Goal: Task Accomplishment & Management: Use online tool/utility

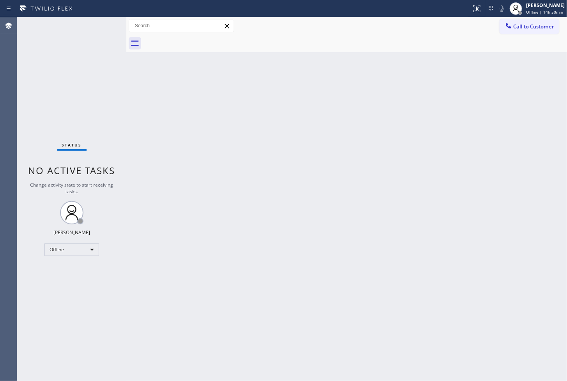
click at [34, 122] on div "Status No active tasks Change activity state to start receiving tasks. Judy Ann…" at bounding box center [71, 199] width 109 height 364
drag, startPoint x: 299, startPoint y: 98, endPoint x: 174, endPoint y: 81, distance: 126.0
click at [286, 92] on div "Back to Dashboard Change Sender ID Customers Technicians Select a contact Outbo…" at bounding box center [346, 199] width 441 height 364
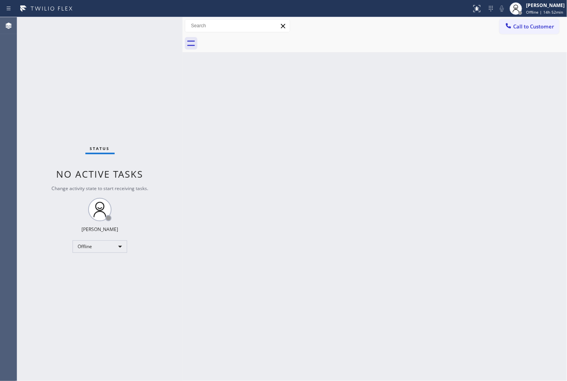
drag, startPoint x: 125, startPoint y: 57, endPoint x: 190, endPoint y: 69, distance: 66.0
click at [183, 69] on div at bounding box center [183, 199] width 0 height 364
click at [159, 28] on div "Status No active tasks Change activity state to start receiving tasks. Judy Ann…" at bounding box center [104, 199] width 174 height 364
drag, startPoint x: 290, startPoint y: 221, endPoint x: 272, endPoint y: 369, distance: 149.3
click at [290, 225] on div "Back to Dashboard Change Sender ID Customers Technicians Select a contact Outbo…" at bounding box center [379, 199] width 376 height 364
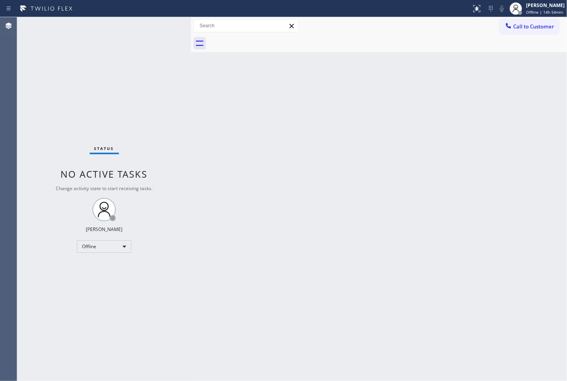
click at [47, 323] on div "Status No active tasks Change activity state to start receiving tasks. Judy Ann…" at bounding box center [104, 199] width 174 height 364
click at [51, 130] on div "Status No active tasks Change activity state to start receiving tasks. Judy Ann…" at bounding box center [104, 199] width 174 height 364
click at [61, 295] on div "Status No active tasks Change activity state to start receiving tasks. Judy Ann…" at bounding box center [104, 199] width 174 height 364
click at [96, 86] on div "Status No active tasks Change activity state to start receiving tasks. Judy Ann…" at bounding box center [104, 199] width 174 height 364
click at [122, 248] on div "Offline" at bounding box center [104, 247] width 55 height 12
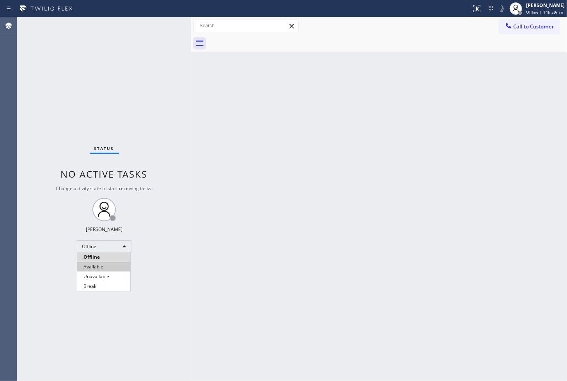
click at [112, 270] on li "Available" at bounding box center [103, 266] width 53 height 9
click at [197, 206] on div "Back to Dashboard Change Sender ID Customers Technicians Select a contact Outbo…" at bounding box center [379, 199] width 376 height 364
click at [137, 64] on div "Status No active tasks You are ready to start receiving tasks. [PERSON_NAME]" at bounding box center [104, 199] width 174 height 364
click at [161, 24] on div "Status No active tasks You are ready to start receiving tasks. [PERSON_NAME]" at bounding box center [104, 199] width 174 height 364
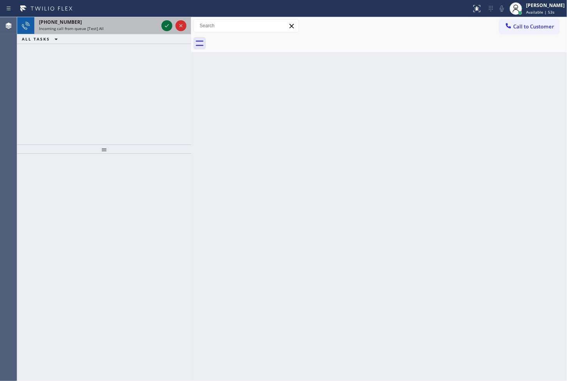
click at [166, 25] on icon at bounding box center [166, 25] width 9 height 9
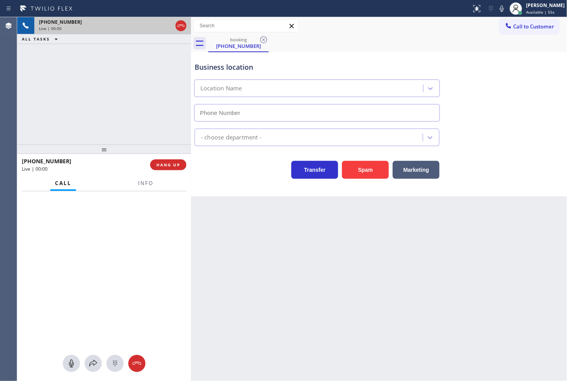
type input "(305) 851-6941"
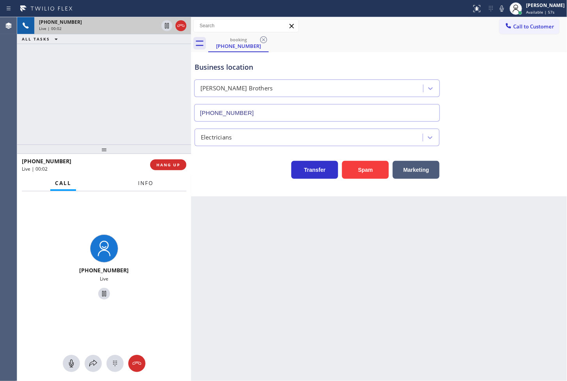
click at [144, 185] on span "Info" at bounding box center [145, 183] width 15 height 7
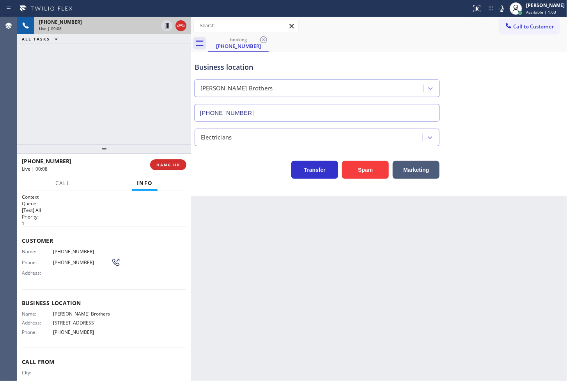
click at [260, 213] on div "Back to Dashboard Change Sender ID Customers Technicians Select a contact Outbo…" at bounding box center [379, 199] width 376 height 364
click at [417, 174] on button "Marketing" at bounding box center [416, 170] width 47 height 18
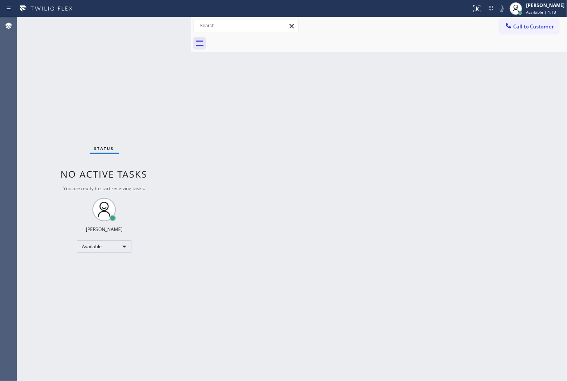
click at [162, 44] on div "Status No active tasks You are ready to start receiving tasks. [PERSON_NAME]" at bounding box center [104, 199] width 174 height 364
click at [155, 25] on div "Status No active tasks You are ready to start receiving tasks. [PERSON_NAME]" at bounding box center [104, 199] width 174 height 364
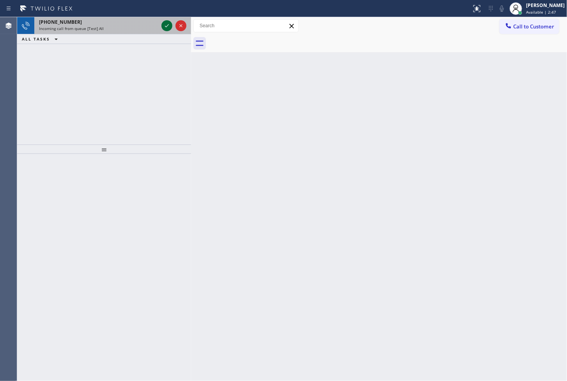
click at [167, 25] on icon at bounding box center [166, 25] width 9 height 9
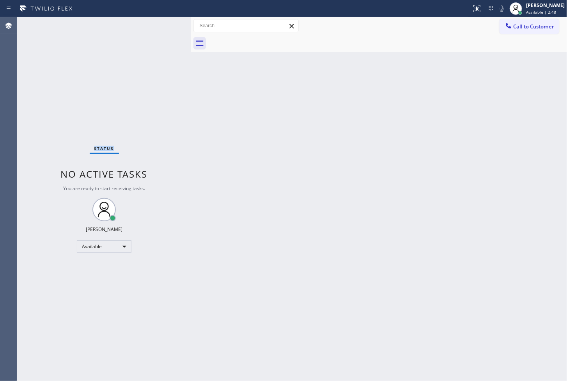
click at [167, 25] on div "Status No active tasks You are ready to start receiving tasks. [PERSON_NAME]" at bounding box center [104, 199] width 174 height 364
click at [472, 11] on icon at bounding box center [476, 8] width 9 height 9
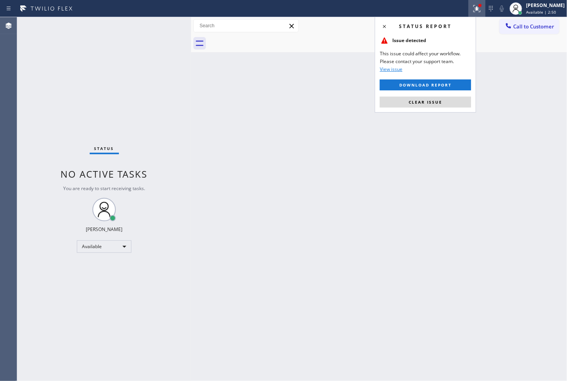
drag, startPoint x: 446, startPoint y: 103, endPoint x: 369, endPoint y: 79, distance: 81.2
click at [446, 102] on button "Clear issue" at bounding box center [425, 102] width 91 height 11
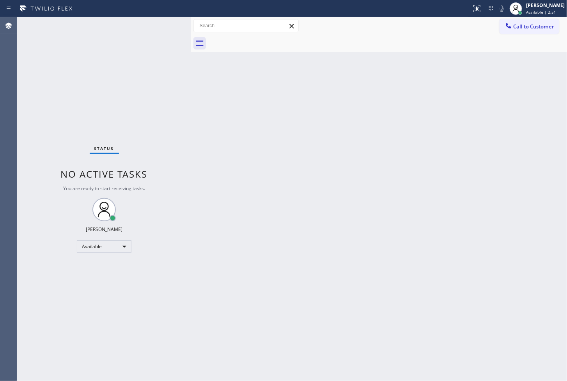
drag, startPoint x: 154, startPoint y: 72, endPoint x: 168, endPoint y: 37, distance: 37.9
click at [157, 67] on div "Status No active tasks You are ready to start receiving tasks. [PERSON_NAME]" at bounding box center [104, 199] width 174 height 364
click at [172, 25] on div "Status No active tasks You are ready to start receiving tasks. [PERSON_NAME]" at bounding box center [104, 199] width 174 height 364
click at [168, 25] on div "Status No active tasks You are ready to start receiving tasks. [PERSON_NAME]" at bounding box center [104, 199] width 174 height 364
click at [44, 73] on div "Status No active tasks You are ready to start receiving tasks. [PERSON_NAME]" at bounding box center [104, 199] width 174 height 364
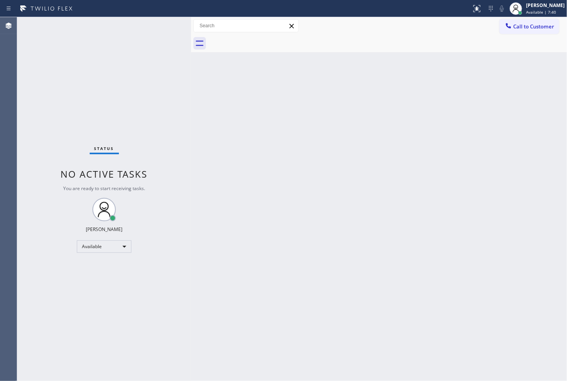
click at [152, 21] on div "Status No active tasks You are ready to start receiving tasks. [PERSON_NAME]" at bounding box center [104, 199] width 174 height 364
click at [69, 107] on div "Status No active tasks You are ready to start receiving tasks. [PERSON_NAME]" at bounding box center [104, 199] width 174 height 364
click at [171, 33] on div "Status No active tasks You are ready to start receiving tasks. [PERSON_NAME]" at bounding box center [104, 199] width 174 height 364
click at [165, 25] on div "Status No active tasks You are ready to start receiving tasks. [PERSON_NAME]" at bounding box center [104, 199] width 174 height 364
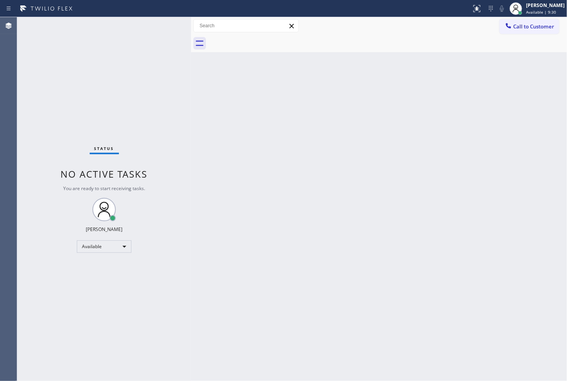
click at [165, 25] on div "Status No active tasks You are ready to start receiving tasks. [PERSON_NAME]" at bounding box center [104, 199] width 174 height 364
click at [168, 24] on div "Status No active tasks You are ready to start receiving tasks. [PERSON_NAME]" at bounding box center [104, 199] width 174 height 364
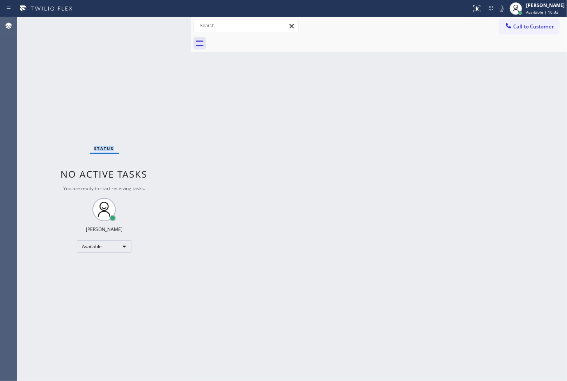
click at [168, 24] on div "Status No active tasks You are ready to start receiving tasks. [PERSON_NAME]" at bounding box center [104, 199] width 174 height 364
click at [312, 151] on div "Back to Dashboard Change Sender ID Customers Technicians Select a contact Outbo…" at bounding box center [379, 199] width 376 height 364
click at [191, 73] on div at bounding box center [191, 199] width 0 height 364
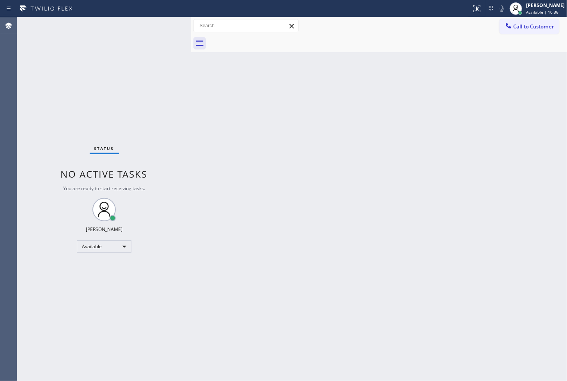
click at [168, 22] on div "Status No active tasks You are ready to start receiving tasks. [PERSON_NAME]" at bounding box center [104, 199] width 174 height 364
click at [165, 22] on div "Status No active tasks You are ready to start receiving tasks. [PERSON_NAME]" at bounding box center [104, 199] width 174 height 364
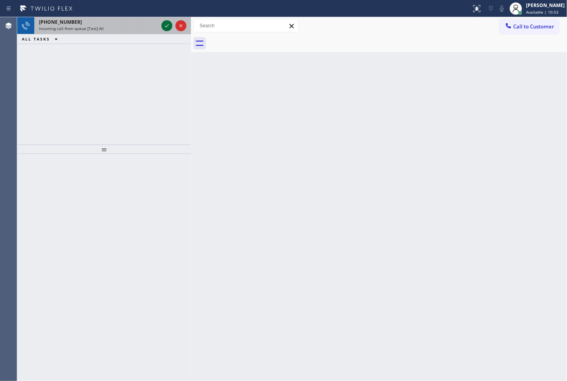
click at [165, 22] on icon at bounding box center [166, 25] width 9 height 9
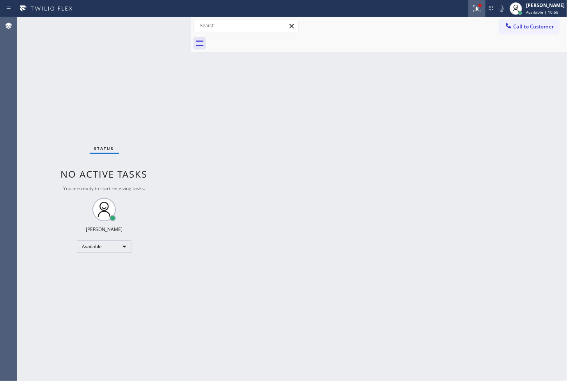
click at [472, 4] on icon at bounding box center [476, 8] width 9 height 9
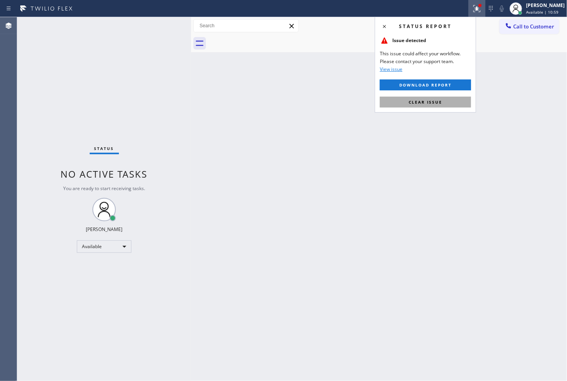
click at [439, 98] on button "Clear issue" at bounding box center [425, 102] width 91 height 11
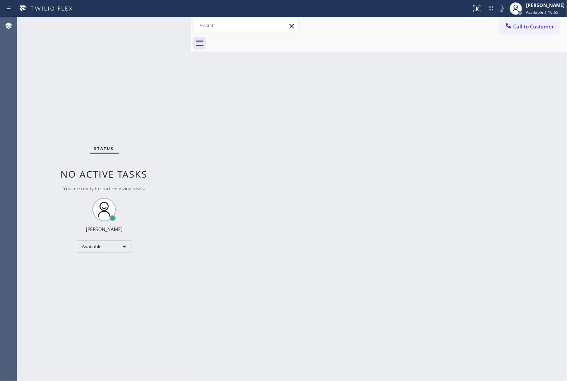
click at [169, 168] on div "Status No active tasks You are ready to start receiving tasks. [PERSON_NAME]" at bounding box center [104, 199] width 174 height 364
click at [165, 27] on div "Status No active tasks You are ready to start receiving tasks. [PERSON_NAME]" at bounding box center [104, 199] width 174 height 364
click at [432, 339] on div "Back to Dashboard Change Sender ID Customers Technicians Select a contact Outbo…" at bounding box center [379, 199] width 376 height 364
drag, startPoint x: 175, startPoint y: 168, endPoint x: 149, endPoint y: 71, distance: 99.9
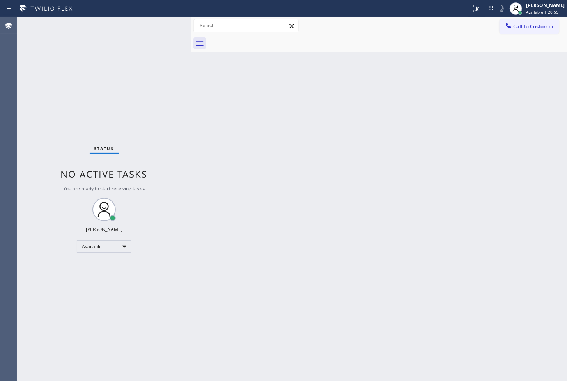
click at [175, 166] on div "Status No active tasks You are ready to start receiving tasks. [PERSON_NAME]" at bounding box center [104, 199] width 174 height 364
click at [147, 66] on div "Status No active tasks You are ready to start receiving tasks. [PERSON_NAME]" at bounding box center [104, 199] width 174 height 364
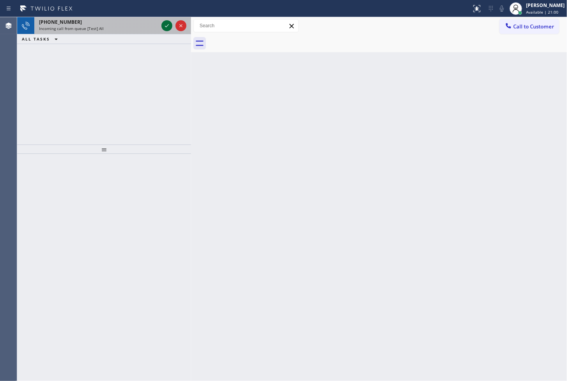
click at [167, 22] on icon at bounding box center [166, 25] width 9 height 9
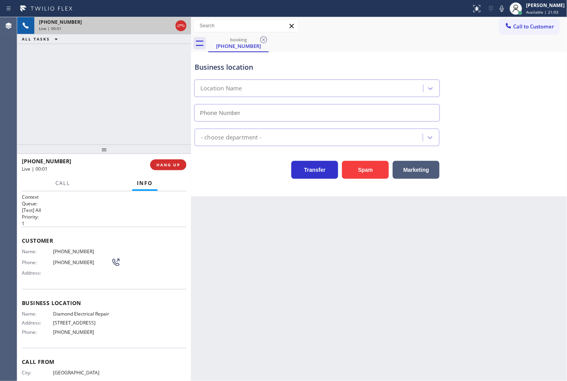
type input "[PHONE_NUMBER]"
click at [55, 107] on div "+16198501105 Live | 00:02 ALL TASKS ALL TASKS ACTIVE TASKS TASKS IN WRAP UP" at bounding box center [104, 81] width 174 height 128
click at [67, 182] on span "Call" at bounding box center [62, 183] width 15 height 7
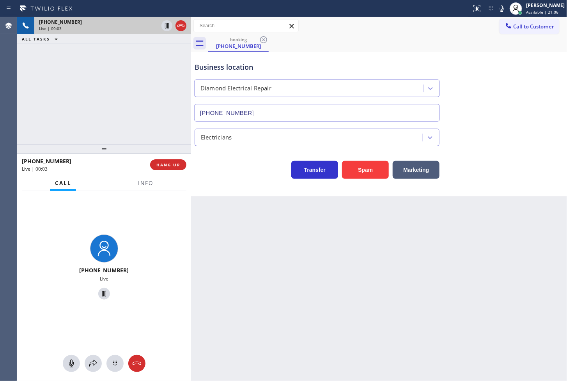
click at [212, 161] on div "Transfer Spam Marketing" at bounding box center [317, 168] width 248 height 22
click at [73, 100] on div "+16198501105 Live | 00:04 ALL TASKS ALL TASKS ACTIVE TASKS TASKS IN WRAP UP" at bounding box center [104, 81] width 174 height 128
click at [256, 183] on div "Business location Diamond Electrical Repair (855) 907-1049 Electricians Transfe…" at bounding box center [379, 124] width 376 height 144
click at [114, 90] on div "+16198501105 Live | 00:05 ALL TASKS ALL TASKS ACTIVE TASKS TASKS IN WRAP UP" at bounding box center [104, 81] width 174 height 128
click at [285, 198] on div "Back to Dashboard Change Sender ID Customers Technicians Select a contact Outbo…" at bounding box center [379, 199] width 376 height 364
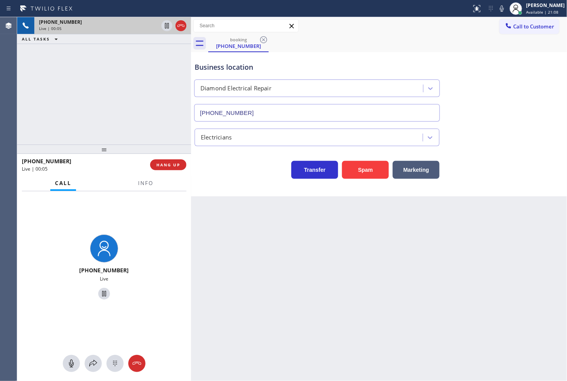
click at [133, 124] on div "+16198501105 Live | 00:05 ALL TASKS ALL TASKS ACTIVE TASKS TASKS IN WRAP UP" at bounding box center [104, 81] width 174 height 128
click at [497, 7] on icon at bounding box center [501, 8] width 9 height 9
click at [80, 126] on div "+16198501105 Live | 00:11 ALL TASKS ALL TASKS ACTIVE TASKS TASKS IN WRAP UP" at bounding box center [104, 81] width 174 height 128
click at [134, 225] on div "+16198501105 Live" at bounding box center [104, 268] width 174 height 154
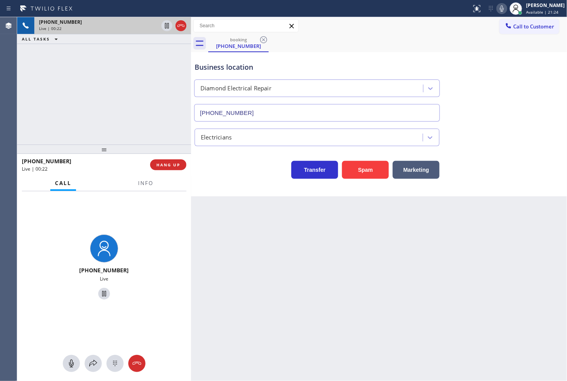
click at [134, 225] on div "+16198501105 Live" at bounding box center [104, 268] width 174 height 154
click at [149, 188] on button "Info" at bounding box center [145, 183] width 25 height 15
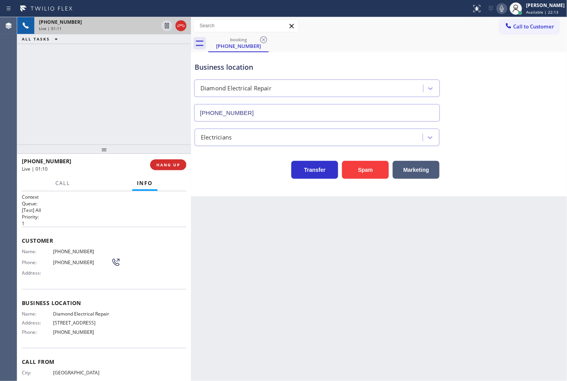
click at [219, 181] on div "Business location Diamond Electrical Repair (855) 907-1049 Electricians Transfe…" at bounding box center [379, 124] width 376 height 144
click at [111, 101] on div "+16198501105 Live | 01:11 ALL TASKS ALL TASKS ACTIVE TASKS TASKS IN WRAP UP" at bounding box center [104, 81] width 174 height 128
click at [244, 193] on div "Business location Diamond Electrical Repair (855) 907-1049 Electricians Transfe…" at bounding box center [379, 124] width 376 height 144
click at [133, 119] on div "+16198501105 Live | 01:12 ALL TASKS ALL TASKS ACTIVE TASKS TASKS IN WRAP UP" at bounding box center [104, 81] width 174 height 128
click at [237, 173] on div "Transfer Spam Marketing" at bounding box center [317, 168] width 248 height 22
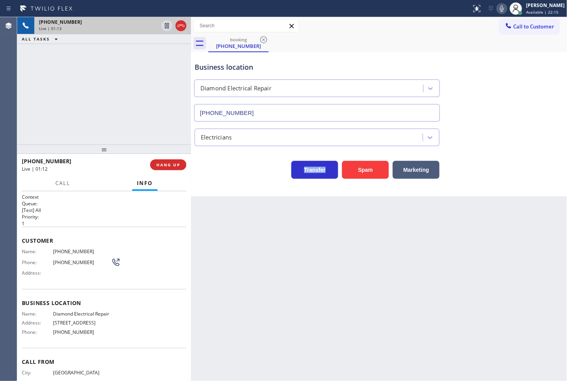
click at [237, 173] on div "Transfer Spam Marketing" at bounding box center [317, 168] width 248 height 22
click at [151, 117] on div "+16198501105 Live | 01:14 ALL TASKS ALL TASKS ACTIVE TASKS TASKS IN WRAP UP" at bounding box center [104, 81] width 174 height 128
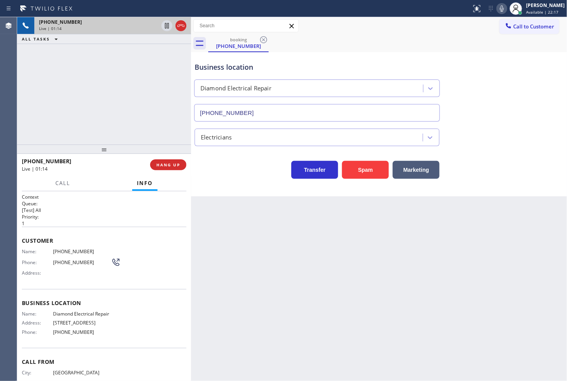
click at [233, 170] on div "Transfer Spam Marketing" at bounding box center [317, 168] width 248 height 22
drag, startPoint x: 138, startPoint y: 119, endPoint x: 247, endPoint y: 186, distance: 128.7
click at [142, 120] on div "+16198501105 Live | 01:15 ALL TASKS ALL TASKS ACTIVE TASKS TASKS IN WRAP UP" at bounding box center [104, 81] width 174 height 128
click at [247, 187] on div "Business location Diamond Electrical Repair (855) 907-1049 Electricians Transfe…" at bounding box center [379, 124] width 376 height 144
click at [153, 133] on div "+16198501105 Live | 01:16 ALL TASKS ALL TASKS ACTIVE TASKS TASKS IN WRAP UP" at bounding box center [104, 81] width 174 height 128
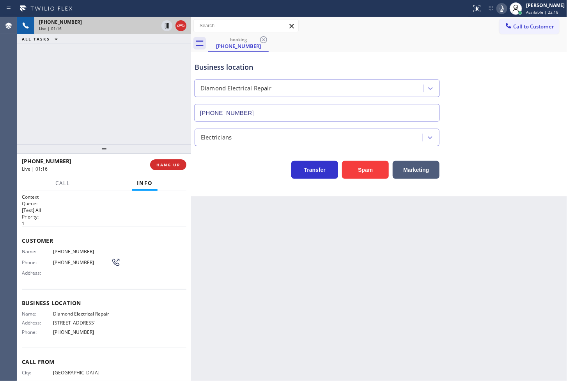
click at [243, 181] on div "Business location Diamond Electrical Repair (855) 907-1049 Electricians Transfe…" at bounding box center [379, 124] width 376 height 144
click at [164, 127] on div "+16198501105 Live | 01:16 ALL TASKS ALL TASKS ACTIVE TASKS TASKS IN WRAP UP" at bounding box center [104, 81] width 174 height 128
click at [217, 163] on div "Transfer Spam Marketing" at bounding box center [317, 168] width 248 height 22
click at [147, 119] on div "+16198501105 Live | 01:17 ALL TASKS ALL TASKS ACTIVE TASKS TASKS IN WRAP UP" at bounding box center [104, 81] width 174 height 128
click at [223, 175] on div "Transfer Spam Marketing" at bounding box center [317, 168] width 248 height 22
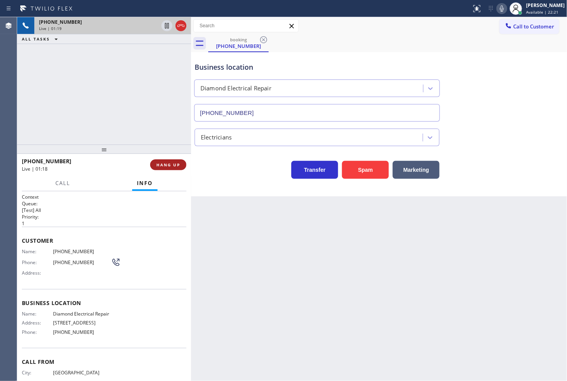
click at [169, 164] on span "HANG UP" at bounding box center [168, 164] width 24 height 5
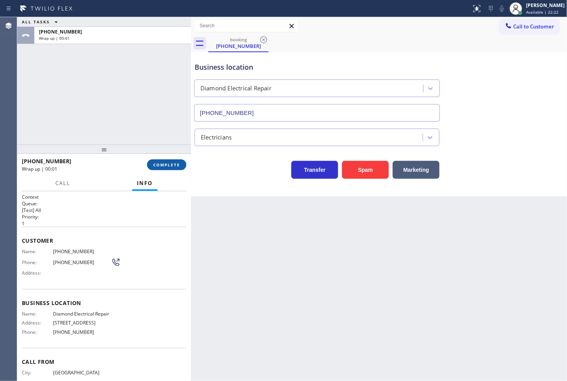
click at [169, 164] on span "COMPLETE" at bounding box center [166, 164] width 27 height 5
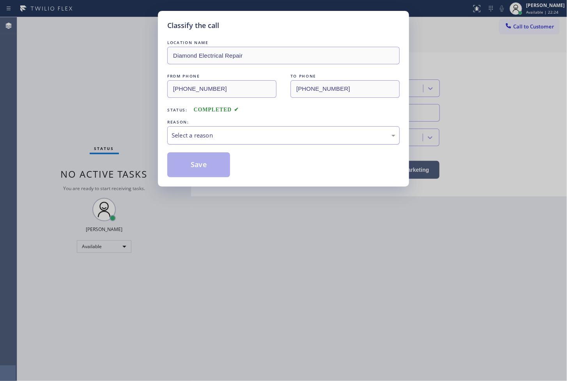
click at [185, 138] on div "Select a reason" at bounding box center [284, 135] width 224 height 9
click at [206, 161] on button "Save" at bounding box center [198, 164] width 63 height 25
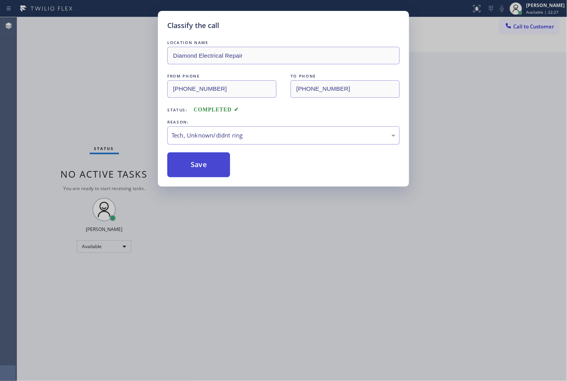
click at [206, 161] on button "Save" at bounding box center [198, 164] width 63 height 25
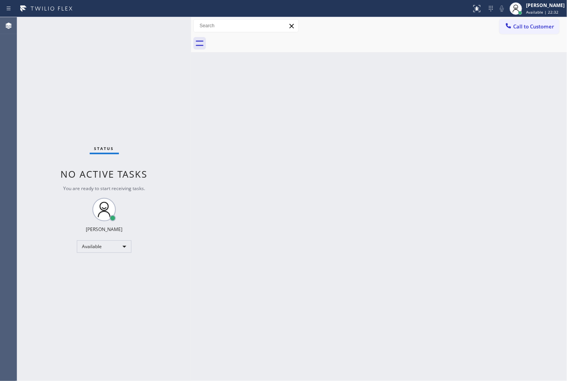
click at [424, 106] on div "Back to Dashboard Change Sender ID Customers Technicians Select a contact Outbo…" at bounding box center [379, 199] width 376 height 364
drag, startPoint x: 113, startPoint y: 82, endPoint x: 119, endPoint y: 68, distance: 14.7
click at [114, 80] on div "Status No active tasks You are ready to start receiving tasks. [PERSON_NAME]" at bounding box center [104, 199] width 174 height 364
click at [145, 37] on div "Status No active tasks You are ready to start receiving tasks. [PERSON_NAME]" at bounding box center [104, 199] width 174 height 364
click at [165, 25] on div "Status No active tasks You are ready to start receiving tasks. [PERSON_NAME]" at bounding box center [104, 199] width 174 height 364
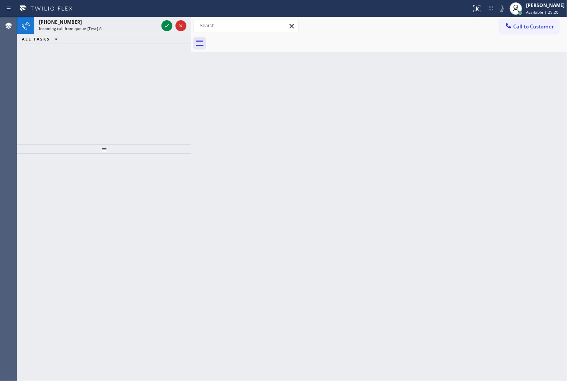
click at [160, 25] on div at bounding box center [174, 25] width 28 height 17
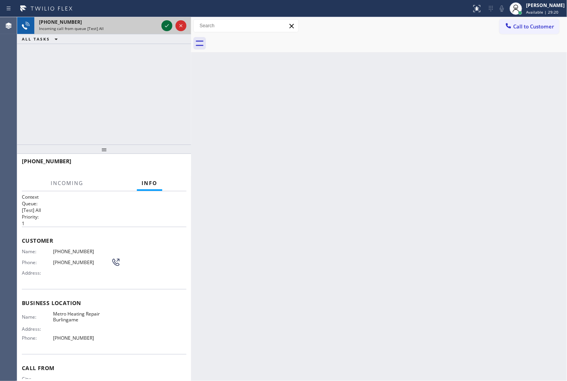
click at [164, 26] on div at bounding box center [174, 25] width 28 height 17
click at [166, 26] on icon at bounding box center [166, 25] width 9 height 9
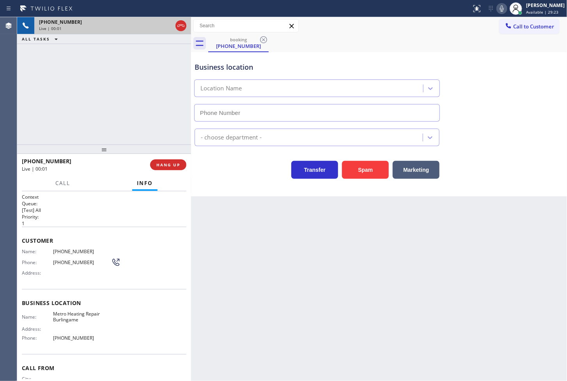
type input "(415) 322-7664"
click at [369, 175] on button "Spam" at bounding box center [365, 170] width 47 height 18
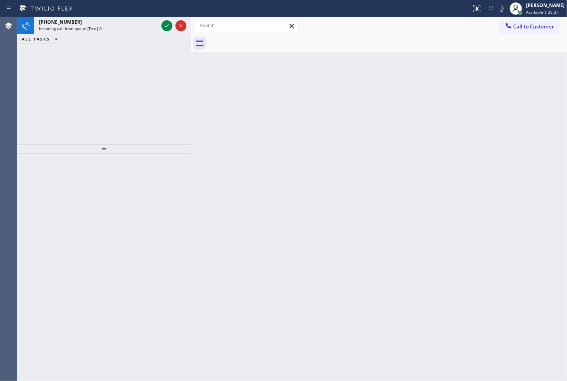
drag, startPoint x: 165, startPoint y: 74, endPoint x: 165, endPoint y: 44, distance: 30.0
click at [165, 74] on div "+16502315866 Incoming call from queue [Test] All ALL TASKS ALL TASKS ACTIVE TAS…" at bounding box center [104, 81] width 174 height 128
click at [165, 27] on icon at bounding box center [166, 25] width 9 height 9
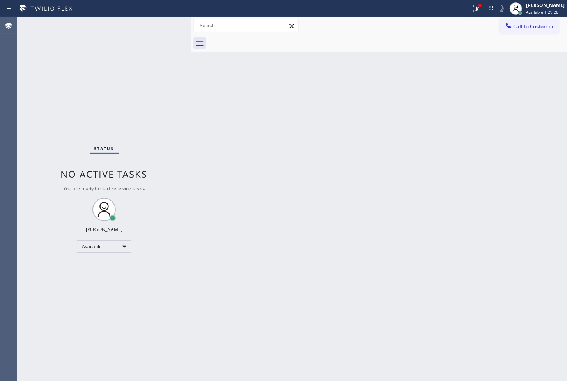
click at [165, 27] on div "Status No active tasks You are ready to start receiving tasks. [PERSON_NAME]" at bounding box center [104, 199] width 174 height 364
click at [472, 9] on icon at bounding box center [476, 8] width 9 height 9
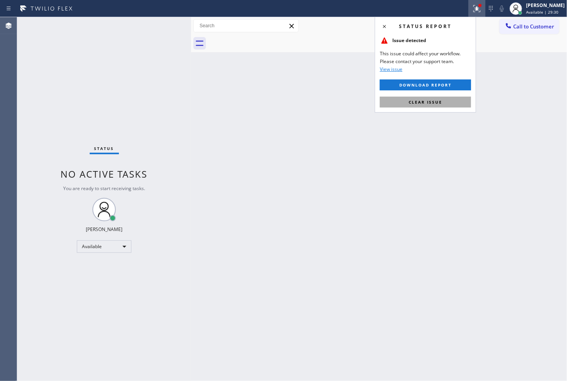
click at [437, 98] on button "Clear issue" at bounding box center [425, 102] width 91 height 11
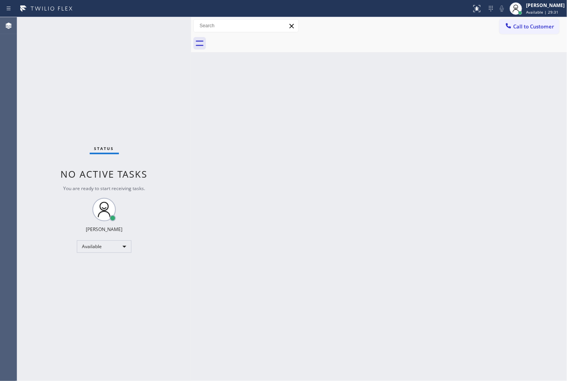
click at [194, 147] on div "Back to Dashboard Change Sender ID Customers Technicians Select a contact Outbo…" at bounding box center [379, 199] width 376 height 364
drag, startPoint x: 134, startPoint y: 57, endPoint x: 160, endPoint y: 16, distance: 48.6
click at [137, 53] on div "Status No active tasks You are ready to start receiving tasks. [PERSON_NAME]" at bounding box center [104, 199] width 174 height 364
click at [167, 25] on div "Status No active tasks You are ready to start receiving tasks. [PERSON_NAME]" at bounding box center [104, 199] width 174 height 364
click at [163, 26] on div "Status No active tasks You are ready to start receiving tasks. [PERSON_NAME]" at bounding box center [104, 199] width 174 height 364
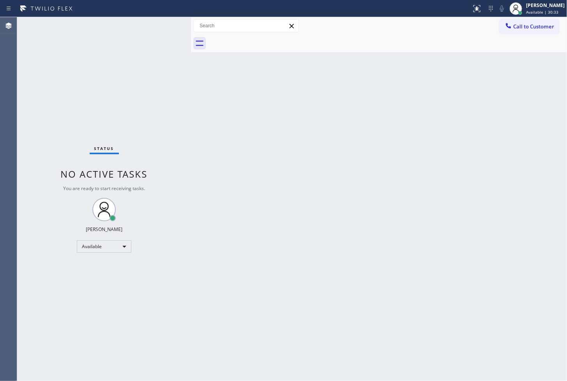
click at [163, 26] on div "Status No active tasks You are ready to start receiving tasks. [PERSON_NAME]" at bounding box center [104, 199] width 174 height 364
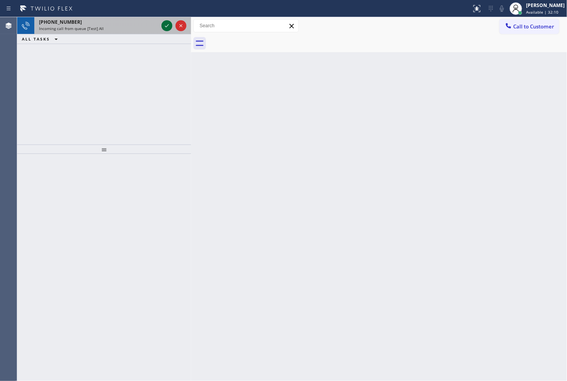
click at [168, 23] on icon at bounding box center [166, 25] width 9 height 9
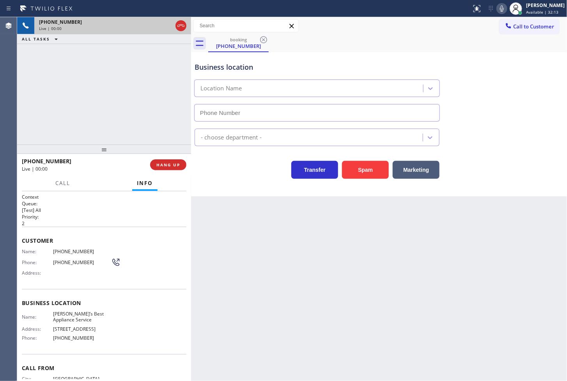
type input "[PHONE_NUMBER]"
click at [140, 122] on div "+18185171831 Live | 00:02 ALL TASKS ALL TASKS ACTIVE TASKS TASKS IN WRAP UP" at bounding box center [104, 81] width 174 height 128
click at [258, 200] on div "Back to Dashboard Change Sender ID Customers Technicians Select a contact Outbo…" at bounding box center [379, 199] width 376 height 364
drag, startPoint x: 73, startPoint y: 78, endPoint x: 118, endPoint y: 99, distance: 49.7
click at [75, 79] on div "+18185171831 Live | 00:03 ALL TASKS ALL TASKS ACTIVE TASKS TASKS IN WRAP UP" at bounding box center [104, 81] width 174 height 128
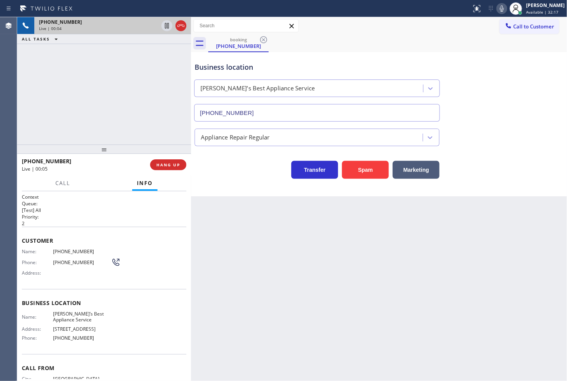
click at [509, 58] on div "Business location Andrew’s Best Appliance Service (818) 210-4719" at bounding box center [379, 86] width 372 height 71
click at [48, 93] on div "+18185171831 Live | 00:05 ALL TASKS ALL TASKS ACTIVE TASKS TASKS IN WRAP UP" at bounding box center [104, 81] width 174 height 128
click at [233, 189] on div "Business location Andrew’s Best Appliance Service (818) 210-4719 Appliance Repa…" at bounding box center [379, 124] width 376 height 144
click at [120, 116] on div "+18185171831 Live | 00:07 ALL TASKS ALL TASKS ACTIVE TASKS TASKS IN WRAP UP" at bounding box center [104, 81] width 174 height 128
click at [257, 189] on div "Business location Andrew’s Best Appliance Service (818) 210-4719 Appliance Repa…" at bounding box center [379, 124] width 376 height 144
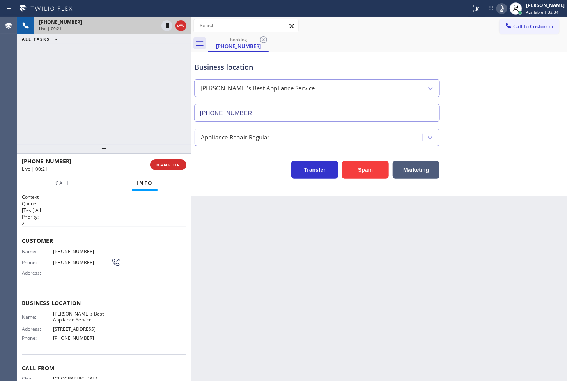
click at [168, 133] on div "+18185171831 Live | 00:21 ALL TASKS ALL TASKS ACTIVE TASKS TASKS IN WRAP UP" at bounding box center [104, 81] width 174 height 128
click at [225, 170] on div "Transfer Spam Marketing" at bounding box center [317, 168] width 248 height 22
click at [144, 117] on div "+18185171831 Live | 00:23 ALL TASKS ALL TASKS ACTIVE TASKS TASKS IN WRAP UP" at bounding box center [104, 81] width 174 height 128
click at [227, 163] on div "Transfer Spam Marketing" at bounding box center [317, 168] width 248 height 22
click at [134, 105] on div "+18185171831 Live | 00:24 ALL TASKS ALL TASKS ACTIVE TASKS TASKS IN WRAP UP" at bounding box center [104, 81] width 174 height 128
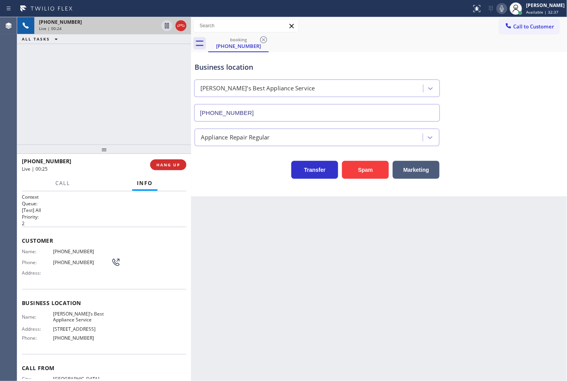
click at [191, 174] on div at bounding box center [191, 199] width 0 height 364
click at [156, 133] on div "+18185171831 Live | 00:26 ALL TASKS ALL TASKS ACTIVE TASKS TASKS IN WRAP UP" at bounding box center [104, 81] width 174 height 128
click at [165, 126] on div "+18185171831 Live | 00:27 ALL TASKS ALL TASKS ACTIVE TASKS TASKS IN WRAP UP" at bounding box center [104, 81] width 174 height 128
click at [164, 168] on button "HANG UP" at bounding box center [168, 165] width 36 height 11
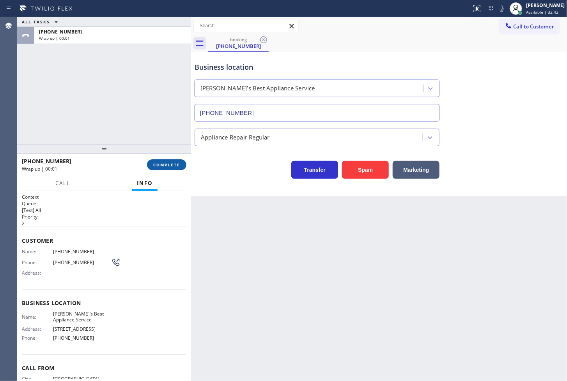
click at [164, 168] on button "COMPLETE" at bounding box center [166, 165] width 39 height 11
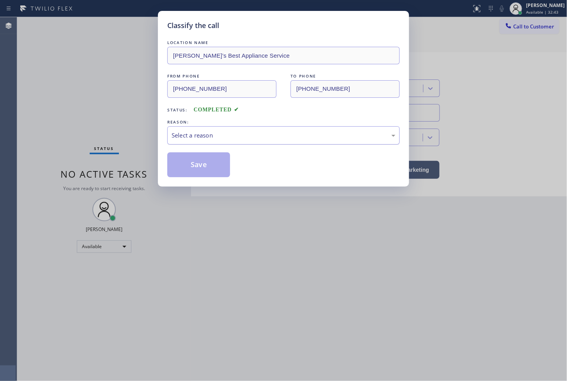
click at [232, 143] on div "Select a reason" at bounding box center [283, 135] width 232 height 18
click at [211, 171] on button "Save" at bounding box center [198, 164] width 63 height 25
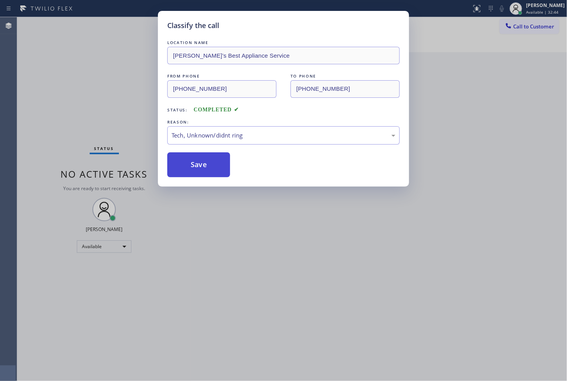
click at [211, 171] on button "Save" at bounding box center [198, 164] width 63 height 25
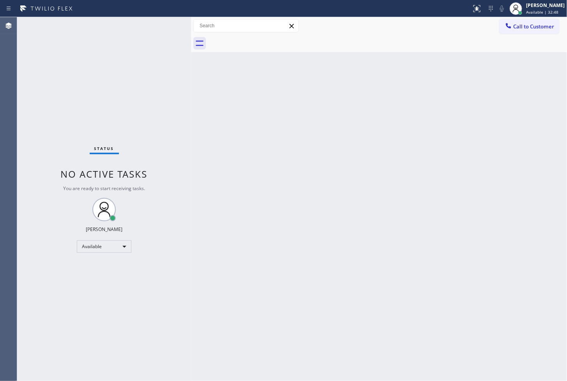
click at [165, 25] on div "Status No active tasks You are ready to start receiving tasks. [PERSON_NAME]" at bounding box center [104, 199] width 174 height 364
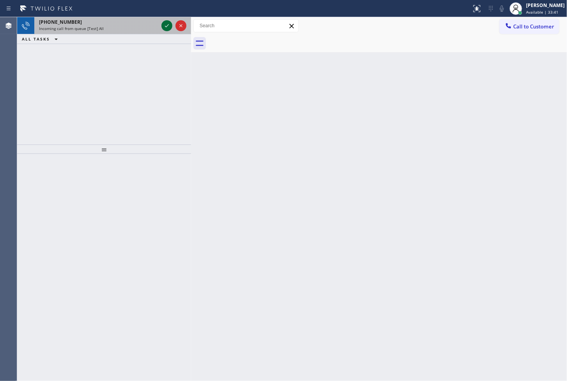
click at [165, 25] on icon at bounding box center [166, 25] width 9 height 9
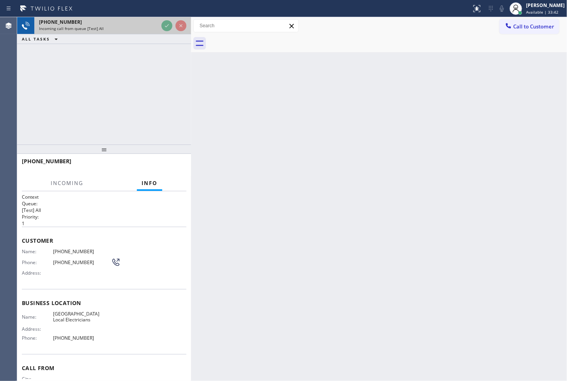
click at [165, 25] on icon at bounding box center [166, 25] width 9 height 9
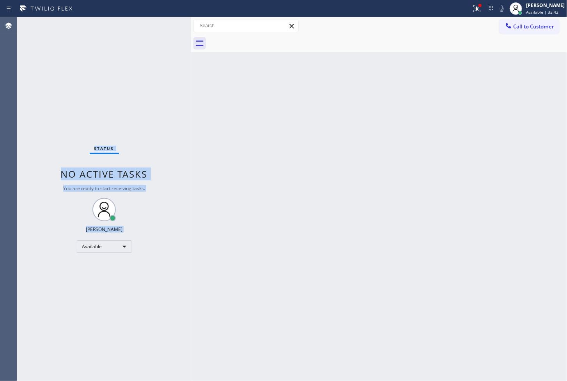
click at [165, 25] on div "Status No active tasks You are ready to start receiving tasks. [PERSON_NAME]" at bounding box center [104, 199] width 174 height 364
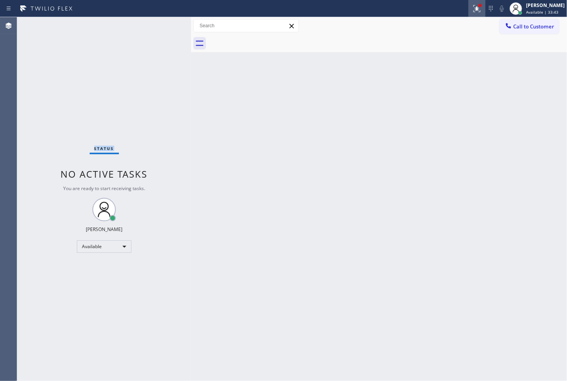
click at [473, 12] on icon at bounding box center [476, 8] width 7 height 7
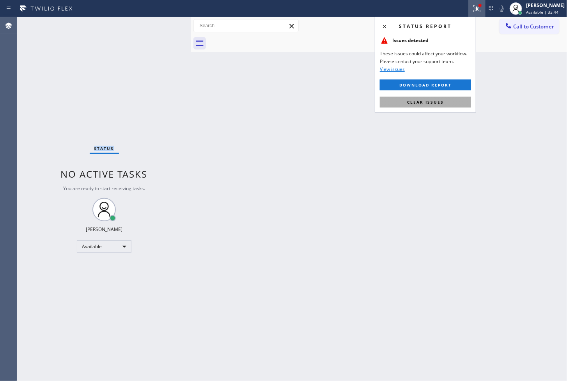
click at [438, 104] on span "Clear issues" at bounding box center [425, 101] width 37 height 5
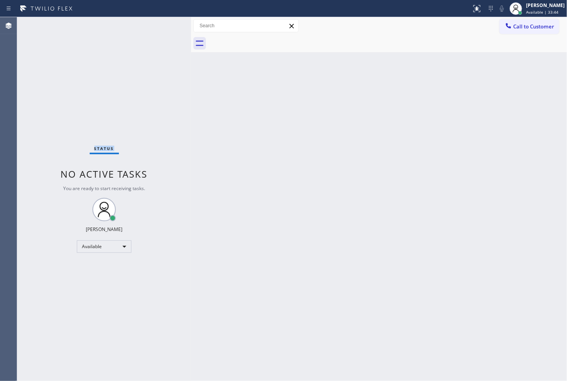
drag, startPoint x: 97, startPoint y: 110, endPoint x: 113, endPoint y: 61, distance: 51.6
click at [97, 110] on div "Status No active tasks You are ready to start receiving tasks. [PERSON_NAME]" at bounding box center [104, 199] width 174 height 364
click at [137, 51] on div "Status No active tasks You are ready to start receiving tasks. [PERSON_NAME]" at bounding box center [104, 199] width 174 height 364
click at [165, 21] on div "Status No active tasks You are ready to start receiving tasks. [PERSON_NAME]" at bounding box center [104, 199] width 174 height 364
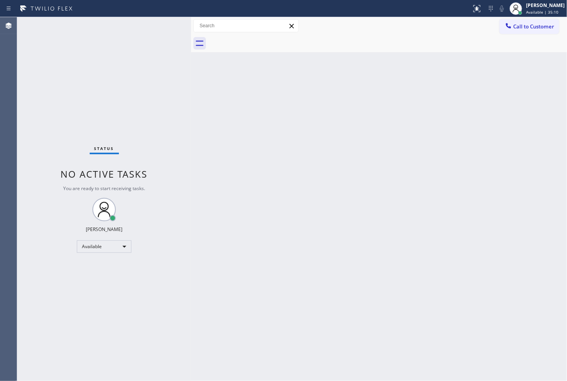
click at [90, 130] on div "Status No active tasks You are ready to start receiving tasks. [PERSON_NAME]" at bounding box center [104, 199] width 174 height 364
click at [45, 144] on div "Status No active tasks You are ready to start receiving tasks. [PERSON_NAME]" at bounding box center [104, 199] width 174 height 364
click at [164, 25] on div "Status No active tasks You are ready to start receiving tasks. [PERSON_NAME]" at bounding box center [104, 199] width 174 height 364
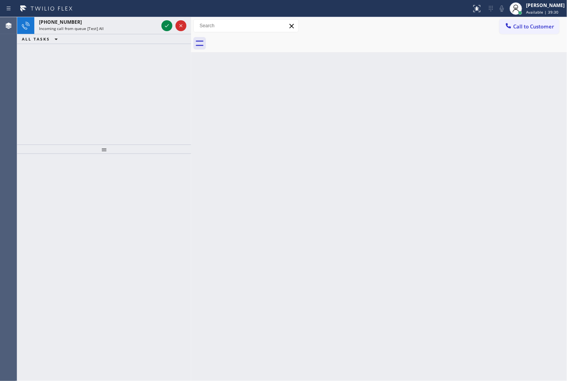
click at [77, 273] on div at bounding box center [104, 268] width 174 height 228
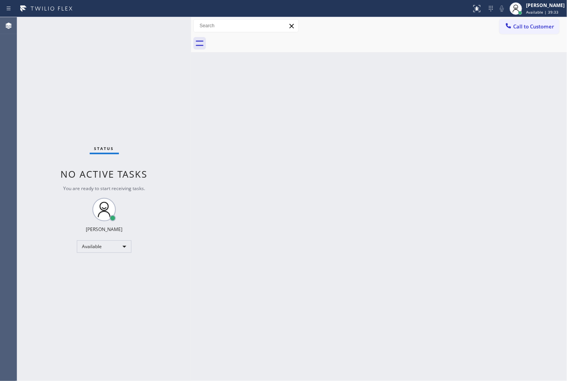
click at [165, 26] on div "Status No active tasks You are ready to start receiving tasks. [PERSON_NAME]" at bounding box center [104, 199] width 174 height 364
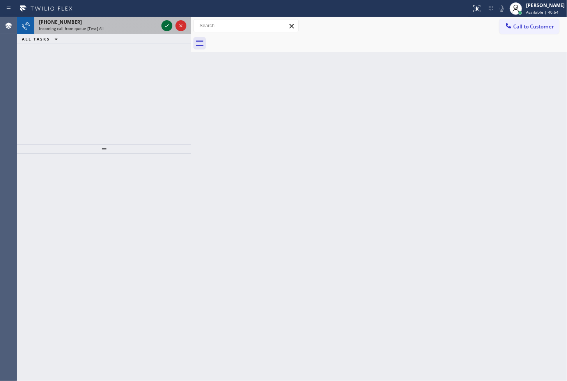
click at [165, 28] on icon at bounding box center [166, 25] width 9 height 9
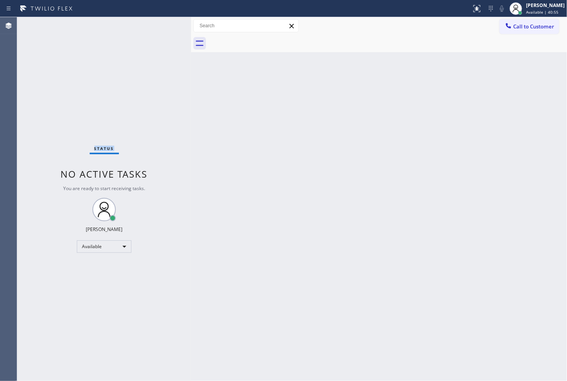
click at [165, 28] on div "Status No active tasks You are ready to start receiving tasks. [PERSON_NAME]" at bounding box center [104, 199] width 174 height 364
click at [478, 3] on div at bounding box center [480, 5] width 5 height 5
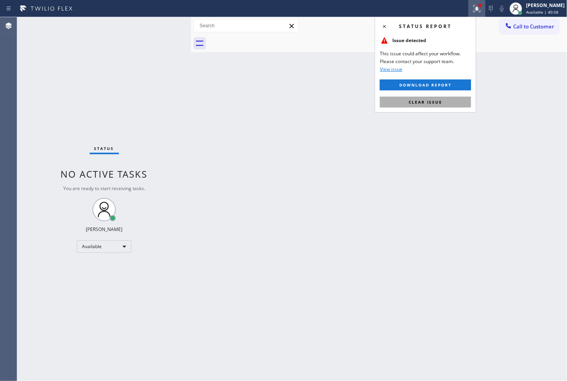
click at [443, 102] on button "Clear issue" at bounding box center [425, 102] width 91 height 11
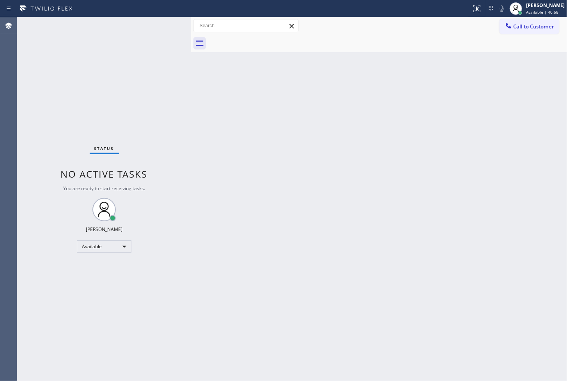
click at [117, 100] on div "Status No active tasks You are ready to start receiving tasks. [PERSON_NAME]" at bounding box center [104, 199] width 174 height 364
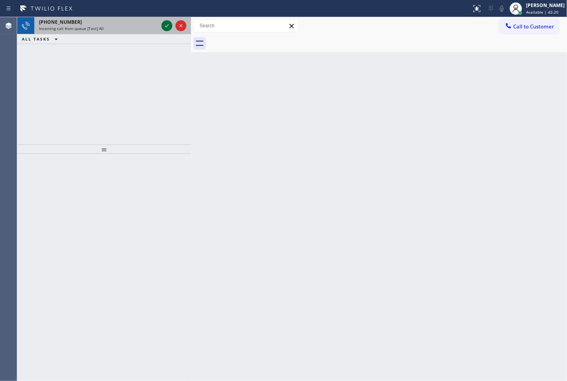
click at [165, 22] on icon at bounding box center [166, 25] width 9 height 9
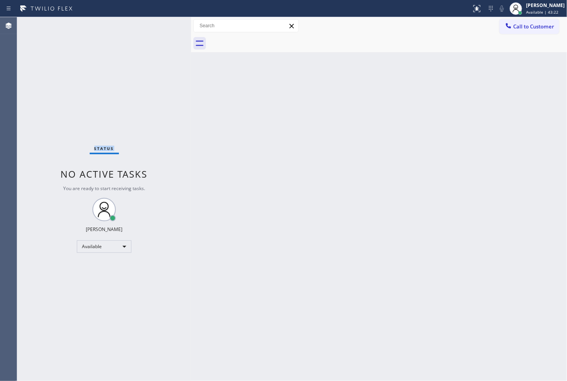
click at [165, 22] on div "Status No active tasks You are ready to start receiving tasks. [PERSON_NAME]" at bounding box center [104, 199] width 174 height 364
click at [472, 8] on icon at bounding box center [476, 8] width 9 height 9
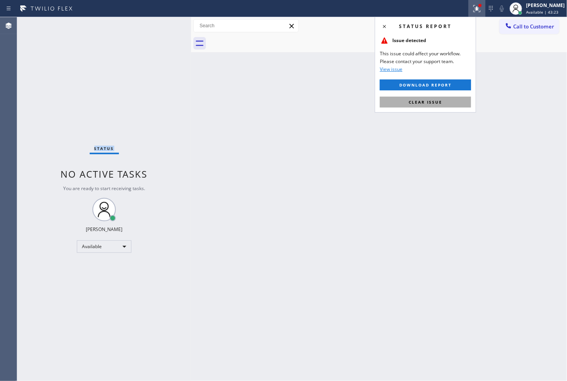
click at [436, 100] on span "Clear issue" at bounding box center [426, 101] width 34 height 5
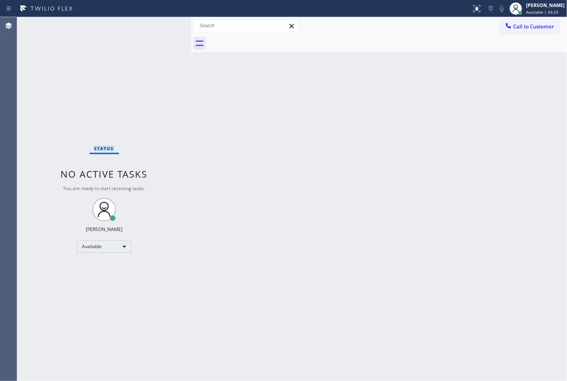
click at [151, 79] on div "Status No active tasks You are ready to start receiving tasks. [PERSON_NAME]" at bounding box center [104, 199] width 174 height 364
click at [168, 28] on div "Status No active tasks You are ready to start receiving tasks. [PERSON_NAME]" at bounding box center [104, 199] width 174 height 364
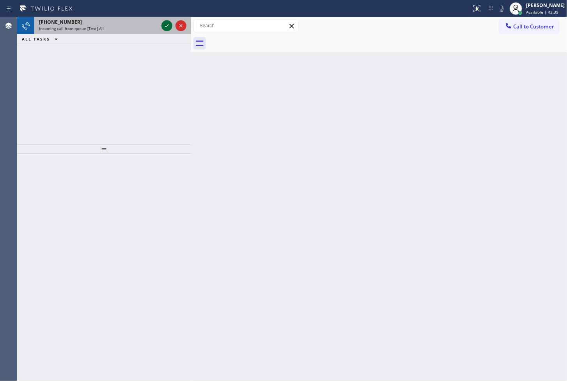
click at [168, 28] on icon at bounding box center [166, 25] width 9 height 9
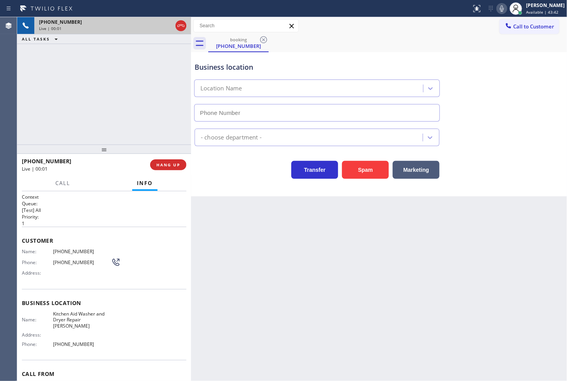
type input "(458) 217-8034"
click at [141, 87] on div "+16082282606 Live | 00:03 ALL TASKS ALL TASKS ACTIVE TASKS TASKS IN WRAP UP" at bounding box center [104, 81] width 174 height 128
click at [256, 192] on div "Business location Kitchen Aid Washer & Dryer Repair Eugene (458) 217-8034 Appli…" at bounding box center [379, 124] width 376 height 144
click at [138, 117] on div "+16082282606 Live | 00:05 ALL TASKS ALL TASKS ACTIVE TASKS TASKS IN WRAP UP" at bounding box center [104, 81] width 174 height 128
click at [62, 137] on div "+16082282606 Live | 00:06 ALL TASKS ALL TASKS ACTIVE TASKS TASKS IN WRAP UP" at bounding box center [104, 81] width 174 height 128
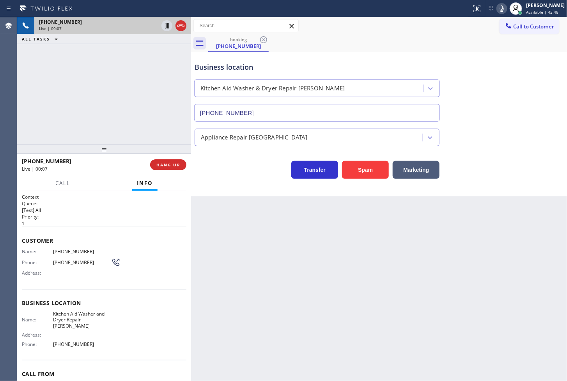
click at [80, 118] on div "+16082282606 Live | 00:07 ALL TASKS ALL TASKS ACTIVE TASKS TASKS IN WRAP UP" at bounding box center [104, 81] width 174 height 128
click at [104, 77] on div "+16082282606 Live | 00:44 ALL TASKS ALL TASKS ACTIVE TASKS TASKS IN WRAP UP" at bounding box center [104, 81] width 174 height 128
drag, startPoint x: 83, startPoint y: 184, endPoint x: 92, endPoint y: 79, distance: 106.1
click at [85, 177] on div "Call Info" at bounding box center [104, 184] width 165 height 16
click at [92, 79] on div "+16082282606 Live | 00:46 ALL TASKS ALL TASKS ACTIVE TASKS TASKS IN WRAP UP" at bounding box center [104, 81] width 174 height 128
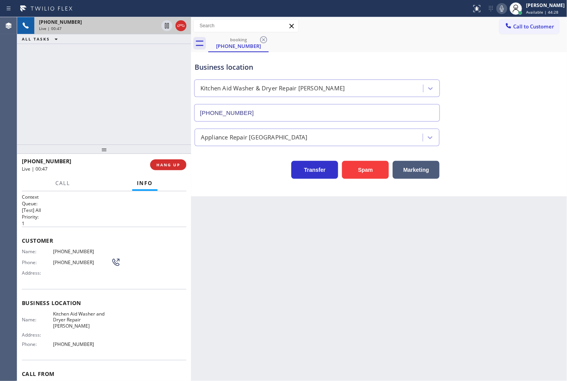
click at [95, 112] on div "+16082282606 Live | 00:47 ALL TASKS ALL TASKS ACTIVE TASKS TASKS IN WRAP UP" at bounding box center [104, 81] width 174 height 128
click at [99, 107] on div "+16082282606 Live | 00:49 ALL TASKS ALL TASKS ACTIVE TASKS TASKS IN WRAP UP" at bounding box center [104, 81] width 174 height 128
click at [518, 90] on div "Business location Kitchen Aid Washer & Dryer Repair Eugene (458) 217-8034" at bounding box center [379, 86] width 372 height 71
click at [486, 59] on div "Business location Kitchen Aid Washer & Dryer Repair Eugene (458) 217-8034" at bounding box center [379, 86] width 372 height 71
click at [108, 130] on div "+16082282606 Live | 00:51 ALL TASKS ALL TASKS ACTIVE TASKS TASKS IN WRAP UP" at bounding box center [104, 81] width 174 height 128
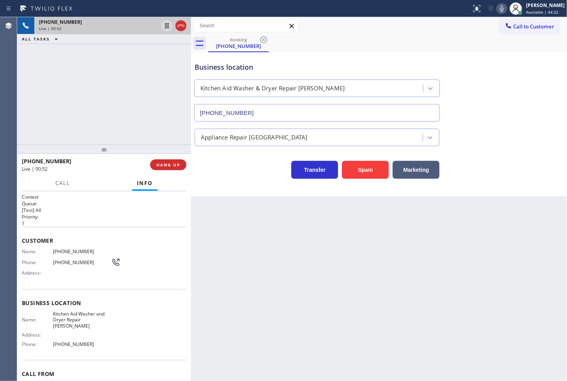
click at [112, 119] on div "+16082282606 Live | 00:52 ALL TASKS ALL TASKS ACTIVE TASKS TASKS IN WRAP UP" at bounding box center [104, 81] width 174 height 128
click at [167, 27] on icon at bounding box center [166, 25] width 9 height 9
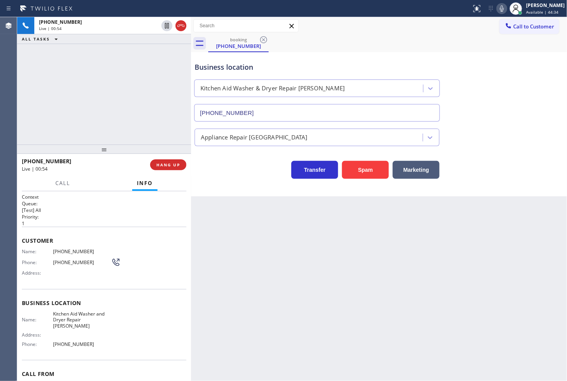
click at [497, 9] on icon at bounding box center [501, 8] width 9 height 9
click at [70, 172] on div "Live | 00:55" at bounding box center [83, 169] width 123 height 7
click at [65, 178] on button "Call" at bounding box center [63, 183] width 24 height 15
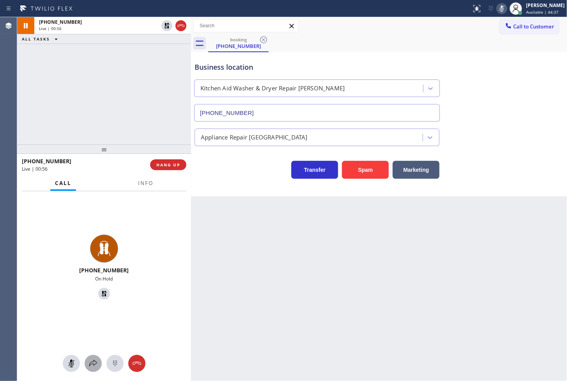
click at [93, 360] on icon at bounding box center [93, 363] width 9 height 9
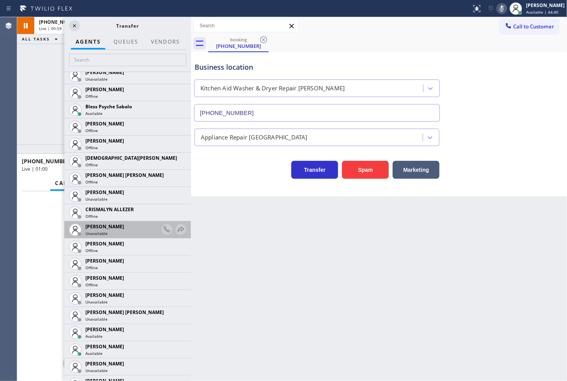
scroll to position [346, 0]
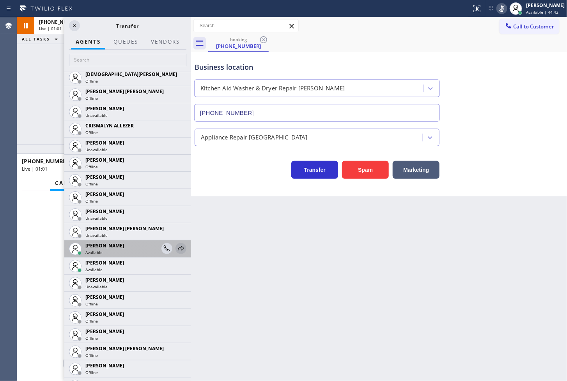
click at [176, 247] on icon at bounding box center [180, 248] width 9 height 9
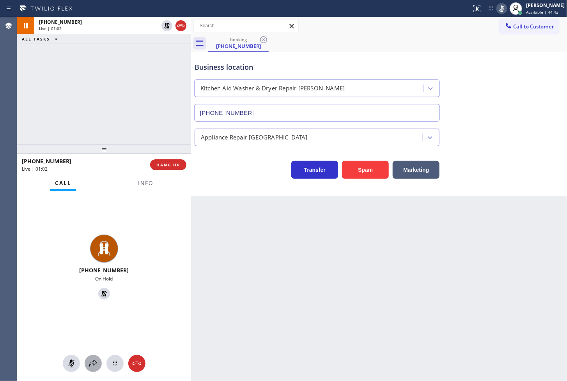
click at [91, 363] on icon at bounding box center [93, 363] width 9 height 9
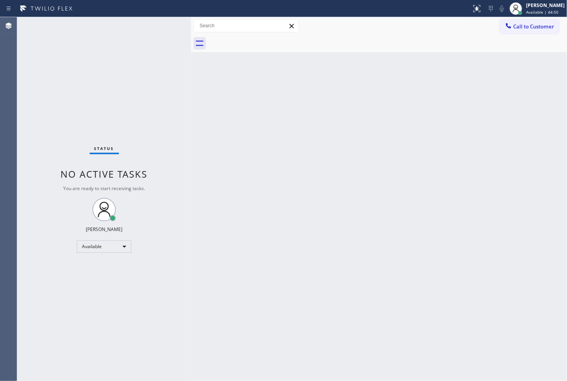
click at [154, 24] on div "Status No active tasks You are ready to start receiving tasks. [PERSON_NAME]" at bounding box center [104, 199] width 174 height 364
click at [168, 26] on div "Status No active tasks You are ready to start receiving tasks. [PERSON_NAME]" at bounding box center [104, 199] width 174 height 364
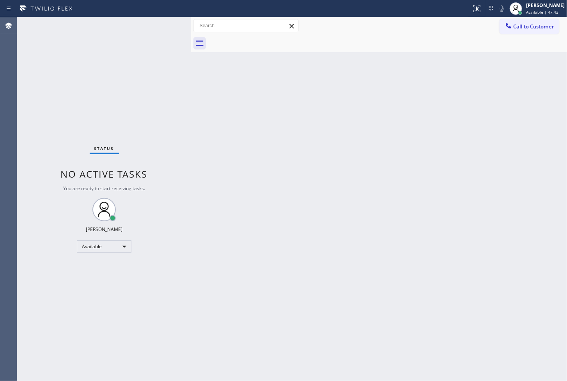
click at [157, 25] on div "Status No active tasks You are ready to start receiving tasks. [PERSON_NAME]" at bounding box center [104, 199] width 174 height 364
click at [159, 23] on div "Status No active tasks You are ready to start receiving tasks. [PERSON_NAME]" at bounding box center [104, 199] width 174 height 364
click at [163, 25] on div "Status No active tasks You are ready to start receiving tasks. [PERSON_NAME]" at bounding box center [104, 199] width 174 height 364
click at [306, 246] on div "Back to Dashboard Change Sender ID Customers Technicians Select a contact Outbo…" at bounding box center [379, 199] width 376 height 364
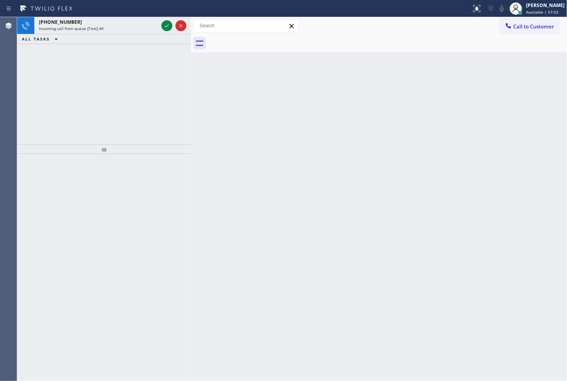
click at [48, 104] on div "+14083556351 Incoming call from queue [Test] All ALL TASKS ALL TASKS ACTIVE TAS…" at bounding box center [104, 81] width 174 height 128
click at [168, 27] on icon at bounding box center [166, 25] width 9 height 9
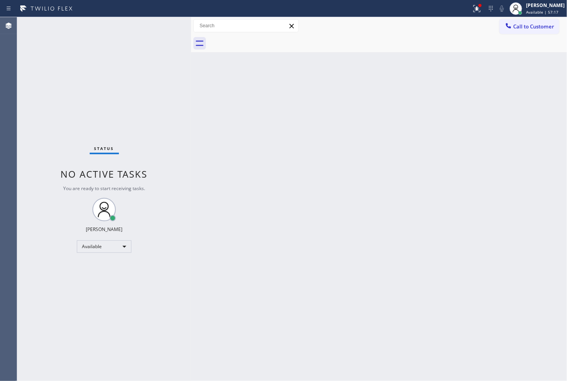
click at [166, 28] on div "Status No active tasks You are ready to start receiving tasks. [PERSON_NAME]" at bounding box center [104, 199] width 174 height 364
click at [166, 23] on div "Status No active tasks You are ready to start receiving tasks. [PERSON_NAME]" at bounding box center [104, 199] width 174 height 364
click at [164, 24] on div "Status No active tasks You are ready to start receiving tasks. [PERSON_NAME]" at bounding box center [104, 199] width 174 height 364
click at [472, 8] on icon at bounding box center [476, 8] width 9 height 9
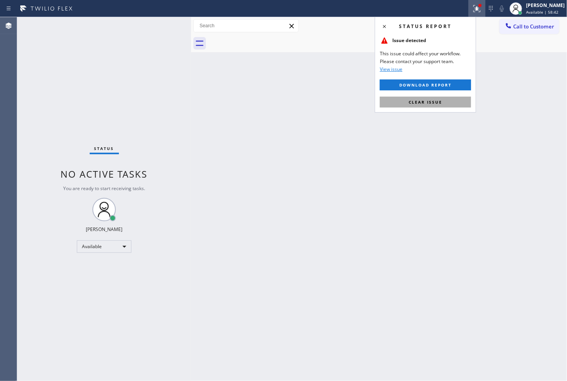
click at [450, 104] on button "Clear issue" at bounding box center [425, 102] width 91 height 11
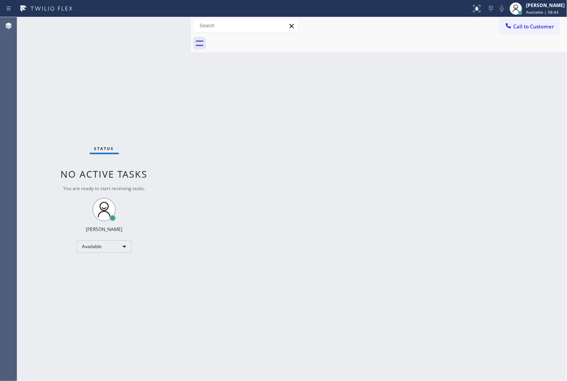
click at [229, 90] on div "Back to Dashboard Change Sender ID Customers Technicians Select a contact Outbo…" at bounding box center [379, 199] width 376 height 364
click at [159, 23] on div "Status No active tasks You are ready to start receiving tasks. [PERSON_NAME]" at bounding box center [104, 199] width 174 height 364
click at [52, 102] on div "Status No active tasks You are ready to start receiving tasks. [PERSON_NAME]" at bounding box center [104, 199] width 174 height 364
click at [48, 121] on div "Status No active tasks You are ready to start receiving tasks. [PERSON_NAME]" at bounding box center [104, 199] width 174 height 364
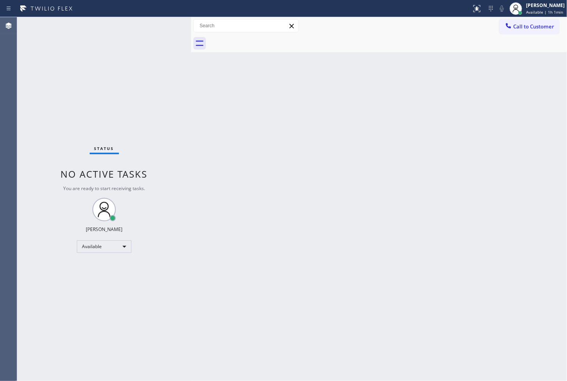
click at [138, 44] on div "Status No active tasks You are ready to start receiving tasks. [PERSON_NAME]" at bounding box center [104, 199] width 174 height 364
click at [164, 21] on div "Status No active tasks You are ready to start receiving tasks. [PERSON_NAME]" at bounding box center [104, 199] width 174 height 364
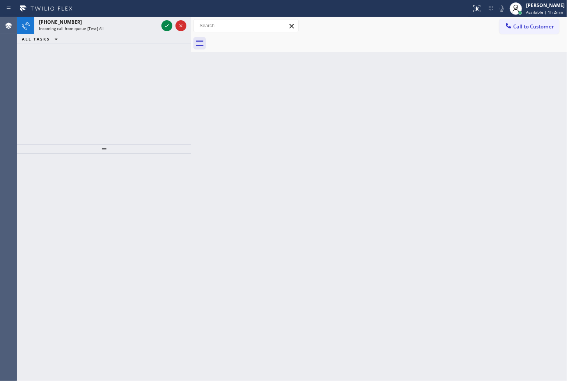
click at [164, 21] on icon at bounding box center [166, 25] width 9 height 9
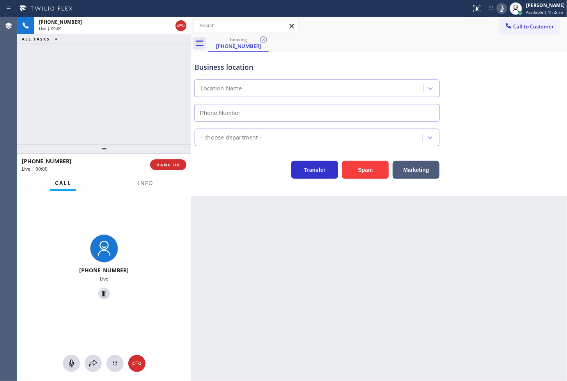
type input "[PHONE_NUMBER]"
click at [204, 168] on div "Transfer Spam Marketing" at bounding box center [317, 168] width 248 height 22
click at [138, 120] on div "+18882662278 Live | 00:10 ALL TASKS ALL TASKS ACTIVE TASKS TASKS IN WRAP UP" at bounding box center [104, 81] width 174 height 128
click at [137, 181] on button "Info" at bounding box center [145, 183] width 25 height 15
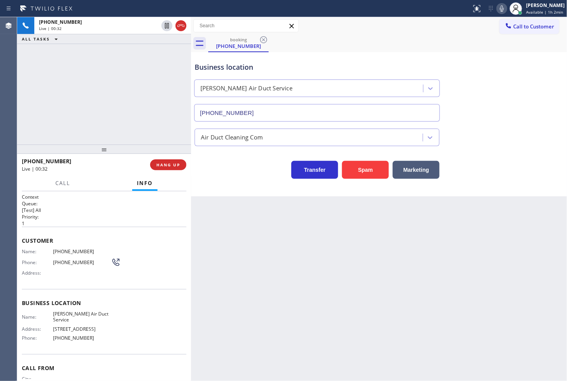
scroll to position [27, 0]
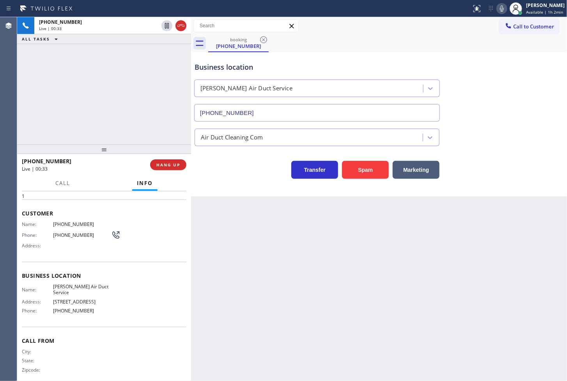
click at [158, 116] on div "+18882662278 Live | 00:33 ALL TASKS ALL TASKS ACTIVE TASKS TASKS IN WRAP UP" at bounding box center [104, 81] width 174 height 128
click at [168, 165] on span "HANG UP" at bounding box center [168, 164] width 24 height 5
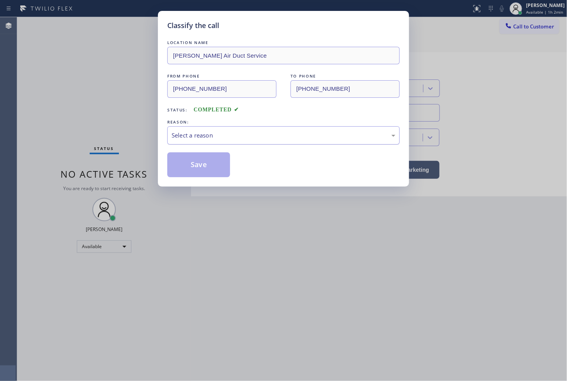
click at [215, 138] on div "Select a reason" at bounding box center [284, 135] width 224 height 9
click at [199, 168] on button "Save" at bounding box center [198, 164] width 63 height 25
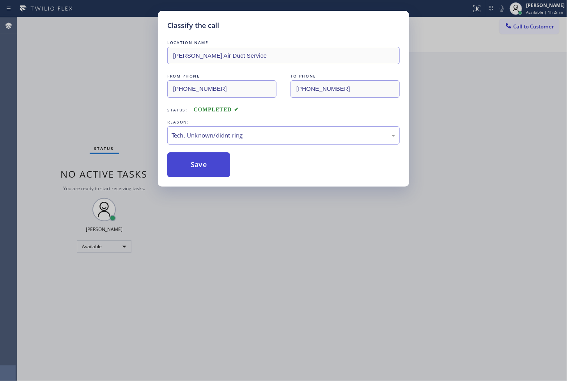
click at [199, 168] on button "Save" at bounding box center [198, 164] width 63 height 25
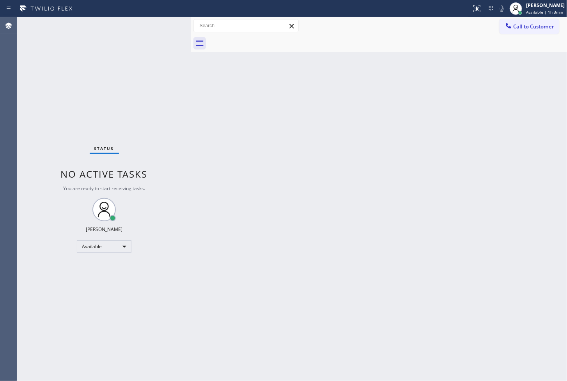
click at [164, 30] on div "Status No active tasks You are ready to start receiving tasks. [PERSON_NAME]" at bounding box center [104, 199] width 174 height 364
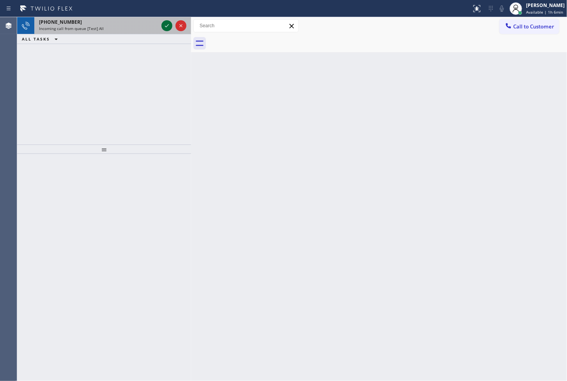
click at [169, 28] on icon at bounding box center [166, 25] width 9 height 9
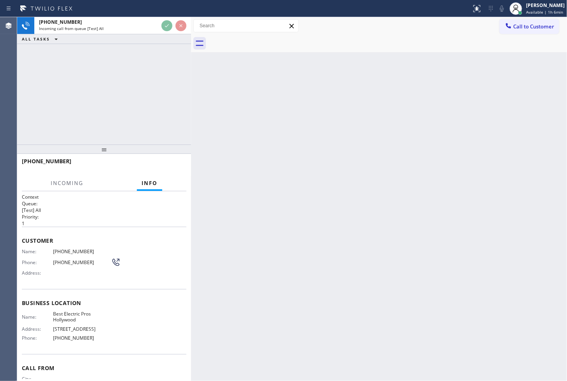
click at [167, 73] on div "+17782000126 Incoming call from queue [Test] All ALL TASKS ALL TASKS ACTIVE TAS…" at bounding box center [104, 81] width 174 height 128
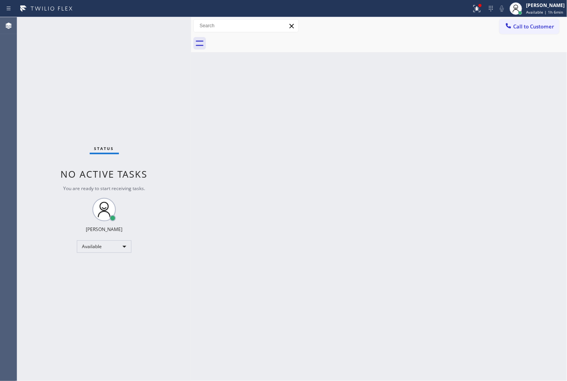
click at [167, 25] on div "Status No active tasks You are ready to start receiving tasks. [PERSON_NAME]" at bounding box center [104, 199] width 174 height 364
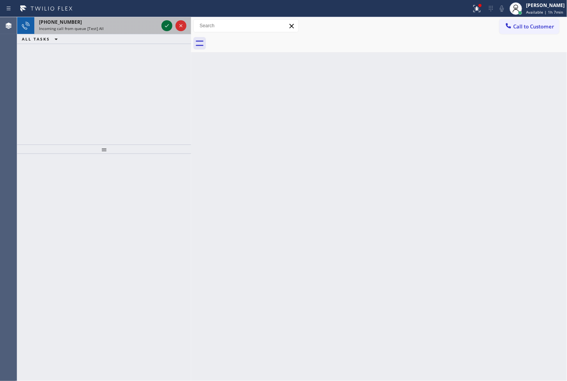
click at [167, 25] on icon at bounding box center [166, 25] width 9 height 9
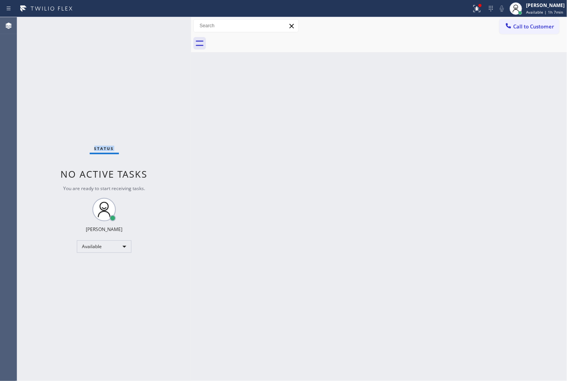
click at [167, 25] on div "Status No active tasks You are ready to start receiving tasks. [PERSON_NAME]" at bounding box center [104, 199] width 174 height 364
click at [472, 10] on icon at bounding box center [476, 8] width 9 height 9
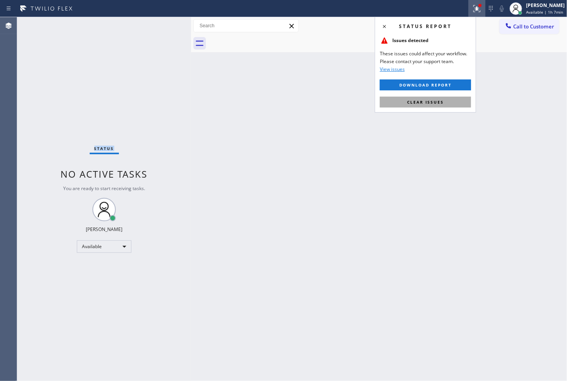
click at [438, 103] on span "Clear issues" at bounding box center [425, 101] width 37 height 5
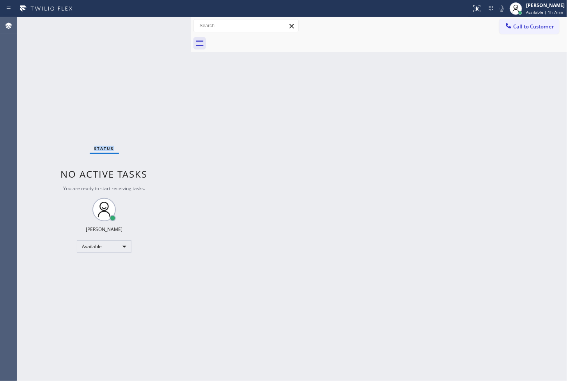
click at [143, 133] on div "Status No active tasks You are ready to start receiving tasks. [PERSON_NAME]" at bounding box center [104, 199] width 174 height 364
click at [166, 25] on div "Status No active tasks You are ready to start receiving tasks. [PERSON_NAME]" at bounding box center [104, 199] width 174 height 364
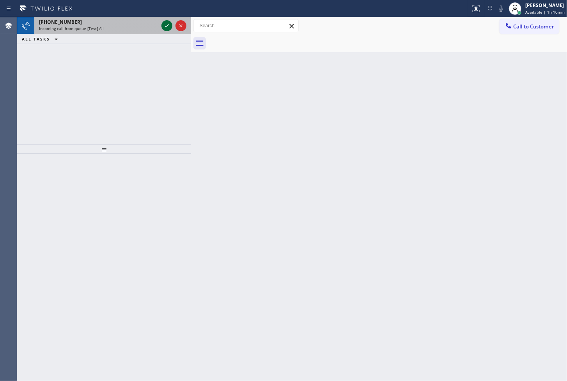
click at [166, 25] on icon at bounding box center [166, 25] width 9 height 9
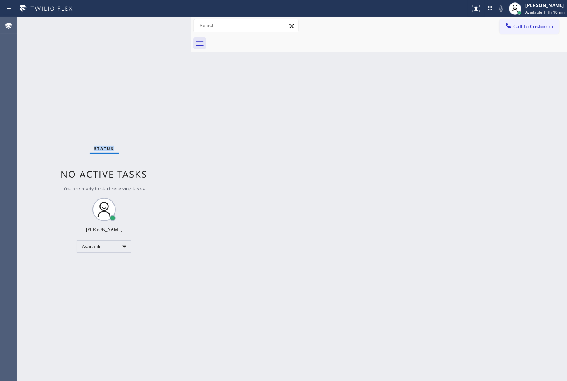
click at [166, 25] on div "Status No active tasks You are ready to start receiving tasks. [PERSON_NAME]" at bounding box center [104, 199] width 174 height 364
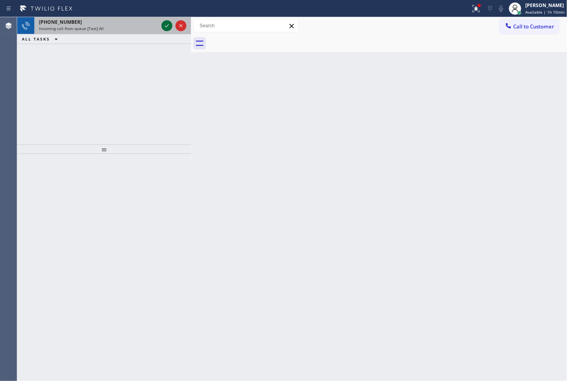
click at [166, 25] on icon at bounding box center [166, 25] width 9 height 9
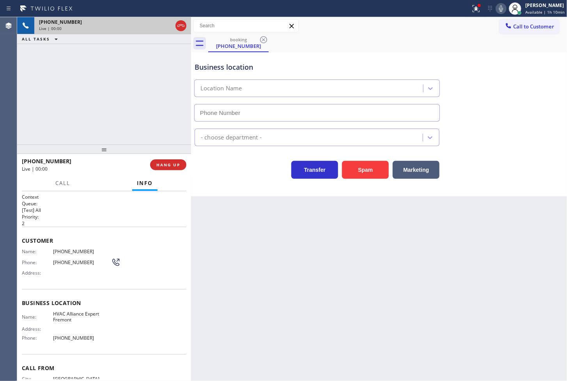
type input "(510) 854-7484"
click at [354, 170] on button "Spam" at bounding box center [365, 170] width 47 height 18
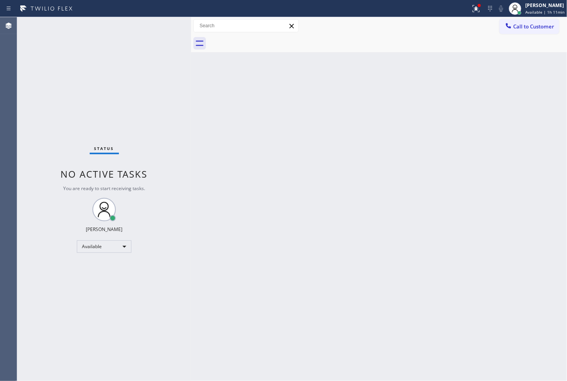
drag, startPoint x: 468, startPoint y: 4, endPoint x: 447, endPoint y: 55, distance: 54.9
click at [471, 4] on icon at bounding box center [475, 8] width 9 height 9
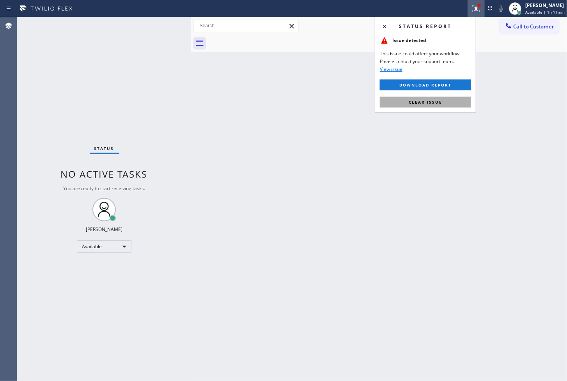
click at [443, 106] on button "Clear issue" at bounding box center [425, 102] width 91 height 11
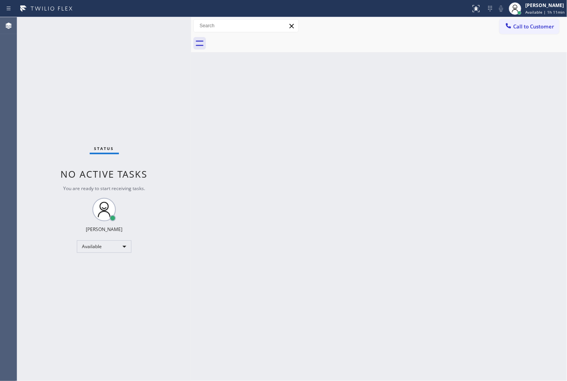
drag, startPoint x: 74, startPoint y: 104, endPoint x: 78, endPoint y: 96, distance: 9.4
click at [75, 102] on div "Status No active tasks You are ready to start receiving tasks. [PERSON_NAME]" at bounding box center [104, 199] width 174 height 364
click at [167, 25] on div "Status No active tasks You are ready to start receiving tasks. [PERSON_NAME]" at bounding box center [104, 199] width 174 height 364
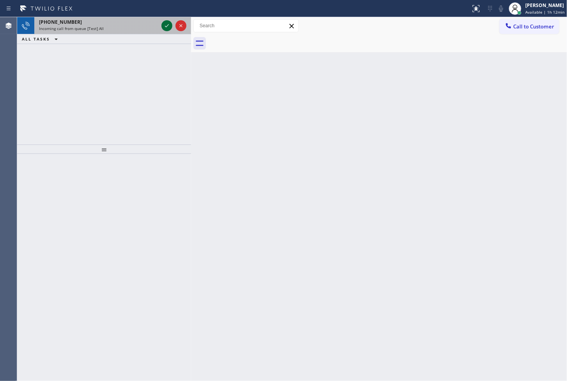
click at [167, 25] on icon at bounding box center [166, 25] width 9 height 9
click at [167, 23] on icon at bounding box center [166, 25] width 9 height 9
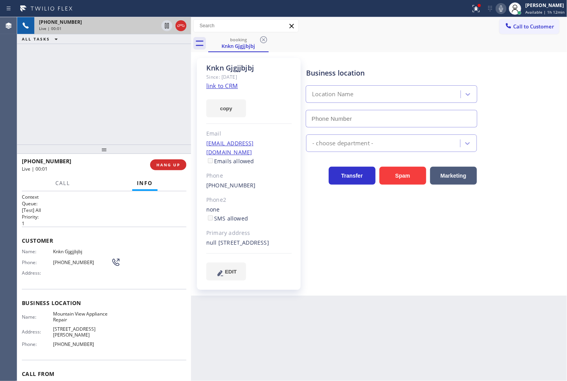
type input "(650) 376-8149"
click at [412, 168] on button "Spam" at bounding box center [402, 176] width 47 height 18
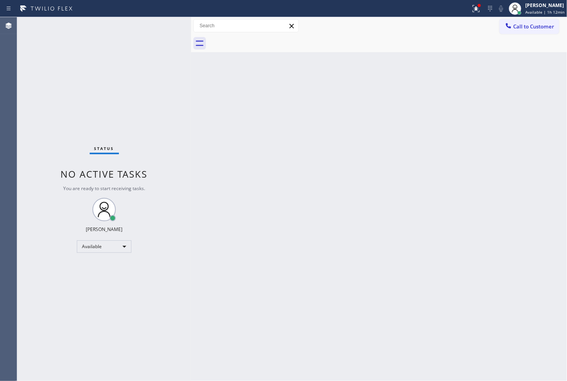
click at [159, 48] on div "Status No active tasks You are ready to start receiving tasks. [PERSON_NAME]" at bounding box center [104, 199] width 174 height 364
click at [168, 25] on div "Status No active tasks You are ready to start receiving tasks. [PERSON_NAME]" at bounding box center [104, 199] width 174 height 364
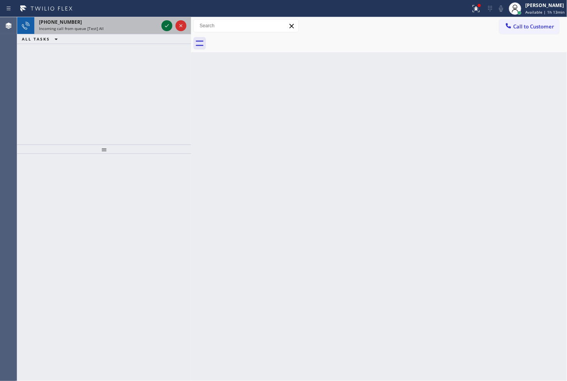
click at [168, 25] on icon at bounding box center [166, 25] width 9 height 9
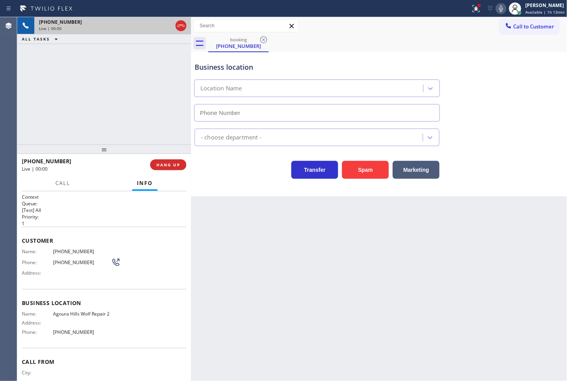
type input "(818) 452-2226"
click at [473, 10] on icon at bounding box center [475, 7] width 5 height 5
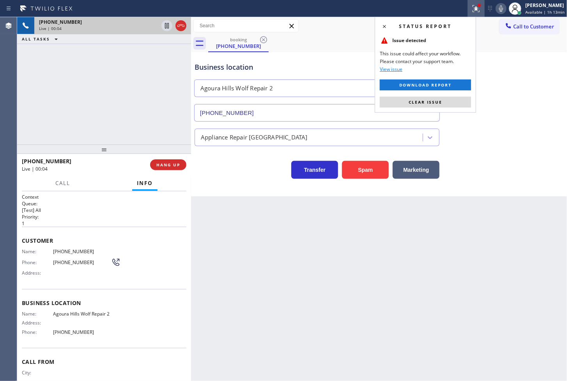
click at [454, 108] on div "Status report Issue detected This issue could affect your workflow. Please cont…" at bounding box center [425, 65] width 101 height 96
click at [440, 104] on span "Clear issue" at bounding box center [426, 101] width 34 height 5
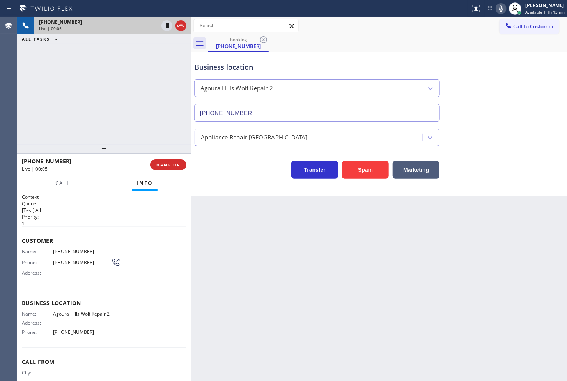
click at [165, 74] on div "+18887370073 Live | 00:05 ALL TASKS ALL TASKS ACTIVE TASKS TASKS IN WRAP UP" at bounding box center [104, 81] width 174 height 128
click at [496, 10] on icon at bounding box center [500, 8] width 9 height 9
click at [375, 170] on button "Spam" at bounding box center [365, 170] width 47 height 18
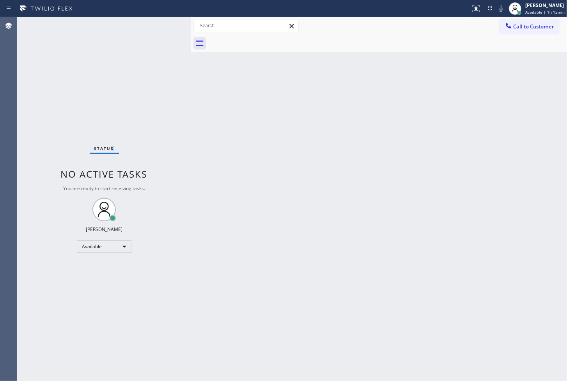
click at [116, 117] on div "Status No active tasks You are ready to start receiving tasks. [PERSON_NAME]" at bounding box center [104, 199] width 174 height 364
click at [160, 26] on div "Status No active tasks You are ready to start receiving tasks. [PERSON_NAME]" at bounding box center [104, 199] width 174 height 364
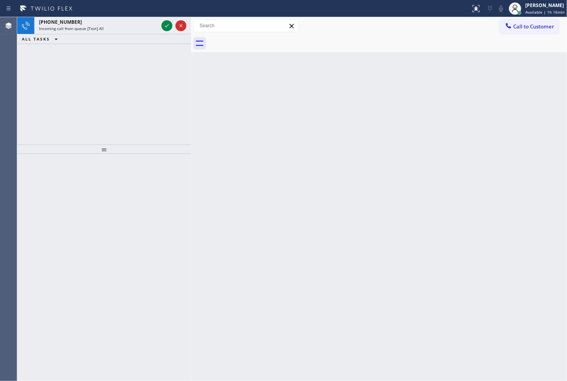
click at [159, 11] on div at bounding box center [235, 8] width 464 height 12
click at [165, 23] on icon at bounding box center [166, 25] width 9 height 9
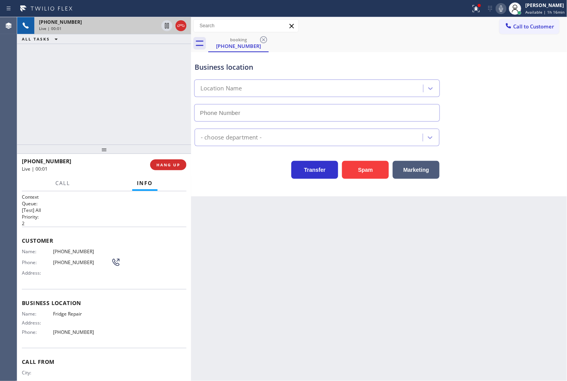
type input "[PHONE_NUMBER]"
click at [486, 67] on div "Business location Fridge Repair (844) 610-2805" at bounding box center [379, 86] width 372 height 71
click at [483, 59] on div "Business location Fridge Repair (844) 610-2805" at bounding box center [379, 86] width 372 height 71
click at [496, 9] on icon at bounding box center [500, 8] width 9 height 9
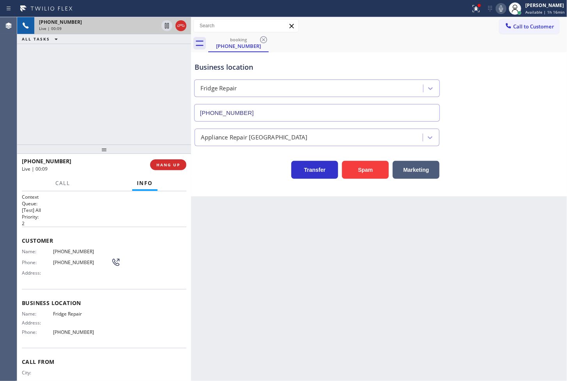
click at [496, 9] on icon at bounding box center [500, 8] width 9 height 9
drag, startPoint x: 65, startPoint y: 92, endPoint x: 167, endPoint y: 158, distance: 121.1
click at [67, 92] on div "+18334251935 Live | 00:10 ALL TASKS ALL TASKS ACTIVE TASKS TASKS IN WRAP UP" at bounding box center [104, 81] width 174 height 128
click at [172, 172] on div "+18334251935 Live | 00:10 HANG UP" at bounding box center [104, 165] width 165 height 20
click at [172, 166] on span "HANG UP" at bounding box center [168, 164] width 24 height 5
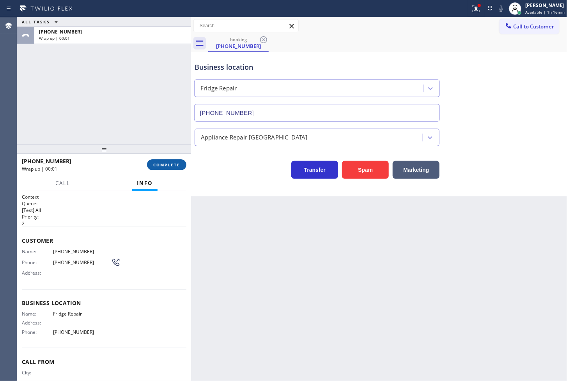
click at [172, 166] on span "COMPLETE" at bounding box center [166, 164] width 27 height 5
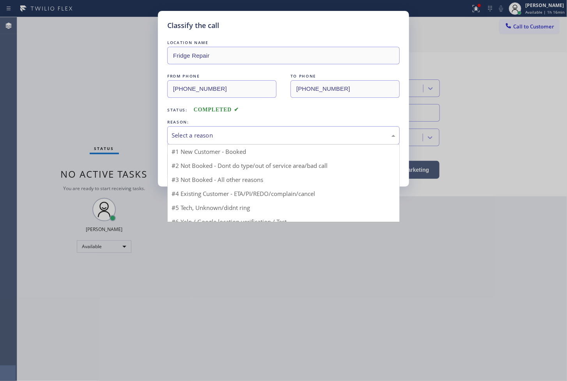
click at [219, 138] on div "Select a reason" at bounding box center [284, 135] width 224 height 9
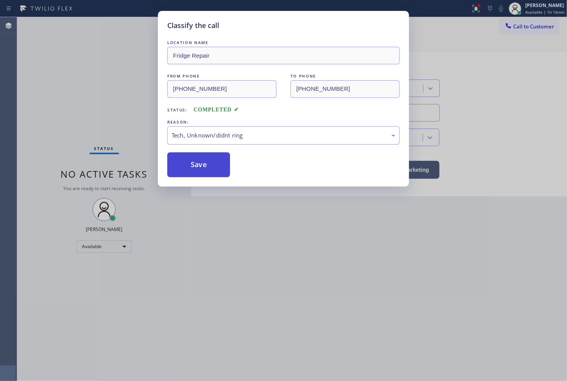
click at [216, 170] on button "Save" at bounding box center [198, 164] width 63 height 25
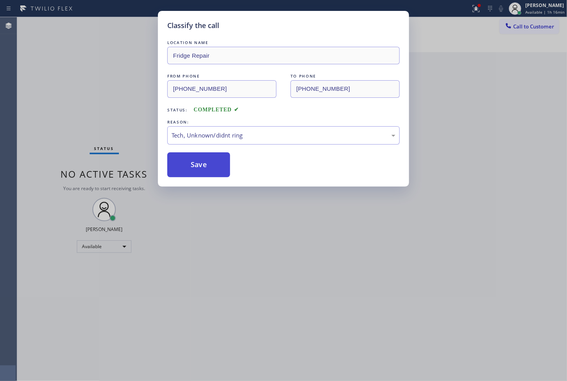
click at [216, 170] on button "Save" at bounding box center [198, 164] width 63 height 25
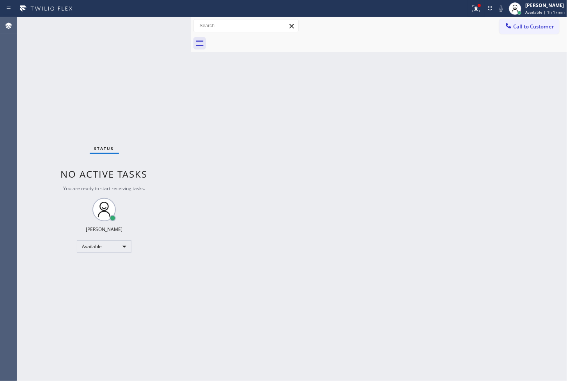
drag, startPoint x: 66, startPoint y: 103, endPoint x: 70, endPoint y: 94, distance: 9.8
click at [67, 100] on div "Status No active tasks You are ready to start receiving tasks. [PERSON_NAME]" at bounding box center [104, 199] width 174 height 364
click at [165, 24] on div "Status No active tasks You are ready to start receiving tasks. [PERSON_NAME]" at bounding box center [104, 199] width 174 height 364
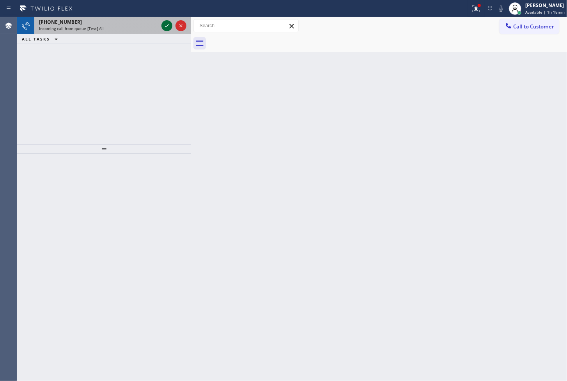
click at [164, 21] on icon at bounding box center [166, 25] width 9 height 9
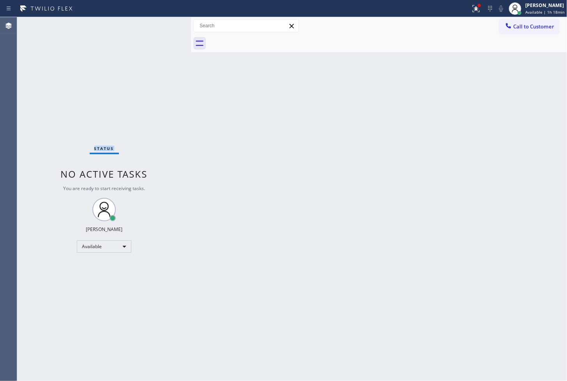
click at [164, 21] on div "Status No active tasks You are ready to start receiving tasks. [PERSON_NAME]" at bounding box center [104, 199] width 174 height 364
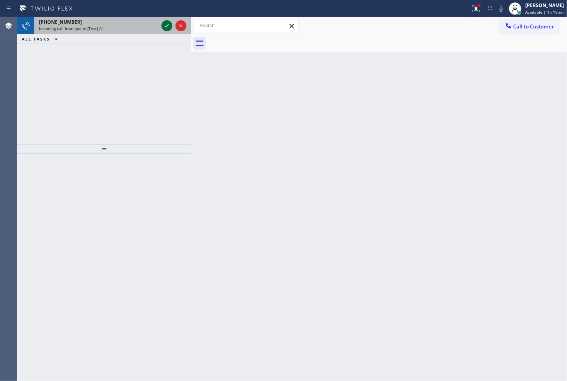
click at [164, 24] on icon at bounding box center [166, 25] width 9 height 9
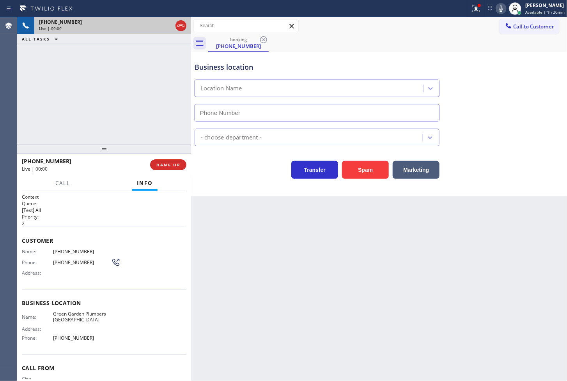
type input "[PHONE_NUMBER]"
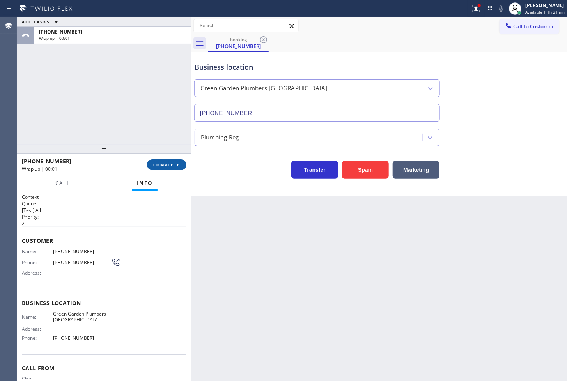
click at [164, 168] on button "COMPLETE" at bounding box center [166, 165] width 39 height 11
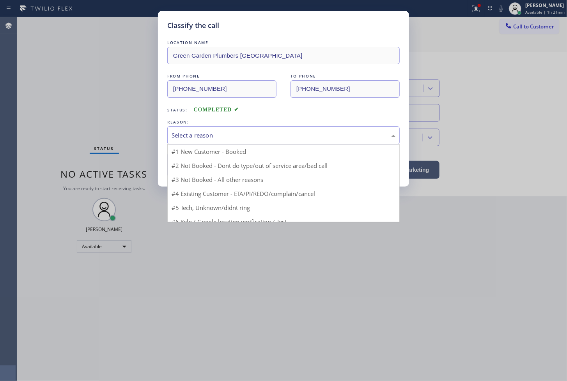
click at [238, 139] on div "Select a reason" at bounding box center [284, 135] width 224 height 9
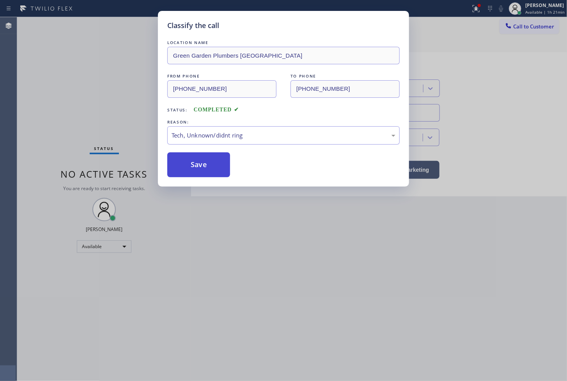
click at [209, 166] on button "Save" at bounding box center [198, 164] width 63 height 25
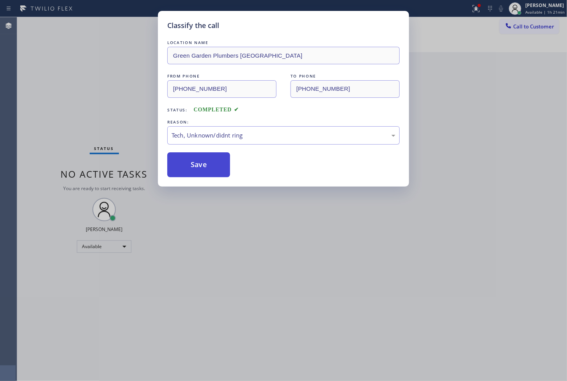
click at [209, 166] on button "Save" at bounding box center [198, 164] width 63 height 25
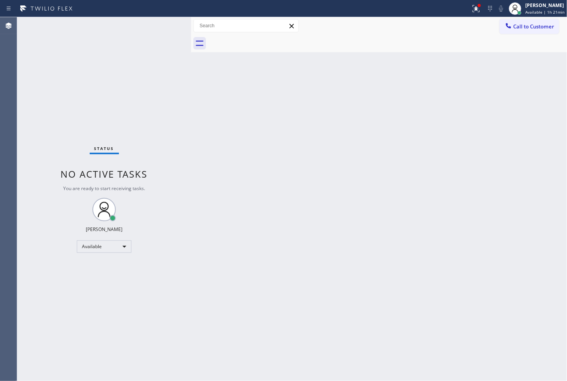
click at [158, 23] on div "Status No active tasks You are ready to start receiving tasks. [PERSON_NAME]" at bounding box center [104, 199] width 174 height 364
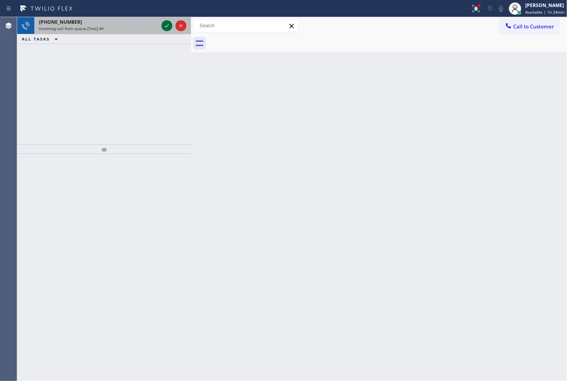
click at [165, 23] on icon at bounding box center [166, 25] width 9 height 9
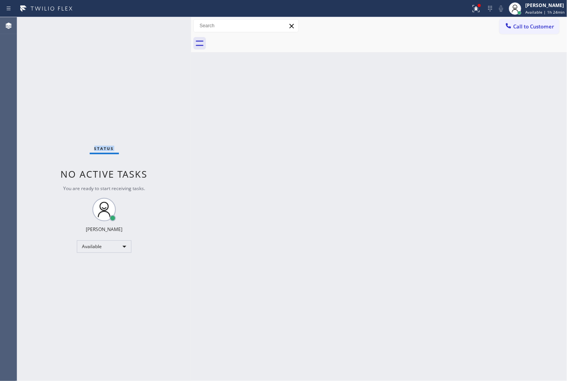
click at [165, 23] on div "Status No active tasks You are ready to start receiving tasks. [PERSON_NAME]" at bounding box center [104, 199] width 174 height 364
click at [471, 10] on icon at bounding box center [475, 8] width 9 height 9
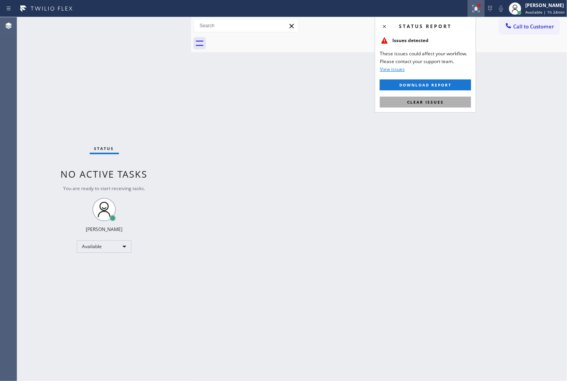
click at [459, 102] on button "Clear issues" at bounding box center [425, 102] width 91 height 11
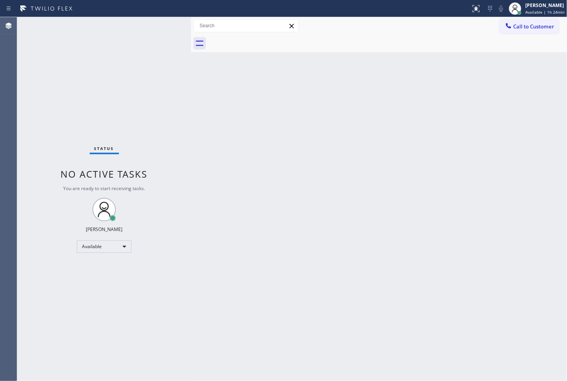
click at [186, 152] on div "Status No active tasks You are ready to start receiving tasks. [PERSON_NAME]" at bounding box center [104, 199] width 174 height 364
click at [165, 31] on div "Status No active tasks You are ready to start receiving tasks. [PERSON_NAME]" at bounding box center [104, 199] width 174 height 364
click at [165, 29] on div "Status No active tasks You are ready to start receiving tasks. [PERSON_NAME]" at bounding box center [104, 199] width 174 height 364
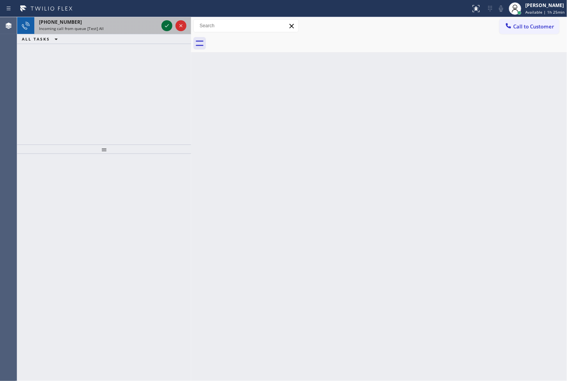
click at [164, 28] on icon at bounding box center [166, 25] width 9 height 9
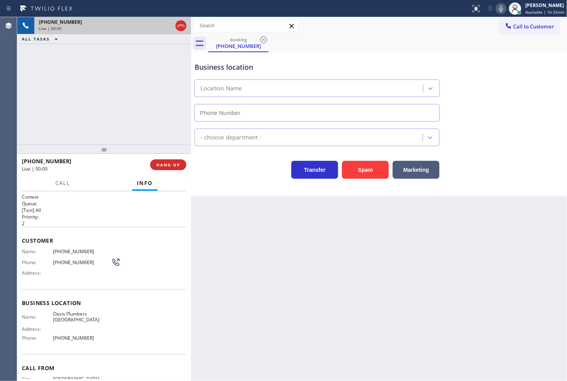
type input "[PHONE_NUMBER]"
drag, startPoint x: 129, startPoint y: 102, endPoint x: 161, endPoint y: 90, distance: 34.1
click at [144, 103] on div "+16502492188 Live | 00:03 ALL TASKS ALL TASKS ACTIVE TASKS TASKS IN WRAP UP" at bounding box center [104, 81] width 174 height 128
click at [502, 87] on div "Business location Oasis Plumbers Daly City (650) 731-0725" at bounding box center [379, 86] width 372 height 71
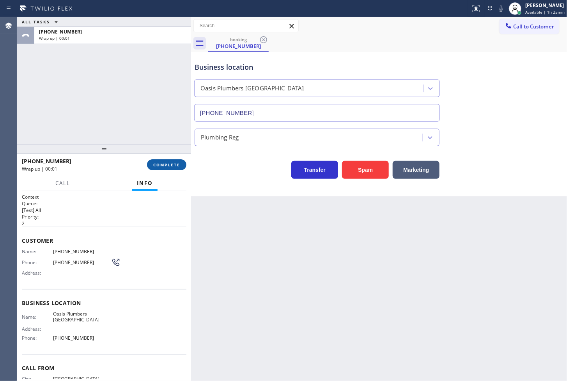
click at [158, 168] on button "COMPLETE" at bounding box center [166, 165] width 39 height 11
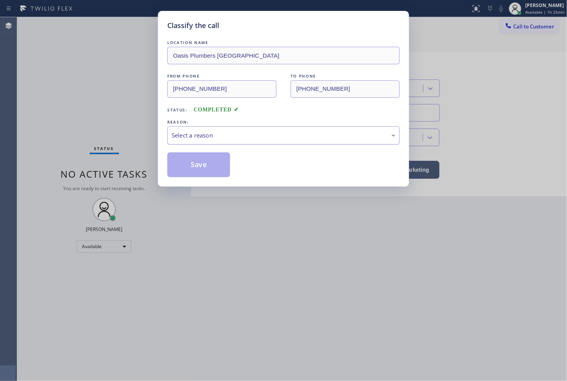
click at [232, 141] on div "Select a reason" at bounding box center [283, 135] width 232 height 18
click at [210, 170] on button "Save" at bounding box center [198, 164] width 63 height 25
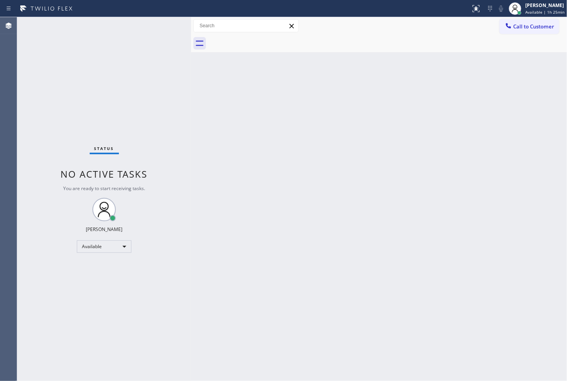
click at [167, 22] on div "Status No active tasks You are ready to start receiving tasks. [PERSON_NAME]" at bounding box center [104, 199] width 174 height 364
click at [234, 231] on div "Back to Dashboard Change Sender ID Customers Technicians Select a contact Outbo…" at bounding box center [379, 199] width 376 height 364
click at [257, 220] on div "Back to Dashboard Change Sender ID Customers Technicians Select a contact Outbo…" at bounding box center [379, 199] width 376 height 364
click at [52, 102] on div "Status No active tasks You are ready to start receiving tasks. [PERSON_NAME]" at bounding box center [104, 199] width 174 height 364
click at [163, 18] on div "Status No active tasks You are ready to start receiving tasks. [PERSON_NAME]" at bounding box center [104, 199] width 174 height 364
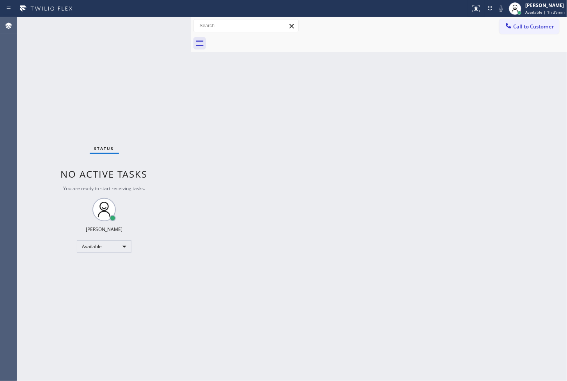
click at [163, 23] on div "Status No active tasks You are ready to start receiving tasks. [PERSON_NAME]" at bounding box center [104, 199] width 174 height 364
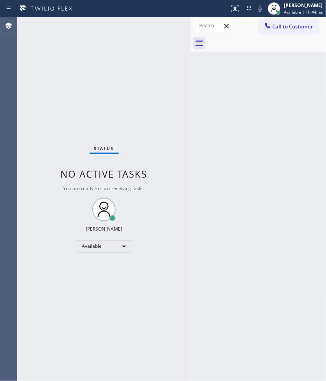
click at [248, 119] on div "Back to Dashboard Change Sender ID Customers Technicians Select a contact Outbo…" at bounding box center [259, 199] width 136 height 364
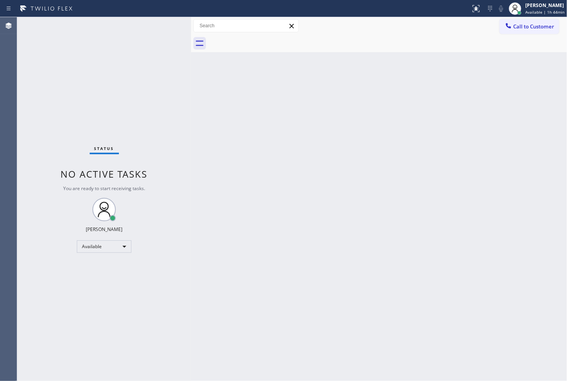
drag, startPoint x: 159, startPoint y: 65, endPoint x: 164, endPoint y: 37, distance: 28.1
click at [159, 62] on div "Status No active tasks You are ready to start receiving tasks. [PERSON_NAME]" at bounding box center [104, 199] width 174 height 364
click at [166, 24] on div "Status No active tasks You are ready to start receiving tasks. [PERSON_NAME]" at bounding box center [104, 199] width 174 height 364
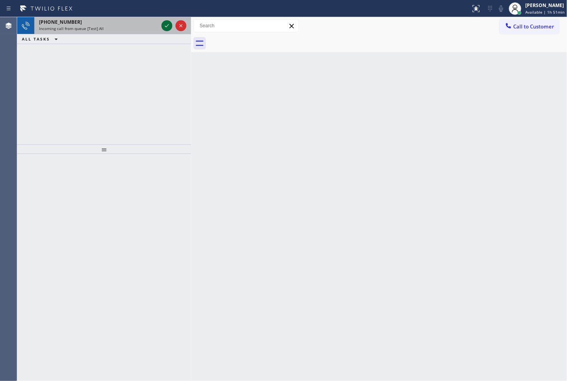
click at [165, 25] on icon at bounding box center [166, 25] width 9 height 9
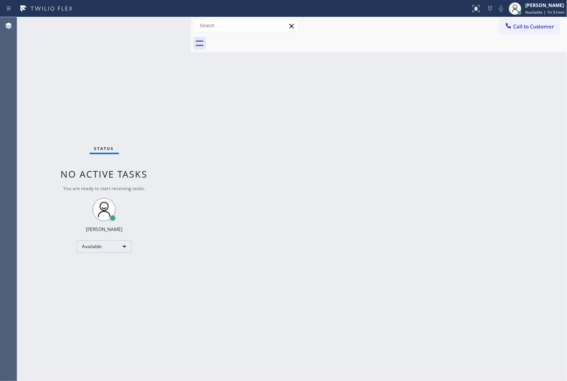
click at [157, 23] on div "Status No active tasks You are ready to start receiving tasks. [PERSON_NAME]" at bounding box center [104, 199] width 174 height 364
click at [473, 8] on icon at bounding box center [475, 7] width 5 height 5
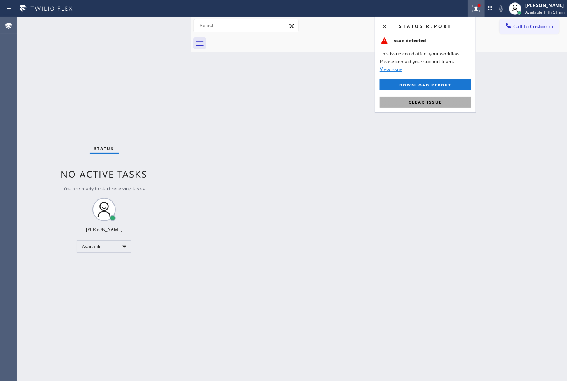
click at [442, 103] on button "Clear issue" at bounding box center [425, 102] width 91 height 11
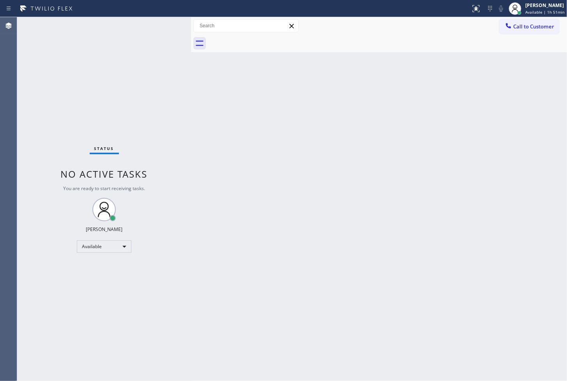
click at [229, 125] on div "Back to Dashboard Change Sender ID Customers Technicians Select a contact Outbo…" at bounding box center [379, 199] width 376 height 364
click at [337, 209] on div "Back to Dashboard Change Sender ID Customers Technicians Select a contact Outbo…" at bounding box center [379, 199] width 376 height 364
click at [163, 111] on div "Status No active tasks You are ready to start receiving tasks. [PERSON_NAME]" at bounding box center [104, 199] width 174 height 364
click at [170, 28] on div "Status No active tasks You are ready to start receiving tasks. [PERSON_NAME]" at bounding box center [104, 199] width 174 height 364
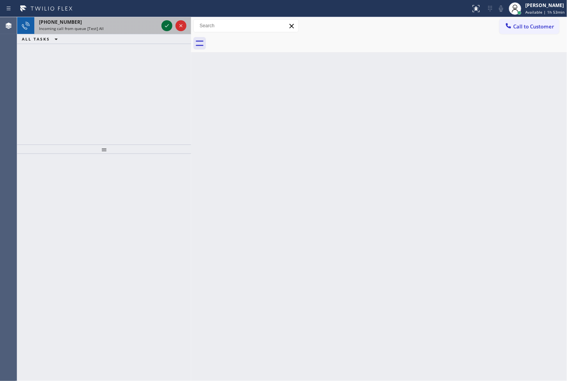
click at [164, 28] on icon at bounding box center [166, 25] width 9 height 9
click at [165, 26] on icon at bounding box center [166, 25] width 9 height 9
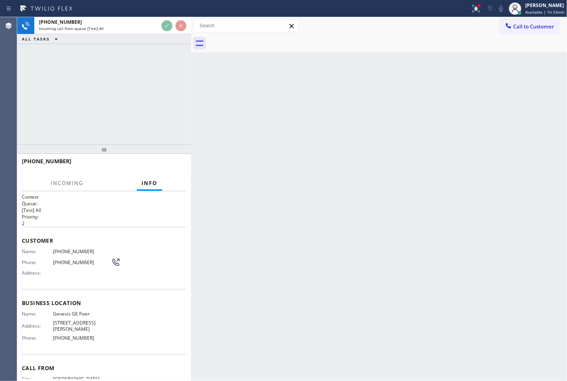
click at [170, 108] on div "+18138108168 Incoming call from queue [Test] All ALL TASKS ALL TASKS ACTIVE TAS…" at bounding box center [104, 81] width 174 height 128
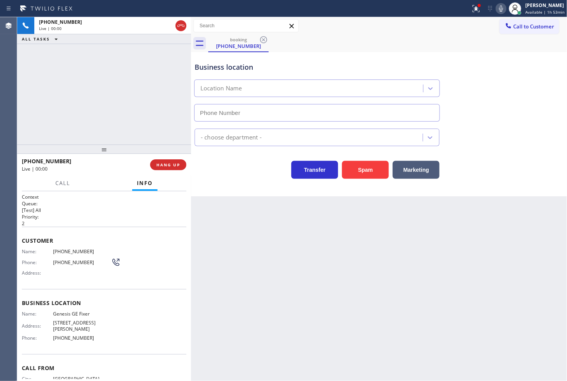
type input "[PHONE_NUMBER]"
click at [92, 100] on div "+18138108168 Live | 00:02 ALL TASKS ALL TASKS ACTIVE TASKS TASKS IN WRAP UP" at bounding box center [104, 81] width 174 height 128
click at [471, 6] on icon at bounding box center [475, 8] width 9 height 9
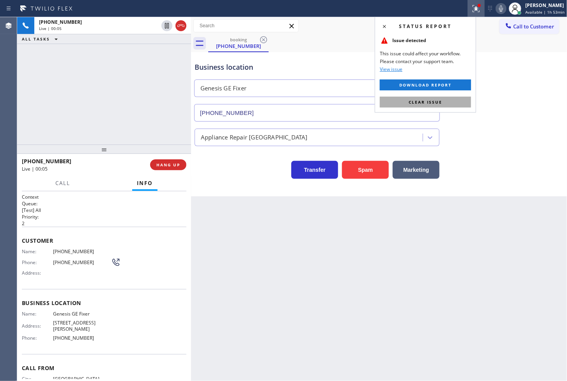
click at [457, 103] on button "Clear issue" at bounding box center [425, 102] width 91 height 11
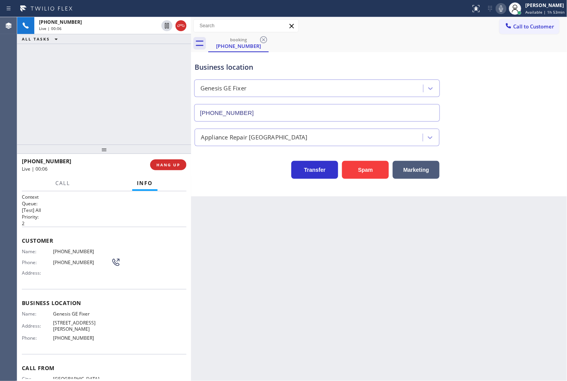
click at [122, 89] on div "+18138108168 Live | 00:06 ALL TASKS ALL TASKS ACTIVE TASKS TASKS IN WRAP UP" at bounding box center [104, 81] width 174 height 128
drag, startPoint x: 96, startPoint y: 121, endPoint x: 195, endPoint y: 162, distance: 107.9
click at [96, 121] on div "+18138108168 Live | 00:15 ALL TASKS ALL TASKS ACTIVE TASKS TASKS IN WRAP UP" at bounding box center [104, 81] width 174 height 128
click at [196, 168] on div "Transfer Spam Marketing" at bounding box center [317, 168] width 248 height 22
click at [120, 105] on div "+18138108168 Live | 00:16 ALL TASKS ALL TASKS ACTIVE TASKS TASKS IN WRAP UP" at bounding box center [104, 81] width 174 height 128
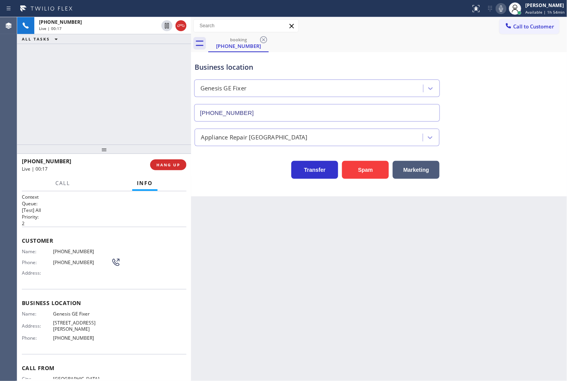
click at [211, 167] on div "Transfer Spam Marketing" at bounding box center [317, 168] width 248 height 22
drag, startPoint x: 134, startPoint y: 108, endPoint x: 145, endPoint y: 129, distance: 23.0
click at [135, 112] on div "+18138108168 Live | 00:28 ALL TASKS ALL TASKS ACTIVE TASKS TASKS IN WRAP UP" at bounding box center [104, 81] width 174 height 128
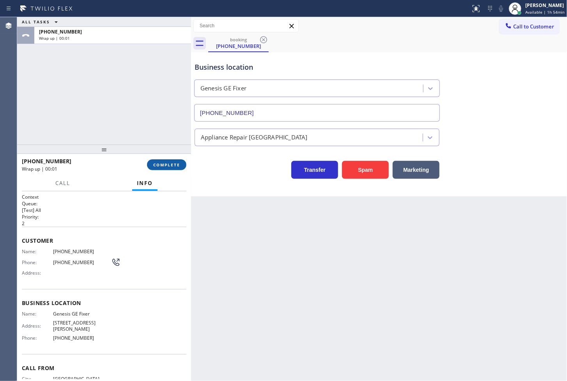
click at [162, 162] on span "COMPLETE" at bounding box center [166, 164] width 27 height 5
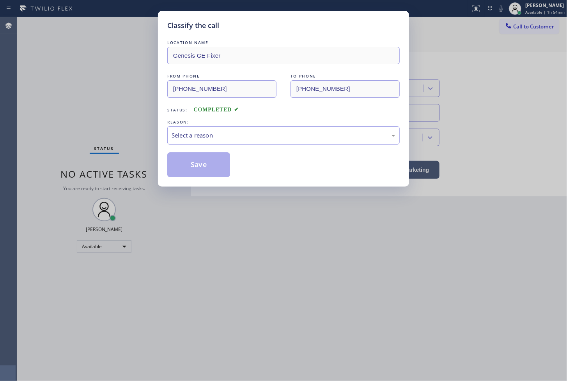
click at [230, 137] on div "Select a reason" at bounding box center [284, 135] width 224 height 9
click at [212, 166] on button "Save" at bounding box center [198, 164] width 63 height 25
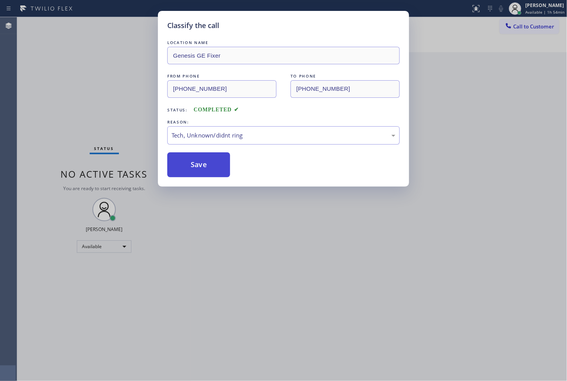
click at [212, 166] on button "Save" at bounding box center [198, 164] width 63 height 25
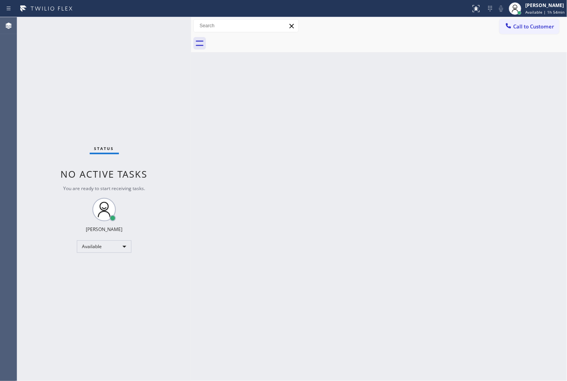
click at [218, 101] on div "Back to Dashboard Change Sender ID Customers Technicians Select a contact Outbo…" at bounding box center [379, 199] width 376 height 364
click at [164, 24] on div "Status No active tasks You are ready to start receiving tasks. [PERSON_NAME]" at bounding box center [104, 199] width 174 height 364
drag, startPoint x: 44, startPoint y: 96, endPoint x: 61, endPoint y: 79, distance: 24.0
click at [44, 96] on div "Status No active tasks You are ready to start receiving tasks. [PERSON_NAME]" at bounding box center [104, 199] width 174 height 364
click at [168, 27] on div "Status No active tasks You are ready to start receiving tasks. [PERSON_NAME]" at bounding box center [104, 199] width 174 height 364
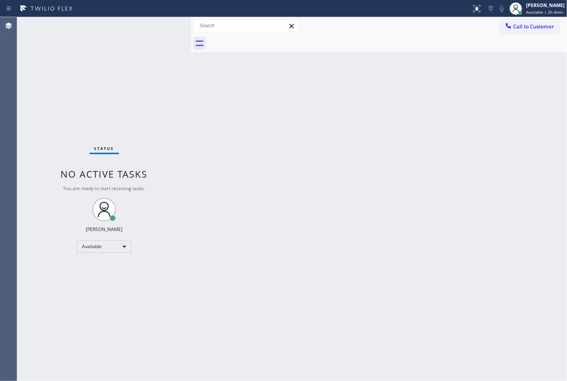
click at [6, 310] on div "Agent Desktop" at bounding box center [8, 199] width 17 height 364
click at [126, 251] on div "Available" at bounding box center [104, 247] width 55 height 12
click at [103, 289] on li "Break" at bounding box center [103, 286] width 53 height 9
click at [533, 191] on div "Back to Dashboard Change Sender ID Customers Technicians Select a contact Outbo…" at bounding box center [379, 199] width 376 height 364
click at [49, 129] on div "Status No active tasks Change activity state to start receiving tasks. [PERSON_…" at bounding box center [104, 199] width 174 height 364
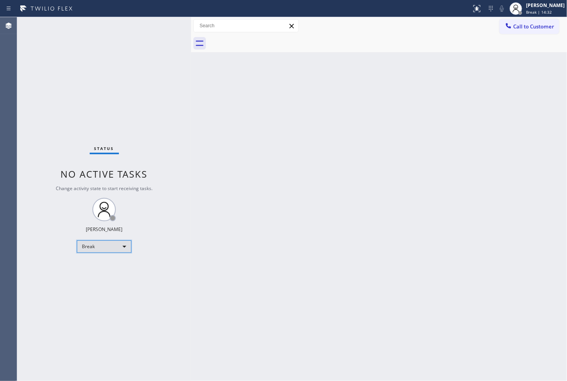
click at [122, 244] on div "Break" at bounding box center [104, 247] width 55 height 12
click at [115, 265] on li "Available" at bounding box center [103, 266] width 53 height 9
click at [230, 154] on div "Back to Dashboard Change Sender ID Customers Technicians Select a contact Outbo…" at bounding box center [379, 199] width 376 height 364
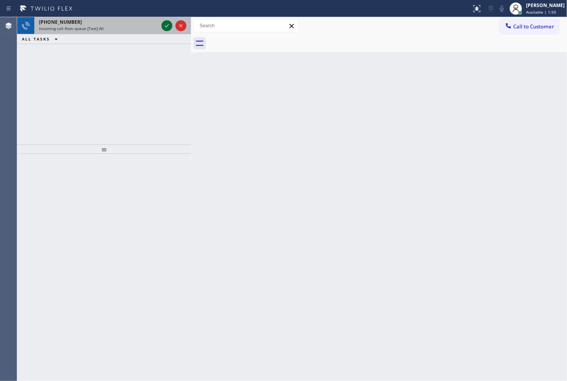
click at [168, 26] on icon at bounding box center [166, 25] width 9 height 9
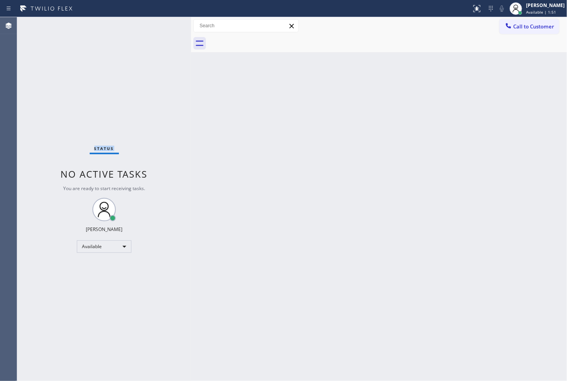
click at [168, 26] on div "Status No active tasks You are ready to start receiving tasks. [PERSON_NAME]" at bounding box center [104, 199] width 174 height 364
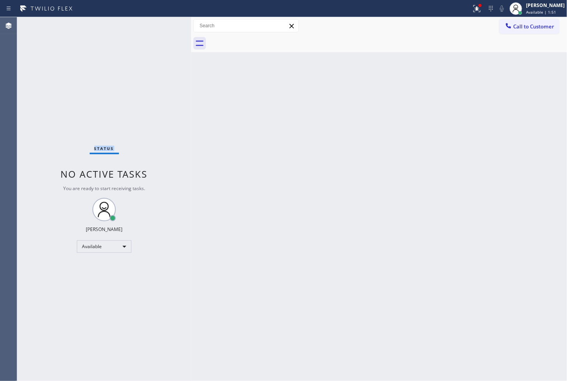
click at [168, 26] on div "Status No active tasks You are ready to start receiving tasks. [PERSON_NAME]" at bounding box center [104, 199] width 174 height 364
click at [165, 23] on div "Status No active tasks You are ready to start receiving tasks. [PERSON_NAME]" at bounding box center [104, 199] width 174 height 364
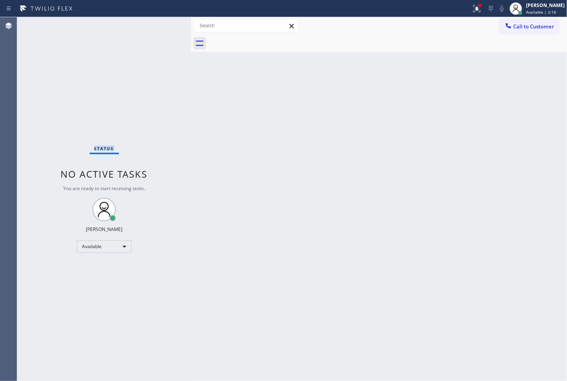
click at [165, 23] on div "Status No active tasks You are ready to start receiving tasks. [PERSON_NAME]" at bounding box center [104, 199] width 174 height 364
click at [473, 5] on icon at bounding box center [475, 7] width 5 height 5
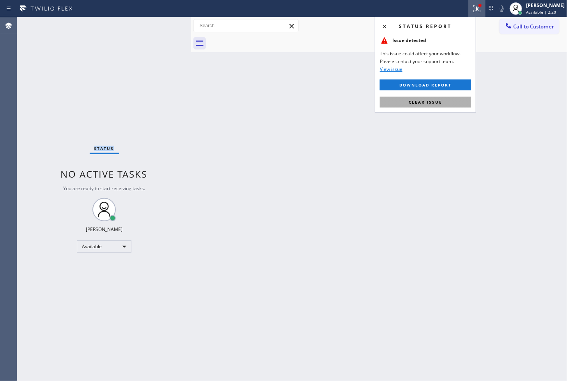
click at [445, 103] on button "Clear issue" at bounding box center [425, 102] width 91 height 11
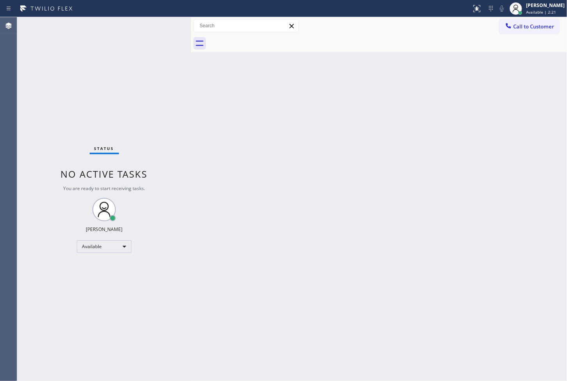
click at [257, 115] on div "Back to Dashboard Change Sender ID Customers Technicians Select a contact Outbo…" at bounding box center [379, 199] width 376 height 364
click at [165, 23] on div "Status No active tasks You are ready to start receiving tasks. [PERSON_NAME]" at bounding box center [104, 199] width 174 height 364
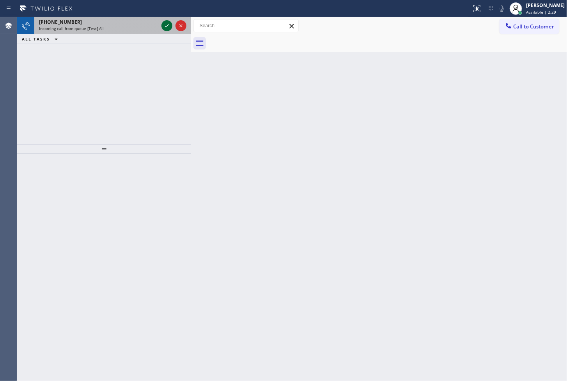
click at [165, 23] on icon at bounding box center [166, 25] width 9 height 9
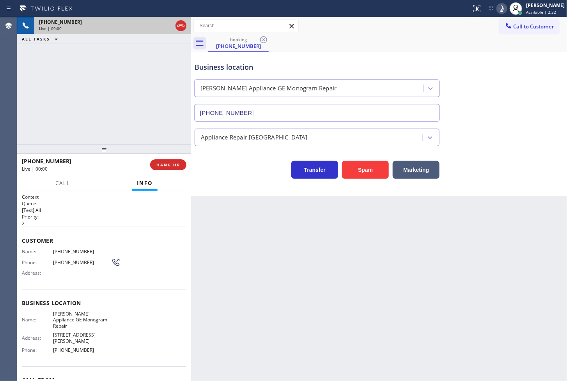
type input "[PHONE_NUMBER]"
click at [119, 89] on div "+17147853323 Live | 00:04 ALL TASKS ALL TASKS ACTIVE TASKS TASKS IN WRAP UP" at bounding box center [104, 81] width 174 height 128
click at [209, 161] on div "Transfer Spam Marketing" at bounding box center [317, 168] width 248 height 22
click at [164, 122] on div "+17147853323 Live | 00:05 ALL TASKS ALL TASKS ACTIVE TASKS TASKS IN WRAP UP" at bounding box center [104, 81] width 174 height 128
click at [215, 166] on div "Transfer Spam Marketing" at bounding box center [317, 168] width 248 height 22
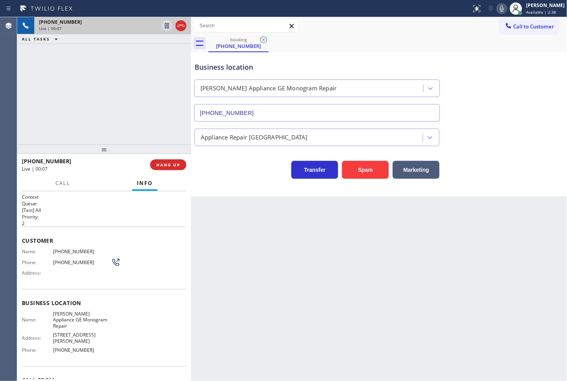
click at [497, 8] on icon at bounding box center [501, 8] width 9 height 9
drag, startPoint x: 218, startPoint y: 186, endPoint x: 184, endPoint y: 160, distance: 42.8
click at [218, 187] on div "Business location Bishop Appliance GE Monogram Repair (714) 559-3282 Appliance …" at bounding box center [379, 124] width 376 height 144
click at [122, 105] on div "+17147853323 Live | 00:14 ALL TASKS ALL TASKS ACTIVE TASKS TASKS IN WRAP UP" at bounding box center [104, 81] width 174 height 128
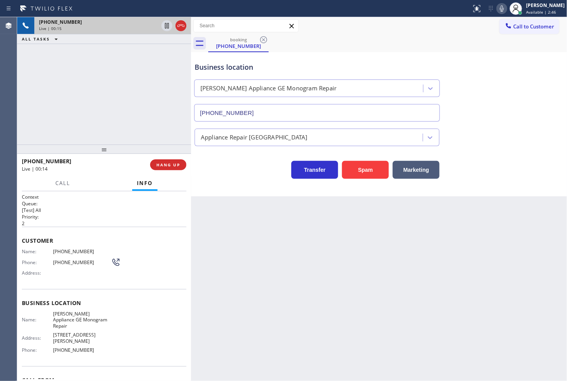
click at [213, 181] on div "Business location Bishop Appliance GE Monogram Repair (714) 559-3282 Appliance …" at bounding box center [379, 124] width 376 height 144
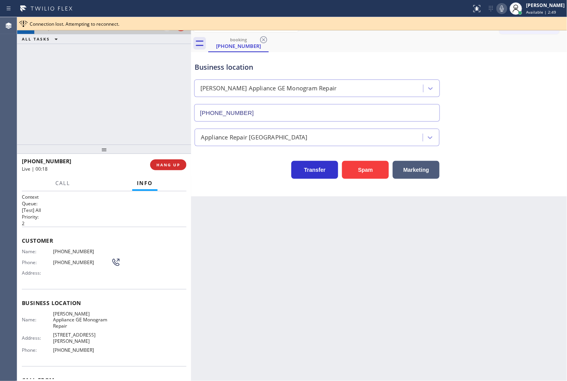
click at [111, 99] on div "+17147853323 Live | 00:18 ALL TASKS ALL TASKS ACTIVE TASKS TASKS IN WRAP UP" at bounding box center [104, 81] width 174 height 128
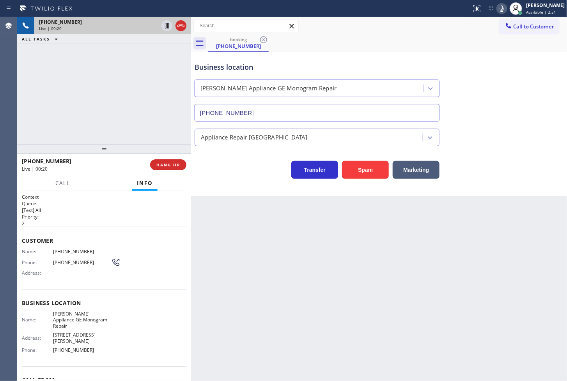
click at [528, 108] on div "Business location Bishop Appliance GE Monogram Repair (714) 559-3282" at bounding box center [379, 86] width 372 height 71
click at [183, 163] on button "HANG UP" at bounding box center [168, 165] width 36 height 11
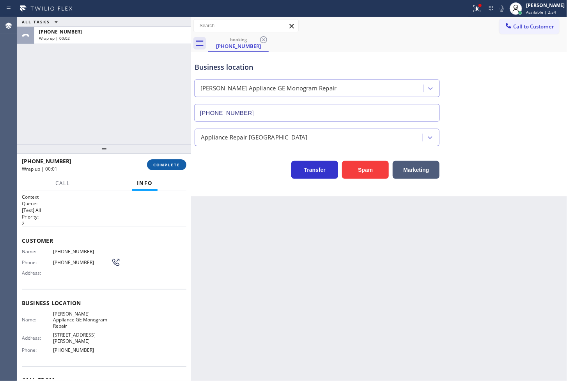
click at [177, 164] on span "COMPLETE" at bounding box center [166, 164] width 27 height 5
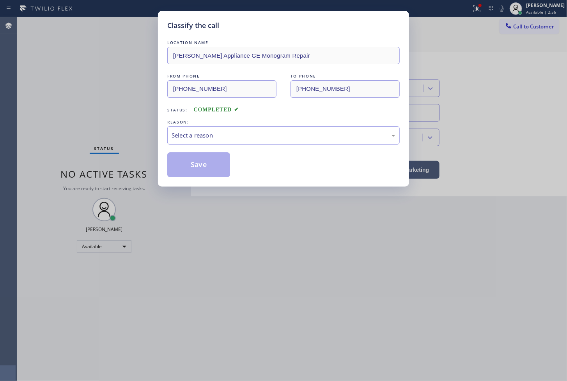
click at [217, 139] on div "Select a reason" at bounding box center [284, 135] width 224 height 9
click at [200, 168] on button "Save" at bounding box center [198, 164] width 63 height 25
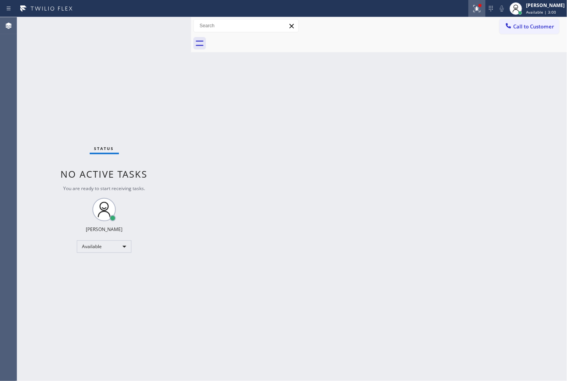
click at [472, 6] on icon at bounding box center [476, 8] width 9 height 9
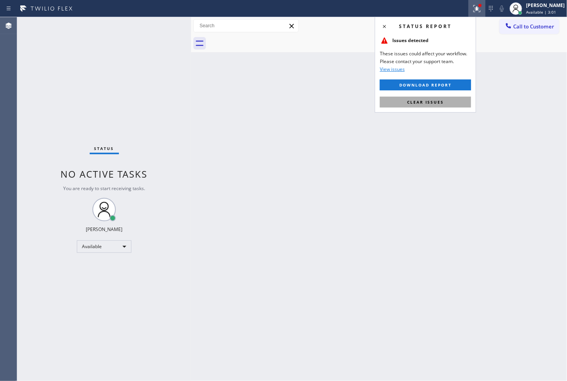
click at [445, 99] on button "Clear issues" at bounding box center [425, 102] width 91 height 11
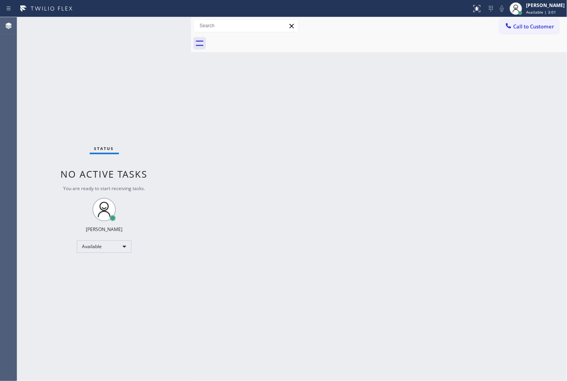
click at [130, 90] on div "Status No active tasks You are ready to start receiving tasks. [PERSON_NAME]" at bounding box center [104, 199] width 174 height 364
click at [164, 25] on div "Status No active tasks You are ready to start receiving tasks. [PERSON_NAME]" at bounding box center [104, 199] width 174 height 364
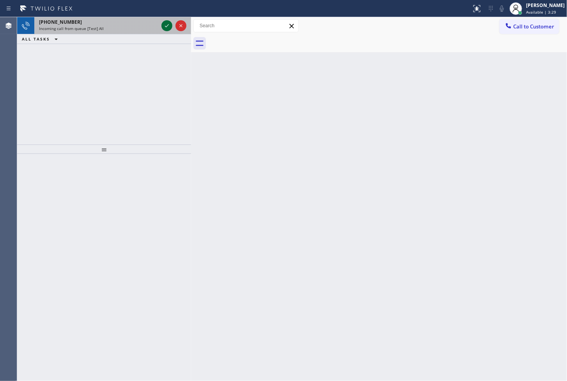
click at [164, 25] on icon at bounding box center [166, 25] width 9 height 9
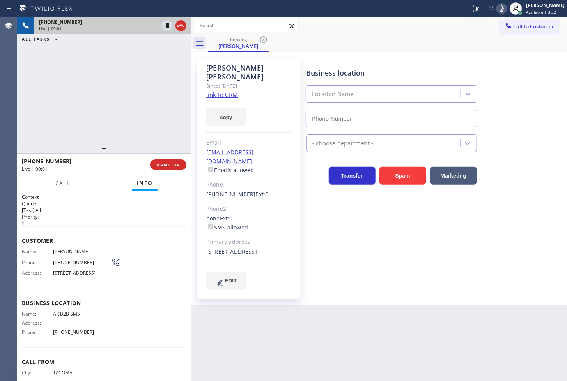
type input "(833) 692-2271"
click at [214, 91] on link "link to CRM" at bounding box center [222, 95] width 32 height 8
click at [497, 6] on icon at bounding box center [501, 8] width 9 height 9
click at [500, 6] on icon at bounding box center [502, 8] width 4 height 6
click at [82, 124] on div "+12536067798 Live | 00:18 ALL TASKS ALL TASKS ACTIVE TASKS TASKS IN WRAP UP" at bounding box center [104, 81] width 174 height 128
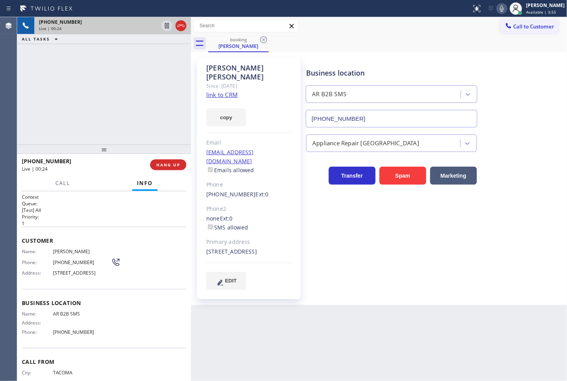
click at [96, 95] on div "+12536067798 Live | 00:24 ALL TASKS ALL TASKS ACTIVE TASKS TASKS IN WRAP UP" at bounding box center [104, 81] width 174 height 128
click at [497, 11] on icon at bounding box center [501, 8] width 9 height 9
click at [166, 28] on icon at bounding box center [167, 25] width 4 height 5
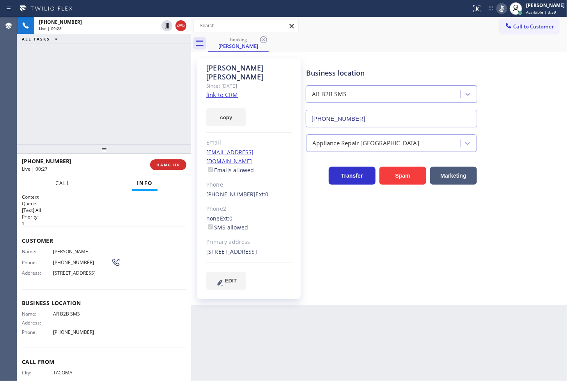
click at [74, 182] on button "Call" at bounding box center [63, 183] width 24 height 15
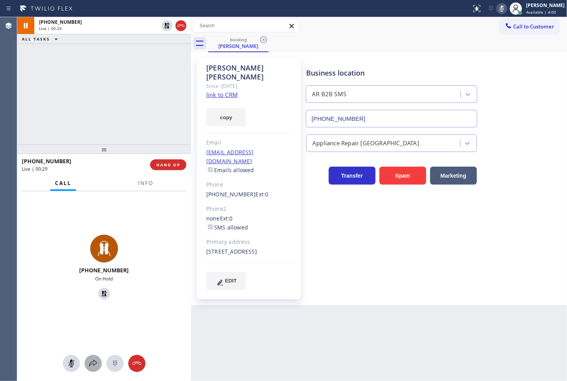
click at [96, 362] on icon at bounding box center [93, 363] width 9 height 9
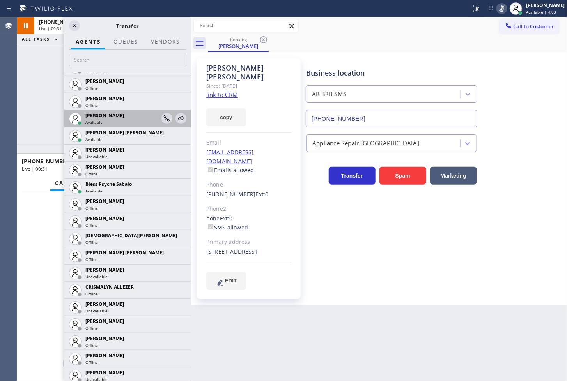
scroll to position [260, 0]
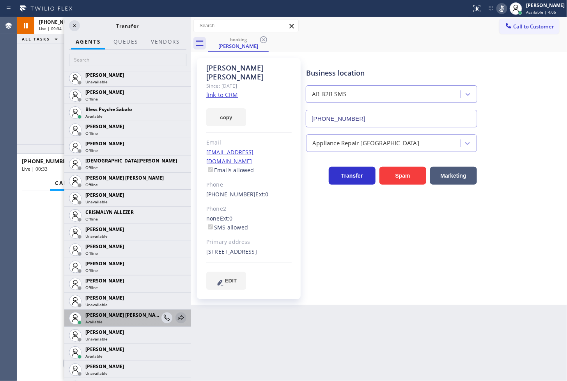
click at [176, 316] on icon at bounding box center [180, 318] width 9 height 9
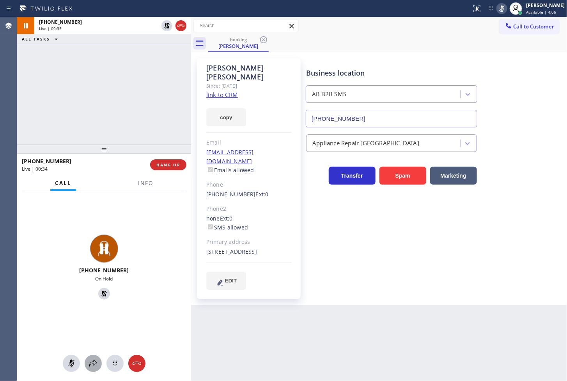
click at [92, 355] on button at bounding box center [93, 363] width 17 height 17
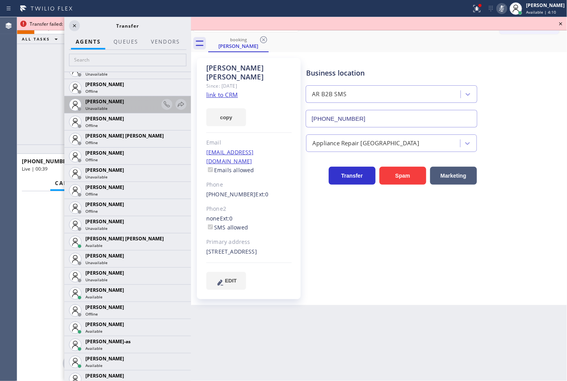
scroll to position [563, 0]
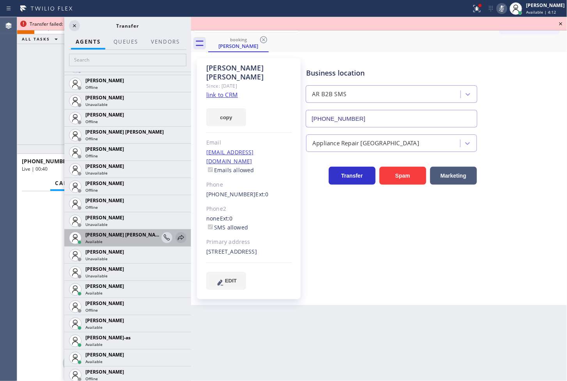
click at [176, 239] on icon at bounding box center [180, 237] width 9 height 9
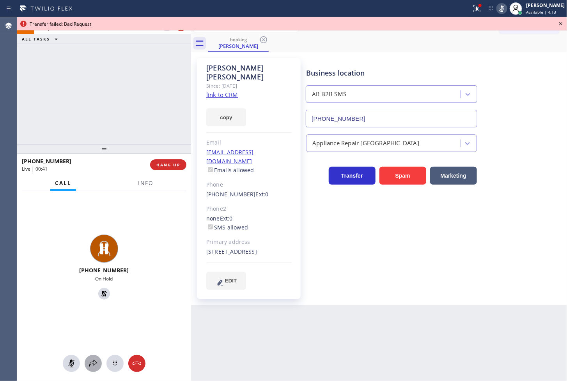
click at [95, 356] on button at bounding box center [93, 363] width 17 height 17
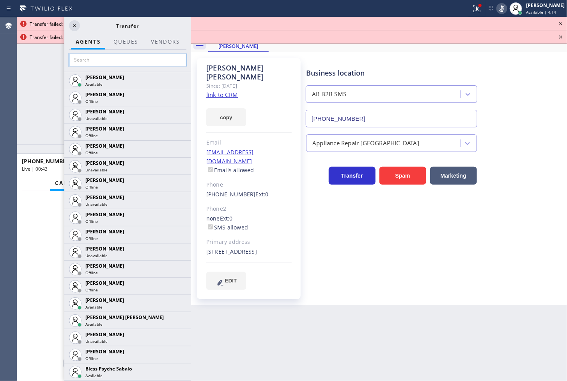
click at [90, 58] on input "text" at bounding box center [127, 60] width 117 height 12
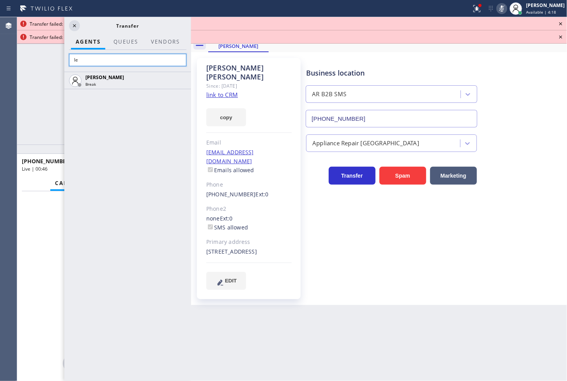
type input "l"
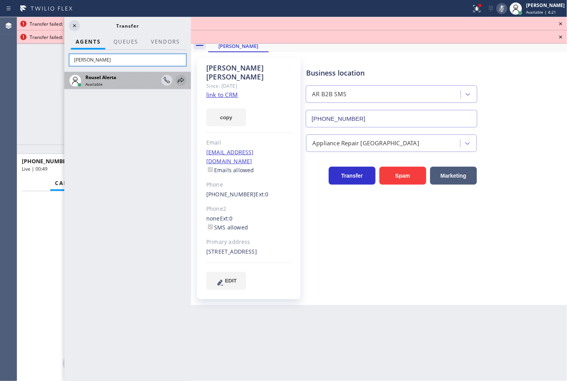
type input "rouse"
click at [179, 78] on icon at bounding box center [180, 80] width 9 height 9
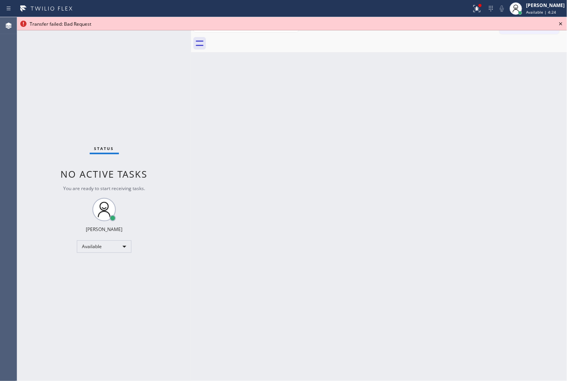
click at [560, 23] on icon at bounding box center [560, 23] width 3 height 3
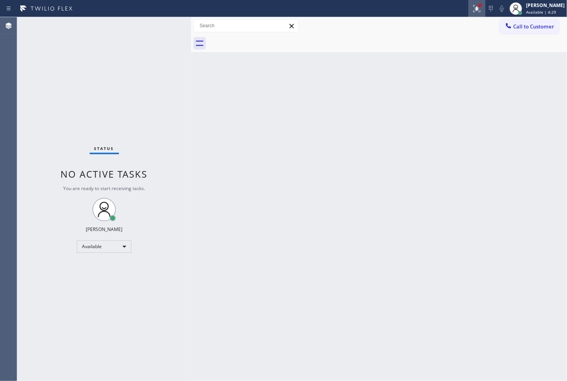
drag, startPoint x: 470, startPoint y: 6, endPoint x: 465, endPoint y: 12, distance: 7.2
click at [479, 6] on div at bounding box center [480, 5] width 3 height 3
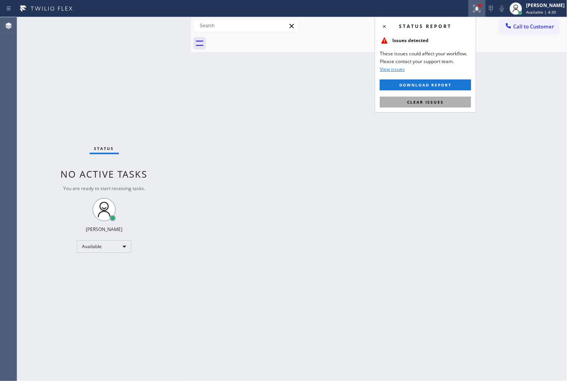
click at [440, 103] on span "Clear issues" at bounding box center [425, 101] width 37 height 5
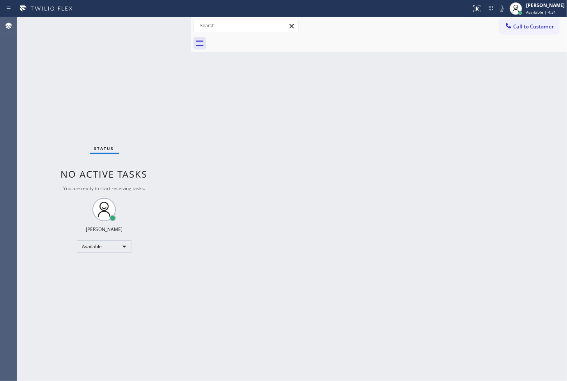
click at [161, 109] on div "Status No active tasks You are ready to start receiving tasks. [PERSON_NAME]" at bounding box center [104, 199] width 174 height 364
click at [170, 23] on div "Status No active tasks You are ready to start receiving tasks. [PERSON_NAME]" at bounding box center [104, 199] width 174 height 364
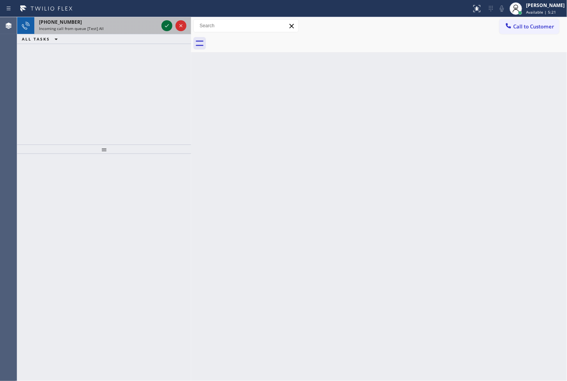
click at [167, 22] on icon at bounding box center [166, 25] width 9 height 9
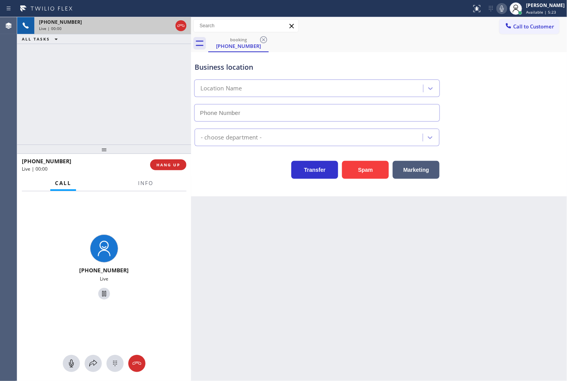
type input "(754) 714-7717"
click at [225, 184] on div "Business location Equinox Air Conditioning Miramar (754) 714-7717 HVAC Transfer…" at bounding box center [379, 124] width 376 height 144
click at [447, 88] on div "Business location Equinox Air Conditioning Miramar (754) 714-7717" at bounding box center [379, 86] width 372 height 71
click at [447, 61] on div "Business location Equinox Air Conditioning Miramar (754) 714-7717" at bounding box center [379, 86] width 372 height 71
click at [497, 10] on icon at bounding box center [501, 8] width 9 height 9
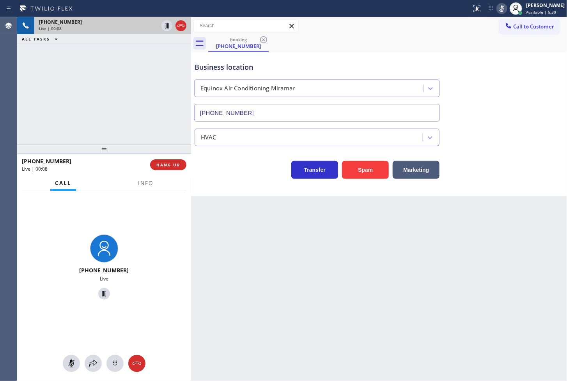
click at [497, 10] on icon at bounding box center [501, 8] width 9 height 9
click at [486, 64] on div "Business location Equinox Air Conditioning Miramar (754) 714-7717" at bounding box center [379, 86] width 372 height 71
click at [120, 65] on div "+14084892331 Live | 00:44 ALL TASKS ALL TASKS ACTIVE TASKS TASKS IN WRAP UP" at bounding box center [104, 81] width 174 height 128
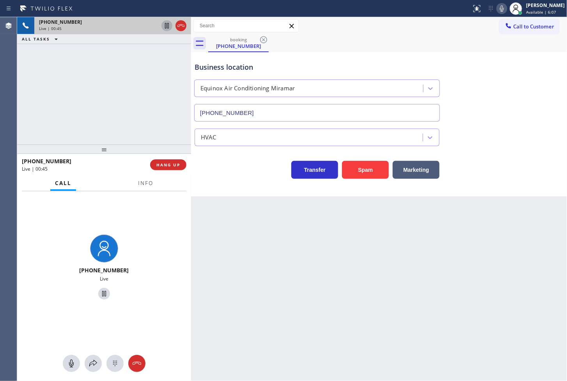
click at [166, 25] on icon at bounding box center [167, 25] width 4 height 5
click at [96, 359] on icon at bounding box center [93, 363] width 9 height 9
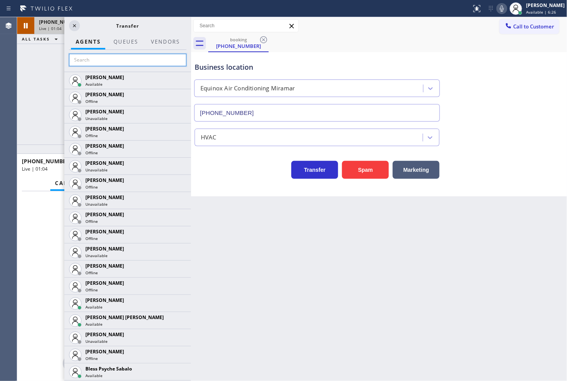
click at [81, 64] on input "text" at bounding box center [127, 60] width 117 height 12
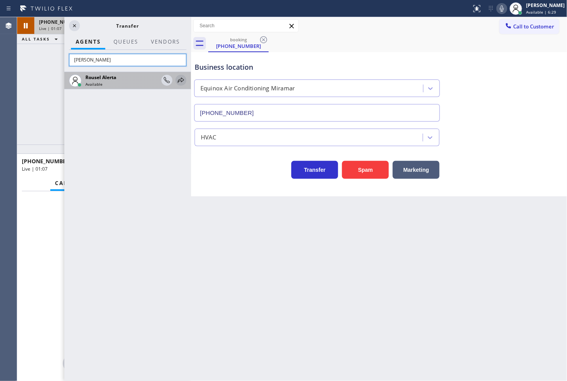
type input "rouse"
click at [183, 78] on icon at bounding box center [180, 80] width 9 height 9
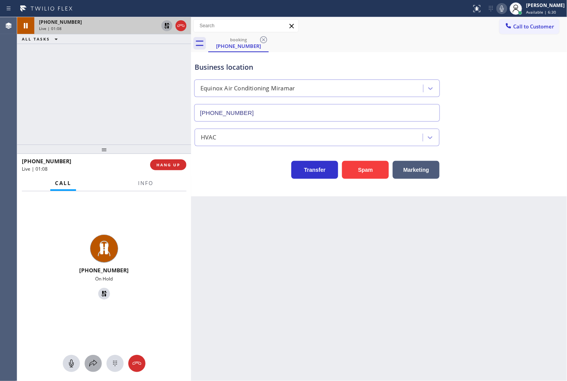
click at [94, 355] on div at bounding box center [104, 363] width 174 height 17
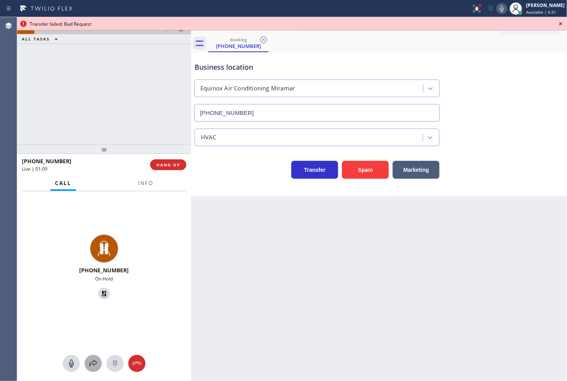
click at [91, 364] on icon at bounding box center [93, 363] width 9 height 9
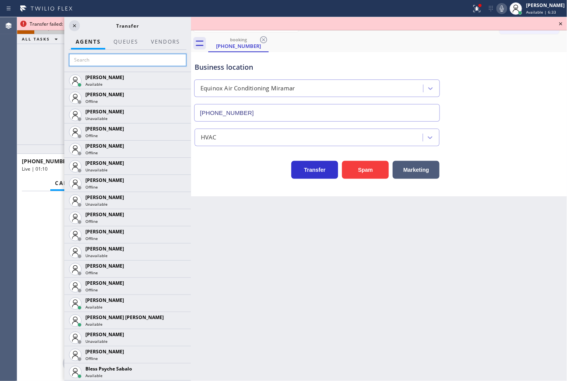
click at [104, 55] on input "text" at bounding box center [127, 60] width 117 height 12
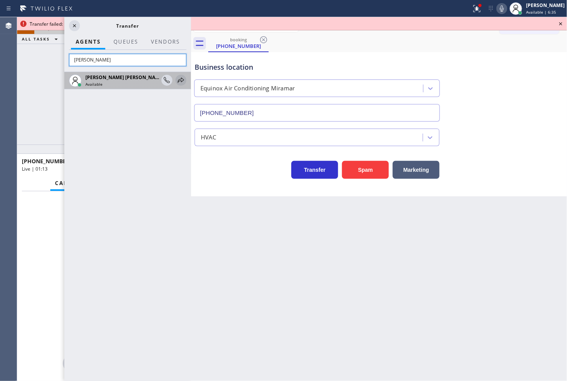
type input "jake"
click at [180, 80] on icon at bounding box center [180, 80] width 9 height 9
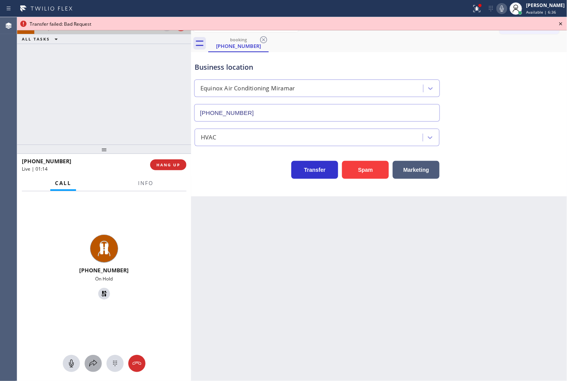
click at [94, 362] on icon at bounding box center [93, 363] width 9 height 9
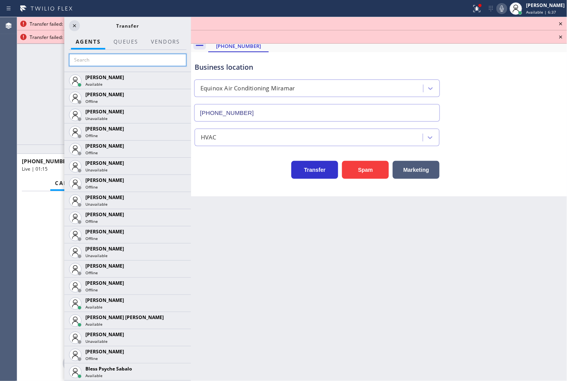
click at [99, 63] on input "text" at bounding box center [127, 60] width 117 height 12
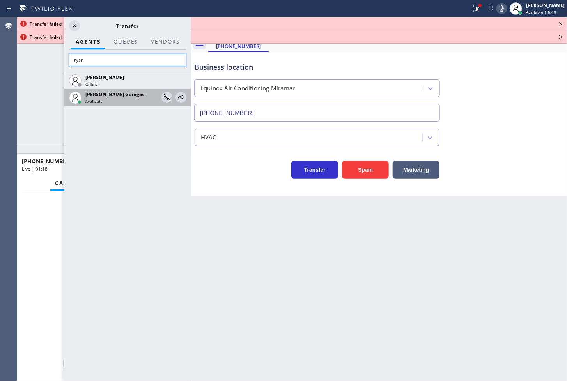
type input "rysn"
click at [180, 91] on div at bounding box center [173, 97] width 25 height 17
click at [180, 99] on icon at bounding box center [180, 97] width 9 height 9
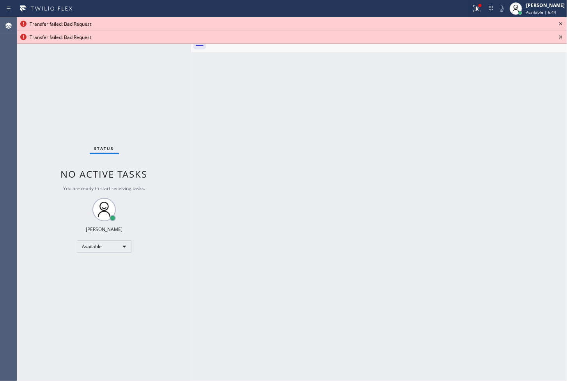
click at [563, 21] on icon at bounding box center [560, 23] width 9 height 9
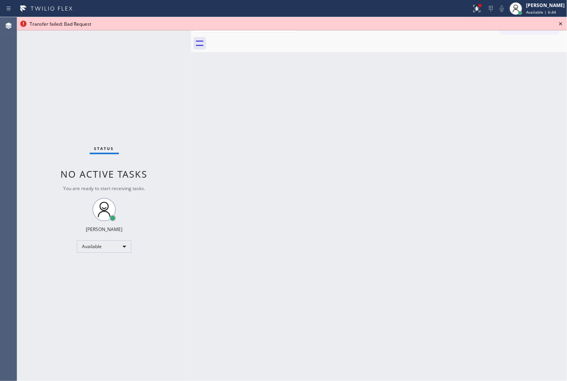
click at [563, 21] on icon at bounding box center [560, 23] width 9 height 9
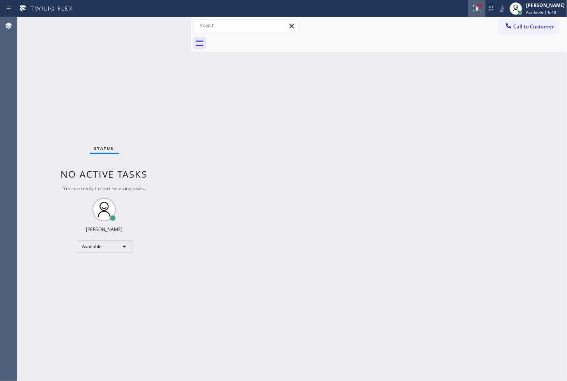
click at [473, 12] on icon at bounding box center [476, 8] width 7 height 7
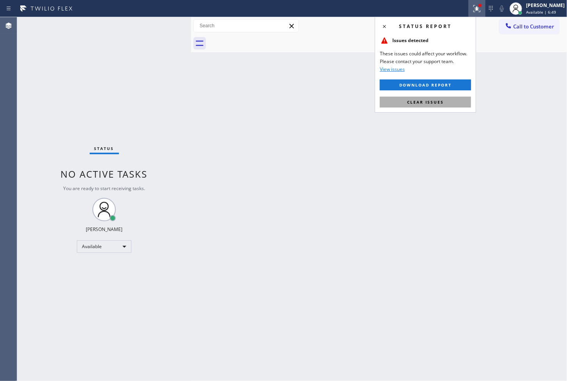
click at [451, 103] on button "Clear issues" at bounding box center [425, 102] width 91 height 11
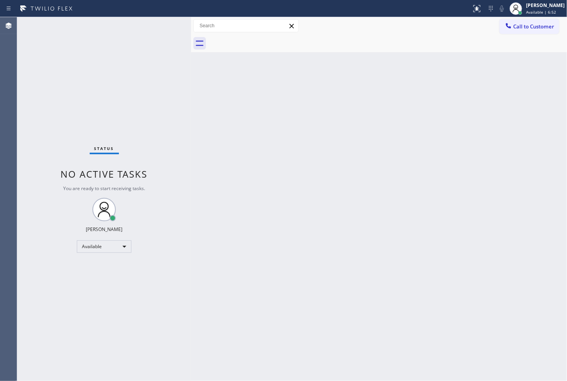
click at [162, 101] on div "Status No active tasks You are ready to start receiving tasks. [PERSON_NAME]" at bounding box center [104, 199] width 174 height 364
click at [129, 88] on div "Status No active tasks You are ready to start receiving tasks. [PERSON_NAME]" at bounding box center [104, 199] width 174 height 364
click at [166, 22] on div "Status No active tasks You are ready to start receiving tasks. [PERSON_NAME]" at bounding box center [104, 199] width 174 height 364
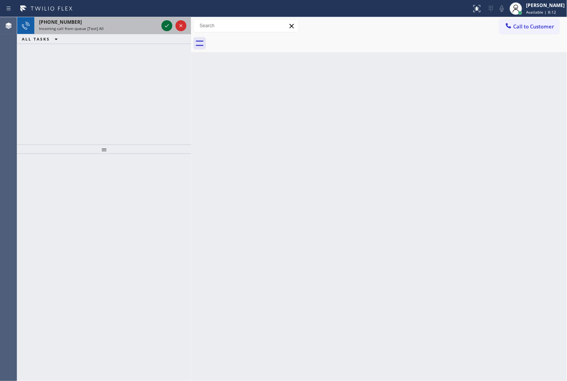
click at [166, 22] on icon at bounding box center [166, 25] width 9 height 9
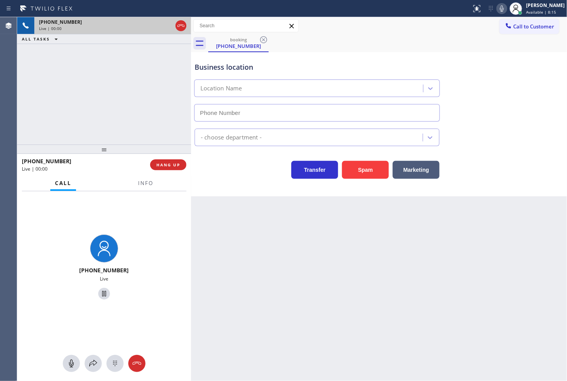
type input "(786) 882-0097"
click at [379, 166] on button "Spam" at bounding box center [365, 170] width 47 height 18
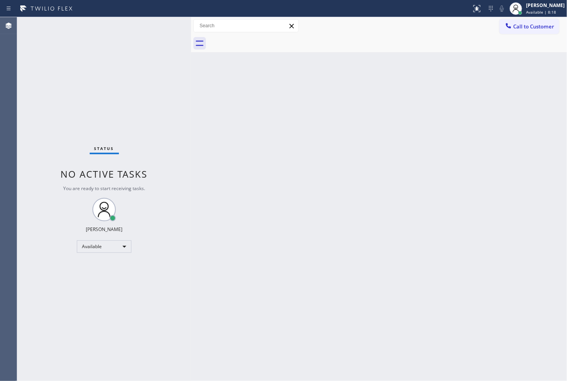
click at [168, 81] on div "Status No active tasks You are ready to start receiving tasks. [PERSON_NAME]" at bounding box center [104, 199] width 174 height 364
click at [165, 21] on div "Status No active tasks You are ready to start receiving tasks. [PERSON_NAME]" at bounding box center [104, 199] width 174 height 364
click at [168, 25] on div "Status No active tasks You are ready to start receiving tasks. [PERSON_NAME]" at bounding box center [104, 199] width 174 height 364
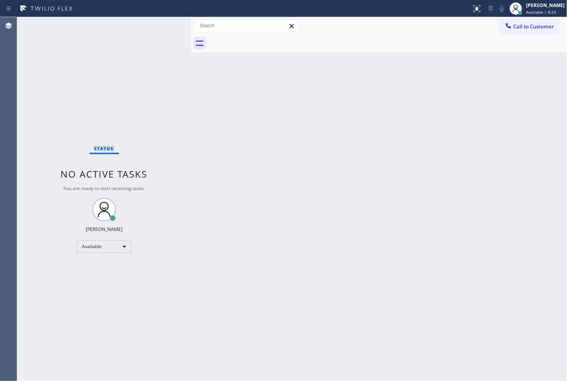
click at [168, 25] on div "Status No active tasks You are ready to start receiving tasks. [PERSON_NAME]" at bounding box center [104, 199] width 174 height 364
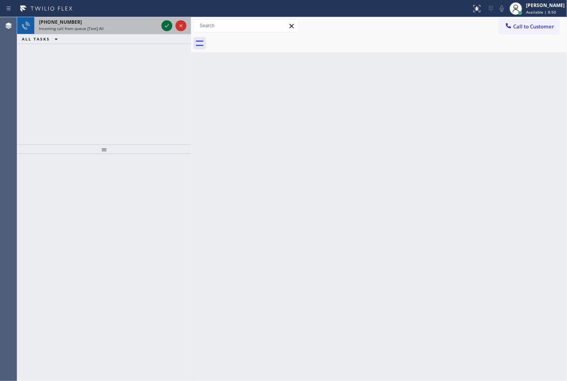
click at [168, 25] on icon at bounding box center [166, 25] width 9 height 9
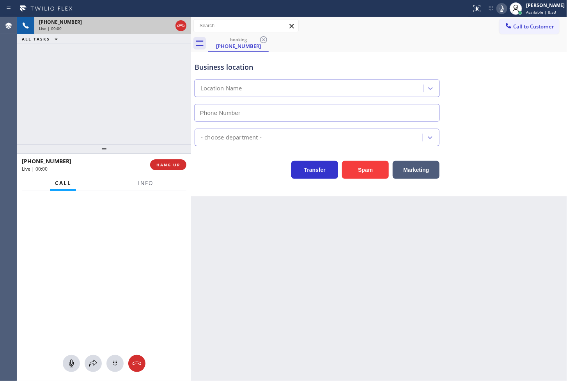
type input "[PHONE_NUMBER]"
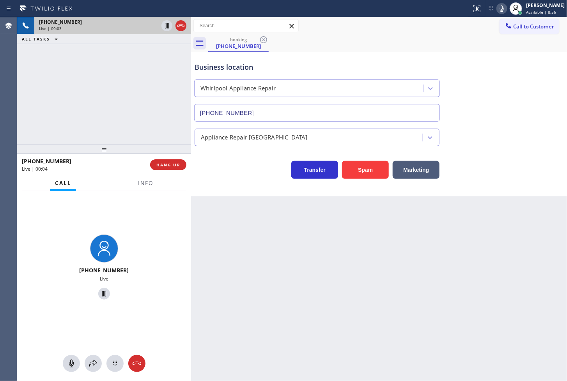
click at [383, 48] on div "booking (510) 689-8838" at bounding box center [387, 44] width 359 height 18
click at [480, 48] on div "booking (510) 689-8838" at bounding box center [387, 44] width 359 height 18
click at [474, 46] on div "booking (510) 689-8838" at bounding box center [387, 44] width 359 height 18
click at [497, 8] on icon at bounding box center [501, 8] width 9 height 9
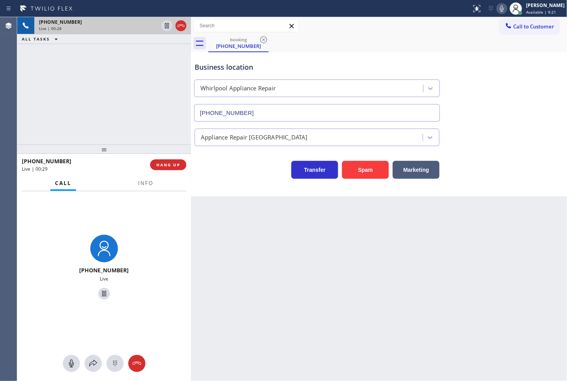
click at [138, 110] on div "+15106898838 Live | 00:28 ALL TASKS ALL TASKS ACTIVE TASKS TASKS IN WRAP UP" at bounding box center [104, 81] width 174 height 128
click at [225, 170] on div "Transfer Spam Marketing" at bounding box center [317, 168] width 248 height 22
click at [228, 166] on div "Transfer Spam Marketing" at bounding box center [317, 168] width 248 height 22
click at [144, 107] on div "+15106898838 Live | 00:31 ALL TASKS ALL TASKS ACTIVE TASKS TASKS IN WRAP UP" at bounding box center [104, 81] width 174 height 128
click at [92, 360] on icon at bounding box center [93, 363] width 9 height 9
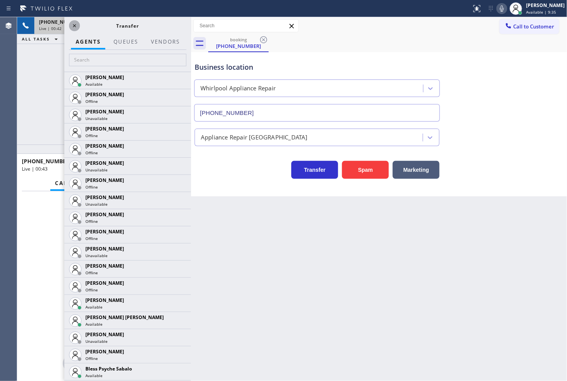
click at [72, 28] on icon at bounding box center [74, 25] width 9 height 9
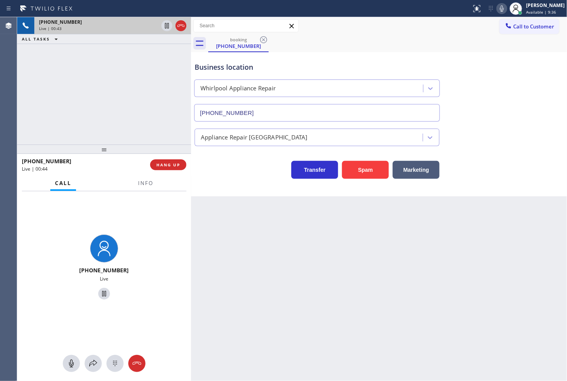
click at [40, 131] on div "+15106898838 Live | 00:43 ALL TASKS ALL TASKS ACTIVE TASKS TASKS IN WRAP UP" at bounding box center [104, 81] width 174 height 128
click at [118, 98] on div "+15106898838 Live | 00:44 ALL TASKS ALL TASKS ACTIVE TASKS TASKS IN WRAP UP" at bounding box center [104, 81] width 174 height 128
click at [167, 24] on icon at bounding box center [166, 25] width 9 height 9
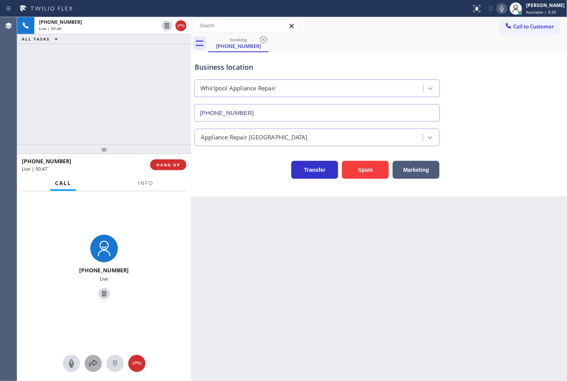
drag, startPoint x: 92, startPoint y: 362, endPoint x: 92, endPoint y: 357, distance: 5.1
click at [92, 357] on button at bounding box center [93, 363] width 17 height 17
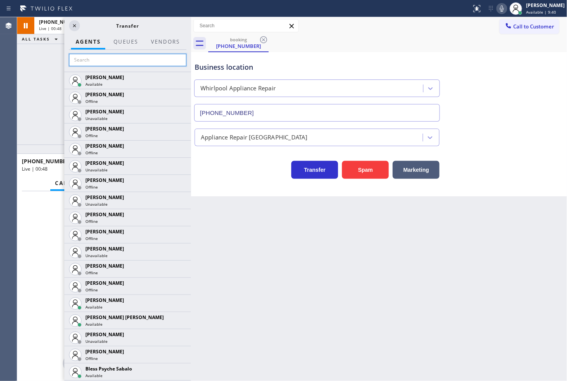
click at [102, 54] on input "text" at bounding box center [127, 60] width 117 height 12
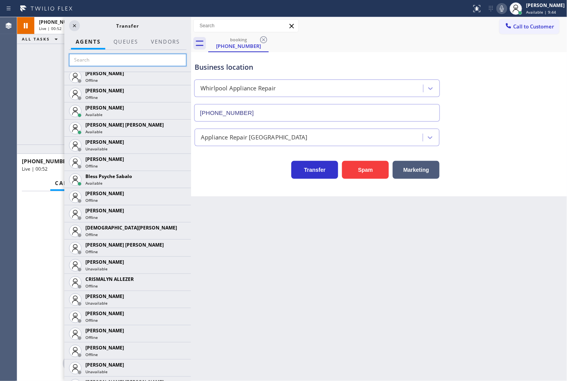
scroll to position [303, 0]
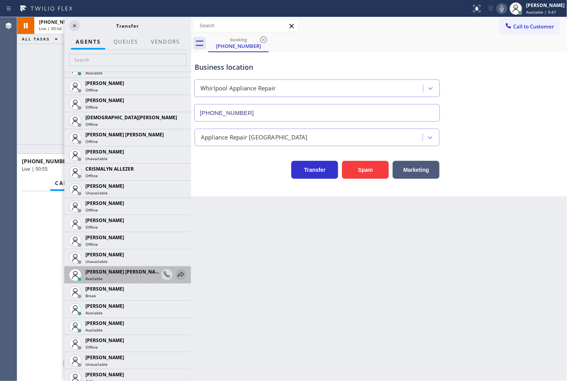
click at [176, 273] on icon at bounding box center [180, 274] width 9 height 9
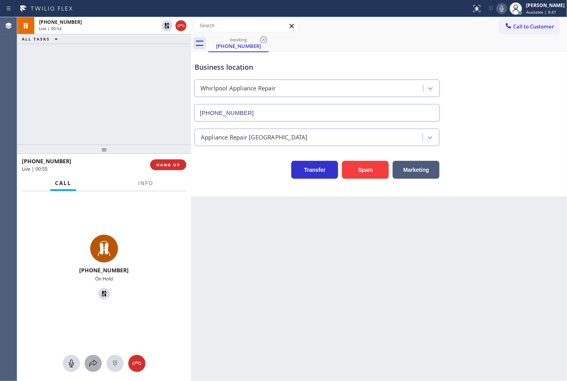
click at [89, 363] on icon at bounding box center [93, 363] width 9 height 9
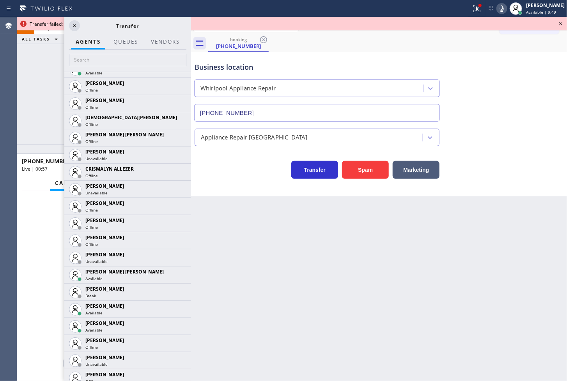
scroll to position [563, 0]
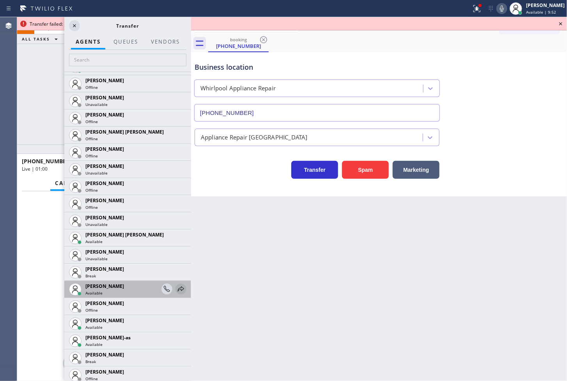
click at [176, 287] on icon at bounding box center [180, 289] width 9 height 9
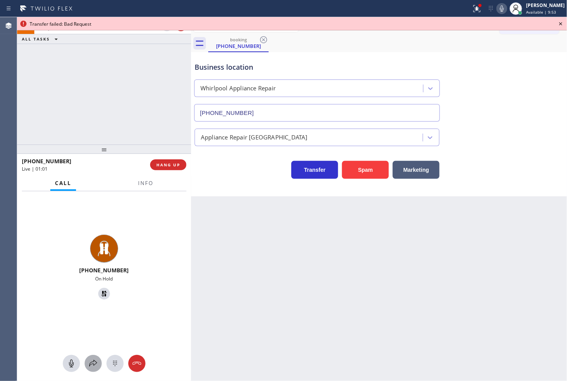
click at [94, 360] on icon at bounding box center [93, 363] width 9 height 9
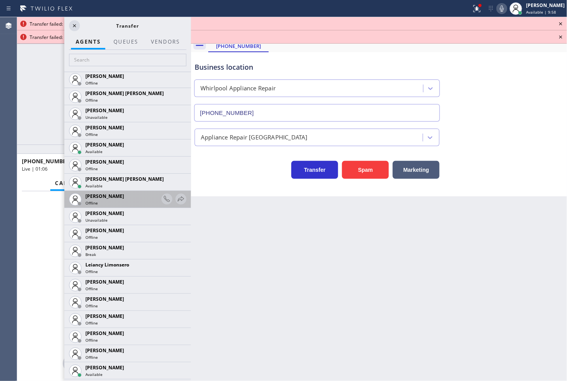
scroll to position [1040, 0]
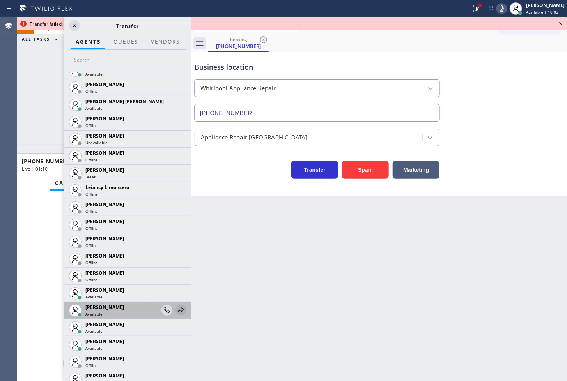
click at [176, 308] on icon at bounding box center [180, 310] width 9 height 9
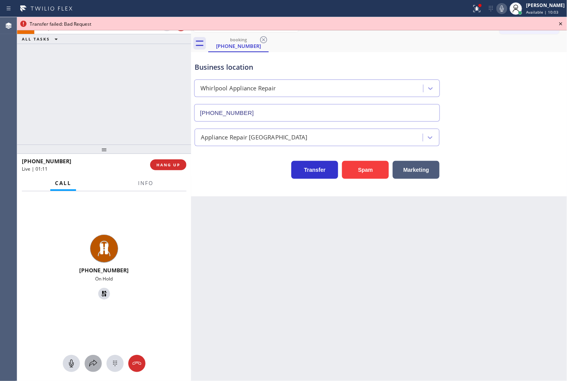
click at [94, 364] on icon at bounding box center [93, 363] width 9 height 9
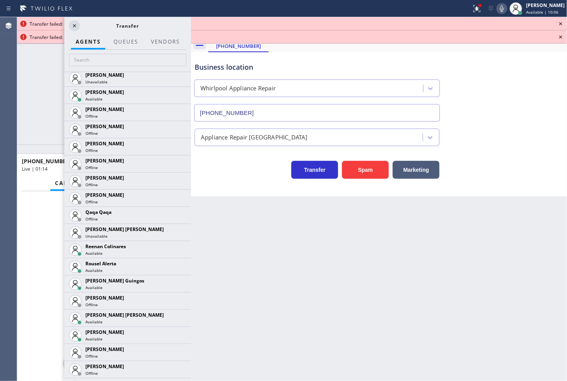
scroll to position [1516, 0]
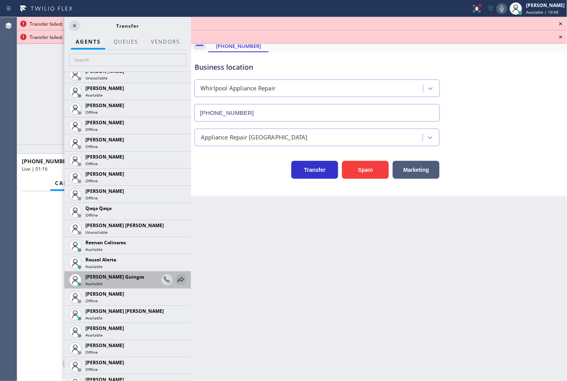
click at [176, 275] on icon at bounding box center [180, 279] width 9 height 9
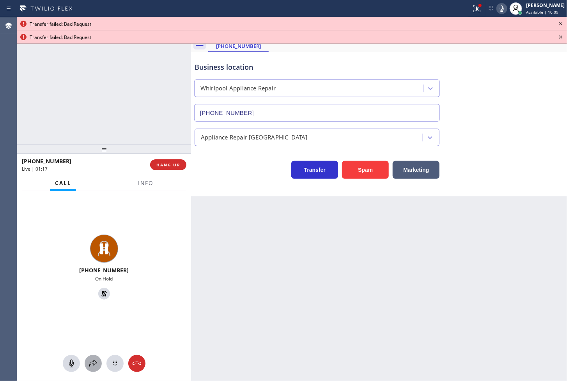
click at [98, 367] on div at bounding box center [93, 363] width 17 height 9
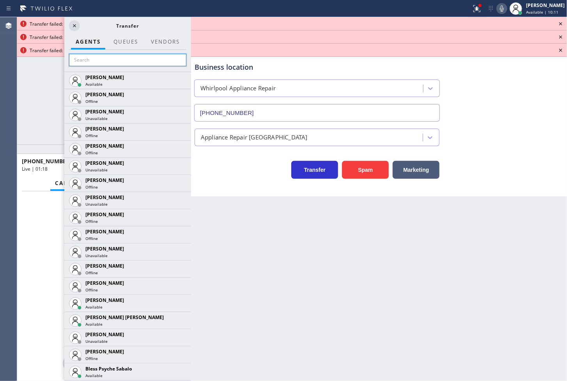
click at [118, 60] on input "text" at bounding box center [127, 60] width 117 height 12
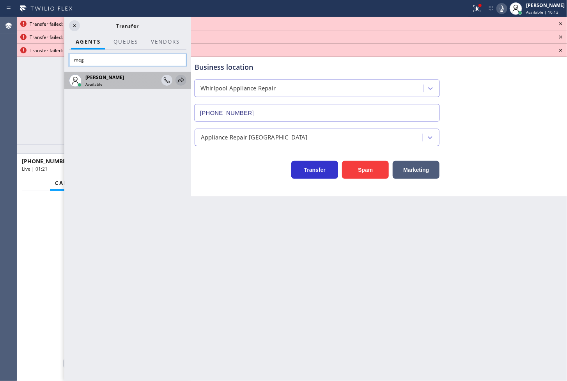
type input "meg"
click at [182, 80] on icon at bounding box center [180, 80] width 9 height 9
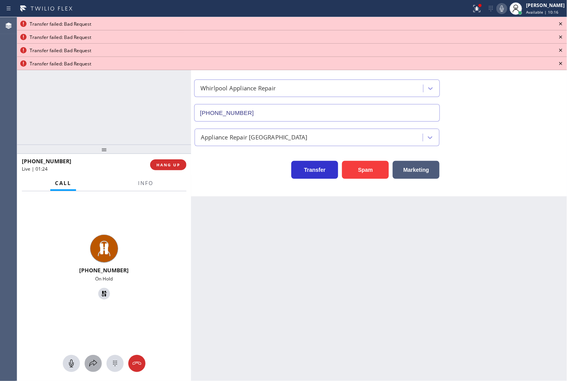
click at [90, 365] on icon at bounding box center [93, 363] width 8 height 7
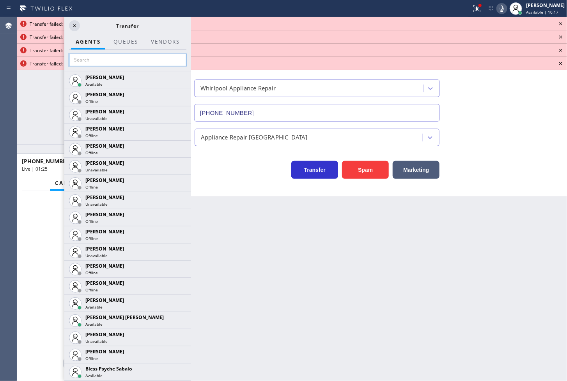
click at [101, 60] on input "text" at bounding box center [127, 60] width 117 height 12
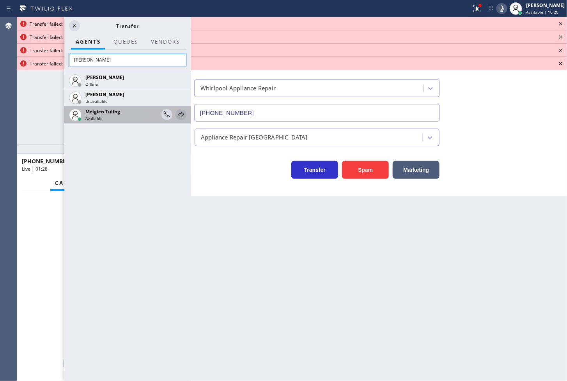
type input "mel"
click at [178, 112] on icon at bounding box center [180, 114] width 9 height 9
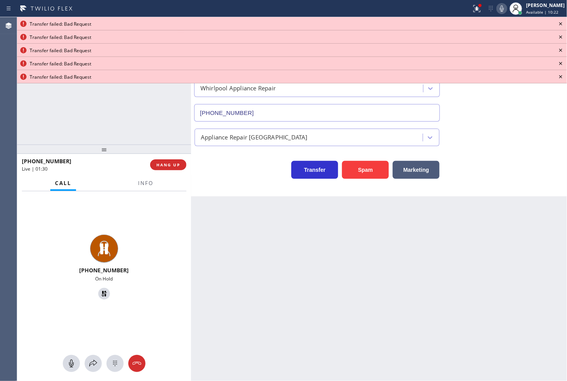
click at [563, 25] on icon at bounding box center [560, 23] width 9 height 9
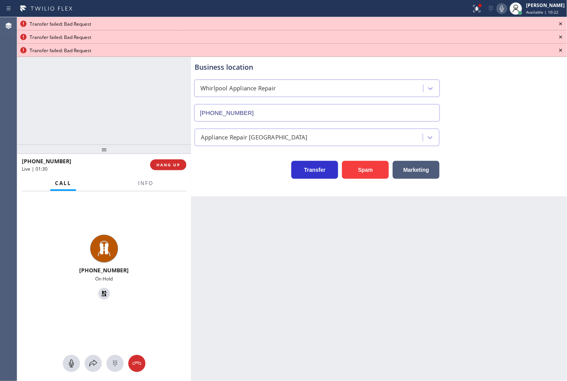
click at [563, 25] on icon at bounding box center [560, 23] width 9 height 9
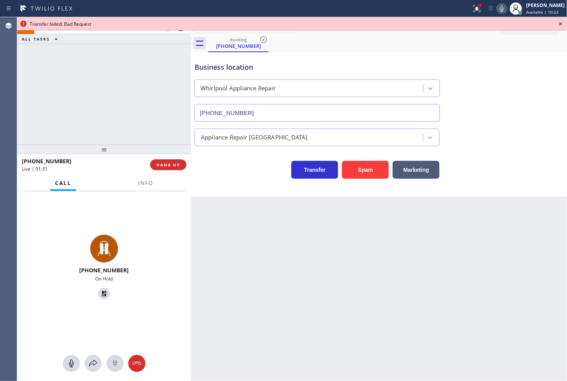
click at [563, 25] on icon at bounding box center [560, 23] width 9 height 9
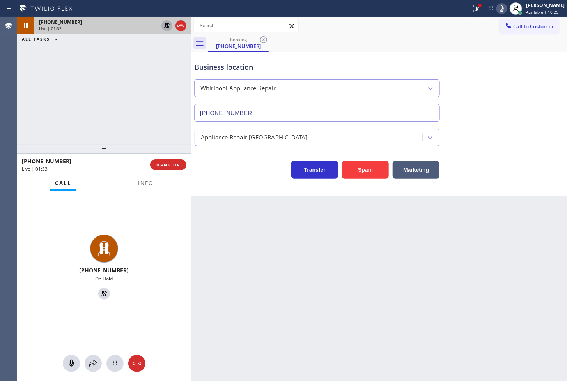
click at [165, 22] on icon at bounding box center [166, 25] width 9 height 9
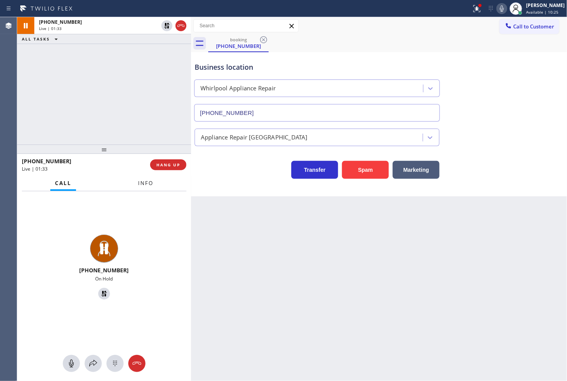
click at [144, 188] on button "Info" at bounding box center [145, 183] width 25 height 15
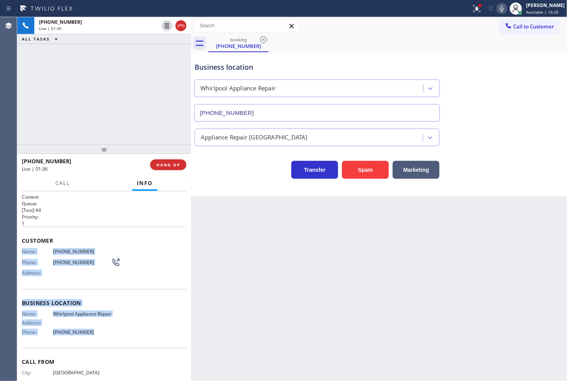
drag, startPoint x: 21, startPoint y: 251, endPoint x: 103, endPoint y: 340, distance: 120.4
click at [103, 340] on div "Context Queue: [Test] All Priority: 1 Customer Name: (510) 689-8838 Phone: (510…" at bounding box center [104, 301] width 165 height 214
copy div "Name: (510) 689-8838 Phone: (510) 689-8838 Address: Business location Name: Whi…"
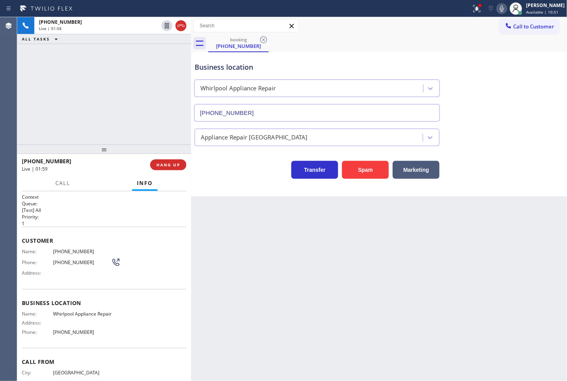
click at [137, 227] on div "Customer Name: (510) 689-8838 Phone: (510) 689-8838 Address:" at bounding box center [104, 258] width 165 height 62
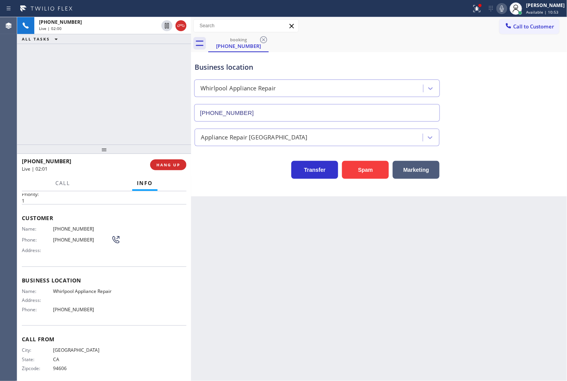
scroll to position [33, 0]
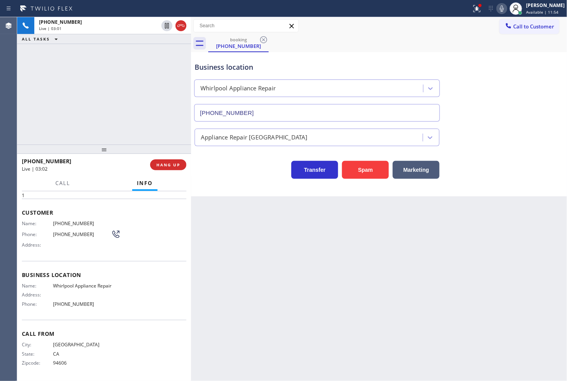
click at [218, 173] on div "Transfer Spam Marketing" at bounding box center [317, 168] width 248 height 22
click at [151, 123] on div "+15106898838 Live | 03:01 ALL TASKS ALL TASKS ACTIVE TASKS TASKS IN WRAP UP" at bounding box center [104, 81] width 174 height 128
click at [213, 166] on div "Transfer Spam Marketing" at bounding box center [317, 168] width 248 height 22
click at [155, 122] on div "+15106898838 Live | 03:02 ALL TASKS ALL TASKS ACTIVE TASKS TASKS IN WRAP UP" at bounding box center [104, 81] width 174 height 128
click at [126, 173] on div "+15106898838 Live | 03:06" at bounding box center [86, 165] width 128 height 20
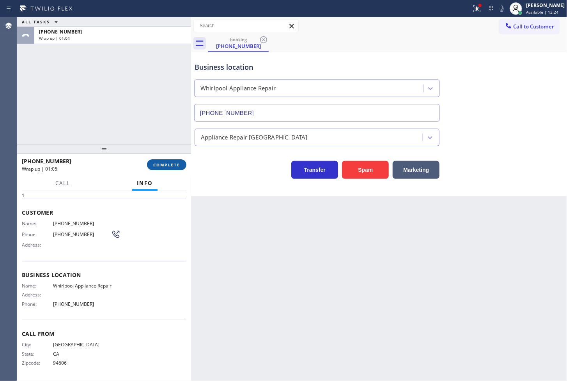
click at [162, 164] on span "COMPLETE" at bounding box center [166, 164] width 27 height 5
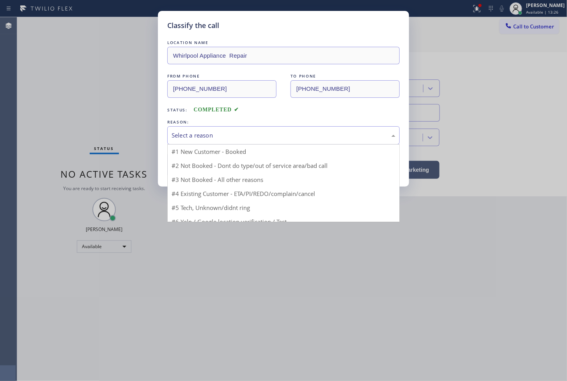
click at [233, 138] on div "Select a reason" at bounding box center [284, 135] width 224 height 9
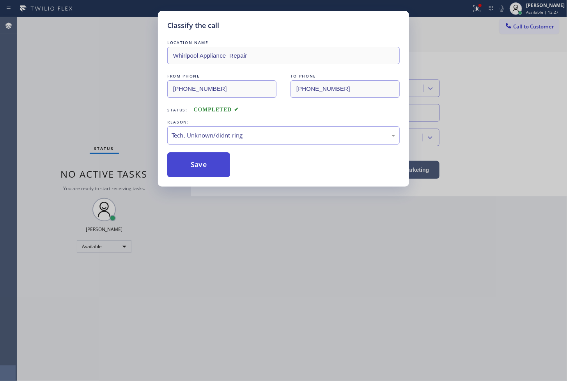
click at [211, 163] on button "Save" at bounding box center [198, 164] width 63 height 25
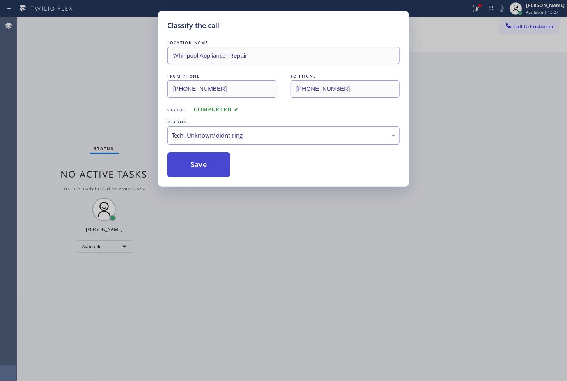
click at [211, 163] on button "Save" at bounding box center [198, 164] width 63 height 25
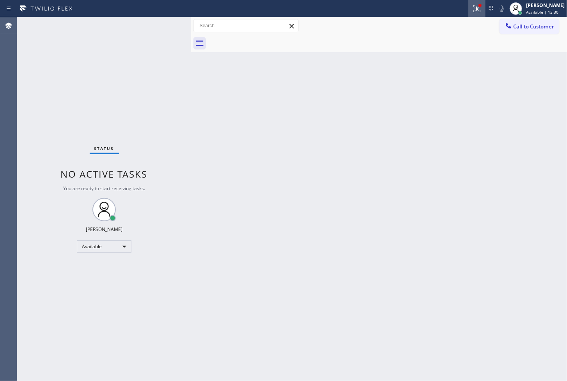
click at [475, 7] on icon at bounding box center [477, 7] width 5 height 3
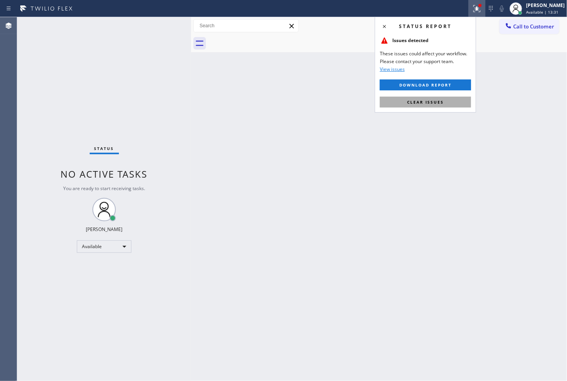
click at [434, 101] on span "Clear issues" at bounding box center [425, 101] width 37 height 5
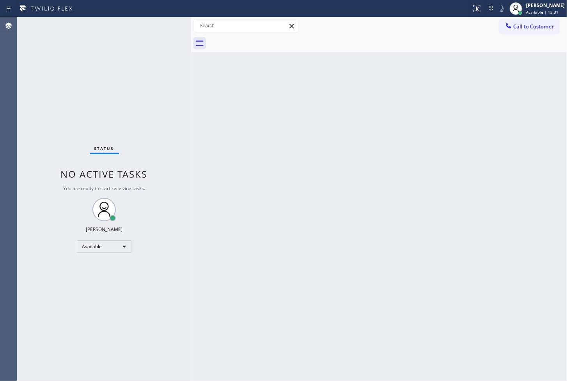
click at [339, 209] on div "Back to Dashboard Change Sender ID Customers Technicians Select a contact Outbo…" at bounding box center [379, 199] width 376 height 364
click at [135, 135] on div "Status No active tasks You are ready to start receiving tasks. [PERSON_NAME]" at bounding box center [104, 199] width 174 height 364
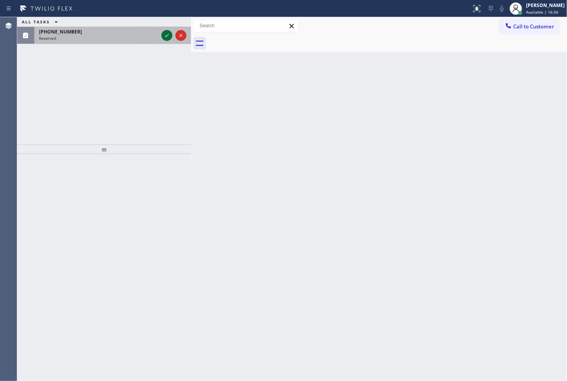
click at [167, 33] on icon at bounding box center [166, 35] width 9 height 9
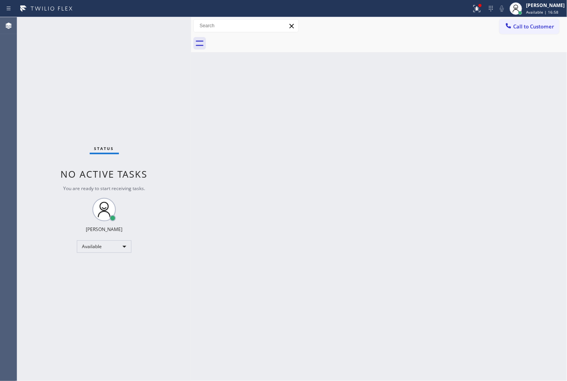
click at [151, 26] on div "Status No active tasks You are ready to start receiving tasks. [PERSON_NAME]" at bounding box center [104, 199] width 174 height 364
click at [165, 23] on div "Status No active tasks You are ready to start receiving tasks. [PERSON_NAME]" at bounding box center [104, 199] width 174 height 364
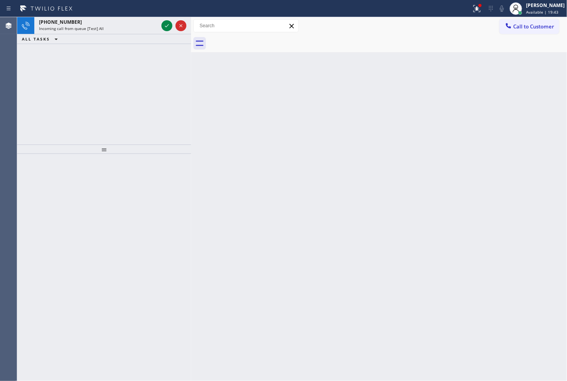
drag, startPoint x: 39, startPoint y: 117, endPoint x: 57, endPoint y: 99, distance: 25.1
click at [41, 115] on div "[PHONE_NUMBER] Incoming call from queue [Test] All ALL TASKS ALL TASKS ACTIVE T…" at bounding box center [104, 81] width 174 height 128
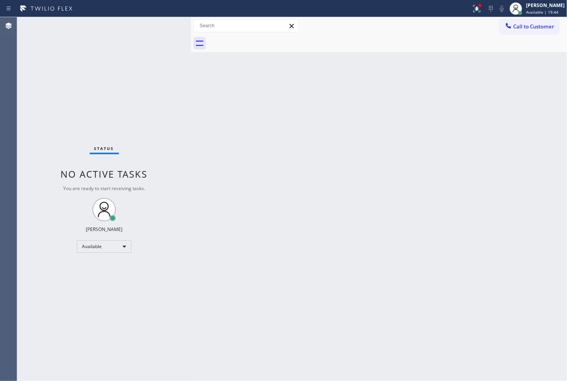
click at [168, 24] on div "Status No active tasks You are ready to start receiving tasks. [PERSON_NAME]" at bounding box center [104, 199] width 174 height 364
click at [157, 32] on div "Status No active tasks You are ready to start receiving tasks. [PERSON_NAME]" at bounding box center [104, 199] width 174 height 364
click at [158, 30] on div "Status No active tasks You are ready to start receiving tasks. [PERSON_NAME]" at bounding box center [104, 199] width 174 height 364
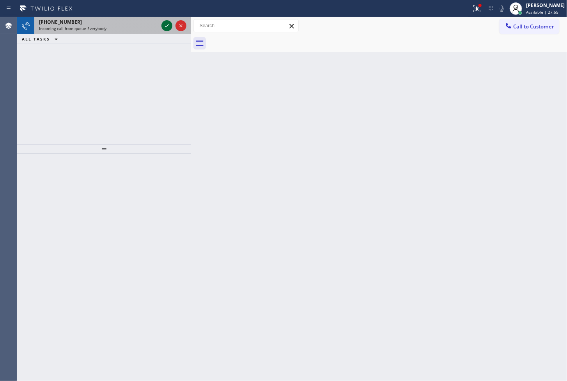
click at [166, 24] on icon at bounding box center [166, 25] width 9 height 9
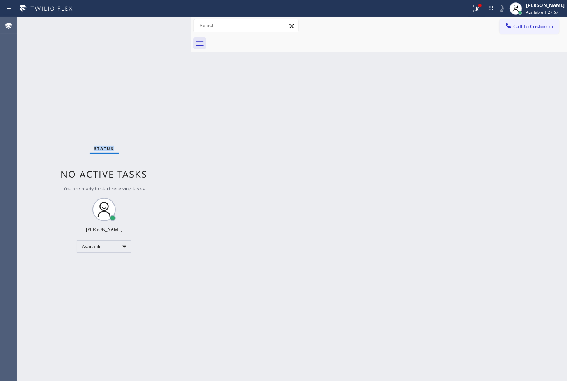
click at [166, 24] on div "Status No active tasks You are ready to start receiving tasks. [PERSON_NAME]" at bounding box center [104, 199] width 174 height 364
click at [472, 4] on icon at bounding box center [476, 8] width 9 height 9
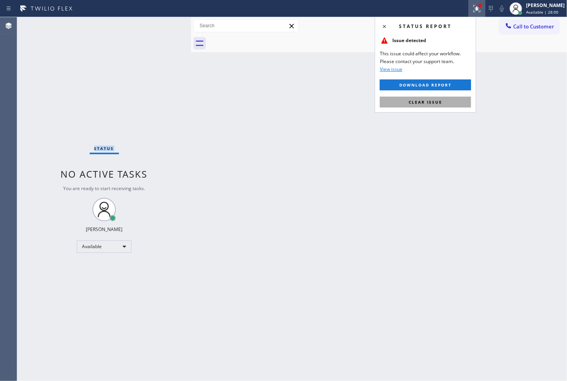
click at [445, 102] on button "Clear issue" at bounding box center [425, 102] width 91 height 11
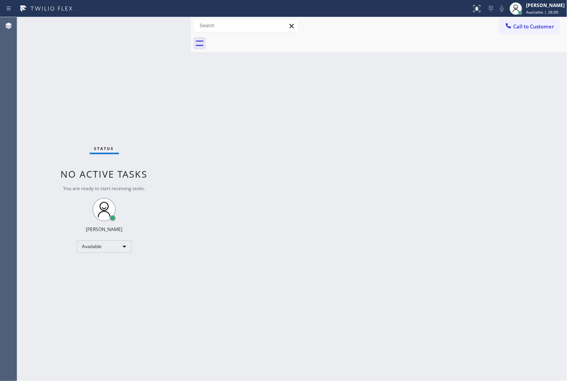
click at [201, 94] on div "Back to Dashboard Change Sender ID Customers Technicians Select a contact Outbo…" at bounding box center [379, 199] width 376 height 364
click at [73, 127] on div "Status No active tasks You are ready to start receiving tasks. [PERSON_NAME]" at bounding box center [104, 199] width 174 height 364
click at [169, 26] on div "Status No active tasks You are ready to start receiving tasks. [PERSON_NAME]" at bounding box center [104, 199] width 174 height 364
click at [43, 112] on div "Status No active tasks You are ready to start receiving tasks. [PERSON_NAME]" at bounding box center [104, 199] width 174 height 364
click at [379, 216] on div "Back to Dashboard Change Sender ID Customers Technicians Select a contact Outbo…" at bounding box center [379, 199] width 376 height 364
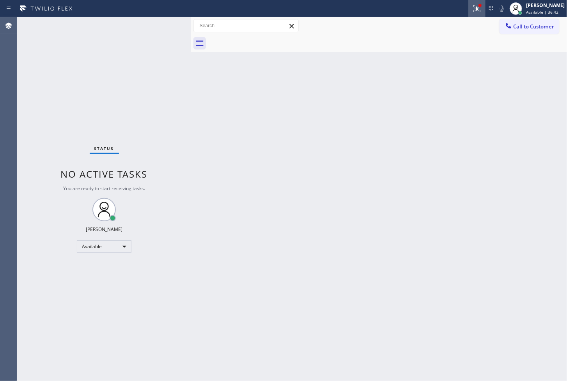
click at [473, 11] on div at bounding box center [476, 8] width 17 height 9
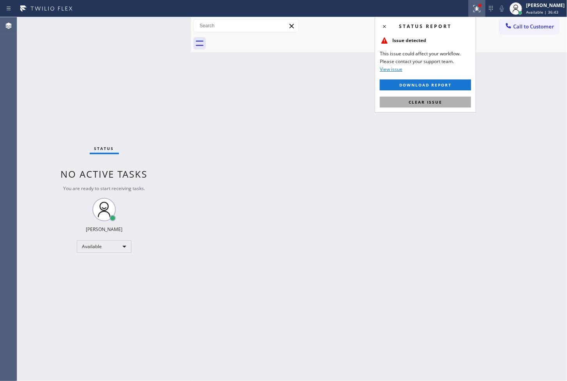
click at [451, 101] on button "Clear issue" at bounding box center [425, 102] width 91 height 11
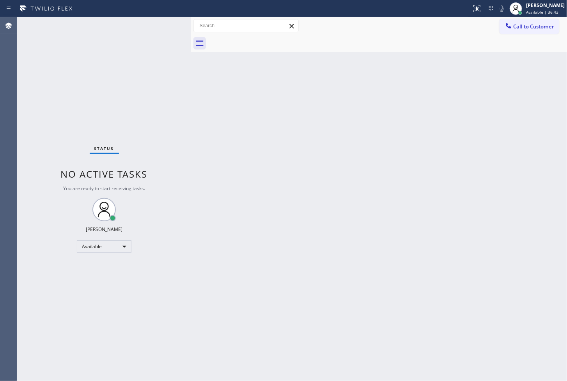
click at [213, 99] on div "Back to Dashboard Change Sender ID Customers Technicians Select a contact Outbo…" at bounding box center [379, 199] width 376 height 364
click at [165, 25] on div "Status No active tasks You are ready to start receiving tasks. [PERSON_NAME]" at bounding box center [104, 199] width 174 height 364
click at [60, 114] on div "Status No active tasks You are ready to start receiving tasks. [PERSON_NAME]" at bounding box center [104, 199] width 174 height 364
click at [163, 26] on div "Status No active tasks You are ready to start receiving tasks. [PERSON_NAME]" at bounding box center [104, 199] width 174 height 364
click at [386, 224] on div "Back to Dashboard Change Sender ID Customers Technicians Select a contact Outbo…" at bounding box center [379, 199] width 376 height 364
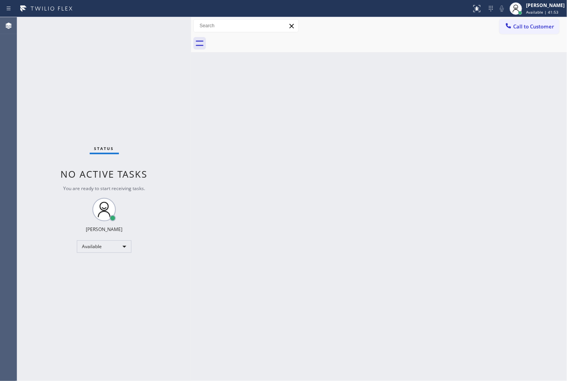
click at [306, 275] on div "Back to Dashboard Change Sender ID Customers Technicians Select a contact Outbo…" at bounding box center [379, 199] width 376 height 364
click at [63, 263] on div "Status No active tasks You are ready to start receiving tasks. [PERSON_NAME]" at bounding box center [104, 199] width 174 height 364
drag, startPoint x: 170, startPoint y: 25, endPoint x: 159, endPoint y: 23, distance: 11.0
click at [169, 25] on div "Status No active tasks You are ready to start receiving tasks. [PERSON_NAME]" at bounding box center [104, 199] width 174 height 364
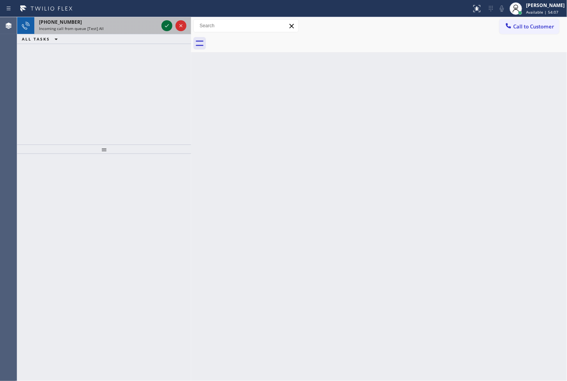
click at [165, 23] on icon at bounding box center [166, 25] width 9 height 9
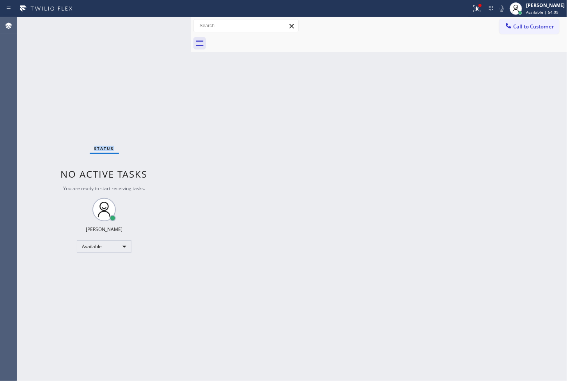
click at [165, 23] on div "Status No active tasks You are ready to start receiving tasks. [PERSON_NAME]" at bounding box center [104, 199] width 174 height 364
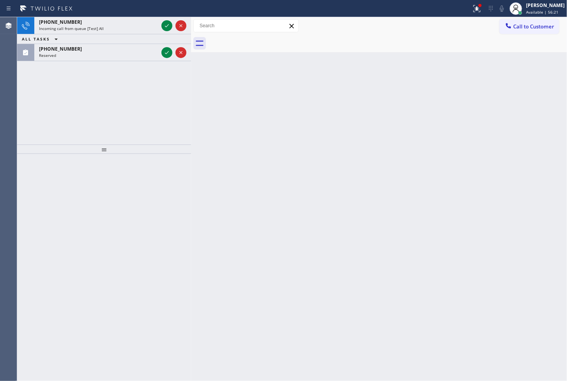
click at [52, 87] on div "[PHONE_NUMBER] Incoming call from queue [Test] All ALL TASKS ALL TASKS ACTIVE T…" at bounding box center [104, 81] width 174 height 128
click at [165, 26] on icon at bounding box center [166, 25] width 9 height 9
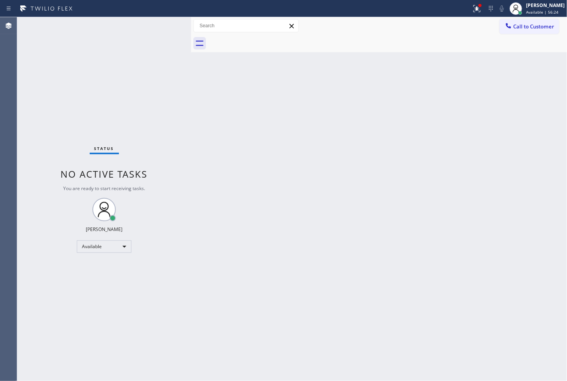
click at [165, 26] on div "Status No active tasks You are ready to start receiving tasks. [PERSON_NAME]" at bounding box center [104, 199] width 174 height 364
drag, startPoint x: 317, startPoint y: 306, endPoint x: 374, endPoint y: 158, distance: 159.0
click at [330, 287] on div "Back to Dashboard Change Sender ID Customers Technicians Select a contact Outbo…" at bounding box center [379, 199] width 376 height 364
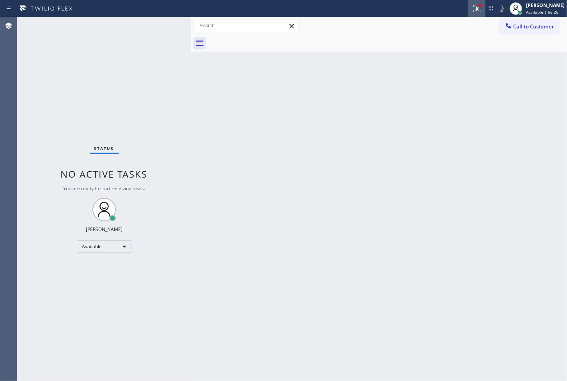
click at [472, 10] on icon at bounding box center [476, 8] width 9 height 9
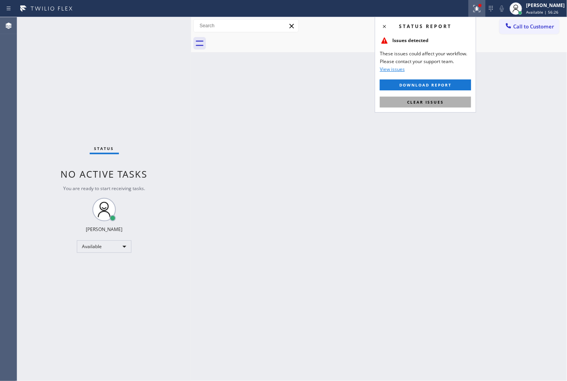
click at [445, 101] on button "Clear issues" at bounding box center [425, 102] width 91 height 11
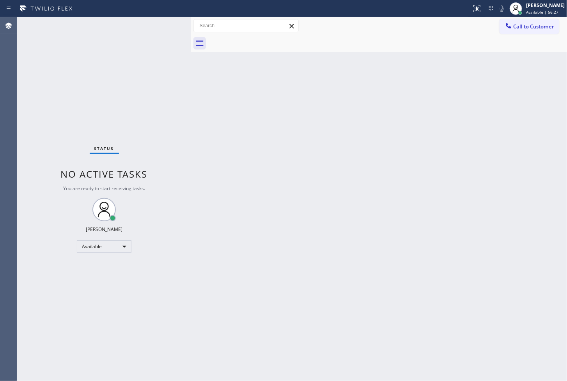
click at [256, 144] on div "Back to Dashboard Change Sender ID Customers Technicians Select a contact Outbo…" at bounding box center [379, 199] width 376 height 364
click at [167, 48] on div "Status No active tasks You are ready to start receiving tasks. [PERSON_NAME]" at bounding box center [104, 199] width 174 height 364
click at [167, 28] on div "Status No active tasks You are ready to start receiving tasks. [PERSON_NAME]" at bounding box center [104, 199] width 174 height 364
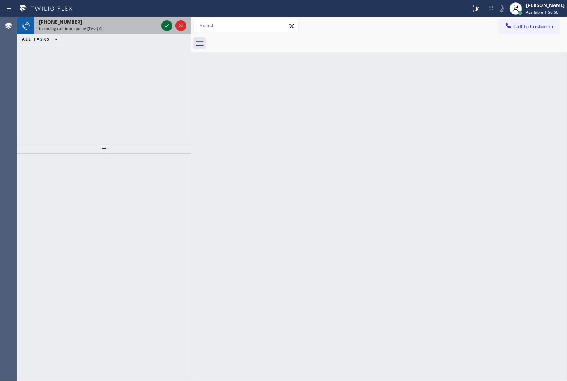
click at [167, 28] on icon at bounding box center [166, 25] width 9 height 9
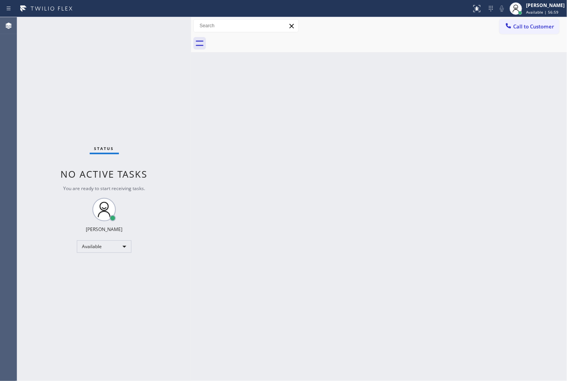
click at [168, 29] on div "Status No active tasks You are ready to start receiving tasks. [PERSON_NAME]" at bounding box center [104, 199] width 174 height 364
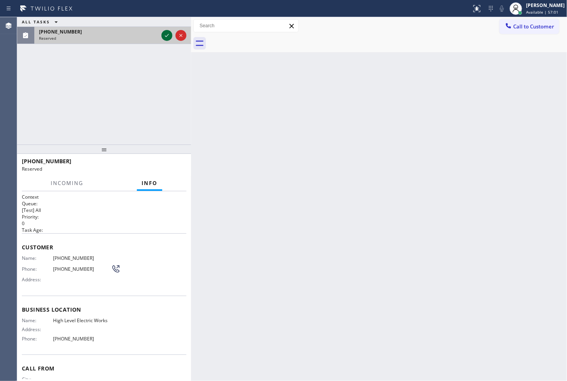
click at [168, 36] on icon at bounding box center [166, 35] width 9 height 9
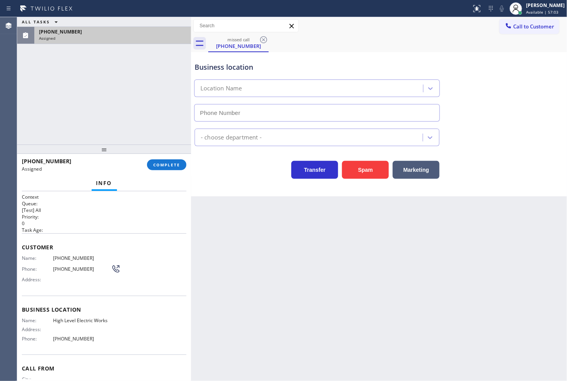
type input "[PHONE_NUMBER]"
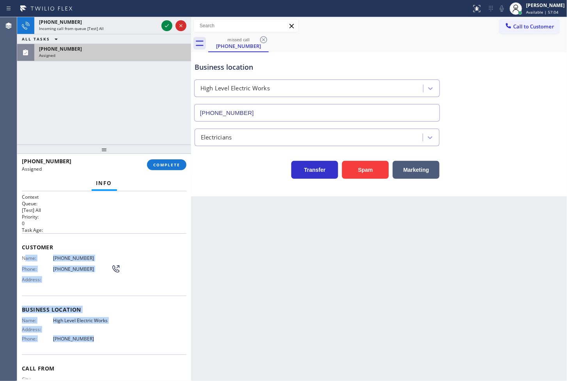
drag, startPoint x: 24, startPoint y: 260, endPoint x: 90, endPoint y: 351, distance: 113.3
click at [89, 352] on div "Context Queue: [Test] All Priority: 0 Task Age: Customer Name: [PHONE_NUMBER] P…" at bounding box center [104, 304] width 165 height 220
click at [157, 333] on div "Name: High Level Electric Works Address: Phone: [PHONE_NUMBER]" at bounding box center [104, 331] width 165 height 27
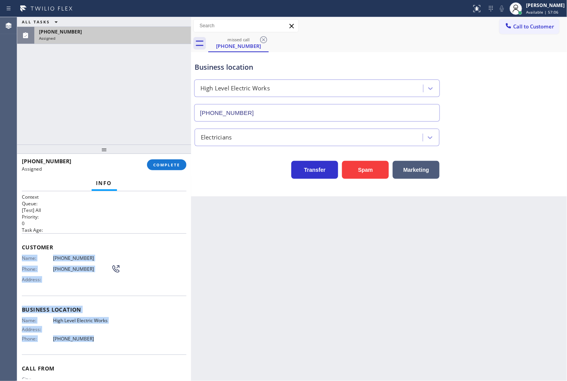
drag, startPoint x: 20, startPoint y: 255, endPoint x: 114, endPoint y: 340, distance: 126.7
click at [114, 340] on div "Context Queue: [Test] All Priority: 0 Task Age: Customer Name: [PHONE_NUMBER] P…" at bounding box center [104, 286] width 174 height 190
copy div "Name: [PHONE_NUMBER] Phone: [PHONE_NUMBER] Address: Business location Name: Hig…"
click at [165, 166] on span "COMPLETE" at bounding box center [166, 164] width 27 height 5
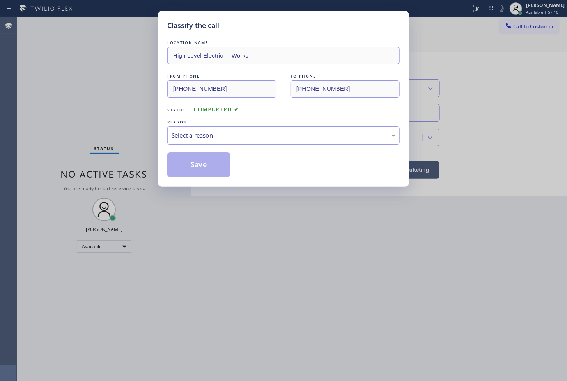
click at [228, 139] on div "Select a reason" at bounding box center [284, 135] width 224 height 9
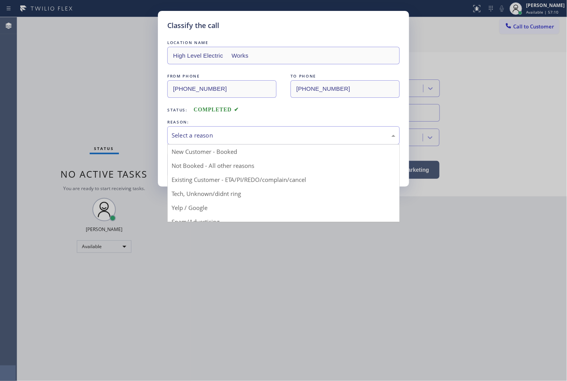
drag, startPoint x: 207, startPoint y: 191, endPoint x: 207, endPoint y: 185, distance: 5.9
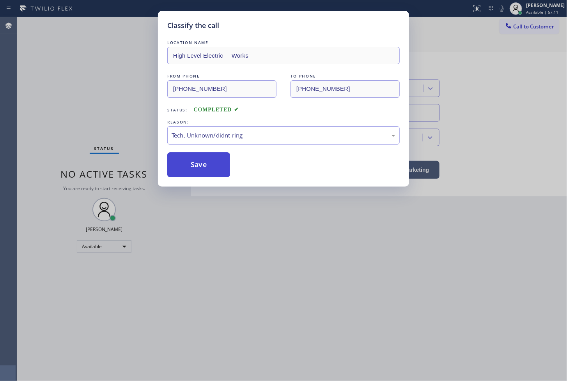
click at [206, 175] on button "Save" at bounding box center [198, 164] width 63 height 25
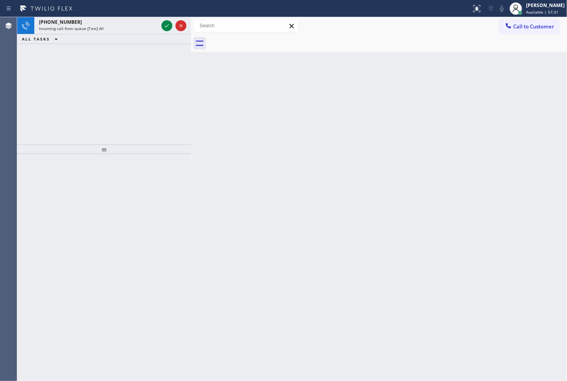
click at [38, 101] on div "[PHONE_NUMBER] Incoming call from queue [Test] All ALL TASKS ALL TASKS ACTIVE T…" at bounding box center [104, 81] width 174 height 128
click at [165, 29] on icon at bounding box center [166, 25] width 9 height 9
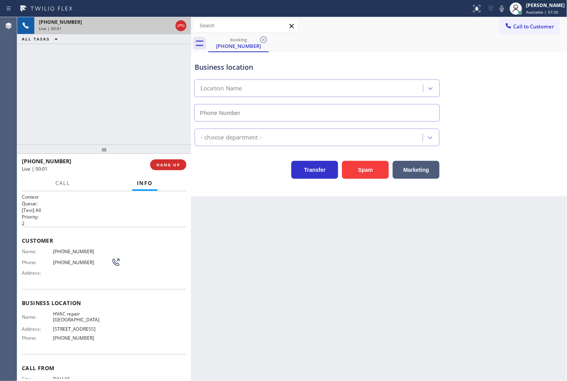
type input "[PHONE_NUMBER]"
click at [368, 168] on button "Spam" at bounding box center [365, 170] width 47 height 18
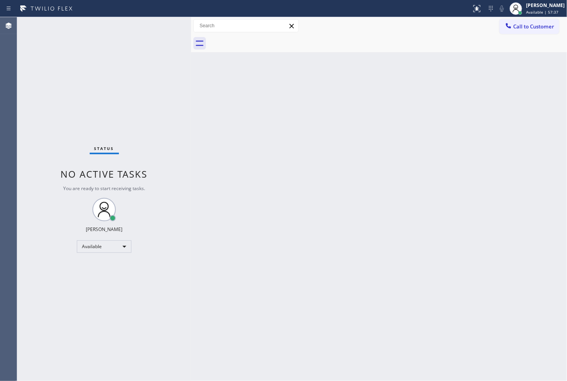
click at [141, 48] on div "Status No active tasks You are ready to start receiving tasks. [PERSON_NAME]" at bounding box center [104, 199] width 174 height 364
click at [163, 21] on div "Status No active tasks You are ready to start receiving tasks. [PERSON_NAME]" at bounding box center [104, 199] width 174 height 364
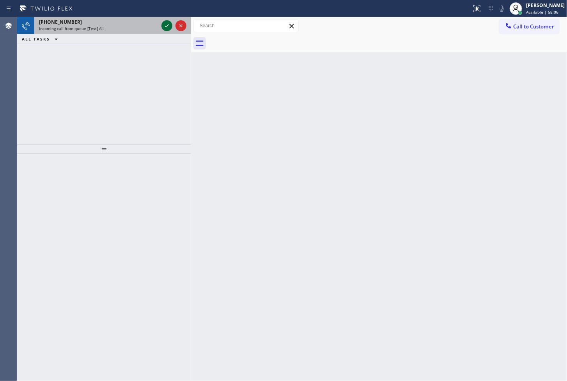
click at [164, 21] on icon at bounding box center [166, 25] width 9 height 9
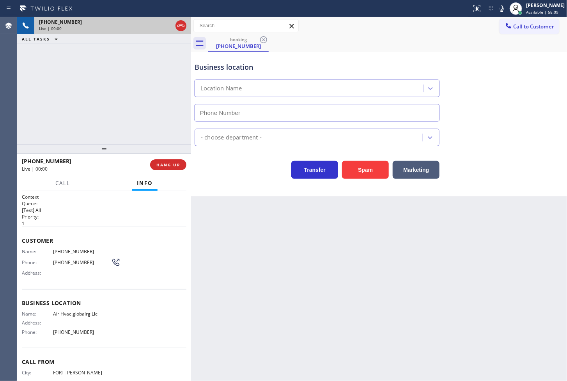
type input "[PHONE_NUMBER]"
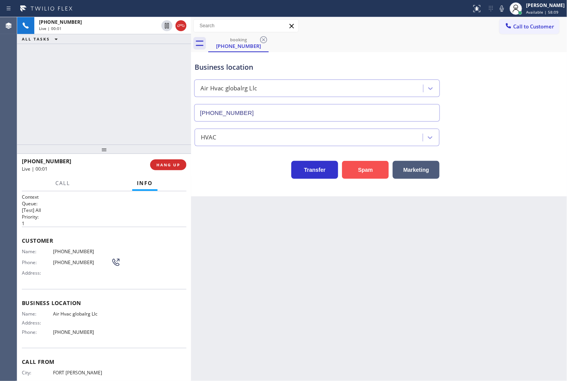
click at [374, 167] on button "Spam" at bounding box center [365, 170] width 47 height 18
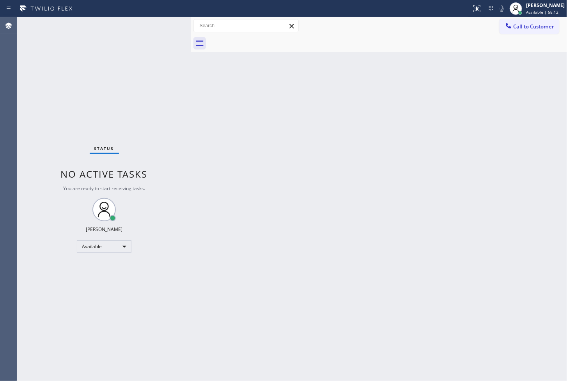
click at [164, 42] on div "Status No active tasks You are ready to start receiving tasks. [PERSON_NAME]" at bounding box center [104, 199] width 174 height 364
click at [163, 28] on div "Status No active tasks You are ready to start receiving tasks. [PERSON_NAME]" at bounding box center [104, 199] width 174 height 364
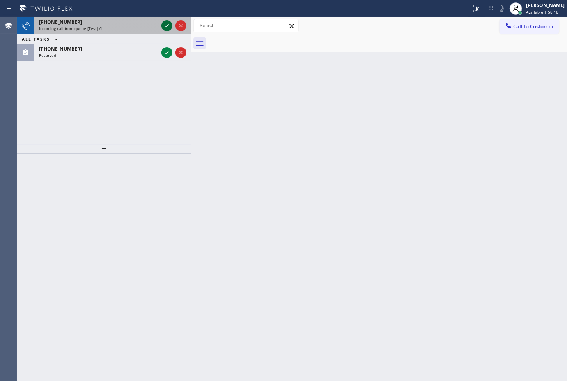
click at [166, 21] on icon at bounding box center [166, 25] width 9 height 9
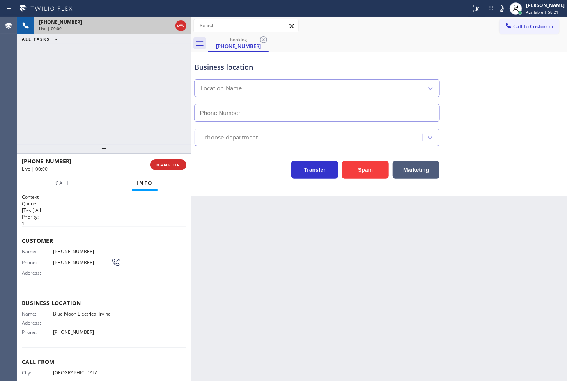
type input "[PHONE_NUMBER]"
click at [240, 178] on div "Transfer Spam Marketing" at bounding box center [317, 168] width 248 height 22
click at [149, 107] on div "[PHONE_NUMBER] Live | 00:05 ALL TASKS ALL TASKS ACTIVE TASKS TASKS IN WRAP UP" at bounding box center [104, 81] width 174 height 128
click at [262, 191] on div "Business location Blue Moon Electrical [GEOGRAPHIC_DATA] [PHONE_NUMBER] Electri…" at bounding box center [379, 124] width 376 height 144
click at [144, 130] on div "[PHONE_NUMBER] Live | 00:06 ALL TASKS ALL TASKS ACTIVE TASKS TASKS IN WRAP UP" at bounding box center [104, 81] width 174 height 128
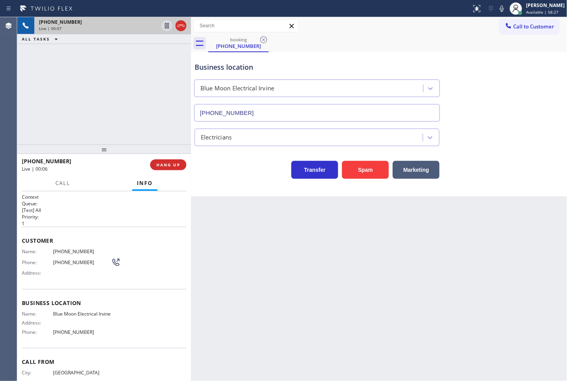
click at [257, 209] on div "Back to Dashboard Change Sender ID Customers Technicians Select a contact Outbo…" at bounding box center [379, 199] width 376 height 364
click at [233, 169] on div "Transfer Spam Marketing" at bounding box center [317, 168] width 248 height 22
click at [153, 129] on div "[PHONE_NUMBER] Live | 00:07 ALL TASKS ALL TASKS ACTIVE TASKS TASKS IN WRAP UP" at bounding box center [104, 81] width 174 height 128
click at [216, 172] on div "Transfer Spam Marketing" at bounding box center [317, 168] width 248 height 22
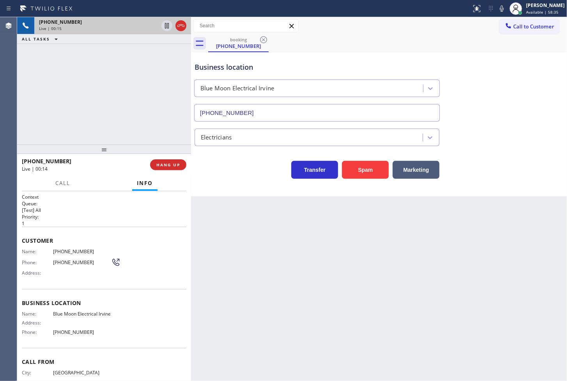
click at [216, 172] on div "Transfer Spam Marketing" at bounding box center [317, 168] width 248 height 22
click at [126, 123] on div "[PHONE_NUMBER] Live | 00:15 ALL TASKS ALL TASKS ACTIVE TASKS TASKS IN WRAP UP" at bounding box center [104, 81] width 174 height 128
click at [220, 184] on div "Business location Blue Moon Electrical [GEOGRAPHIC_DATA] [PHONE_NUMBER] Electri…" at bounding box center [379, 124] width 376 height 144
click at [157, 137] on div "[PHONE_NUMBER] Live | 00:18 ALL TASKS ALL TASKS ACTIVE TASKS TASKS IN WRAP UP" at bounding box center [104, 81] width 174 height 128
click at [213, 170] on div "Transfer Spam Marketing" at bounding box center [317, 168] width 248 height 22
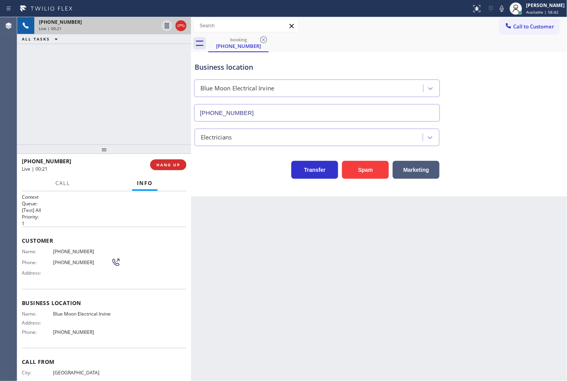
click at [213, 170] on div "Transfer Spam Marketing" at bounding box center [317, 168] width 248 height 22
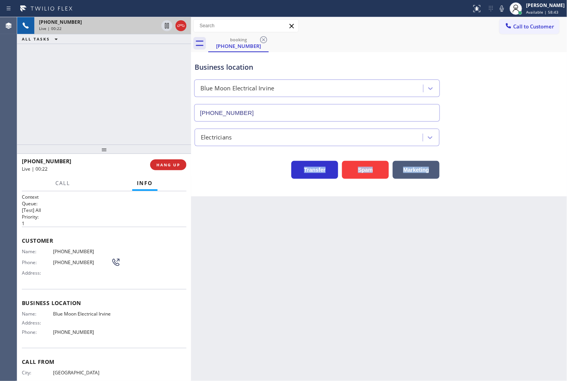
click at [213, 170] on div "Transfer Spam Marketing" at bounding box center [317, 168] width 248 height 22
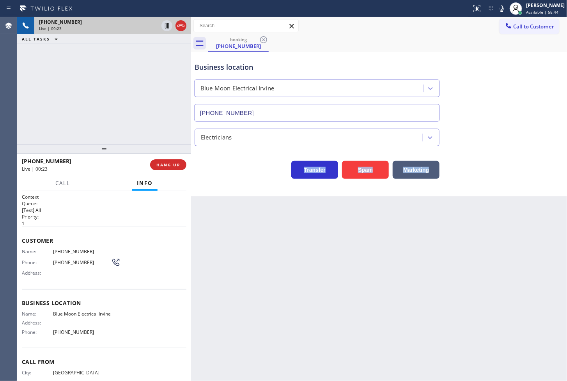
click at [213, 170] on div "Transfer Spam Marketing" at bounding box center [317, 168] width 248 height 22
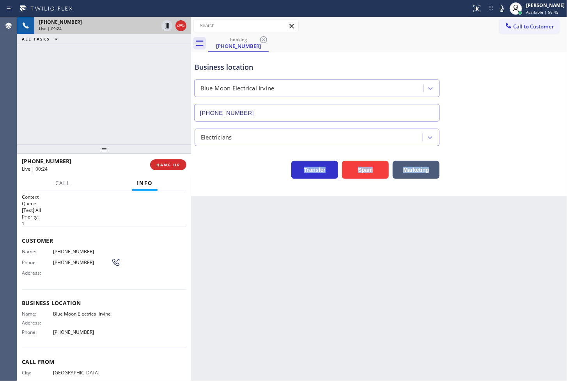
click at [213, 170] on div "Transfer Spam Marketing" at bounding box center [317, 168] width 248 height 22
click at [104, 90] on div "[PHONE_NUMBER] Live | 00:26 ALL TASKS ALL TASKS ACTIVE TASKS TASKS IN WRAP UP" at bounding box center [104, 81] width 174 height 128
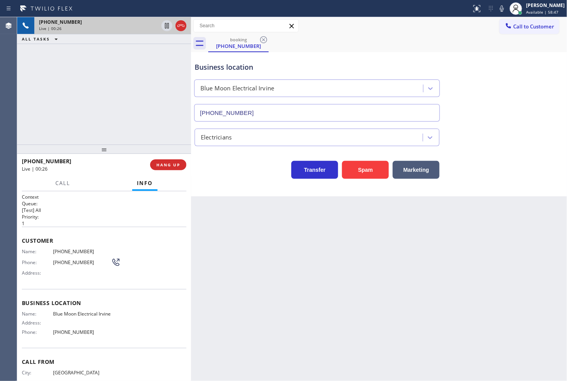
click at [206, 182] on div "Business location Blue Moon Electrical [GEOGRAPHIC_DATA] [PHONE_NUMBER] Electri…" at bounding box center [379, 124] width 376 height 144
click at [158, 139] on div "[PHONE_NUMBER] Live | 00:27 ALL TASKS ALL TASKS ACTIVE TASKS TASKS IN WRAP UP" at bounding box center [104, 81] width 174 height 128
click at [220, 168] on div "Transfer Spam Marketing" at bounding box center [317, 168] width 248 height 22
click at [145, 116] on div "[PHONE_NUMBER] Live | 00:28 ALL TASKS ALL TASKS ACTIVE TASKS TASKS IN WRAP UP" at bounding box center [104, 81] width 174 height 128
click at [218, 161] on div "Transfer Spam Marketing" at bounding box center [317, 168] width 248 height 22
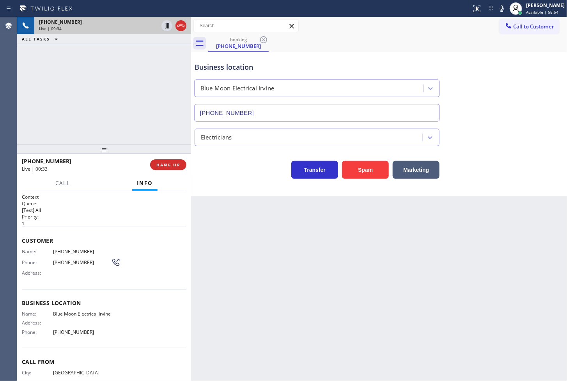
click at [218, 161] on div "Transfer Spam Marketing" at bounding box center [317, 168] width 248 height 22
click at [181, 145] on div at bounding box center [104, 149] width 174 height 9
click at [222, 172] on div "Transfer Spam Marketing" at bounding box center [317, 168] width 248 height 22
click at [138, 124] on div "[PHONE_NUMBER] Live | 00:40 ALL TASKS ALL TASKS ACTIVE TASKS TASKS IN WRAP UP" at bounding box center [104, 80] width 174 height 127
click at [134, 127] on div "[PHONE_NUMBER] Live | 00:43 ALL TASKS ALL TASKS ACTIVE TASKS TASKS IN WRAP UP" at bounding box center [104, 80] width 174 height 127
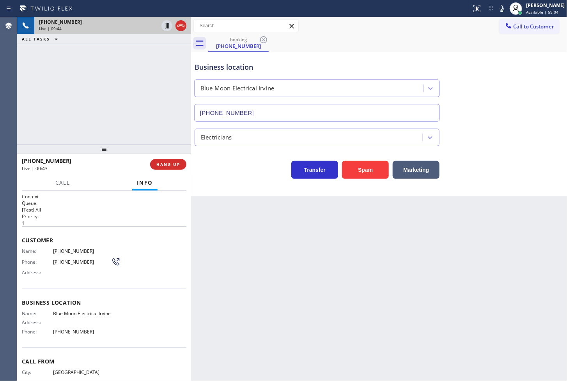
click at [224, 179] on div "Transfer Spam Marketing" at bounding box center [317, 168] width 248 height 22
click at [130, 126] on div "[PHONE_NUMBER] Live | 00:44 ALL TASKS ALL TASKS ACTIVE TASKS TASKS IN WRAP UP" at bounding box center [104, 80] width 174 height 127
click at [197, 177] on div "Transfer Spam Marketing" at bounding box center [317, 168] width 248 height 22
click at [211, 174] on div "Transfer Spam Marketing" at bounding box center [317, 168] width 248 height 22
click at [231, 165] on div "Transfer Spam Marketing" at bounding box center [317, 168] width 248 height 22
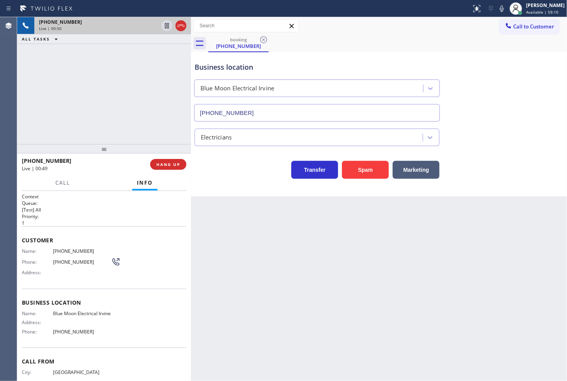
click at [118, 116] on div "[PHONE_NUMBER] Live | 00:50 ALL TASKS ALL TASKS ACTIVE TASKS TASKS IN WRAP UP" at bounding box center [104, 80] width 174 height 127
click at [212, 164] on div "Transfer Spam Marketing" at bounding box center [317, 168] width 248 height 22
click at [175, 161] on button "HANG UP" at bounding box center [168, 164] width 36 height 11
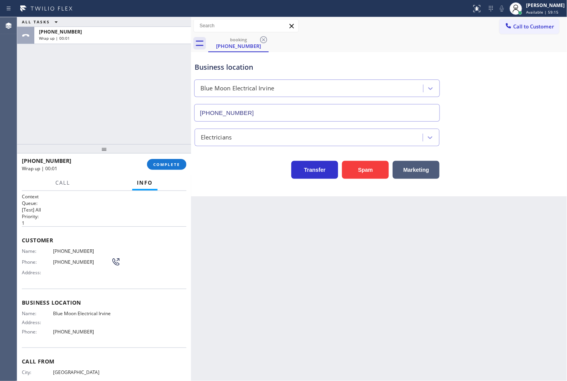
click at [146, 164] on div "[PHONE_NUMBER] Wrap up | 00:01" at bounding box center [84, 164] width 125 height 20
click at [162, 162] on span "COMPLETE" at bounding box center [166, 164] width 27 height 5
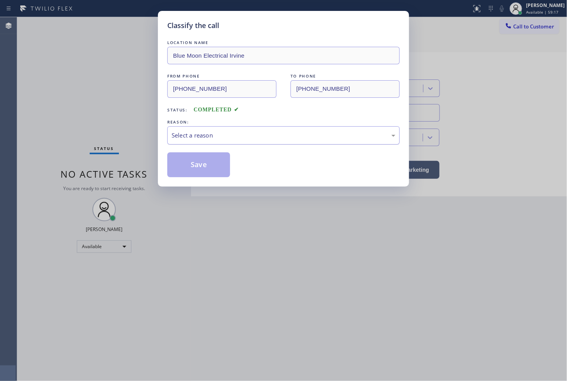
click at [219, 138] on div "Select a reason" at bounding box center [284, 135] width 224 height 9
click at [205, 180] on div "Classify the call LOCATION NAME Blue Moon Electrical Irvine FROM PHONE [PHONE_N…" at bounding box center [283, 99] width 251 height 176
click at [205, 176] on button "Save" at bounding box center [198, 164] width 63 height 25
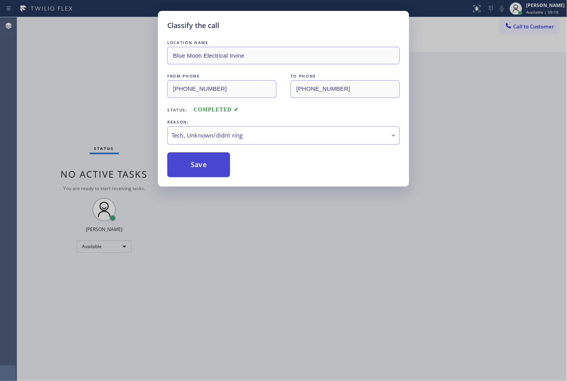
click at [205, 176] on button "Save" at bounding box center [198, 164] width 63 height 25
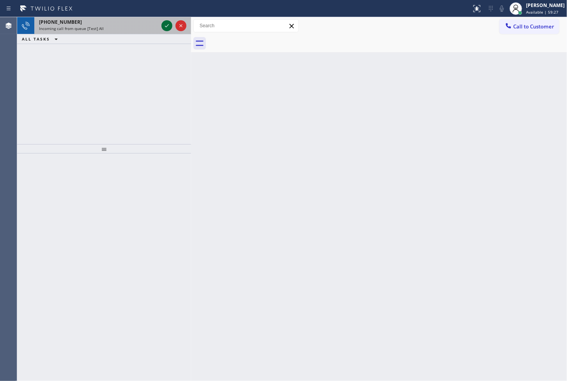
click at [165, 24] on icon at bounding box center [166, 25] width 9 height 9
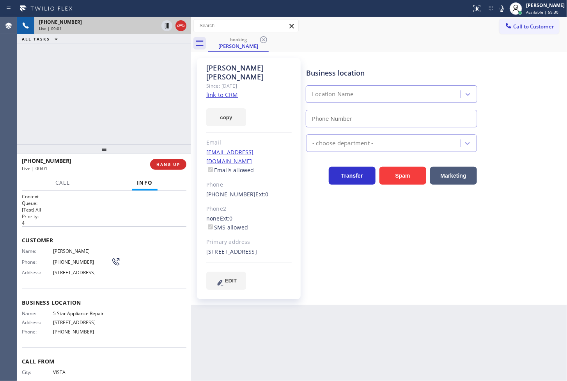
type input "[PHONE_NUMBER]"
click at [369, 261] on div "Business location Location Name [PHONE_NUMBER] - choose department - Transfer S…" at bounding box center [435, 174] width 261 height 228
click at [216, 91] on link "link to CRM" at bounding box center [222, 95] width 32 height 8
click at [114, 57] on div "[PHONE_NUMBER] Live | 00:26 ALL TASKS ALL TASKS ACTIVE TASKS TASKS IN WRAP UP" at bounding box center [104, 80] width 174 height 127
click at [104, 136] on div "[PHONE_NUMBER] Live | 00:27 ALL TASKS ALL TASKS ACTIVE TASKS TASKS IN WRAP UP […" at bounding box center [104, 80] width 174 height 127
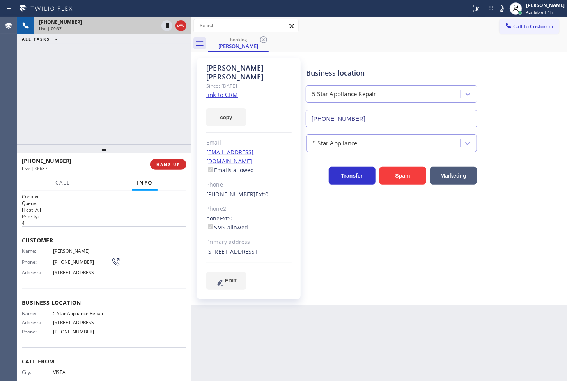
click at [110, 106] on div "[PHONE_NUMBER] Live | 00:37 ALL TASKS ALL TASKS ACTIVE TASKS TASKS IN WRAP UP" at bounding box center [104, 80] width 174 height 127
click at [314, 319] on div "Back to Dashboard Change Sender ID Customers Technicians Select a contact Outbo…" at bounding box center [379, 199] width 376 height 364
drag, startPoint x: 88, startPoint y: 142, endPoint x: 90, endPoint y: 137, distance: 5.2
click at [89, 144] on div at bounding box center [104, 148] width 174 height 9
click at [145, 74] on div "[PHONE_NUMBER] Live | 00:41 ALL TASKS ALL TASKS ACTIVE TASKS TASKS IN WRAP UP" at bounding box center [104, 80] width 174 height 127
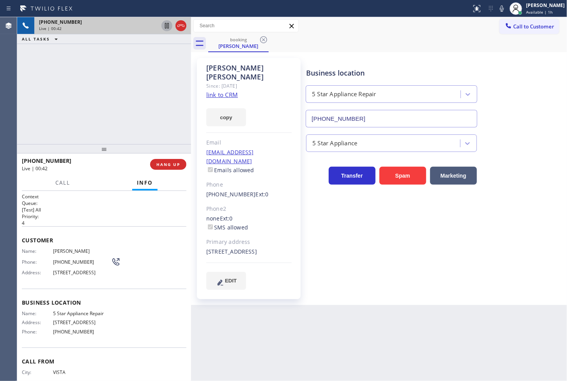
click at [166, 23] on icon at bounding box center [167, 25] width 4 height 5
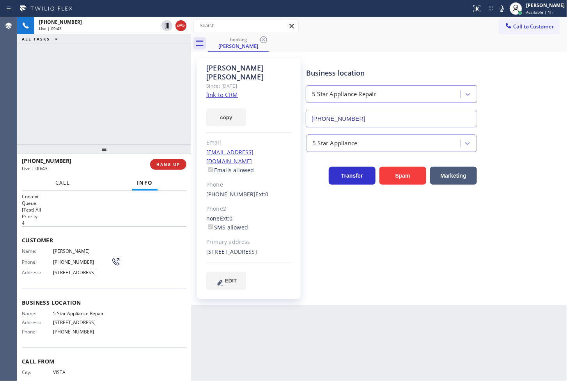
click at [62, 184] on span "Call" at bounding box center [62, 182] width 15 height 7
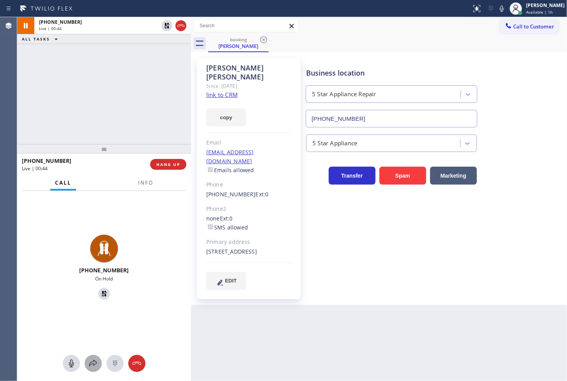
click at [92, 361] on icon at bounding box center [93, 363] width 9 height 9
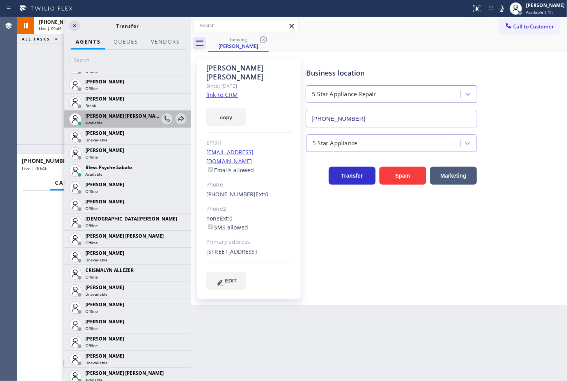
scroll to position [216, 0]
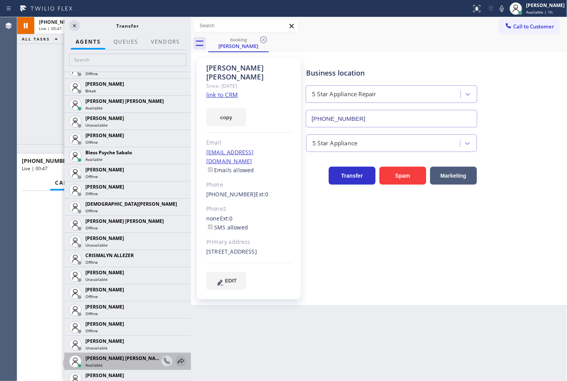
click at [176, 361] on icon at bounding box center [180, 361] width 9 height 9
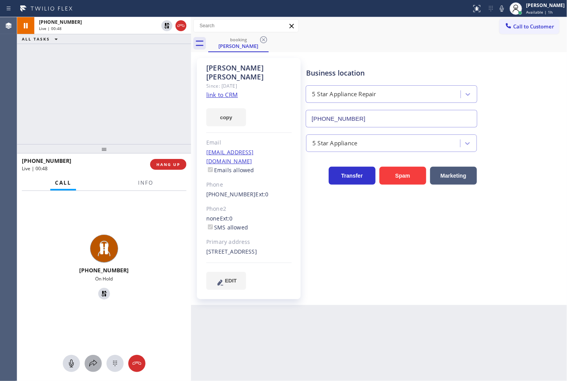
click at [98, 368] on div at bounding box center [93, 363] width 17 height 9
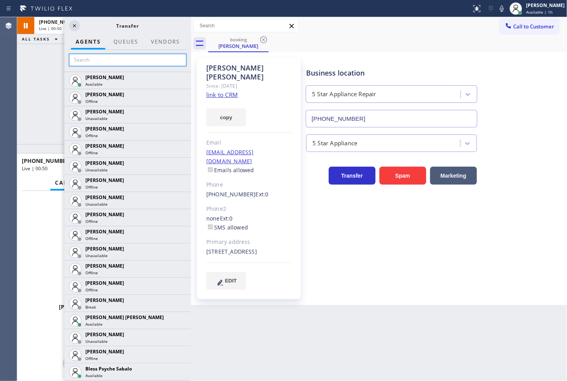
click at [92, 61] on input "text" at bounding box center [127, 60] width 117 height 12
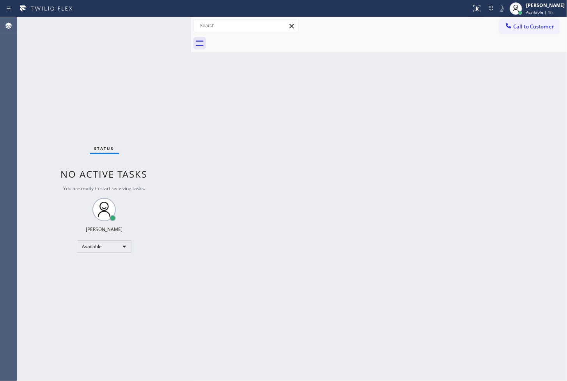
drag, startPoint x: 173, startPoint y: 129, endPoint x: 158, endPoint y: 40, distance: 90.6
click at [174, 119] on div "Status No active tasks You are ready to start receiving tasks. [PERSON_NAME]" at bounding box center [104, 199] width 174 height 364
click at [168, 21] on div "Status No active tasks You are ready to start receiving tasks. [PERSON_NAME]" at bounding box center [104, 199] width 174 height 364
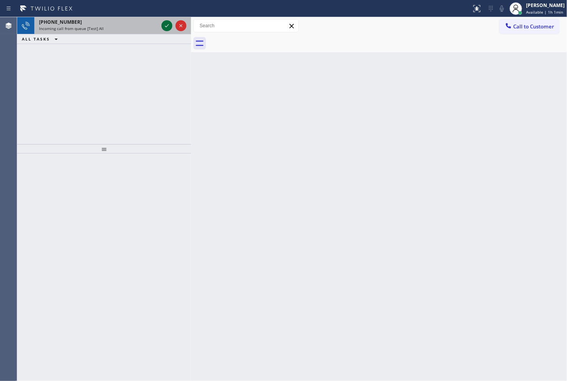
click at [168, 21] on icon at bounding box center [166, 25] width 9 height 9
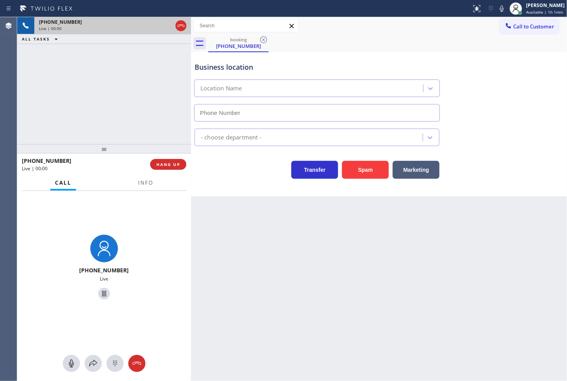
type input "[PHONE_NUMBER]"
click at [352, 272] on div "Back to Dashboard Change Sender ID Customers Technicians Select a contact Outbo…" at bounding box center [379, 199] width 376 height 364
click at [486, 62] on div "Business location LG Repairs [GEOGRAPHIC_DATA] [PHONE_NUMBER]" at bounding box center [379, 86] width 372 height 71
click at [486, 46] on div "booking [PHONE_NUMBER]" at bounding box center [387, 44] width 359 height 18
click at [500, 10] on icon at bounding box center [502, 8] width 4 height 6
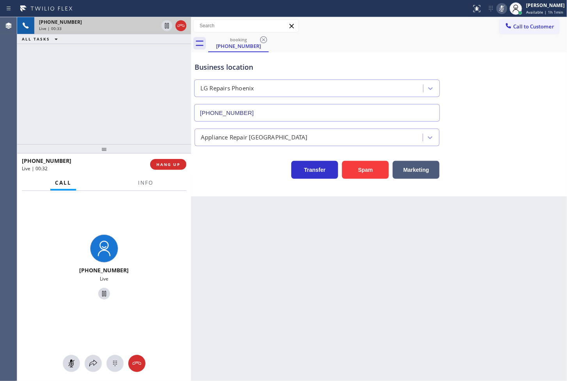
click at [460, 44] on div "booking [PHONE_NUMBER]" at bounding box center [387, 44] width 359 height 18
click at [497, 4] on icon at bounding box center [501, 8] width 9 height 9
click at [125, 84] on div "[PHONE_NUMBER] Live | 00:36 ALL TASKS ALL TASKS ACTIVE TASKS TASKS IN WRAP UP" at bounding box center [104, 80] width 174 height 127
click at [242, 203] on div "Back to Dashboard Change Sender ID Customers Technicians Select a contact Outbo…" at bounding box center [379, 199] width 376 height 364
click at [143, 181] on span "Info" at bounding box center [145, 182] width 15 height 7
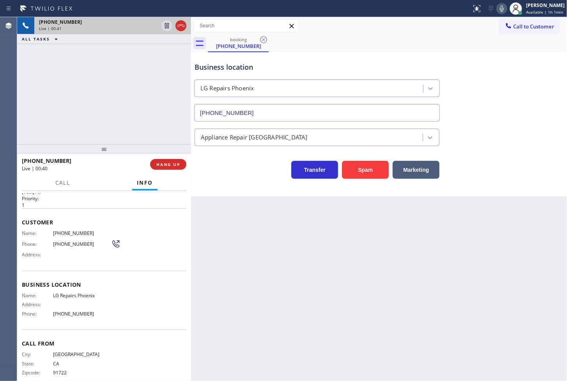
scroll to position [27, 0]
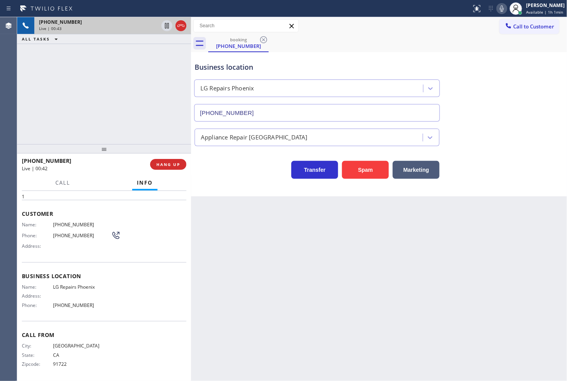
click at [245, 179] on div "Transfer Spam Marketing" at bounding box center [317, 168] width 248 height 22
click at [114, 110] on div "[PHONE_NUMBER] Live | 00:45 ALL TASKS ALL TASKS ACTIVE TASKS TASKS IN WRAP UP" at bounding box center [104, 80] width 174 height 127
click at [217, 169] on div "Transfer Spam Marketing" at bounding box center [317, 168] width 248 height 22
click at [121, 95] on div "[PHONE_NUMBER] Live | 00:46 ALL TASKS ALL TASKS ACTIVE TASKS TASKS IN WRAP UP" at bounding box center [104, 80] width 174 height 127
click at [153, 102] on div "[PHONE_NUMBER] Live | 00:48 ALL TASKS ALL TASKS ACTIVE TASKS TASKS IN WRAP UP" at bounding box center [104, 80] width 174 height 127
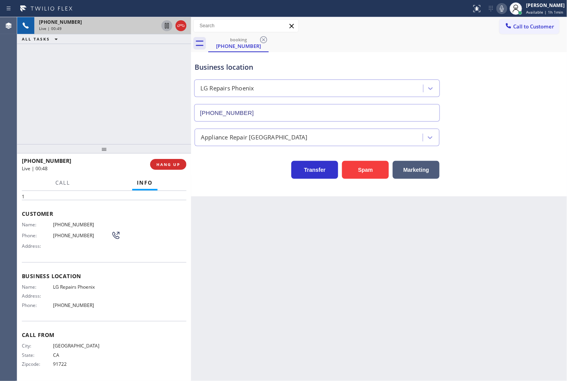
click at [166, 24] on icon at bounding box center [167, 25] width 4 height 5
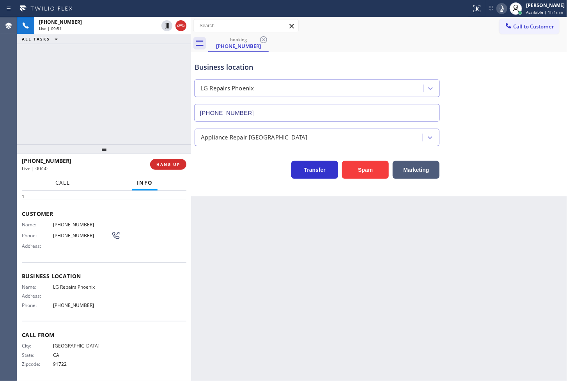
click at [56, 178] on button "Call" at bounding box center [63, 182] width 24 height 15
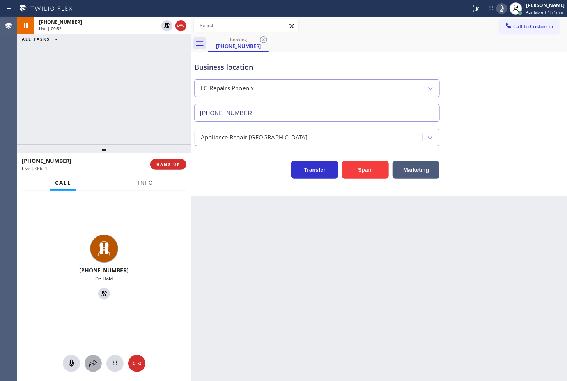
click at [91, 369] on button at bounding box center [93, 363] width 17 height 17
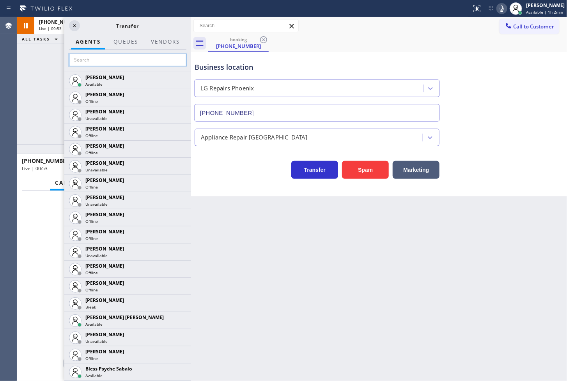
click at [83, 65] on input "text" at bounding box center [127, 60] width 117 height 12
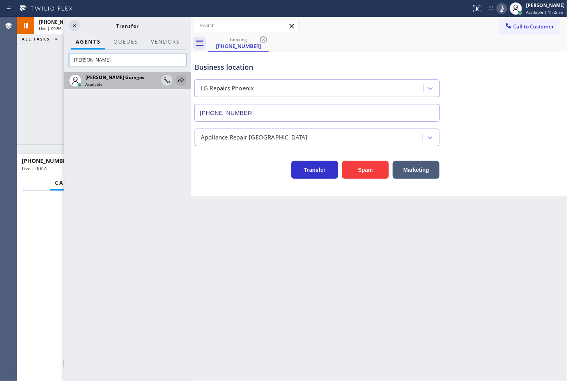
type input "[PERSON_NAME]"
click at [179, 80] on icon at bounding box center [181, 80] width 6 height 5
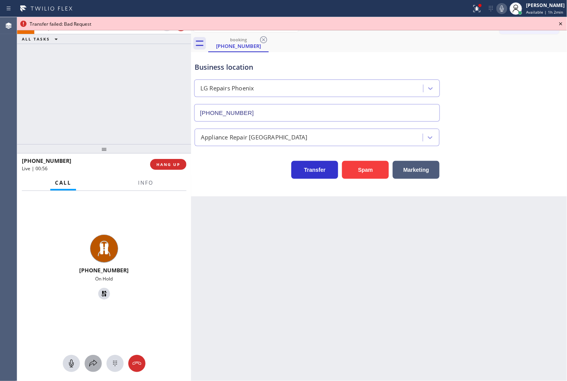
click at [90, 363] on icon at bounding box center [93, 363] width 9 height 9
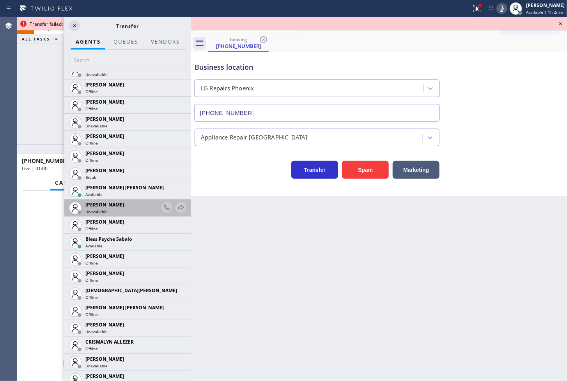
scroll to position [260, 0]
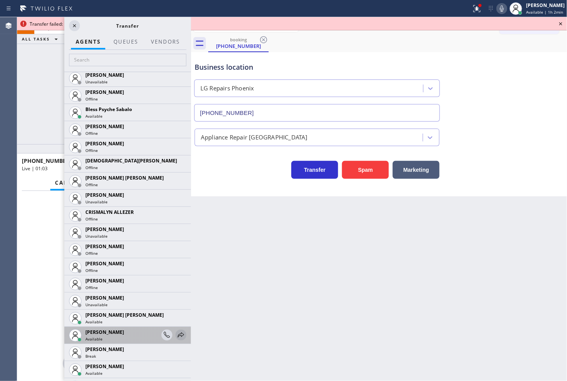
click at [176, 335] on icon at bounding box center [180, 335] width 9 height 9
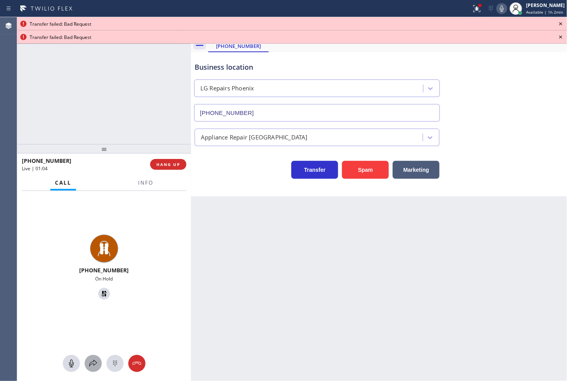
click at [91, 364] on icon at bounding box center [93, 363] width 8 height 7
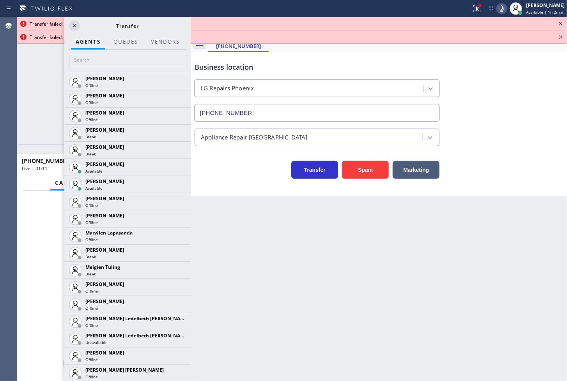
scroll to position [1663, 0]
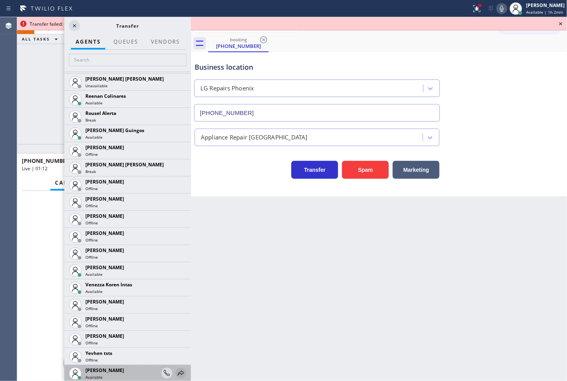
click at [176, 371] on icon at bounding box center [180, 373] width 9 height 9
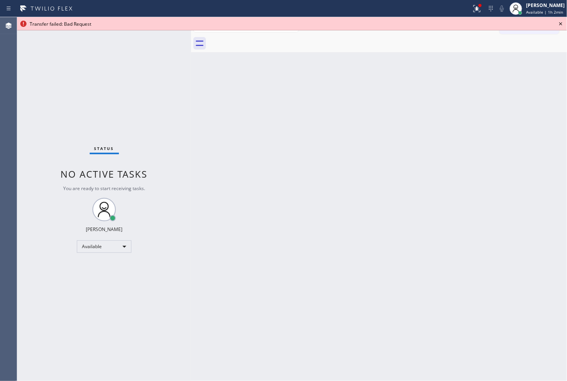
click at [560, 23] on icon at bounding box center [560, 23] width 9 height 9
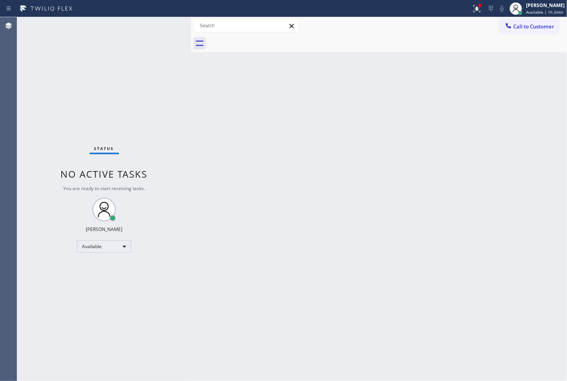
click at [335, 101] on div "Back to Dashboard Change Sender ID Customers Technicians Select a contact Outbo…" at bounding box center [379, 199] width 376 height 364
click at [473, 10] on icon at bounding box center [475, 7] width 5 height 5
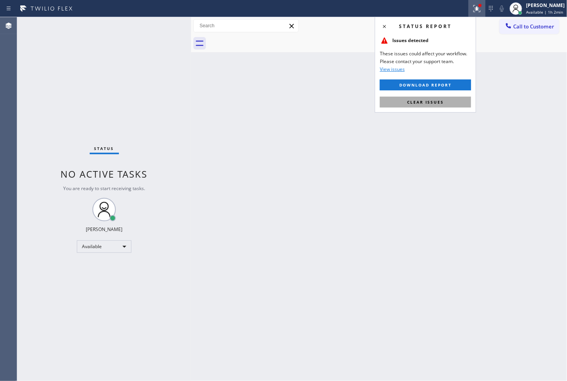
click at [449, 104] on button "Clear issues" at bounding box center [425, 102] width 91 height 11
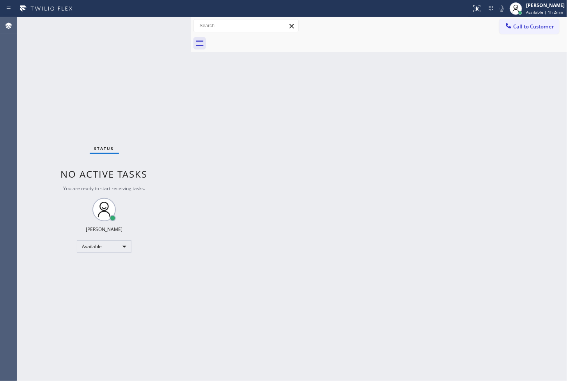
click at [149, 115] on div "Status No active tasks You are ready to start receiving tasks. [PERSON_NAME]" at bounding box center [104, 199] width 174 height 364
click at [164, 25] on div "Status No active tasks You are ready to start receiving tasks. [PERSON_NAME]" at bounding box center [104, 199] width 174 height 364
click at [69, 119] on div "Status No active tasks You are ready to start receiving tasks. [PERSON_NAME]" at bounding box center [104, 199] width 174 height 364
click at [142, 66] on div "Status No active tasks You are ready to start receiving tasks. [PERSON_NAME]" at bounding box center [104, 199] width 174 height 364
click at [166, 23] on div "Status No active tasks You are ready to start receiving tasks. [PERSON_NAME]" at bounding box center [104, 199] width 174 height 364
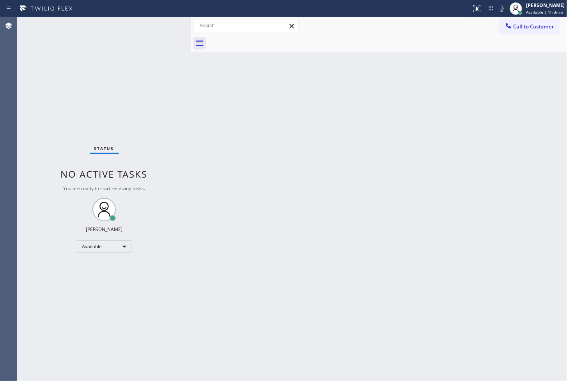
click at [166, 23] on div "Status No active tasks You are ready to start receiving tasks. [PERSON_NAME]" at bounding box center [104, 199] width 174 height 364
click at [74, 90] on div "Status No active tasks You are ready to start receiving tasks. [PERSON_NAME]" at bounding box center [104, 199] width 174 height 364
click at [154, 33] on div "Status No active tasks You are ready to start receiving tasks. [PERSON_NAME]" at bounding box center [104, 199] width 174 height 364
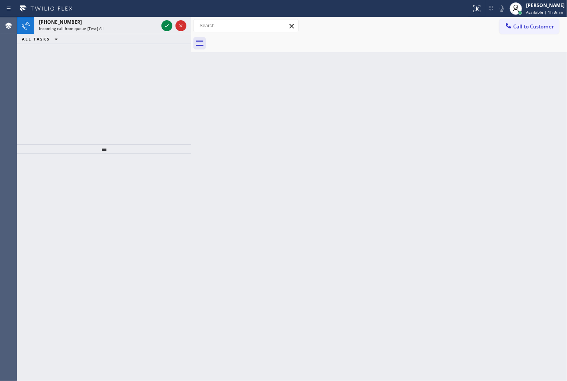
drag, startPoint x: 69, startPoint y: 102, endPoint x: 118, endPoint y: 64, distance: 62.2
click at [76, 96] on div "[PHONE_NUMBER] Incoming call from queue [Test] All ALL TASKS ALL TASKS ACTIVE T…" at bounding box center [104, 80] width 174 height 127
click at [164, 27] on icon at bounding box center [166, 25] width 9 height 9
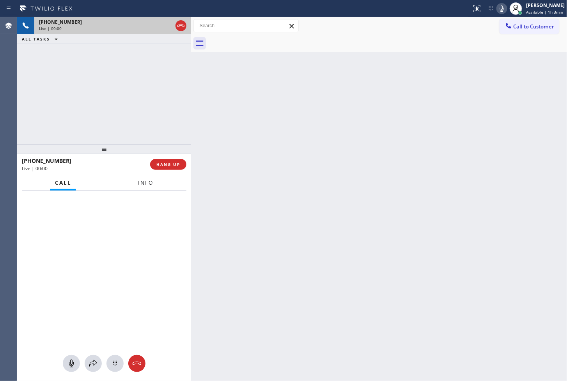
click at [152, 185] on span "Info" at bounding box center [145, 182] width 15 height 7
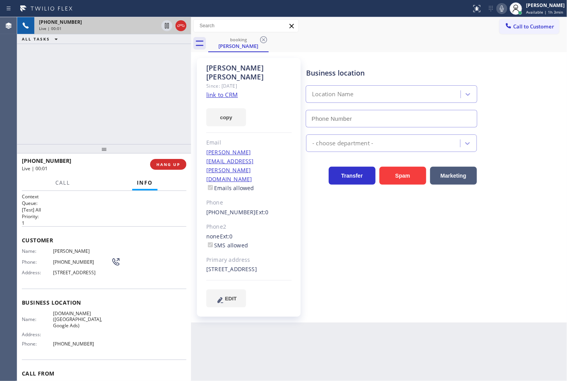
type input "[PHONE_NUMBER]"
click at [231, 91] on link "link to CRM" at bounding box center [222, 95] width 32 height 8
click at [128, 108] on div "[PHONE_NUMBER] Live | 00:05 ALL TASKS ALL TASKS ACTIVE TASKS TASKS IN WRAP UP" at bounding box center [104, 80] width 174 height 127
click at [109, 185] on div "Call Info" at bounding box center [104, 183] width 165 height 16
click at [103, 81] on div "[PHONE_NUMBER] Live | 00:07 ALL TASKS ALL TASKS ACTIVE TASKS TASKS IN WRAP UP" at bounding box center [104, 80] width 174 height 127
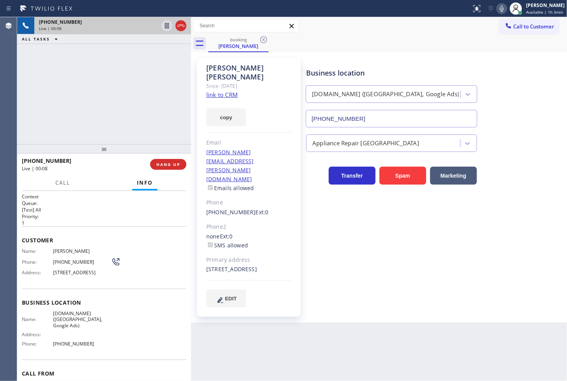
click at [347, 213] on div "Business location [DOMAIN_NAME] ([GEOGRAPHIC_DATA], Google Ads) [PHONE_NUMBER] …" at bounding box center [435, 182] width 261 height 245
click at [58, 97] on div "[PHONE_NUMBER] Live | 00:09 ALL TASKS ALL TASKS ACTIVE TASKS TASKS IN WRAP UP" at bounding box center [104, 80] width 174 height 127
click at [167, 25] on icon at bounding box center [166, 25] width 9 height 9
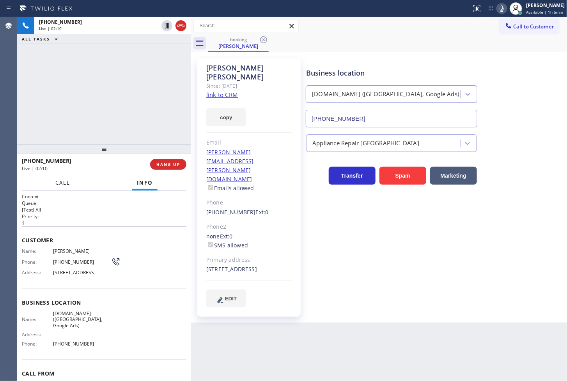
click at [69, 183] on span "Call" at bounding box center [62, 182] width 15 height 7
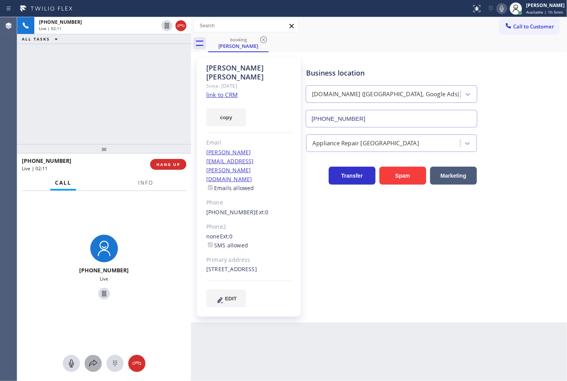
click at [93, 372] on button at bounding box center [93, 363] width 17 height 17
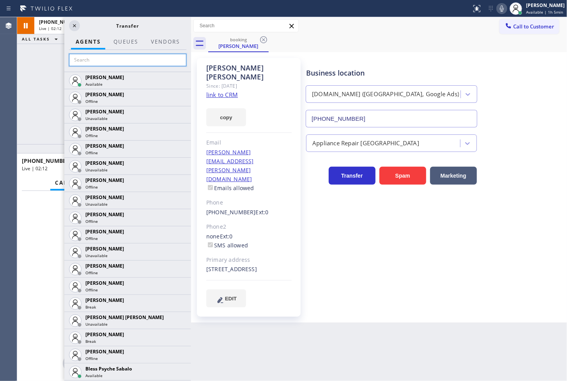
click at [89, 58] on input "text" at bounding box center [127, 60] width 117 height 12
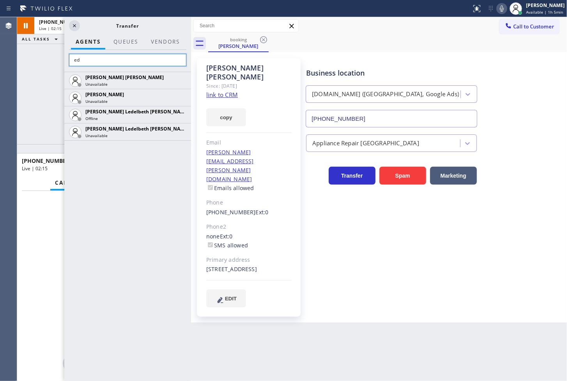
type input "e"
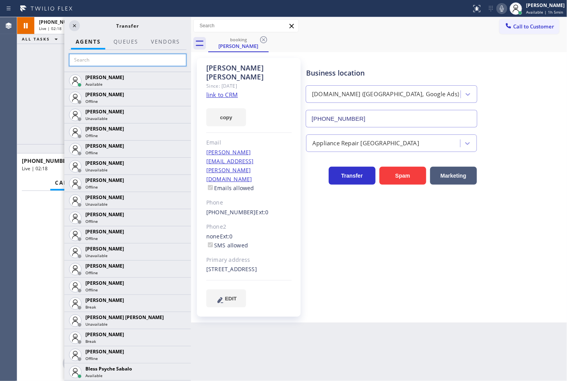
scroll to position [1663, 0]
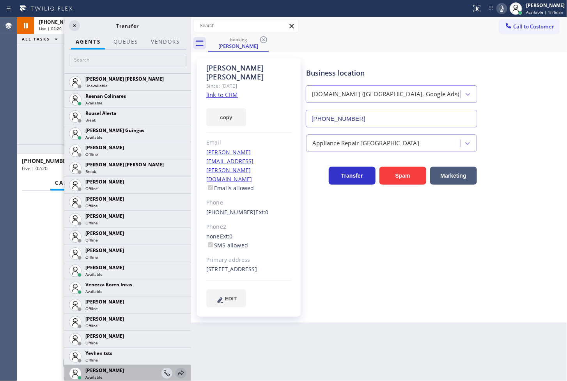
click at [176, 372] on icon at bounding box center [180, 373] width 9 height 9
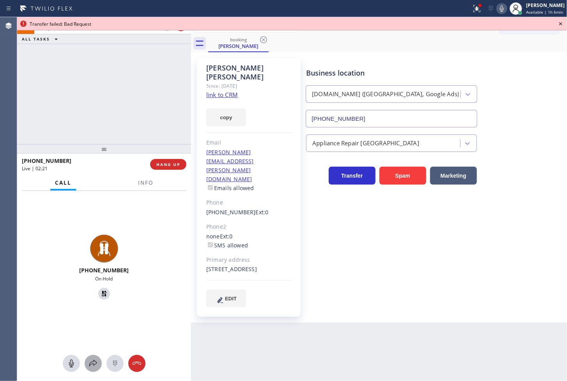
click at [94, 361] on icon at bounding box center [93, 363] width 9 height 9
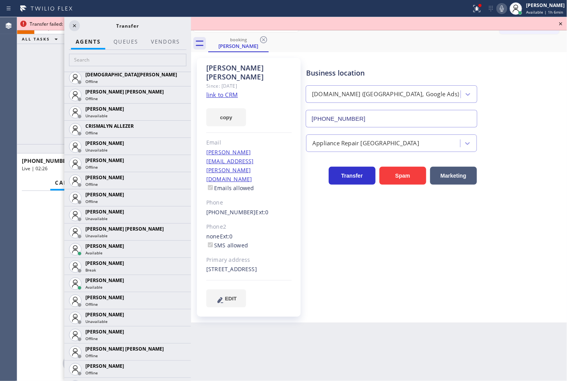
scroll to position [349, 0]
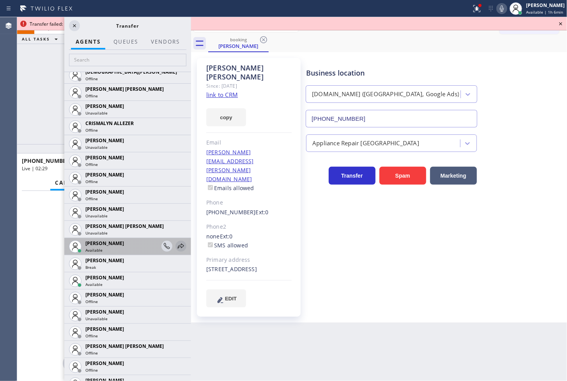
click at [176, 245] on icon at bounding box center [180, 246] width 9 height 9
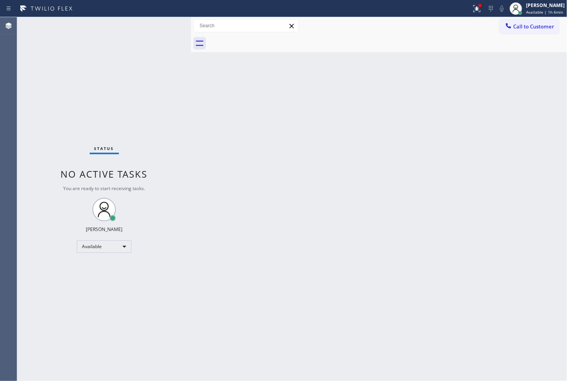
click at [455, 10] on div at bounding box center [235, 8] width 465 height 12
click at [472, 8] on icon at bounding box center [476, 8] width 9 height 9
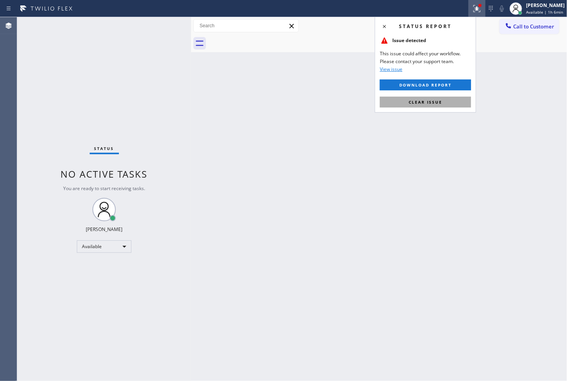
click at [439, 102] on span "Clear issue" at bounding box center [426, 101] width 34 height 5
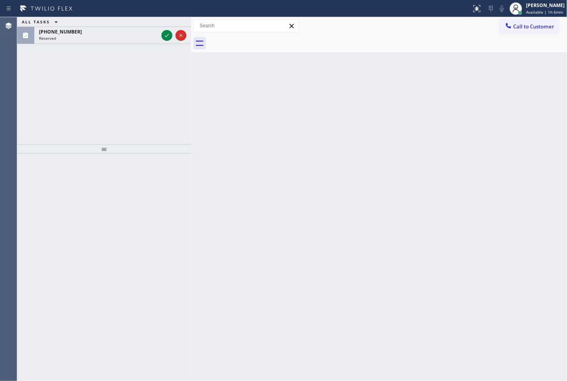
click at [48, 82] on div "ALL TASKS ALL TASKS ACTIVE TASKS TASKS IN WRAP UP [PHONE_NUMBER] Reserved" at bounding box center [104, 80] width 174 height 127
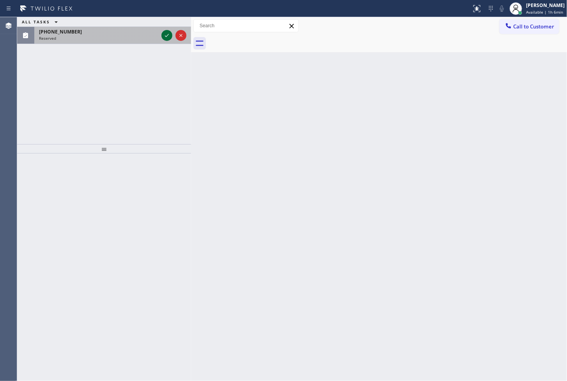
click at [165, 35] on icon at bounding box center [166, 35] width 9 height 9
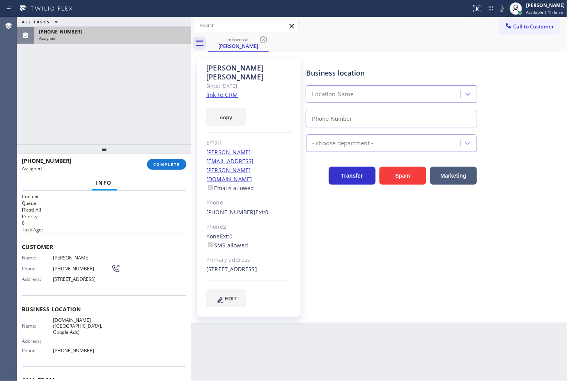
type input "[PHONE_NUMBER]"
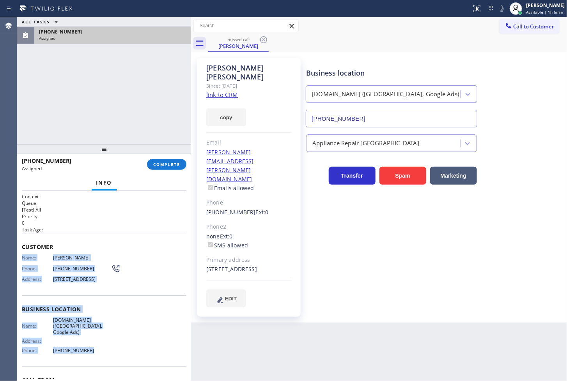
drag, startPoint x: 22, startPoint y: 258, endPoint x: 99, endPoint y: 346, distance: 116.1
click at [99, 346] on div "Context Queue: [Test] All Priority: 0 Task Age: Customer Name: [PERSON_NAME] Ph…" at bounding box center [104, 309] width 165 height 232
copy div "Name: [PERSON_NAME] Phone: [PHONE_NUMBER] Address: [STREET_ADDRESS] Business lo…"
click at [172, 163] on span "COMPLETE" at bounding box center [166, 164] width 27 height 5
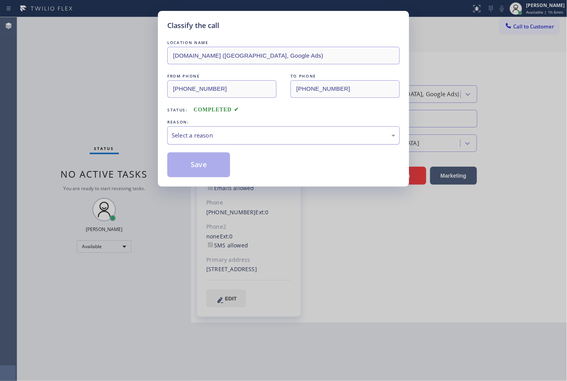
click at [232, 134] on div "Select a reason" at bounding box center [284, 135] width 224 height 9
click at [193, 167] on button "Save" at bounding box center [198, 164] width 63 height 25
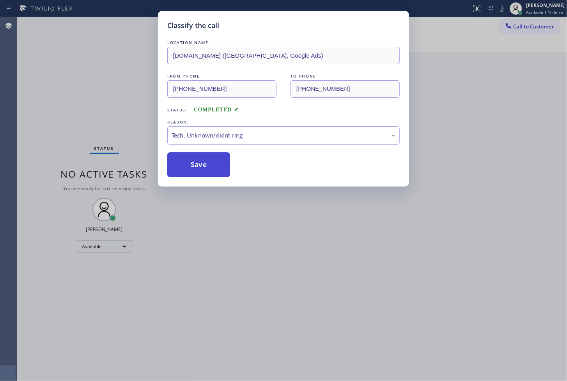
click at [193, 167] on button "Save" at bounding box center [198, 164] width 63 height 25
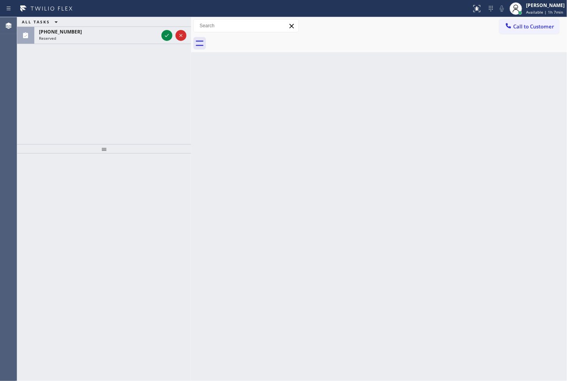
click at [39, 108] on div "ALL TASKS ALL TASKS ACTIVE TASKS TASKS IN WRAP UP [PHONE_NUMBER] Reserved" at bounding box center [104, 80] width 174 height 127
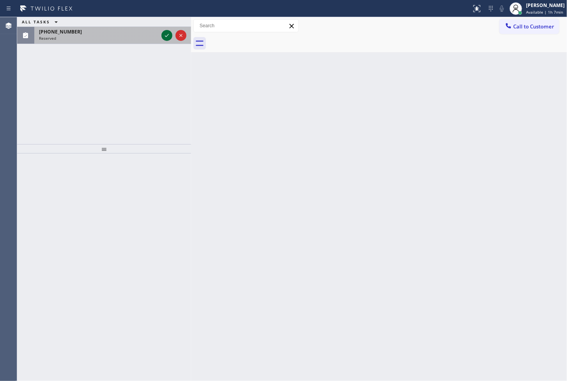
click at [163, 36] on icon at bounding box center [166, 35] width 9 height 9
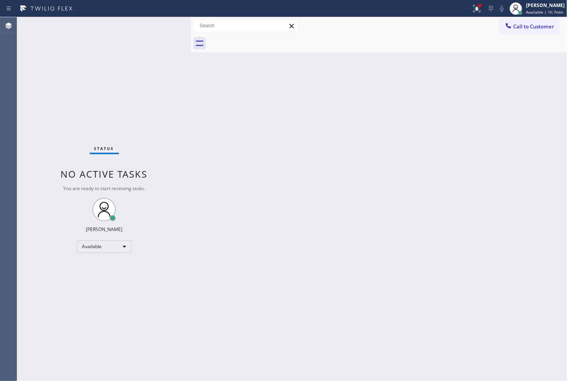
click at [122, 76] on div "Status No active tasks You are ready to start receiving tasks. [PERSON_NAME]" at bounding box center [104, 199] width 174 height 364
click at [63, 114] on div "Status No active tasks You are ready to start receiving tasks. [PERSON_NAME]" at bounding box center [104, 199] width 174 height 364
click at [176, 56] on div "Status No active tasks You are ready to start receiving tasks. [PERSON_NAME]" at bounding box center [104, 199] width 174 height 364
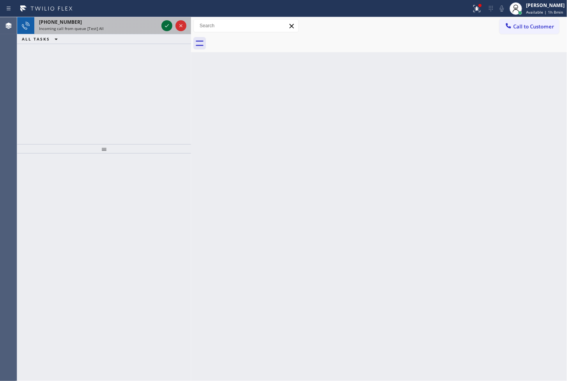
click at [167, 27] on icon at bounding box center [166, 25] width 9 height 9
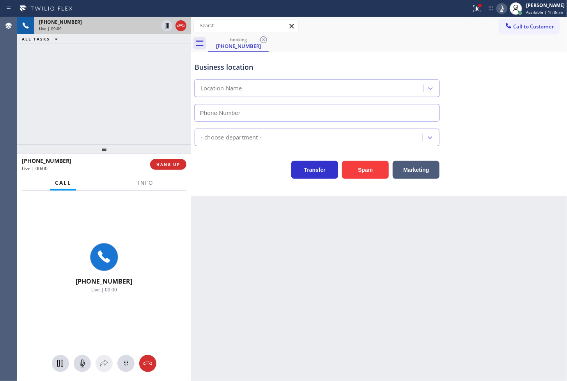
type input "[PHONE_NUMBER]"
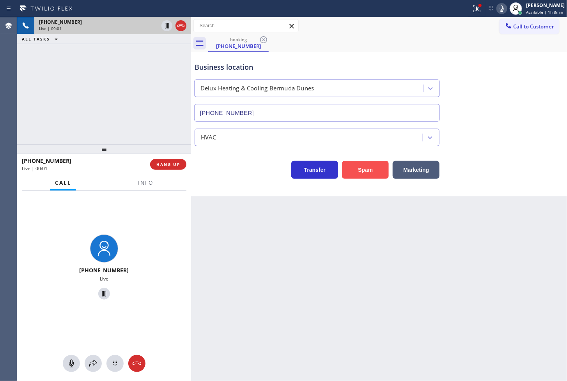
click at [356, 173] on button "Spam" at bounding box center [365, 170] width 47 height 18
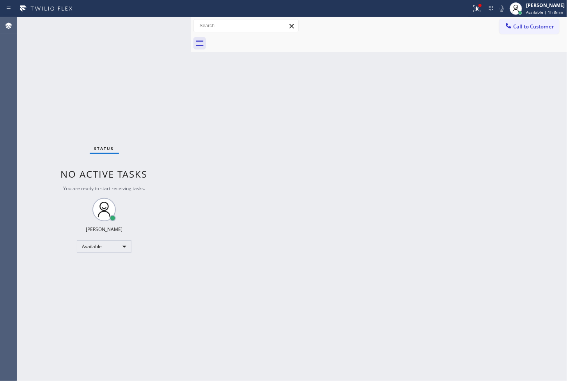
click at [191, 81] on div at bounding box center [191, 199] width 0 height 364
click at [472, 8] on icon at bounding box center [476, 8] width 9 height 9
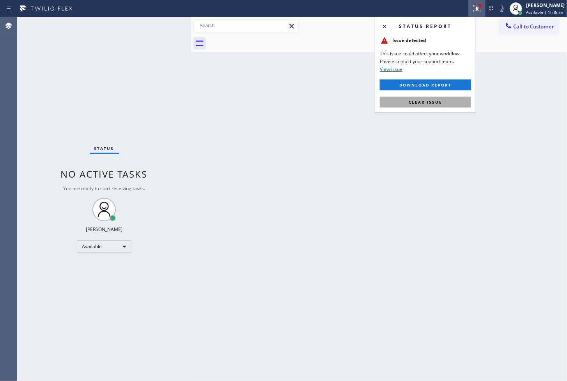
click at [434, 103] on span "Clear issue" at bounding box center [426, 101] width 34 height 5
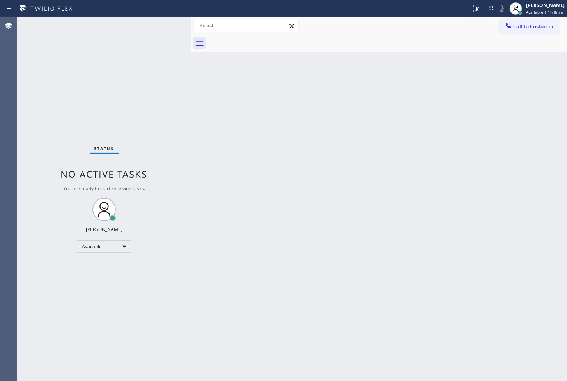
click at [217, 121] on div "Back to Dashboard Change Sender ID Customers Technicians Select a contact Outbo…" at bounding box center [379, 199] width 376 height 364
click at [149, 25] on div "Status No active tasks You are ready to start receiving tasks. [PERSON_NAME]" at bounding box center [104, 199] width 174 height 364
click at [168, 25] on div "Status No active tasks You are ready to start receiving tasks. [PERSON_NAME]" at bounding box center [104, 199] width 174 height 364
click at [127, 248] on div "Available" at bounding box center [104, 247] width 55 height 12
click at [90, 285] on li "Break" at bounding box center [103, 286] width 53 height 9
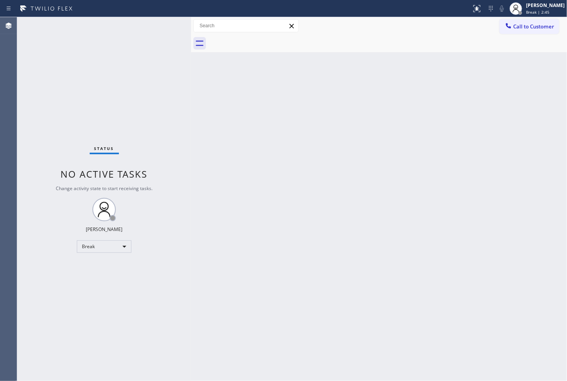
click at [45, 96] on div "Status No active tasks Change activity state to start receiving tasks. [PERSON_…" at bounding box center [104, 199] width 174 height 364
click at [126, 243] on div "Break" at bounding box center [104, 247] width 55 height 12
click at [106, 264] on li "Available" at bounding box center [103, 266] width 53 height 9
click at [312, 235] on div "Back to Dashboard Change Sender ID Customers Technicians Select a contact Outbo…" at bounding box center [379, 199] width 376 height 364
click at [407, 276] on div "Back to Dashboard Change Sender ID Customers Technicians Select a contact Outbo…" at bounding box center [379, 199] width 376 height 364
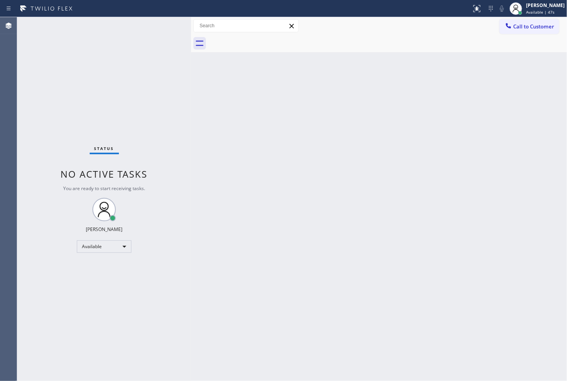
click at [165, 24] on div "Status No active tasks You are ready to start receiving tasks. [PERSON_NAME]" at bounding box center [104, 199] width 174 height 364
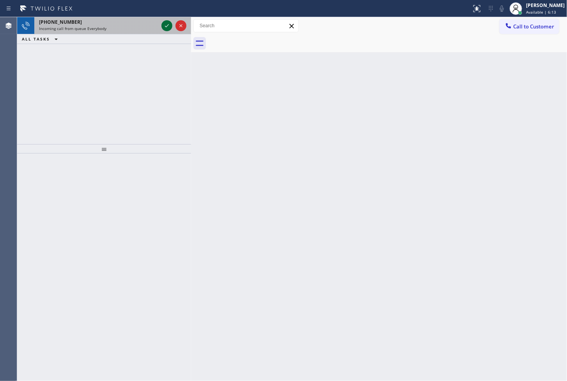
click at [165, 24] on icon at bounding box center [166, 25] width 9 height 9
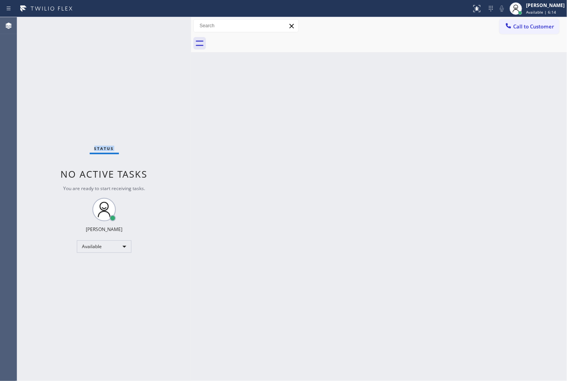
click at [165, 24] on div "Status No active tasks You are ready to start receiving tasks. [PERSON_NAME]" at bounding box center [104, 199] width 174 height 364
click at [478, 6] on div at bounding box center [480, 5] width 5 height 5
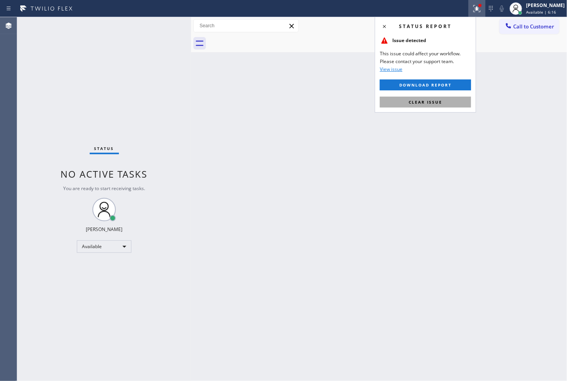
click at [443, 107] on button "Clear issue" at bounding box center [425, 102] width 91 height 11
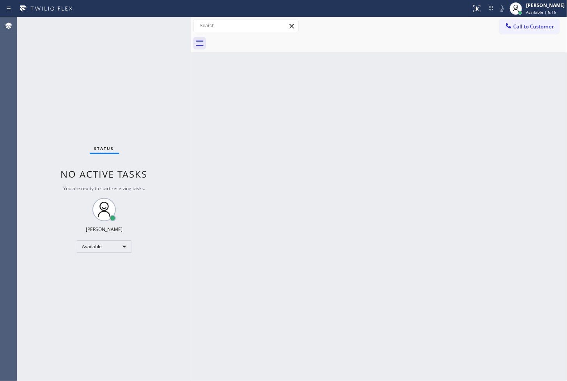
click at [144, 117] on div "Status No active tasks You are ready to start receiving tasks. [PERSON_NAME]" at bounding box center [104, 199] width 174 height 364
click at [165, 23] on div "Status No active tasks You are ready to start receiving tasks. [PERSON_NAME]" at bounding box center [104, 199] width 174 height 364
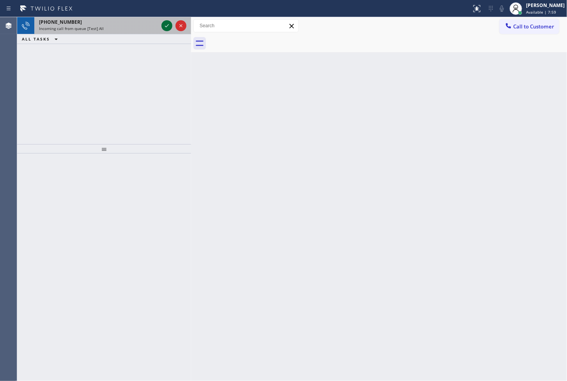
click at [164, 26] on icon at bounding box center [166, 25] width 9 height 9
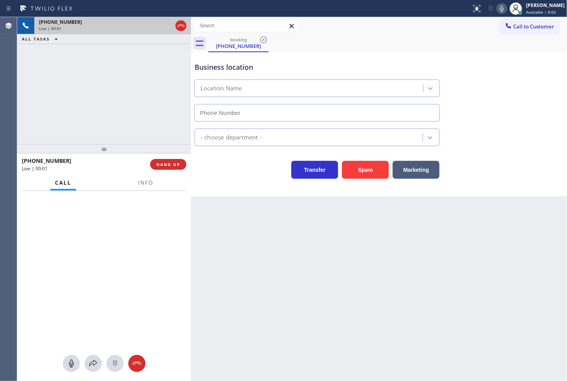
type input "[PHONE_NUMBER]"
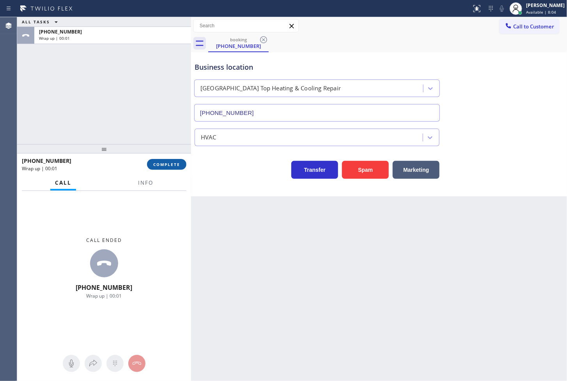
click at [169, 162] on span "COMPLETE" at bounding box center [166, 164] width 27 height 5
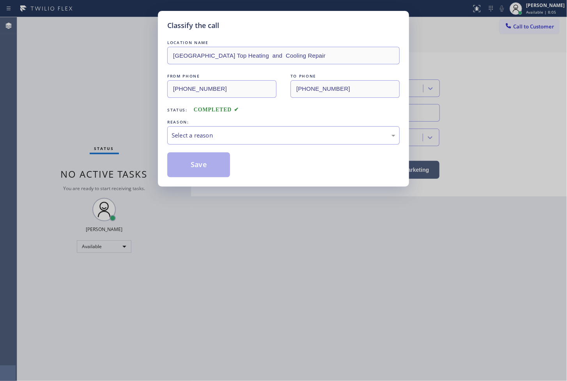
click at [229, 131] on div "Select a reason" at bounding box center [284, 135] width 224 height 9
click at [214, 161] on button "Save" at bounding box center [198, 164] width 63 height 25
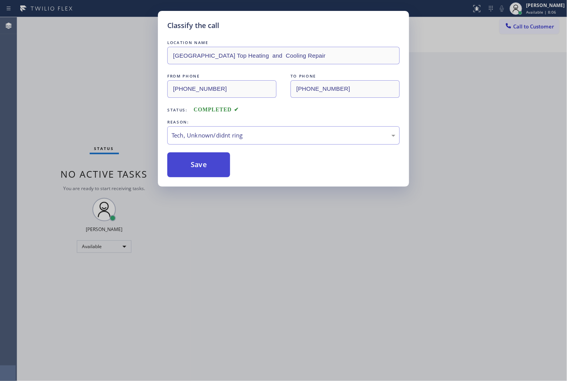
click at [214, 161] on button "Save" at bounding box center [198, 164] width 63 height 25
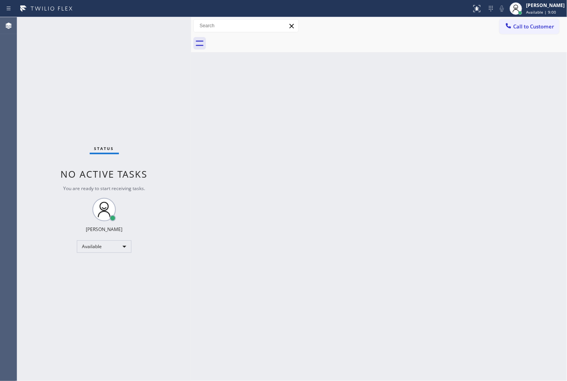
click at [67, 72] on div "Status No active tasks You are ready to start receiving tasks. [PERSON_NAME]" at bounding box center [104, 199] width 174 height 364
click at [164, 28] on div "Status No active tasks You are ready to start receiving tasks. [PERSON_NAME]" at bounding box center [104, 199] width 174 height 364
click at [165, 27] on div "Status No active tasks You are ready to start receiving tasks. [PERSON_NAME]" at bounding box center [104, 199] width 174 height 364
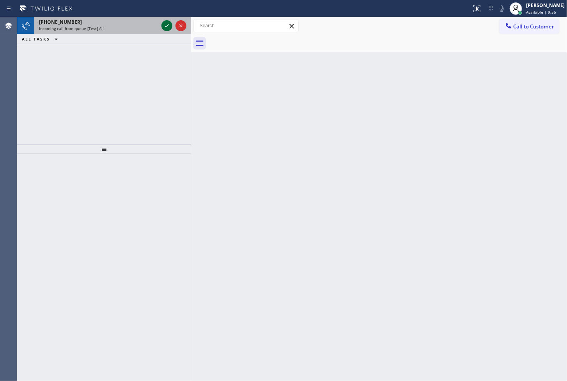
click at [168, 28] on icon at bounding box center [166, 25] width 9 height 9
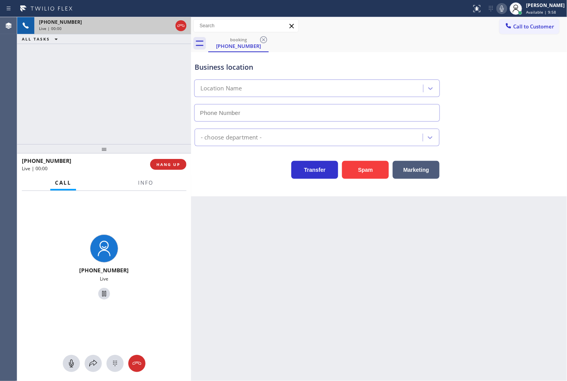
type input "[PHONE_NUMBER]"
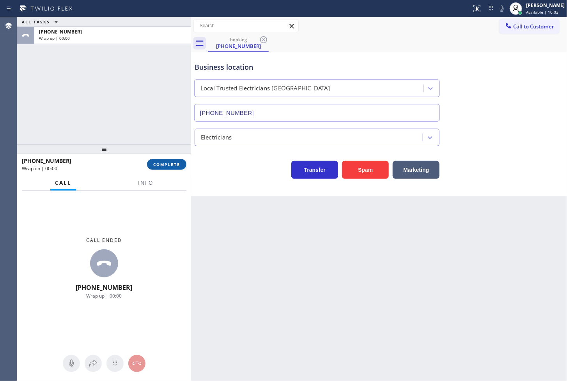
click at [174, 162] on span "COMPLETE" at bounding box center [166, 164] width 27 height 5
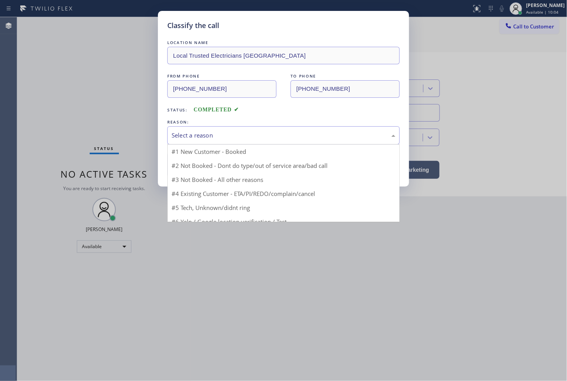
click at [216, 139] on div "Select a reason" at bounding box center [284, 135] width 224 height 9
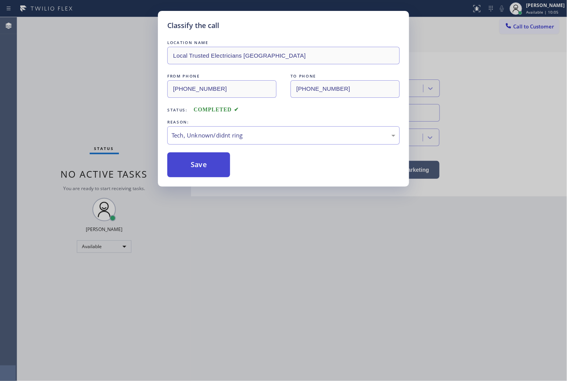
click at [211, 169] on button "Save" at bounding box center [198, 164] width 63 height 25
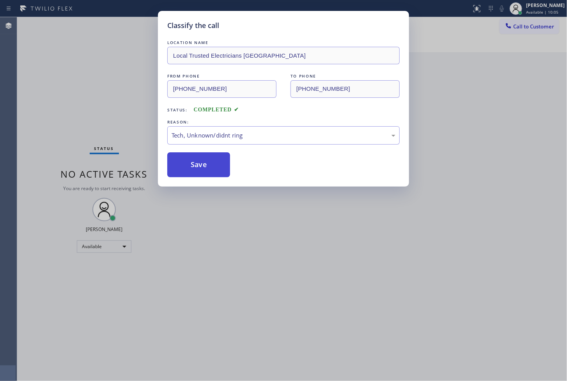
click at [211, 169] on button "Save" at bounding box center [198, 164] width 63 height 25
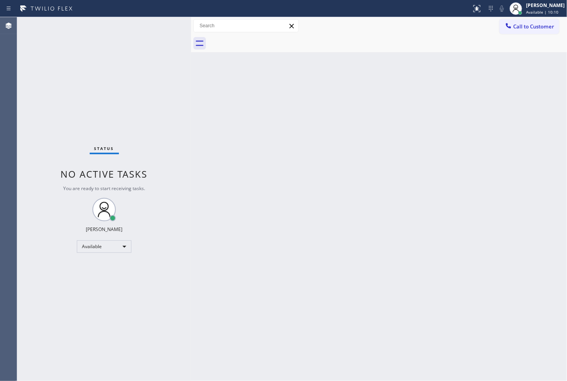
click at [159, 103] on div "Status No active tasks You are ready to start receiving tasks. [PERSON_NAME]" at bounding box center [104, 199] width 174 height 364
click at [163, 30] on div "Status No active tasks You are ready to start receiving tasks. [PERSON_NAME]" at bounding box center [104, 199] width 174 height 364
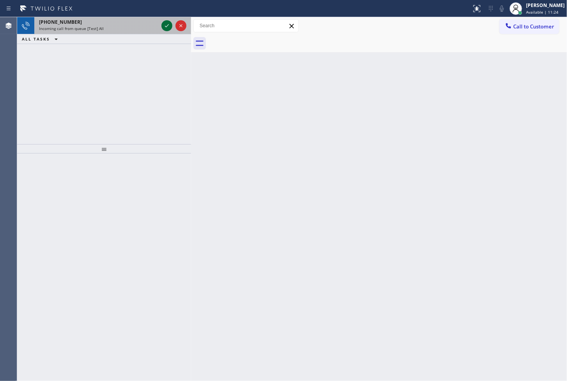
click at [166, 26] on icon at bounding box center [166, 25] width 9 height 9
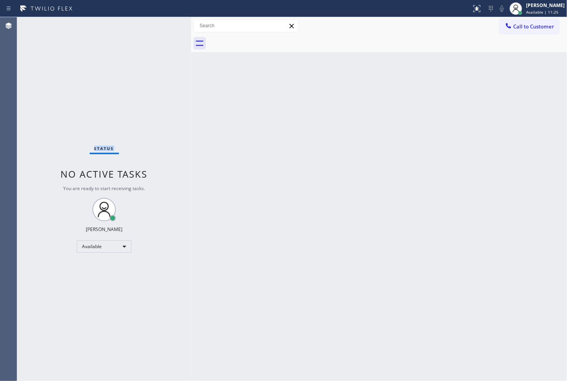
click at [166, 26] on div "Status No active tasks You are ready to start receiving tasks. [PERSON_NAME]" at bounding box center [104, 199] width 174 height 364
click at [159, 29] on div "Status No active tasks You are ready to start receiving tasks. [PERSON_NAME]" at bounding box center [104, 199] width 174 height 364
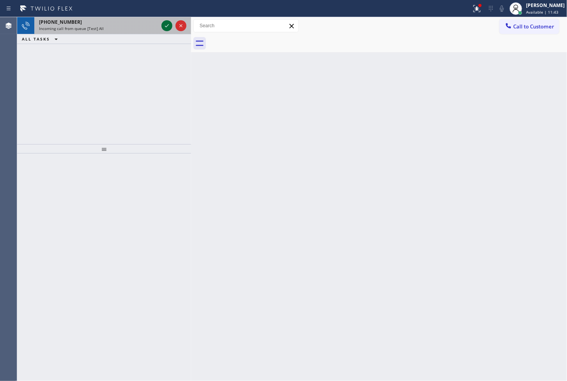
click at [170, 23] on icon at bounding box center [166, 25] width 9 height 9
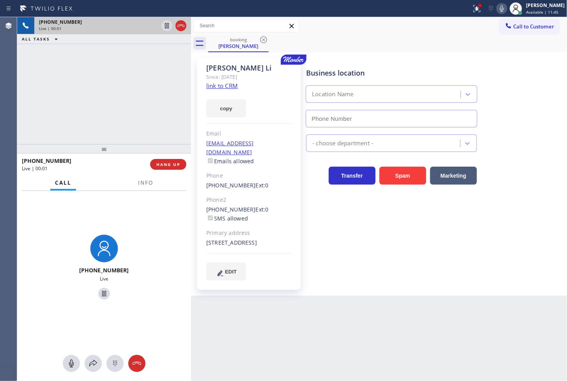
type input "[PHONE_NUMBER]"
click at [225, 87] on link "link to CRM" at bounding box center [222, 86] width 32 height 8
click at [159, 64] on div "[PHONE_NUMBER] Live | 00:04 ALL TASKS ALL TASKS ACTIVE TASKS TASKS IN WRAP UP" at bounding box center [104, 80] width 174 height 127
click at [149, 76] on div "[PHONE_NUMBER] Live | 00:06 ALL TASKS ALL TASKS ACTIVE TASKS TASKS IN WRAP UP" at bounding box center [104, 80] width 174 height 127
click at [223, 86] on link "link to CRM" at bounding box center [222, 86] width 32 height 8
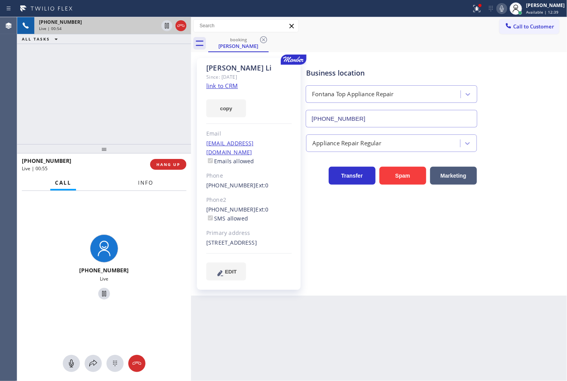
click at [142, 179] on span "Info" at bounding box center [145, 182] width 15 height 7
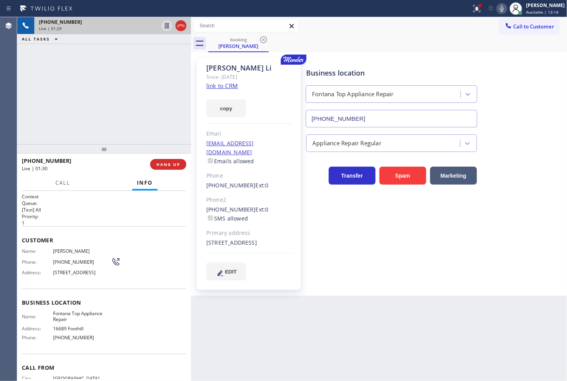
click at [149, 113] on div "[PHONE_NUMBER] Live | 01:29 ALL TASKS ALL TASKS ACTIVE TASKS TASKS IN WRAP UP" at bounding box center [104, 80] width 174 height 127
click at [164, 25] on icon at bounding box center [166, 25] width 9 height 9
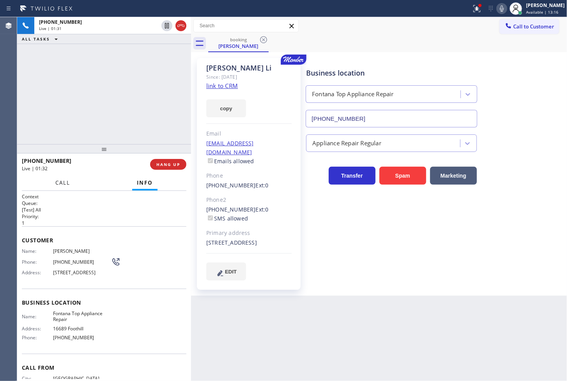
click at [66, 179] on span "Call" at bounding box center [62, 182] width 15 height 7
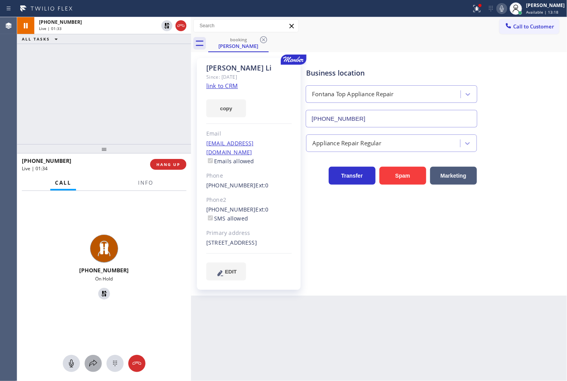
click at [92, 363] on icon at bounding box center [93, 363] width 9 height 9
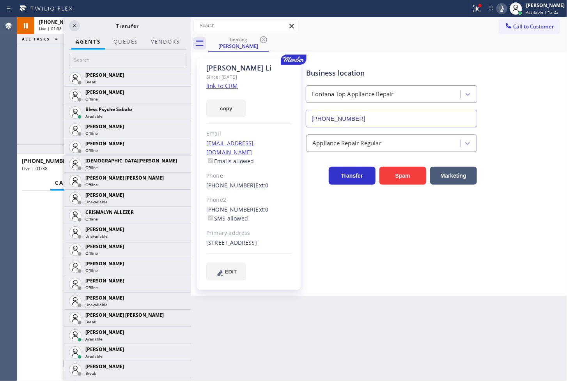
scroll to position [390, 0]
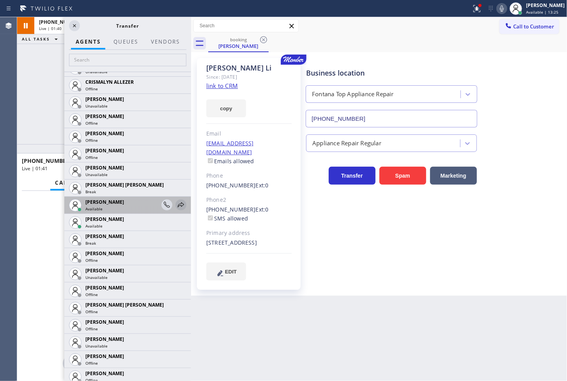
click at [176, 203] on icon at bounding box center [180, 204] width 9 height 9
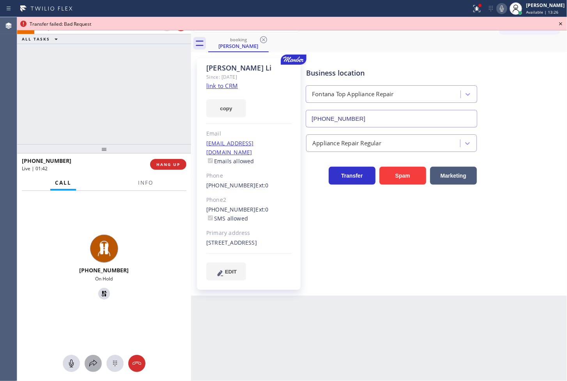
click at [92, 360] on icon at bounding box center [93, 363] width 9 height 9
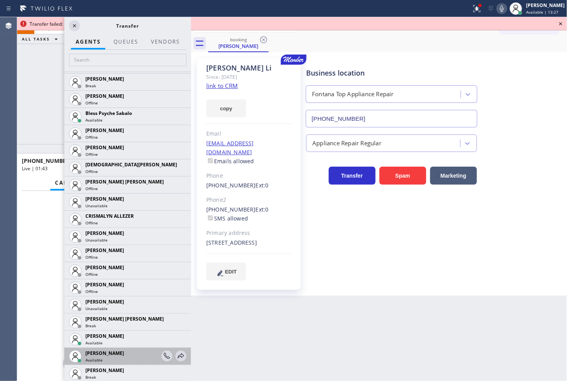
scroll to position [260, 0]
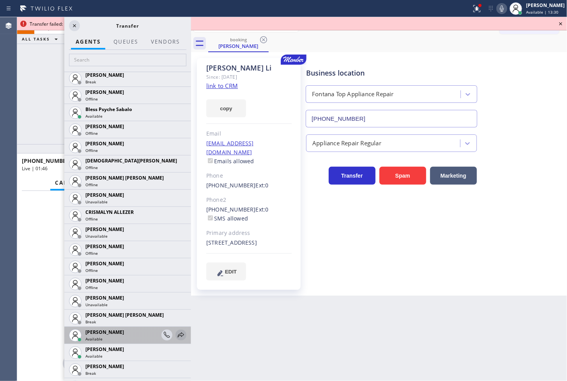
click at [176, 334] on icon at bounding box center [180, 335] width 9 height 9
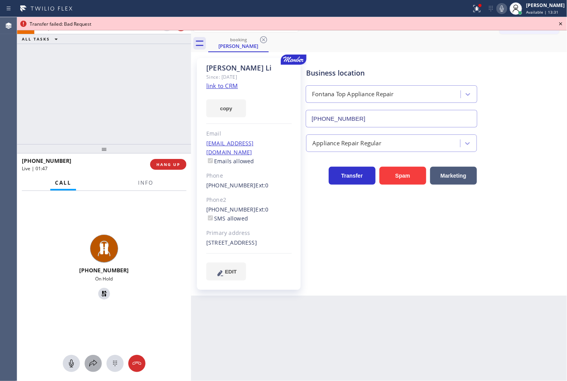
click at [94, 360] on icon at bounding box center [93, 363] width 9 height 9
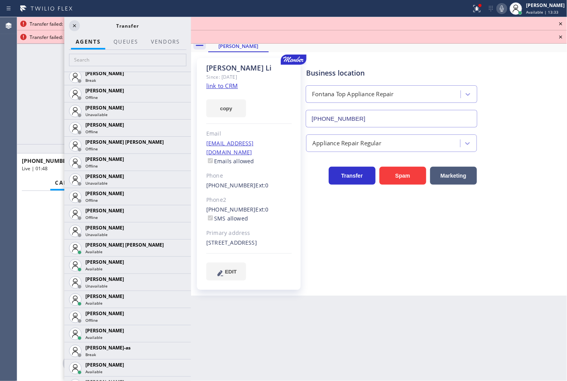
scroll to position [563, 0]
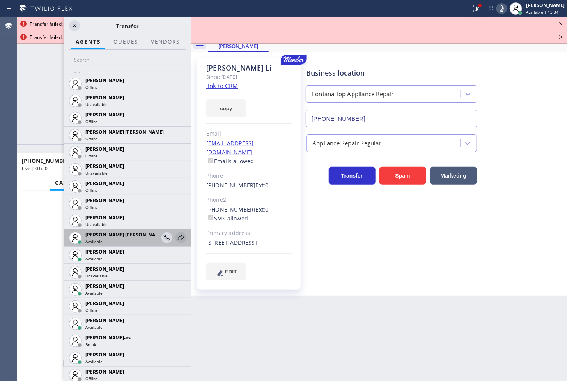
click at [176, 236] on icon at bounding box center [180, 237] width 9 height 9
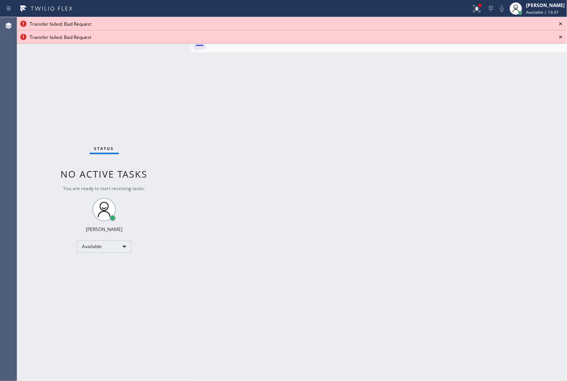
click at [562, 24] on icon at bounding box center [560, 23] width 3 height 3
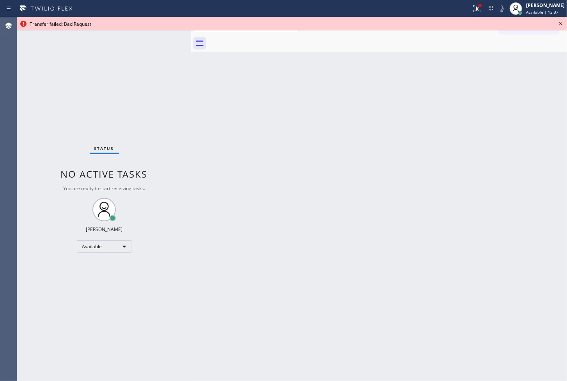
click at [562, 24] on icon at bounding box center [560, 23] width 3 height 3
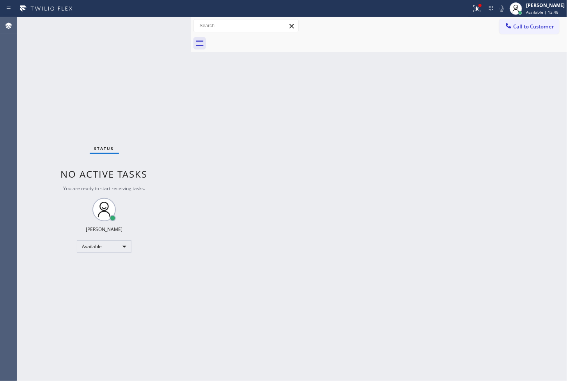
click at [60, 121] on div "Status No active tasks You are ready to start receiving tasks. [PERSON_NAME]" at bounding box center [104, 199] width 174 height 364
click at [138, 64] on div "Status No active tasks You are ready to start receiving tasks. [PERSON_NAME]" at bounding box center [104, 199] width 174 height 364
click at [28, 121] on div "Status No active tasks You are ready to start receiving tasks. [PERSON_NAME]" at bounding box center [104, 199] width 174 height 364
click at [164, 29] on div "Status No active tasks You are ready to start receiving tasks. [PERSON_NAME]" at bounding box center [104, 199] width 174 height 364
click at [63, 103] on div "Status No active tasks You are ready to start receiving tasks. [PERSON_NAME]" at bounding box center [104, 199] width 174 height 364
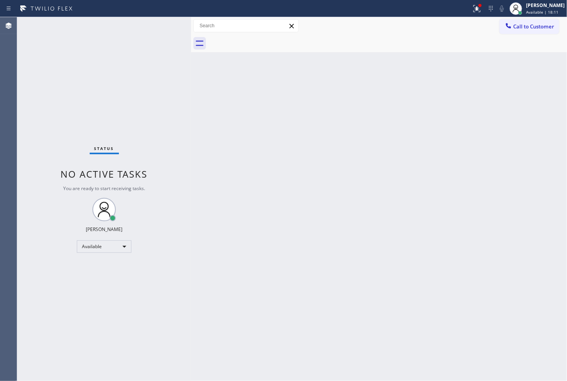
click at [161, 26] on div "Status No active tasks You are ready to start receiving tasks. [PERSON_NAME]" at bounding box center [104, 199] width 174 height 364
click at [168, 28] on div "Status No active tasks You are ready to start receiving tasks. [PERSON_NAME]" at bounding box center [104, 199] width 174 height 364
click at [457, 223] on div "Back to Dashboard Change Sender ID Customers Technicians Select a contact Outbo…" at bounding box center [379, 199] width 376 height 364
click at [472, 11] on icon at bounding box center [476, 8] width 9 height 9
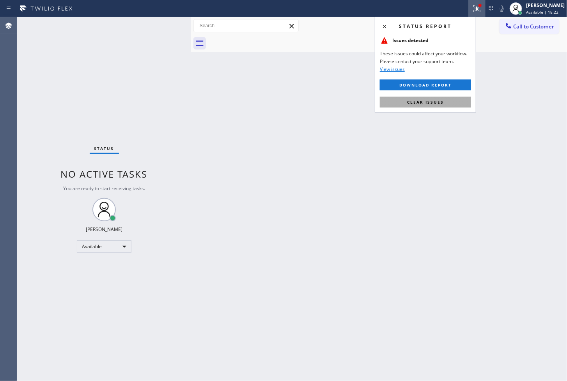
click at [432, 101] on span "Clear issues" at bounding box center [425, 101] width 37 height 5
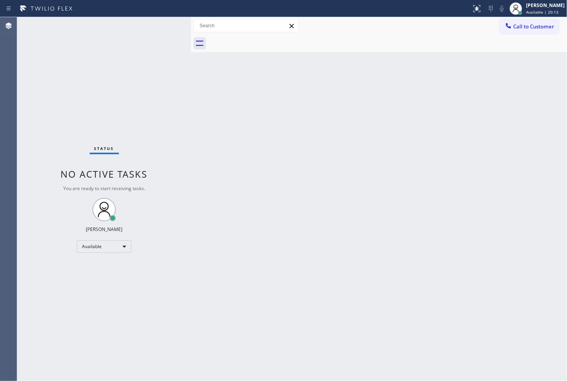
click at [149, 52] on div "Status No active tasks You are ready to start receiving tasks. [PERSON_NAME]" at bounding box center [104, 199] width 174 height 364
click at [163, 25] on div "Status No active tasks You are ready to start receiving tasks. [PERSON_NAME]" at bounding box center [104, 199] width 174 height 364
click at [126, 58] on div "Status No active tasks You are ready to start receiving tasks. [PERSON_NAME]" at bounding box center [104, 199] width 174 height 364
click at [163, 24] on div "Status No active tasks You are ready to start receiving tasks. [PERSON_NAME]" at bounding box center [104, 199] width 174 height 364
drag, startPoint x: 82, startPoint y: 126, endPoint x: 83, endPoint y: 99, distance: 27.7
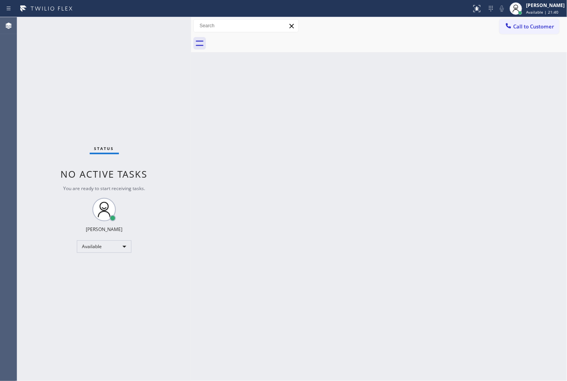
click at [82, 126] on div "Status No active tasks You are ready to start receiving tasks. [PERSON_NAME]" at bounding box center [104, 199] width 174 height 364
click at [113, 43] on div "Status No active tasks You are ready to start receiving tasks. [PERSON_NAME]" at bounding box center [104, 199] width 174 height 364
click at [156, 22] on div "Status No active tasks You are ready to start receiving tasks. [PERSON_NAME]" at bounding box center [104, 199] width 174 height 364
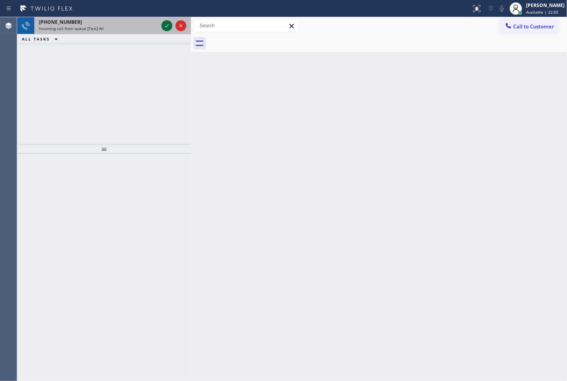
click at [164, 25] on icon at bounding box center [166, 25] width 9 height 9
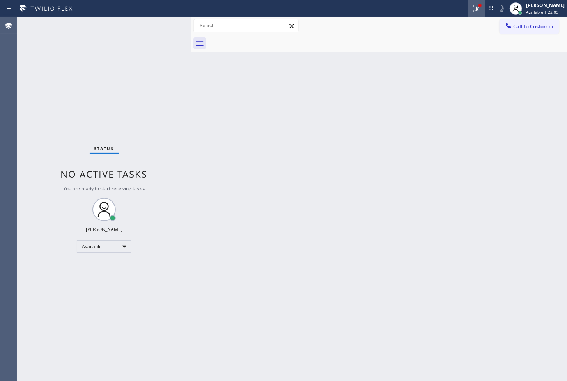
click at [468, 7] on div at bounding box center [476, 8] width 17 height 9
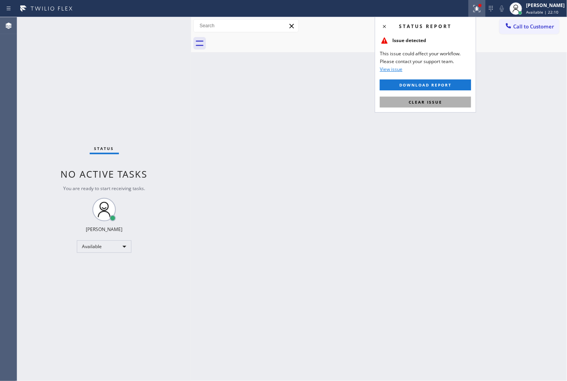
click at [421, 101] on span "Clear issue" at bounding box center [426, 101] width 34 height 5
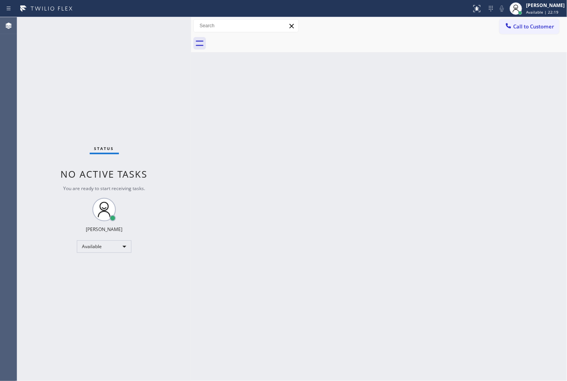
click at [166, 25] on div "Status No active tasks You are ready to start receiving tasks. [PERSON_NAME]" at bounding box center [104, 199] width 174 height 364
click at [55, 91] on div "Status No active tasks You are ready to start receiving tasks. [PERSON_NAME]" at bounding box center [104, 199] width 174 height 364
click at [166, 28] on div "Status No active tasks You are ready to start receiving tasks. [PERSON_NAME]" at bounding box center [104, 199] width 174 height 364
click at [61, 104] on div "Status No active tasks You are ready to start receiving tasks. [PERSON_NAME]" at bounding box center [104, 199] width 174 height 364
click at [154, 34] on div "Status No active tasks You are ready to start receiving tasks. [PERSON_NAME]" at bounding box center [104, 199] width 174 height 364
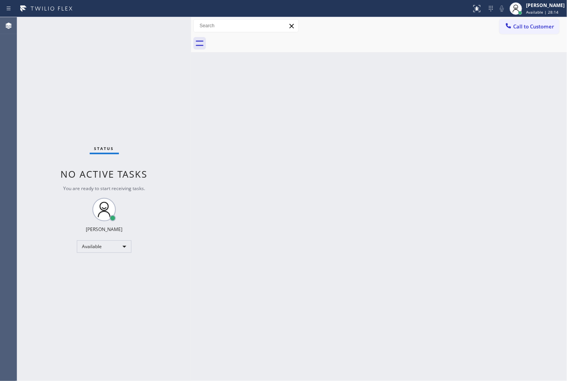
click at [158, 32] on div "Status No active tasks You are ready to start receiving tasks. [PERSON_NAME]" at bounding box center [104, 199] width 174 height 364
click at [166, 112] on div "Status No active tasks You are ready to start receiving tasks. [PERSON_NAME]" at bounding box center [104, 199] width 174 height 364
click at [163, 28] on div "Status No active tasks You are ready to start receiving tasks. [PERSON_NAME]" at bounding box center [104, 199] width 174 height 364
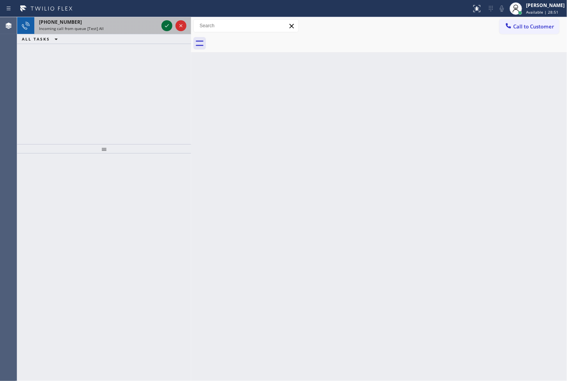
click at [167, 24] on icon at bounding box center [166, 25] width 9 height 9
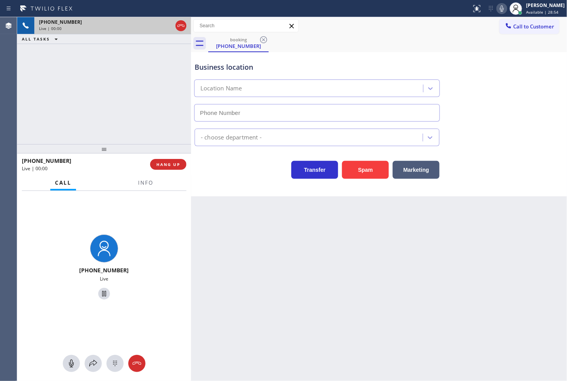
type input "[PHONE_NUMBER]"
click at [221, 251] on div "Back to Dashboard Change Sender ID Customers Technicians Select a contact Outbo…" at bounding box center [379, 199] width 376 height 364
click at [104, 110] on div "[PHONE_NUMBER] Live | 00:03 ALL TASKS ALL TASKS ACTIVE TASKS TASKS IN WRAP UP" at bounding box center [104, 80] width 174 height 127
click at [260, 238] on div "Back to Dashboard Change Sender ID Customers Technicians Select a contact Outbo…" at bounding box center [379, 199] width 376 height 364
click at [97, 87] on div "[PHONE_NUMBER] Live | 00:04 ALL TASKS ALL TASKS ACTIVE TASKS TASKS IN WRAP UP" at bounding box center [104, 80] width 174 height 127
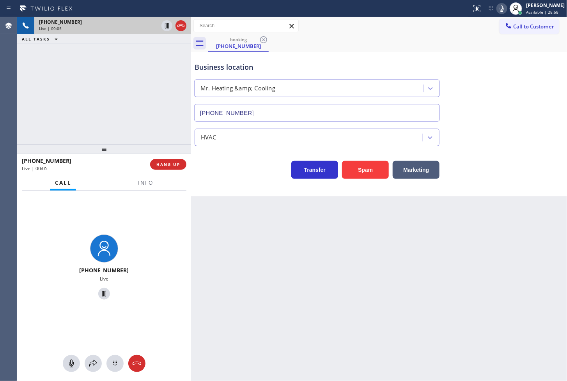
drag, startPoint x: 285, startPoint y: 255, endPoint x: 383, endPoint y: 155, distance: 139.3
click at [285, 253] on div "Back to Dashboard Change Sender ID Customers Technicians Select a contact Outbo…" at bounding box center [379, 199] width 376 height 364
click at [497, 6] on icon at bounding box center [501, 8] width 9 height 9
click at [305, 257] on div "Back to Dashboard Change Sender ID Customers Technicians Select a contact Outbo…" at bounding box center [379, 199] width 376 height 364
click at [147, 124] on div "[PHONE_NUMBER] Live | 00:22 ALL TASKS ALL TASKS ACTIVE TASKS TASKS IN WRAP UP" at bounding box center [104, 80] width 174 height 127
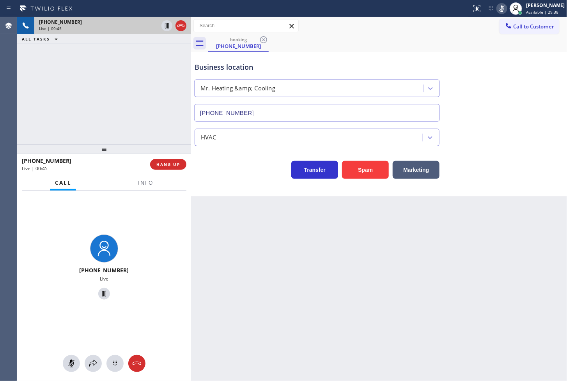
click at [497, 12] on icon at bounding box center [501, 8] width 9 height 9
click at [141, 108] on div "[PHONE_NUMBER] Live | 00:52 ALL TASKS ALL TASKS ACTIVE TASKS TASKS IN WRAP UP" at bounding box center [104, 80] width 174 height 127
click at [268, 196] on div "Business location Mr. Heating &amp; Cooling [PHONE_NUMBER] HVAC Transfer Spam M…" at bounding box center [379, 124] width 376 height 144
click at [228, 185] on div "Business location Mr. Heating &amp; Cooling [PHONE_NUMBER] HVAC Transfer Spam M…" at bounding box center [379, 124] width 376 height 144
click at [150, 131] on div "[PHONE_NUMBER] Live | 00:55 ALL TASKS ALL TASKS ACTIVE TASKS TASKS IN WRAP UP" at bounding box center [104, 80] width 174 height 127
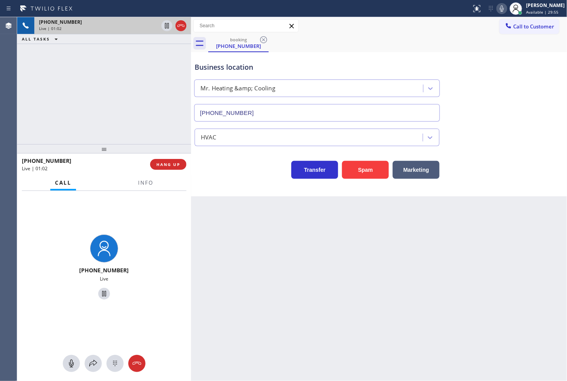
click at [94, 103] on div "[PHONE_NUMBER] Live | 01:02 ALL TASKS ALL TASKS ACTIVE TASKS TASKS IN WRAP UP" at bounding box center [104, 80] width 174 height 127
click at [94, 103] on div "[PHONE_NUMBER] Live | 01:07 ALL TASKS ALL TASKS ACTIVE TASKS TASKS IN WRAP UP" at bounding box center [104, 80] width 174 height 127
click at [94, 103] on div "[PHONE_NUMBER] Live | 01:11 ALL TASKS ALL TASKS ACTIVE TASKS TASKS IN WRAP UP" at bounding box center [104, 80] width 174 height 127
click at [94, 103] on div "[PHONE_NUMBER] Live | 01:12 ALL TASKS ALL TASKS ACTIVE TASKS TASKS IN WRAP UP" at bounding box center [104, 80] width 174 height 127
click at [94, 103] on div "[PHONE_NUMBER] Live | 01:15 ALL TASKS ALL TASKS ACTIVE TASKS TASKS IN WRAP UP" at bounding box center [104, 80] width 174 height 127
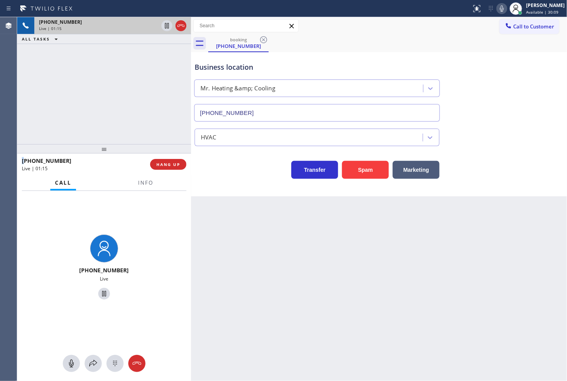
click at [94, 103] on div "[PHONE_NUMBER] Live | 01:15 ALL TASKS ALL TASKS ACTIVE TASKS TASKS IN WRAP UP" at bounding box center [104, 80] width 174 height 127
click at [94, 103] on div "[PHONE_NUMBER] Live | 01:16 ALL TASKS ALL TASKS ACTIVE TASKS TASKS IN WRAP UP" at bounding box center [104, 80] width 174 height 127
click at [94, 103] on div "[PHONE_NUMBER] Live | 01:20 ALL TASKS ALL TASKS ACTIVE TASKS TASKS IN WRAP UP" at bounding box center [104, 80] width 174 height 127
drag, startPoint x: 69, startPoint y: 164, endPoint x: 15, endPoint y: 164, distance: 54.6
click at [15, 164] on div "Agent Desktop Classify the call LOCATION NAME Diamond Electrical Repair FROM PH…" at bounding box center [283, 199] width 567 height 364
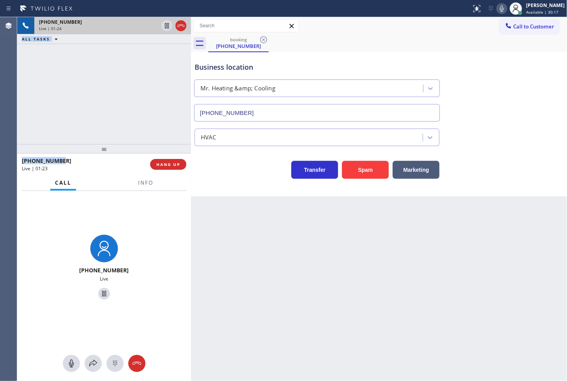
click at [73, 161] on div "[PHONE_NUMBER]" at bounding box center [83, 160] width 123 height 7
click at [105, 69] on div "[PHONE_NUMBER] Live | 01:25 ALL TASKS ALL TASKS ACTIVE TASKS TASKS IN WRAP UP" at bounding box center [104, 80] width 174 height 127
click at [245, 165] on div "Transfer Spam Marketing" at bounding box center [317, 168] width 248 height 22
click at [223, 182] on div "Business location Mr. Heating &amp; Cooling [PHONE_NUMBER] HVAC Transfer Spam M…" at bounding box center [379, 124] width 376 height 144
click at [249, 185] on div "Business location Mr. Heating &amp; Cooling [PHONE_NUMBER] HVAC Transfer Spam M…" at bounding box center [379, 124] width 376 height 144
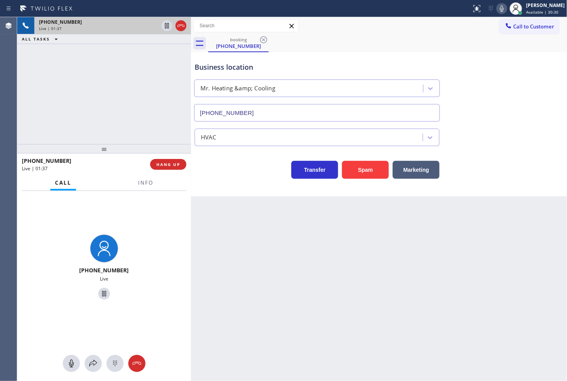
click at [102, 95] on div "[PHONE_NUMBER] Live | 01:37 ALL TASKS ALL TASKS ACTIVE TASKS TASKS IN WRAP UP" at bounding box center [104, 80] width 174 height 127
click at [207, 156] on div "Transfer Spam Marketing" at bounding box center [379, 166] width 372 height 25
click at [78, 97] on div "[PHONE_NUMBER] Live | 01:38 ALL TASKS ALL TASKS ACTIVE TASKS TASKS IN WRAP UP" at bounding box center [104, 80] width 174 height 127
click at [233, 176] on div "Transfer Spam Marketing" at bounding box center [317, 168] width 248 height 22
click at [239, 185] on div "Business location Mr. Heating &amp; Cooling [PHONE_NUMBER] HVAC Transfer Spam M…" at bounding box center [379, 124] width 376 height 144
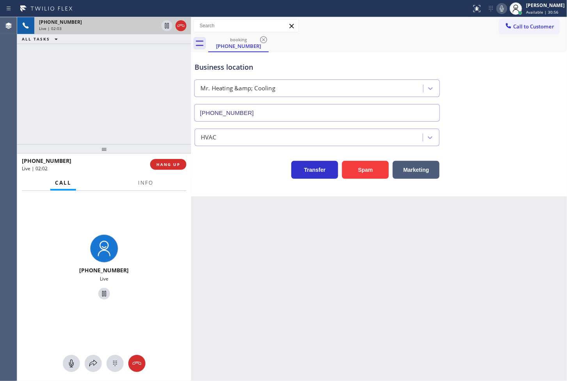
click at [225, 173] on div "Transfer Spam Marketing" at bounding box center [317, 168] width 248 height 22
click at [114, 116] on div "[PHONE_NUMBER] Live | 02:03 ALL TASKS ALL TASKS ACTIVE TASKS TASKS IN WRAP UP" at bounding box center [104, 80] width 174 height 127
click at [138, 183] on span "Info" at bounding box center [145, 182] width 15 height 7
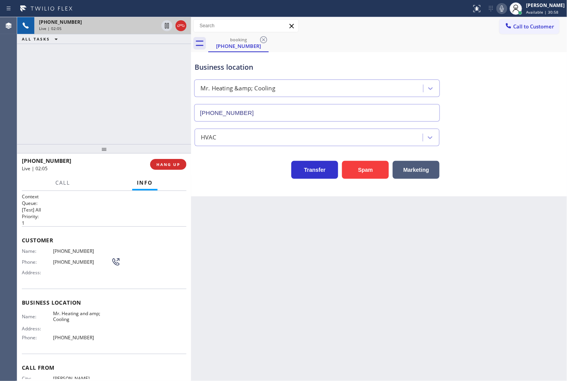
click at [230, 177] on div "Transfer Spam Marketing" at bounding box center [317, 168] width 248 height 22
click at [236, 179] on div "Transfer Spam Marketing" at bounding box center [317, 168] width 248 height 22
click at [66, 184] on span "Call" at bounding box center [62, 182] width 15 height 7
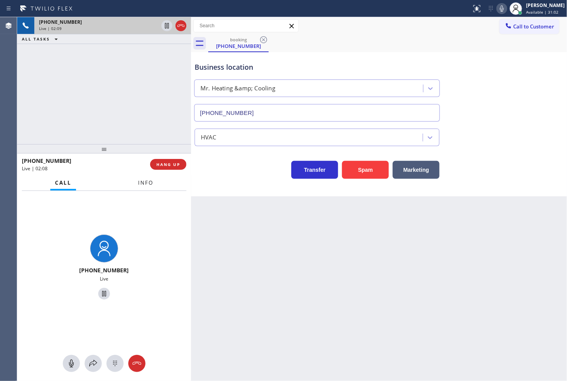
click at [145, 186] on span "Info" at bounding box center [145, 182] width 15 height 7
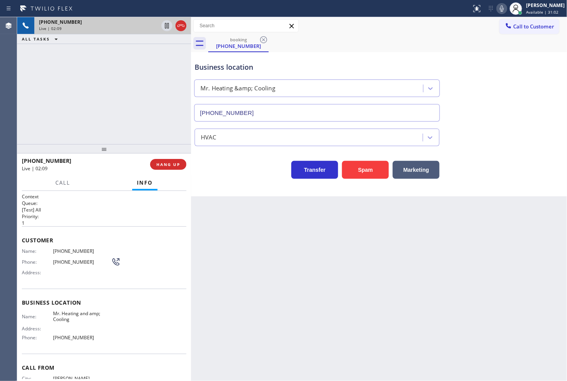
click at [225, 172] on div "Transfer Spam Marketing" at bounding box center [317, 168] width 248 height 22
click at [135, 103] on div "[PHONE_NUMBER] Live | 02:09 ALL TASKS ALL TASKS ACTIVE TASKS TASKS IN WRAP UP" at bounding box center [104, 80] width 174 height 127
click at [243, 181] on div "Business location Mr. Heating &amp; Cooling [PHONE_NUMBER] HVAC Transfer Spam M…" at bounding box center [379, 124] width 376 height 144
click at [130, 104] on div "[PHONE_NUMBER] Live | 02:11 ALL TASKS ALL TASKS ACTIVE TASKS TASKS IN WRAP UP" at bounding box center [104, 80] width 174 height 127
click at [233, 177] on div "Transfer Spam Marketing" at bounding box center [317, 168] width 248 height 22
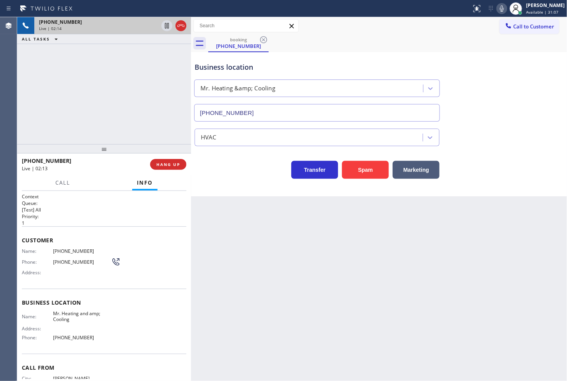
click at [233, 177] on div "Transfer Spam Marketing" at bounding box center [317, 168] width 248 height 22
click at [221, 168] on div "Transfer Spam Marketing" at bounding box center [317, 168] width 248 height 22
click at [226, 180] on div "Business location Mr. Heating &amp; Cooling [PHONE_NUMBER] HVAC Transfer Spam M…" at bounding box center [379, 124] width 376 height 144
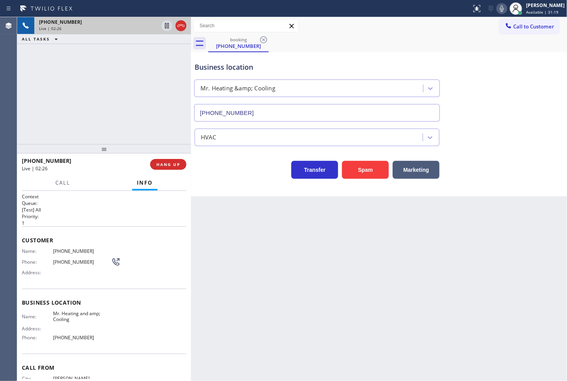
drag, startPoint x: 217, startPoint y: 170, endPoint x: 158, endPoint y: 136, distance: 69.0
click at [213, 170] on div "Transfer Spam Marketing" at bounding box center [317, 168] width 248 height 22
click at [145, 127] on div "[PHONE_NUMBER] Live | 02:26 ALL TASKS ALL TASKS ACTIVE TASKS TASKS IN WRAP UP" at bounding box center [104, 80] width 174 height 127
click at [227, 181] on div "Business location Mr. Heating &amp; Cooling [PHONE_NUMBER] HVAC Transfer Spam M…" at bounding box center [379, 124] width 376 height 144
click at [108, 100] on div "[PHONE_NUMBER] Live | 02:28 ALL TASKS ALL TASKS ACTIVE TASKS TASKS IN WRAP UP" at bounding box center [104, 80] width 174 height 127
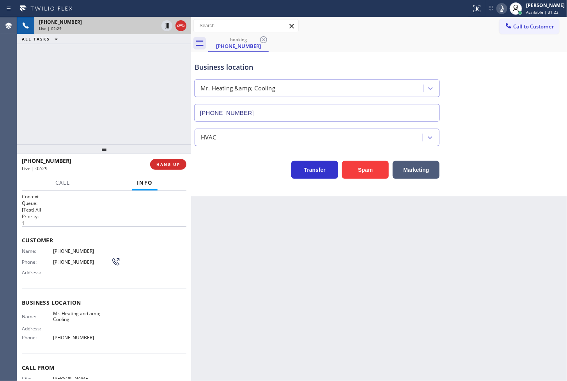
click at [214, 167] on div "Transfer Spam Marketing" at bounding box center [317, 168] width 248 height 22
click at [178, 144] on div at bounding box center [104, 148] width 174 height 9
click at [218, 176] on div "Transfer Spam Marketing" at bounding box center [317, 168] width 248 height 22
click at [167, 128] on div "[PHONE_NUMBER] Live | 02:37 ALL TASKS ALL TASKS ACTIVE TASKS TASKS IN WRAP UP" at bounding box center [104, 80] width 174 height 127
click at [240, 174] on div "Transfer Spam Marketing" at bounding box center [317, 168] width 248 height 22
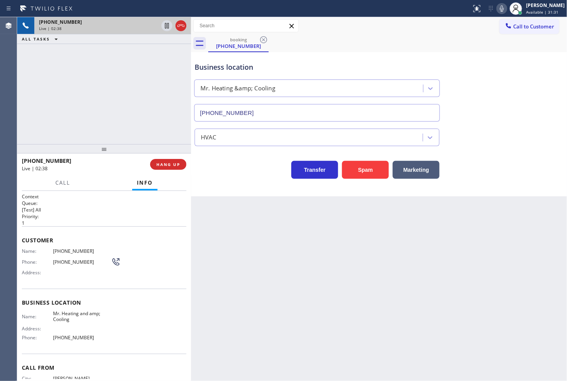
click at [121, 89] on div "[PHONE_NUMBER] Live | 02:38 ALL TASKS ALL TASKS ACTIVE TASKS TASKS IN WRAP UP" at bounding box center [104, 80] width 174 height 127
click at [169, 162] on span "HANG UP" at bounding box center [168, 164] width 24 height 5
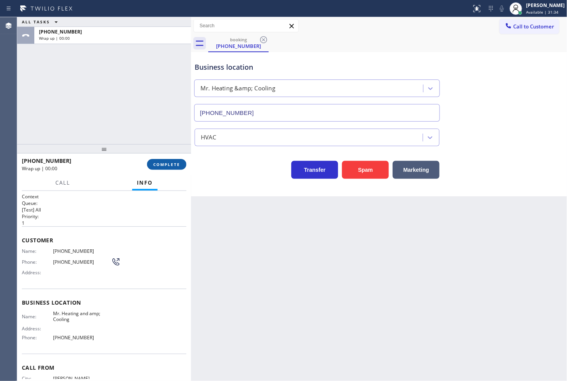
click at [169, 162] on span "COMPLETE" at bounding box center [166, 164] width 27 height 5
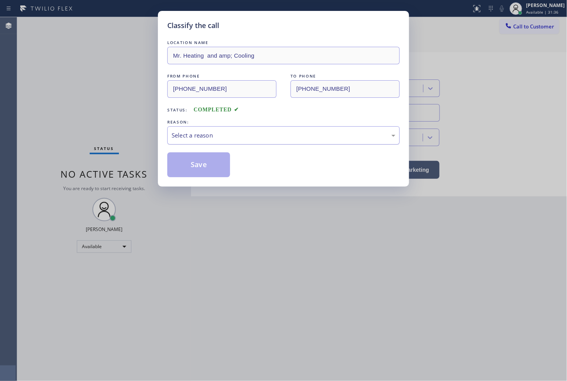
click at [192, 141] on div "Select a reason" at bounding box center [283, 135] width 232 height 18
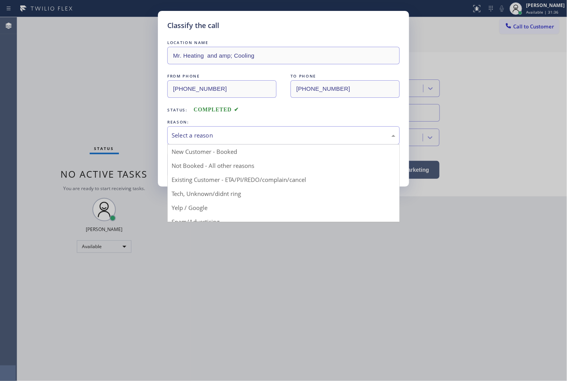
drag, startPoint x: 197, startPoint y: 193, endPoint x: 193, endPoint y: 161, distance: 32.2
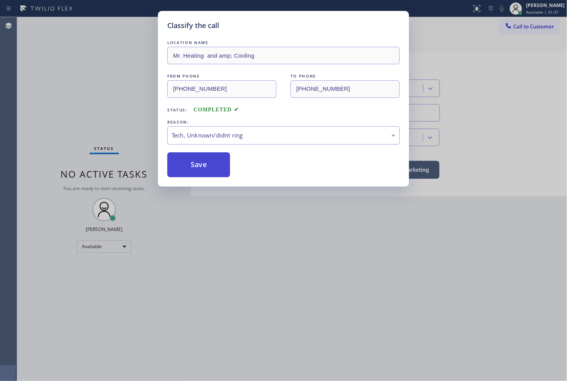
click at [193, 153] on button "Save" at bounding box center [198, 164] width 63 height 25
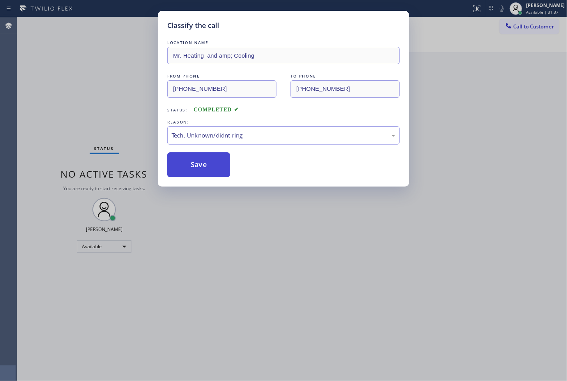
click at [192, 173] on button "Save" at bounding box center [198, 164] width 63 height 25
click at [192, 175] on button "Save" at bounding box center [198, 164] width 63 height 25
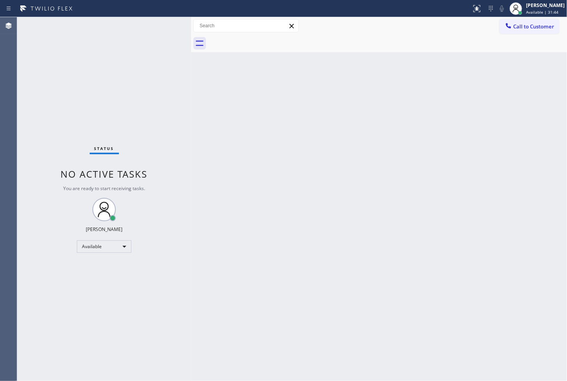
click at [61, 46] on div "Status No active tasks You are ready to start receiving tasks. [PERSON_NAME]" at bounding box center [104, 199] width 174 height 364
click at [166, 25] on div "Status No active tasks You are ready to start receiving tasks. [PERSON_NAME]" at bounding box center [104, 199] width 174 height 364
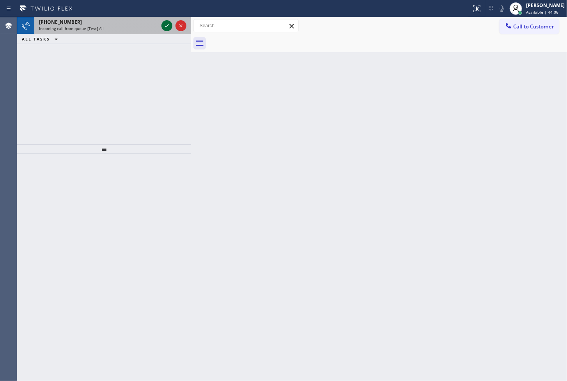
click at [166, 24] on icon at bounding box center [166, 25] width 9 height 9
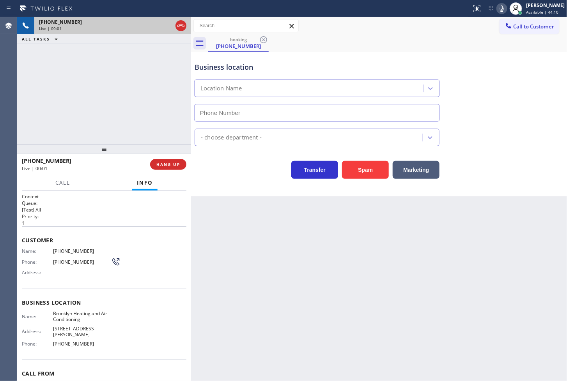
type input "[PHONE_NUMBER]"
click at [470, 35] on div "booking [PHONE_NUMBER]" at bounding box center [387, 44] width 359 height 18
click at [497, 10] on icon at bounding box center [501, 8] width 9 height 9
click at [499, 8] on rect at bounding box center [501, 7] width 5 height 5
click at [59, 184] on span "Call" at bounding box center [62, 182] width 15 height 7
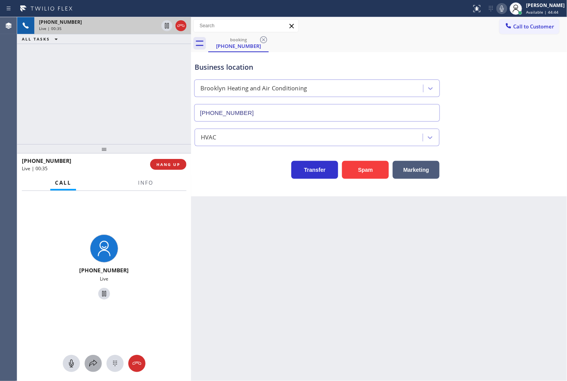
drag, startPoint x: 92, startPoint y: 360, endPoint x: 93, endPoint y: 356, distance: 4.7
click at [93, 356] on button at bounding box center [93, 363] width 17 height 17
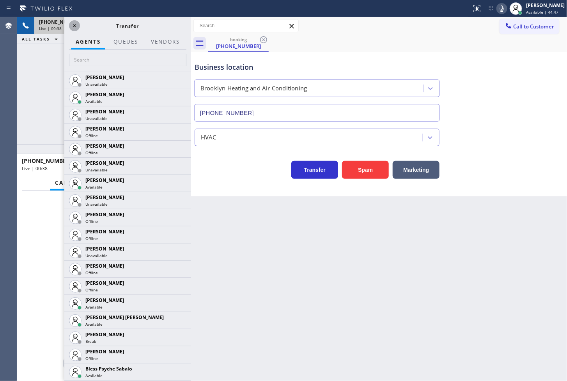
click at [73, 25] on icon at bounding box center [74, 25] width 9 height 9
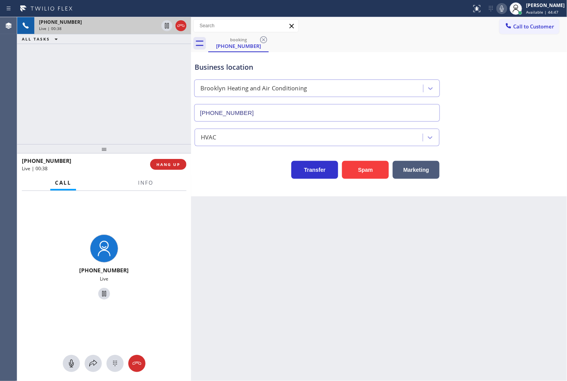
click at [157, 92] on div "[PHONE_NUMBER] Live | 00:38 ALL TASKS ALL TASKS ACTIVE TASKS TASKS IN WRAP UP" at bounding box center [104, 80] width 174 height 127
click at [164, 30] on icon at bounding box center [166, 25] width 9 height 9
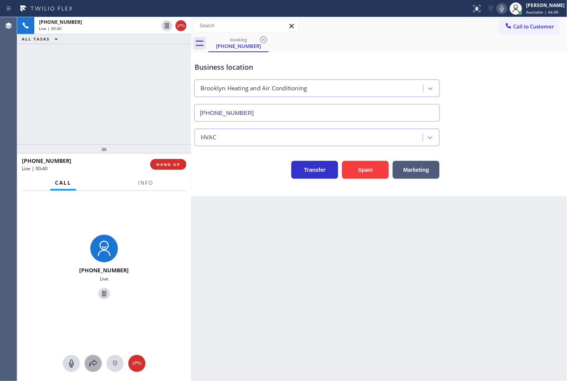
click at [92, 362] on icon at bounding box center [93, 363] width 8 height 7
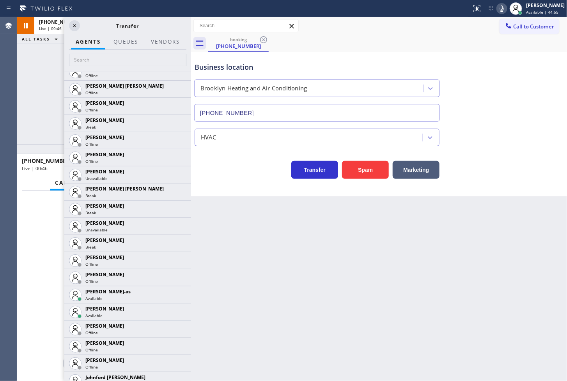
scroll to position [693, 0]
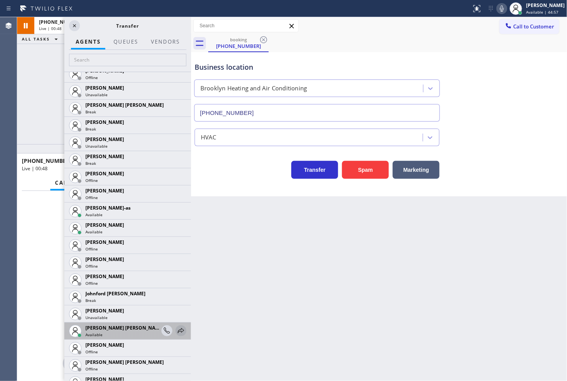
click at [176, 332] on icon at bounding box center [180, 330] width 9 height 9
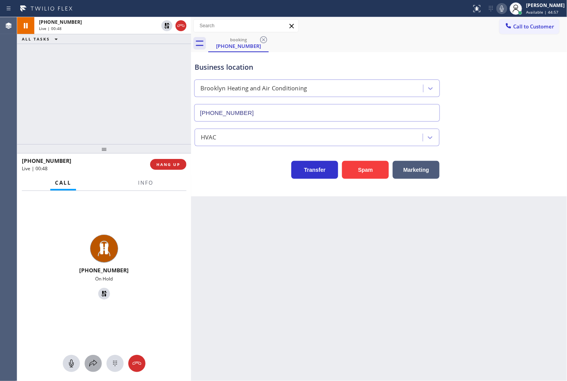
click at [91, 365] on icon at bounding box center [93, 363] width 9 height 9
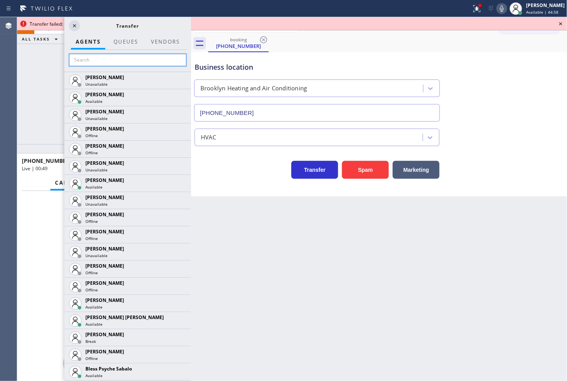
click at [92, 55] on input "text" at bounding box center [127, 60] width 117 height 12
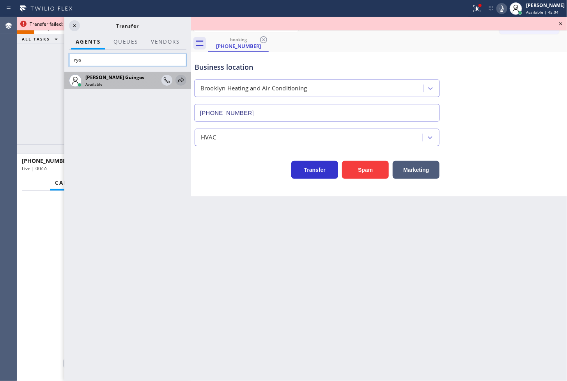
type input "rya"
click at [181, 80] on icon at bounding box center [180, 80] width 9 height 9
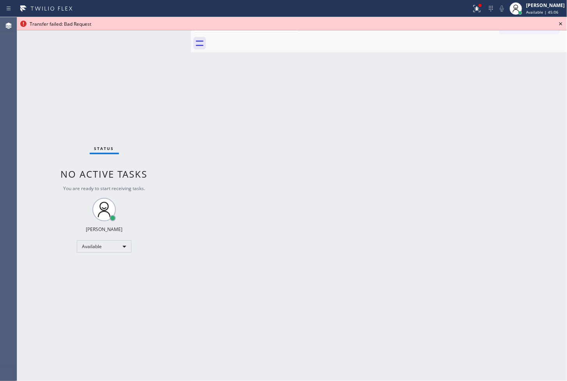
click at [565, 24] on icon at bounding box center [560, 23] width 9 height 9
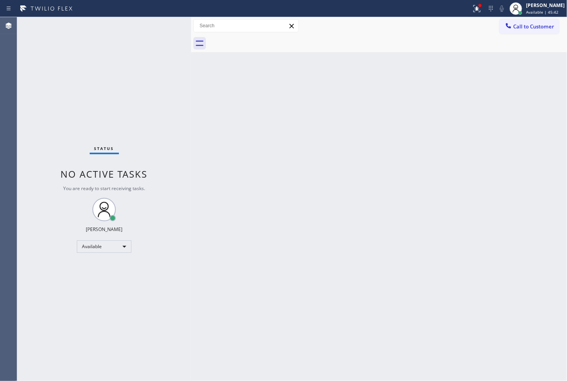
click at [165, 25] on div "Status No active tasks You are ready to start receiving tasks. [PERSON_NAME]" at bounding box center [104, 199] width 174 height 364
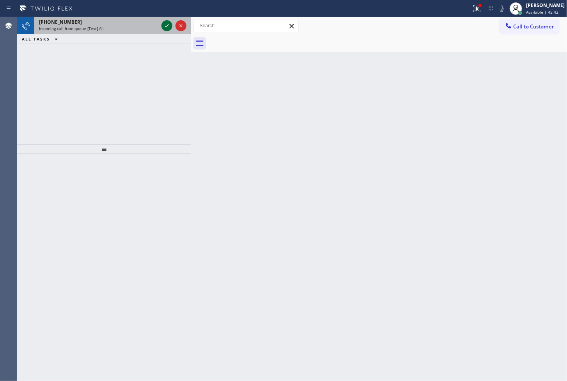
click at [165, 25] on icon at bounding box center [166, 25] width 9 height 9
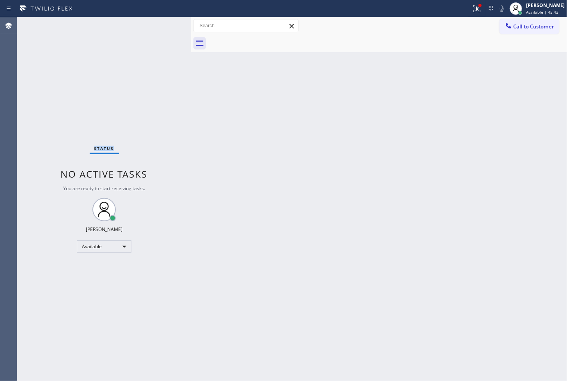
click at [165, 25] on div "Status No active tasks You are ready to start receiving tasks. [PERSON_NAME]" at bounding box center [104, 199] width 174 height 364
click at [478, 4] on div at bounding box center [480, 5] width 5 height 5
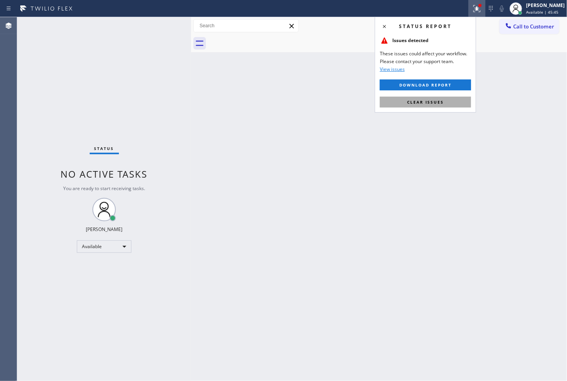
click at [431, 99] on button "Clear issues" at bounding box center [425, 102] width 91 height 11
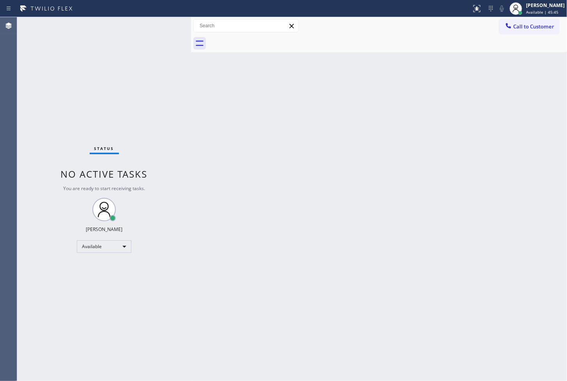
click at [160, 106] on div "Status No active tasks You are ready to start receiving tasks. [PERSON_NAME]" at bounding box center [104, 199] width 174 height 364
click at [167, 26] on div "Status No active tasks You are ready to start receiving tasks. [PERSON_NAME]" at bounding box center [104, 199] width 174 height 364
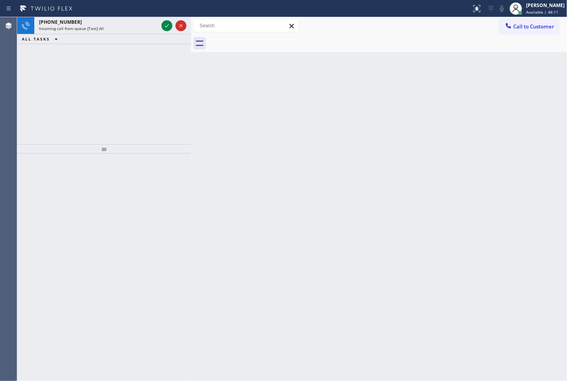
click at [167, 26] on icon at bounding box center [166, 25] width 9 height 9
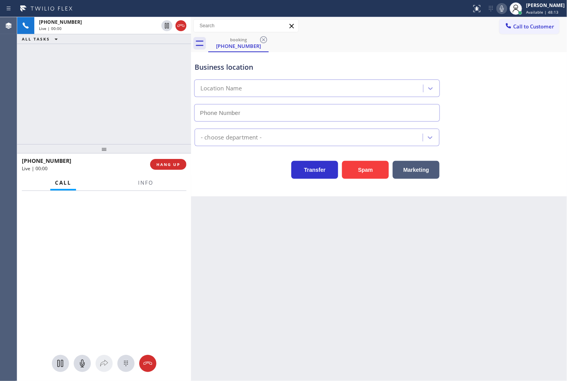
type input "[PHONE_NUMBER]"
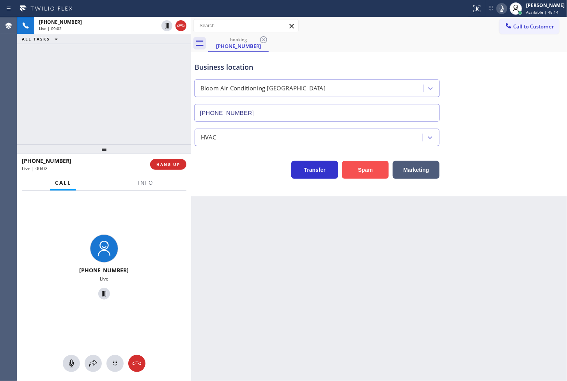
click at [356, 166] on button "Spam" at bounding box center [365, 170] width 47 height 18
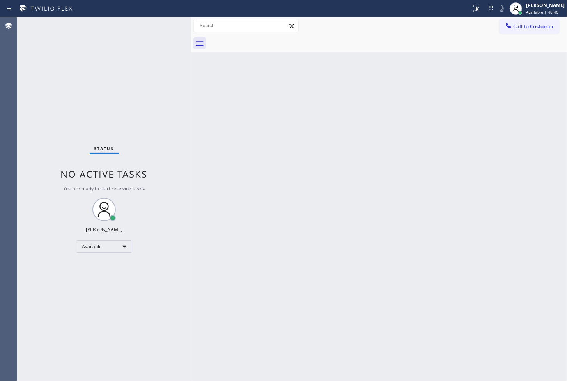
click at [48, 97] on div "Status No active tasks You are ready to start receiving tasks. [PERSON_NAME]" at bounding box center [104, 199] width 174 height 364
click at [160, 21] on div "Status No active tasks You are ready to start receiving tasks. [PERSON_NAME]" at bounding box center [104, 199] width 174 height 364
click at [166, 26] on div "Status No active tasks You are ready to start receiving tasks. [PERSON_NAME]" at bounding box center [104, 199] width 174 height 364
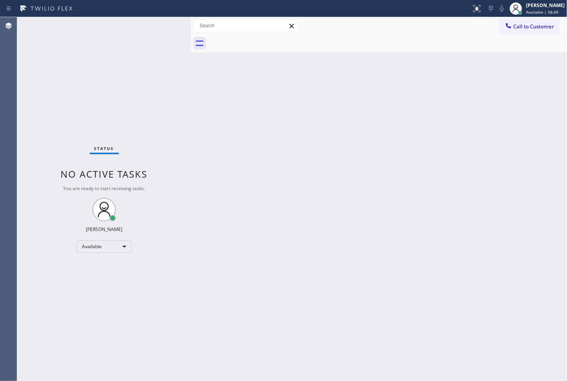
click at [162, 22] on div "Status No active tasks You are ready to start receiving tasks. [PERSON_NAME]" at bounding box center [104, 199] width 174 height 364
click at [528, 192] on div "Back to Dashboard Change Sender ID Customers Technicians Select a contact Outbo…" at bounding box center [379, 199] width 376 height 364
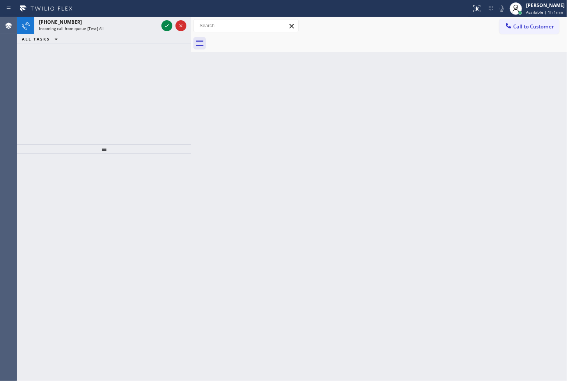
click at [53, 86] on div "[PHONE_NUMBER] Incoming call from queue [Test] All ALL TASKS ALL TASKS ACTIVE T…" at bounding box center [104, 80] width 174 height 127
click at [165, 24] on icon at bounding box center [166, 25] width 9 height 9
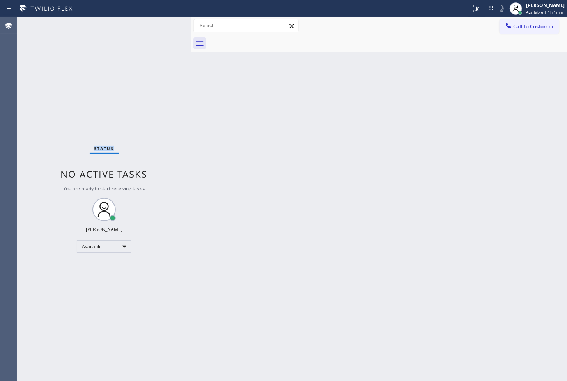
click at [165, 24] on div "Status No active tasks You are ready to start receiving tasks. [PERSON_NAME]" at bounding box center [104, 199] width 174 height 364
click at [112, 241] on div "Available" at bounding box center [104, 247] width 55 height 12
click at [103, 286] on li "Break" at bounding box center [103, 286] width 53 height 9
